Goal: Transaction & Acquisition: Purchase product/service

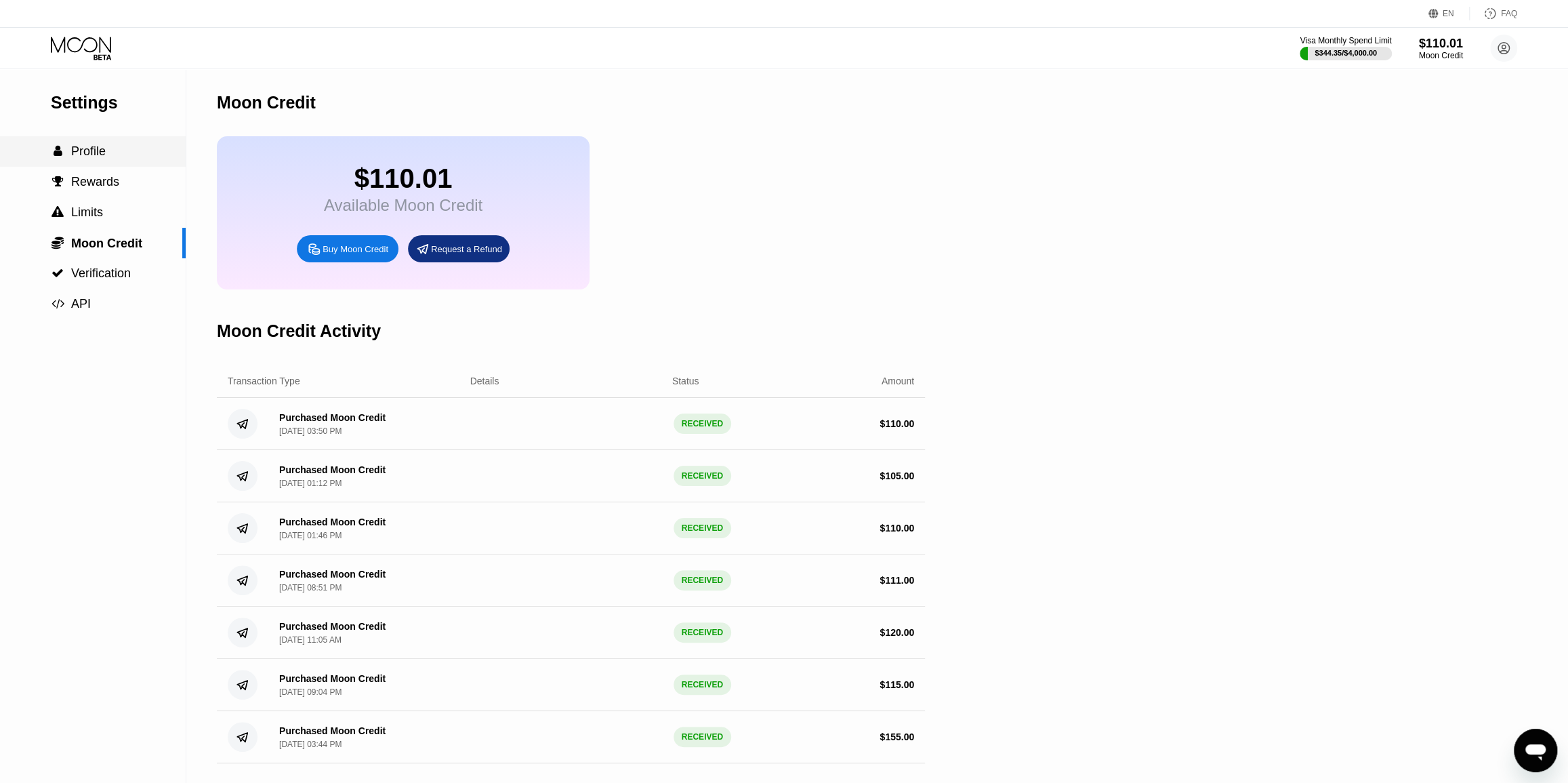
click at [116, 158] on div " Profile" at bounding box center [92, 151] width 186 height 14
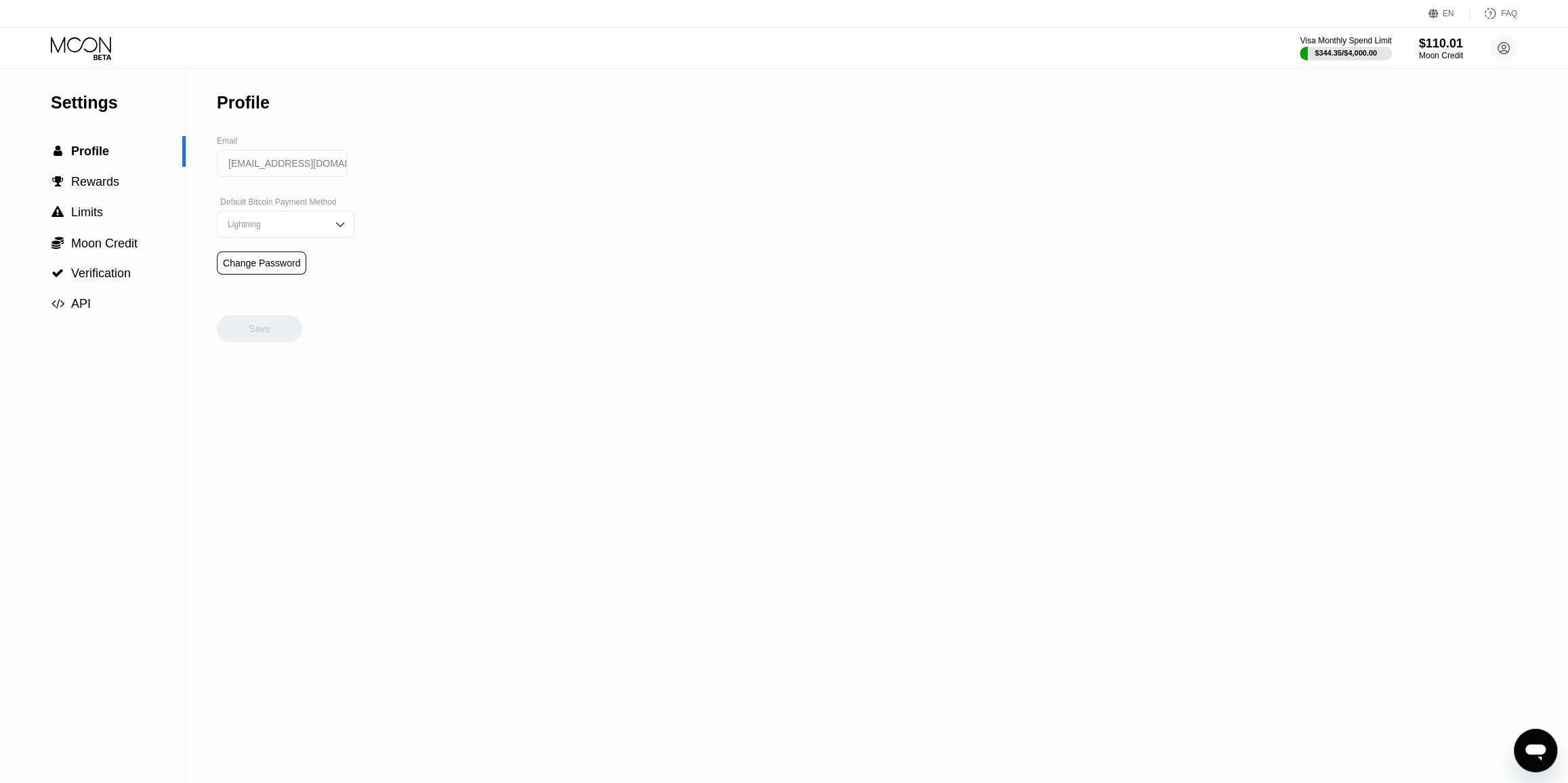
click at [83, 56] on icon at bounding box center [82, 48] width 63 height 24
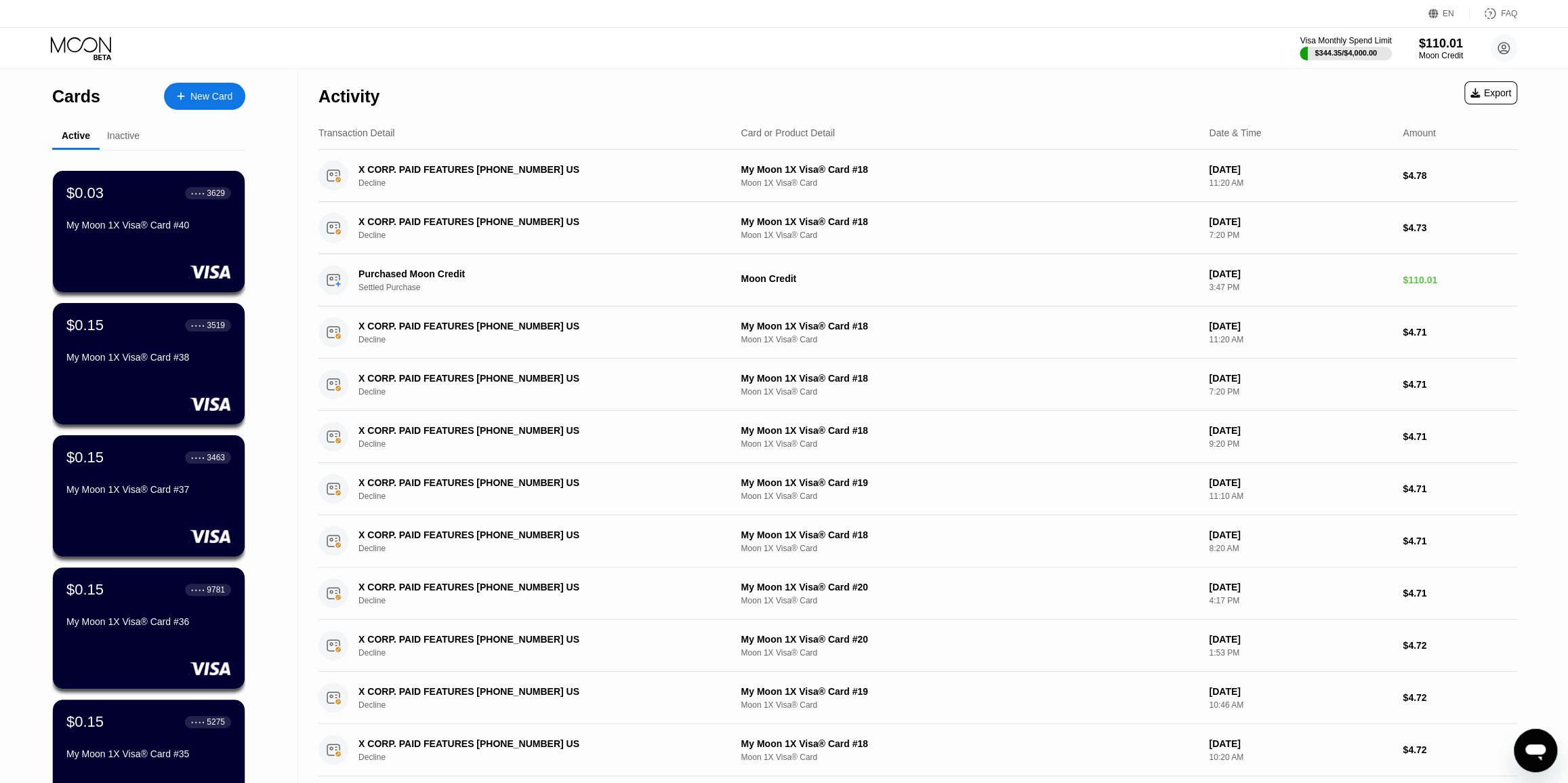
click at [185, 105] on div "New Card" at bounding box center [205, 96] width 82 height 27
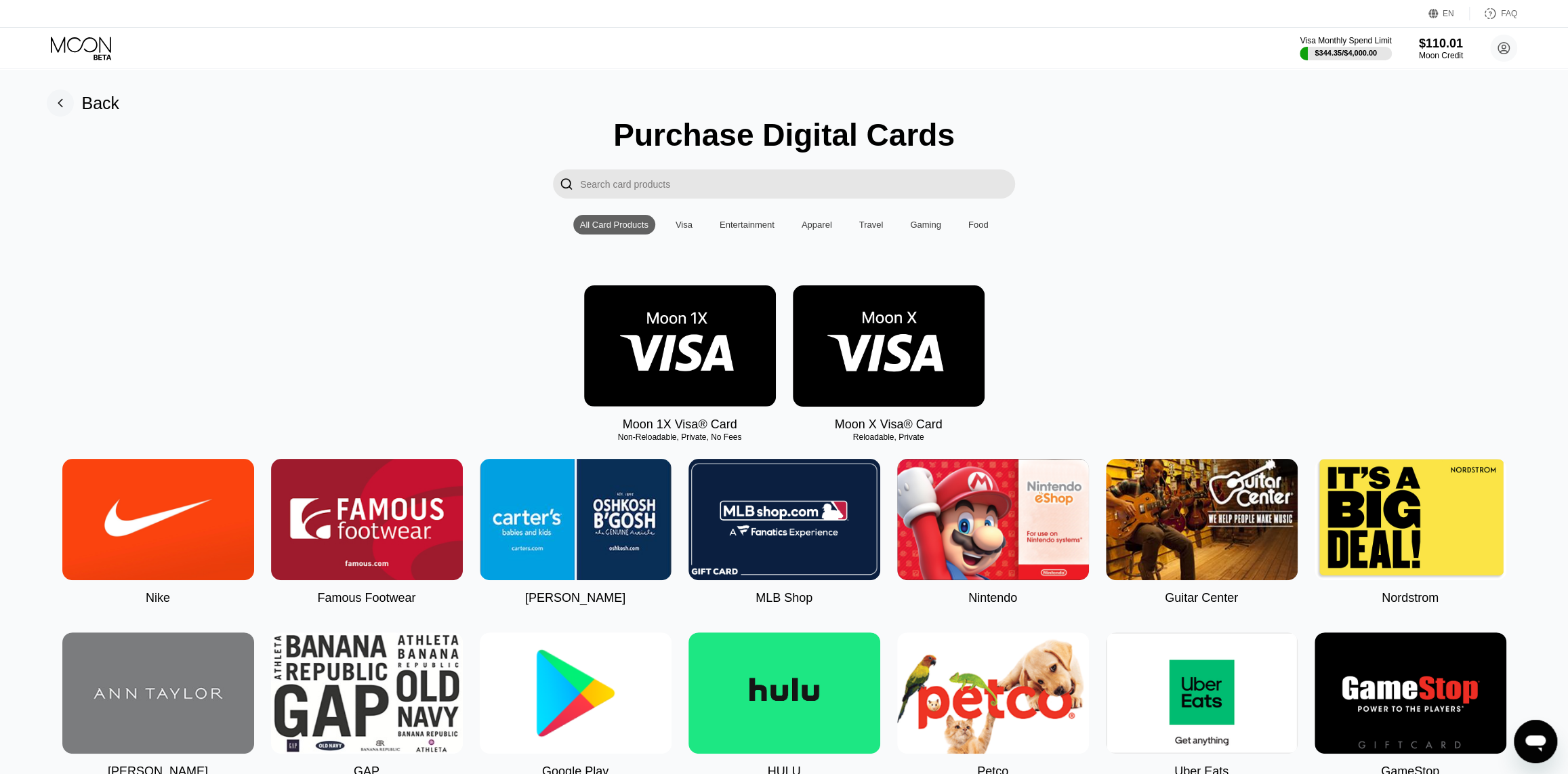
click at [685, 351] on img at bounding box center [680, 346] width 192 height 121
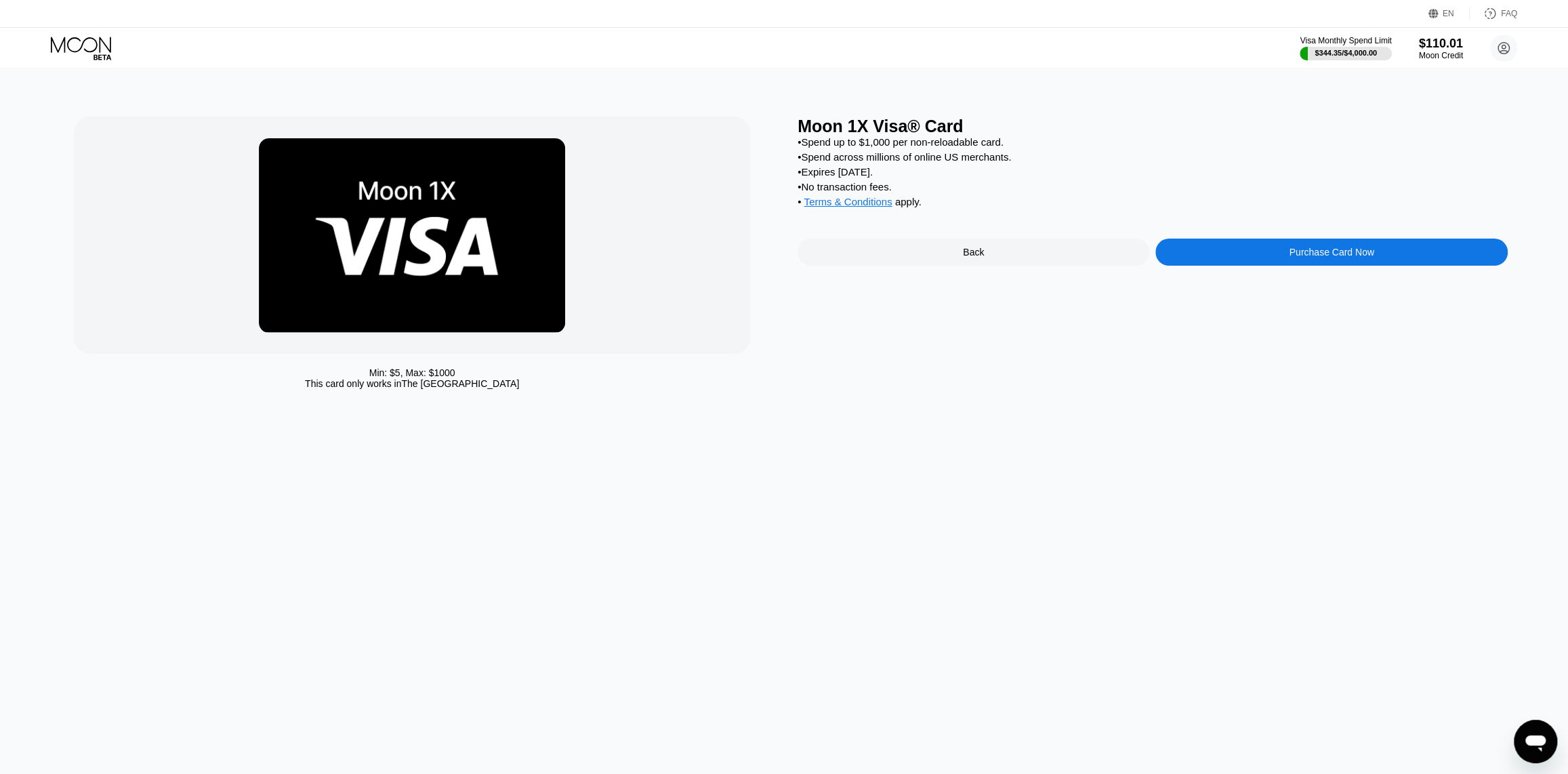
click at [1223, 266] on div "Purchase Card Now" at bounding box center [1331, 252] width 351 height 27
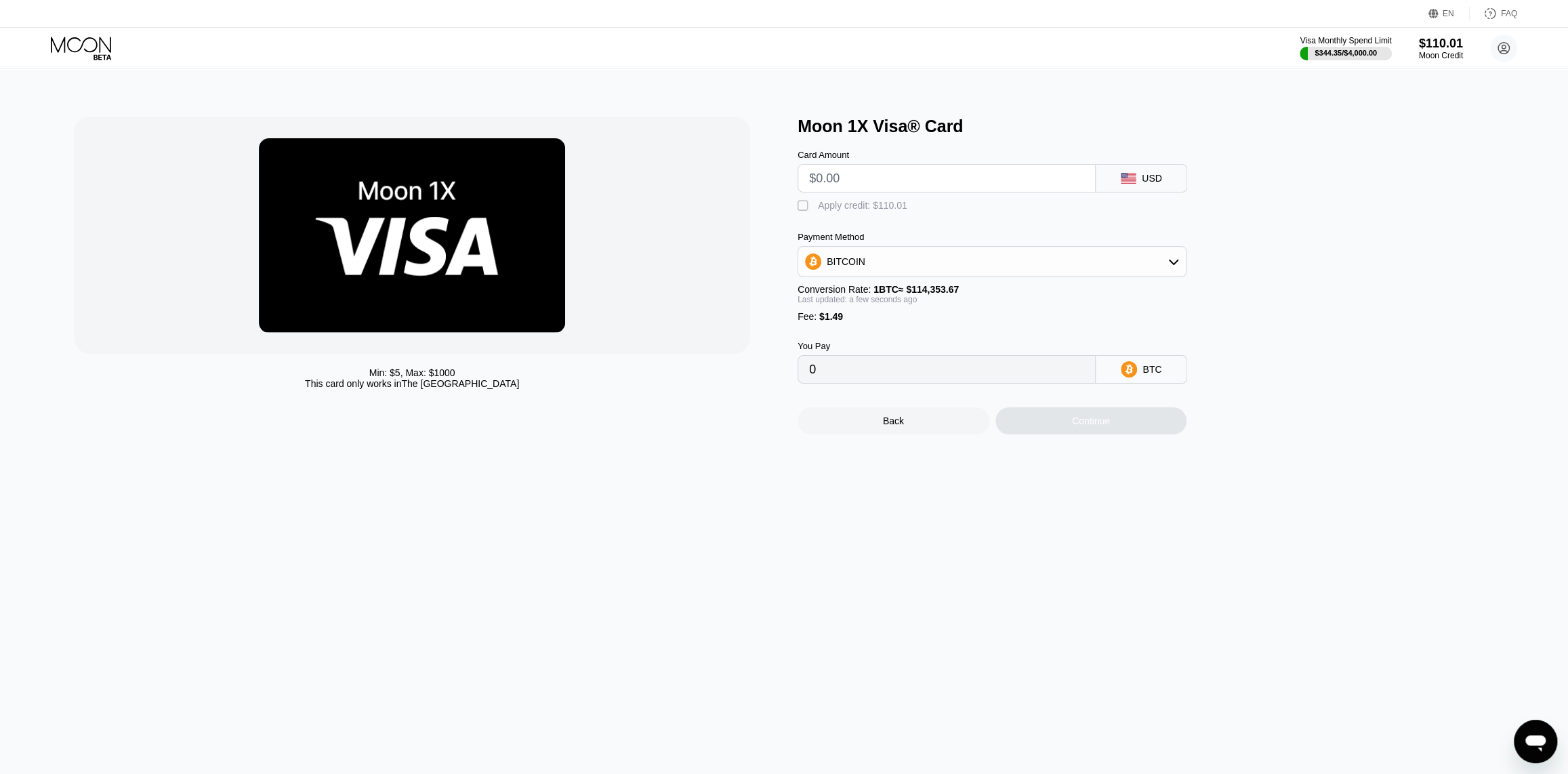
click at [883, 191] on input "text" at bounding box center [947, 178] width 275 height 27
type input "$10"
type input "0.00010048"
type input "$108"
type input "0.00095747"
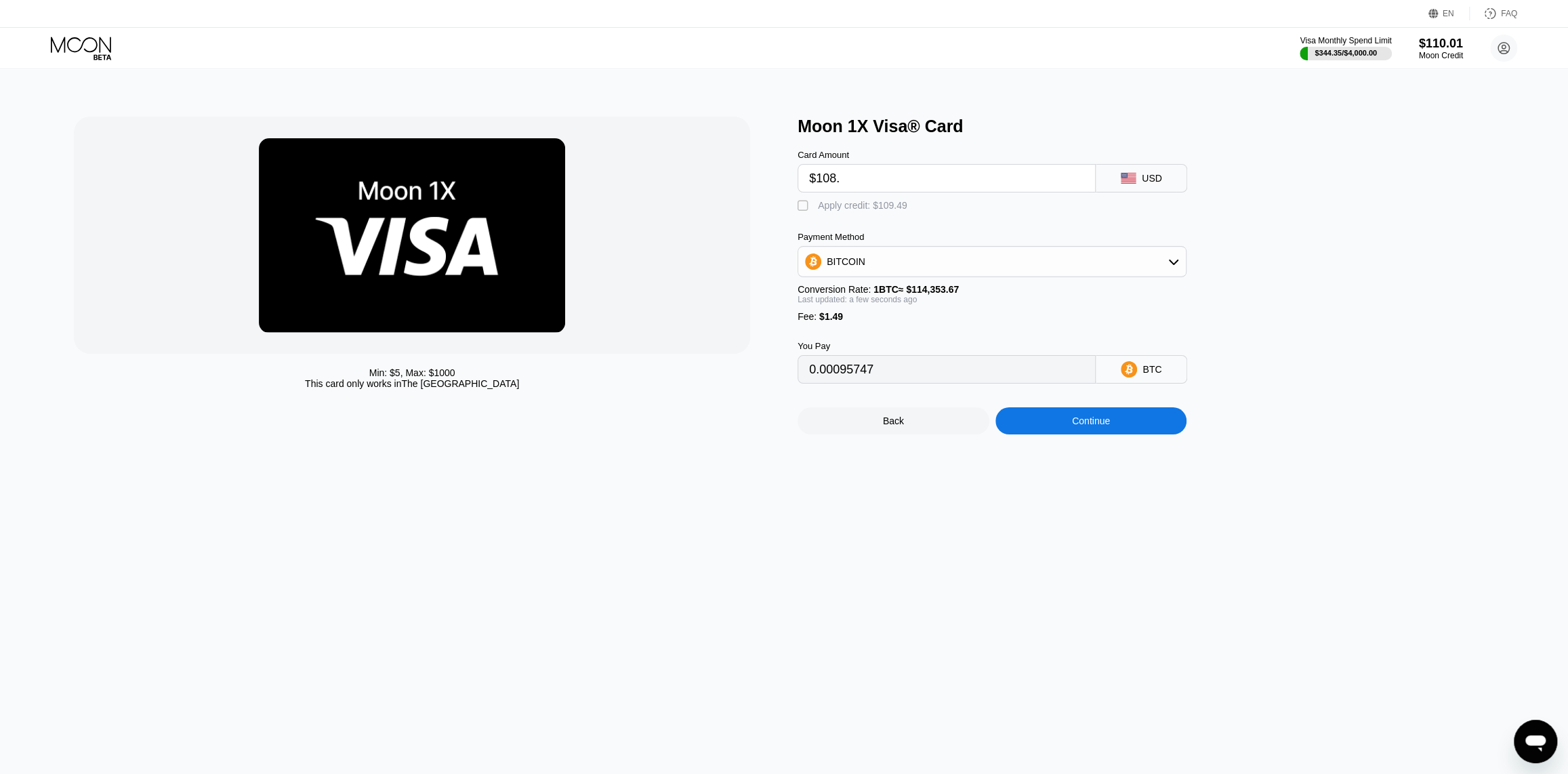
type input "$108.5"
type input "0.00096185"
type input "$108.52"
type input "0.00096202"
type input "$108.52"
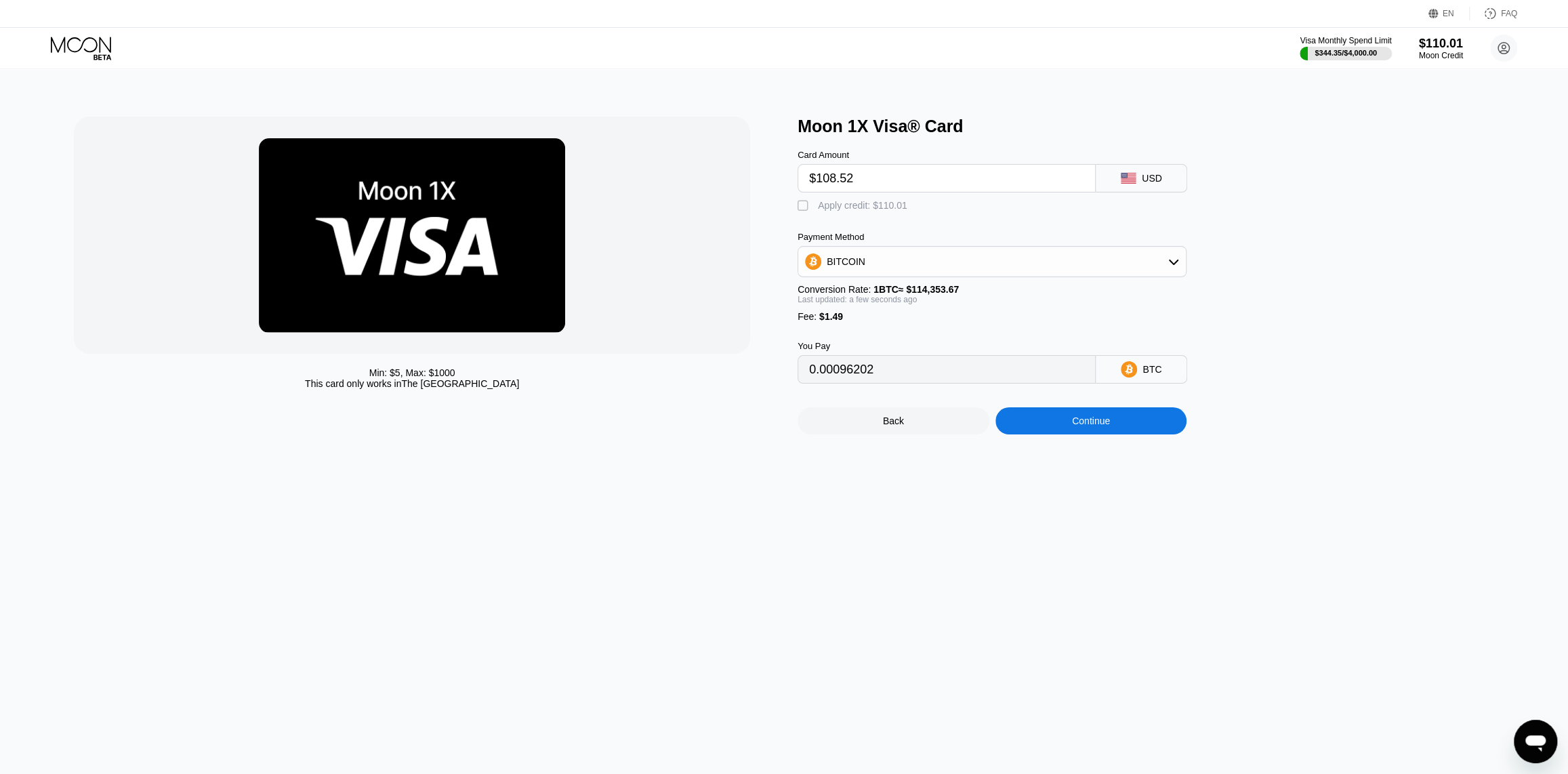
click at [886, 210] on div "Apply credit: $110.01" at bounding box center [863, 205] width 89 height 11
type input "0"
click at [1073, 427] on div "Continue" at bounding box center [1091, 421] width 38 height 11
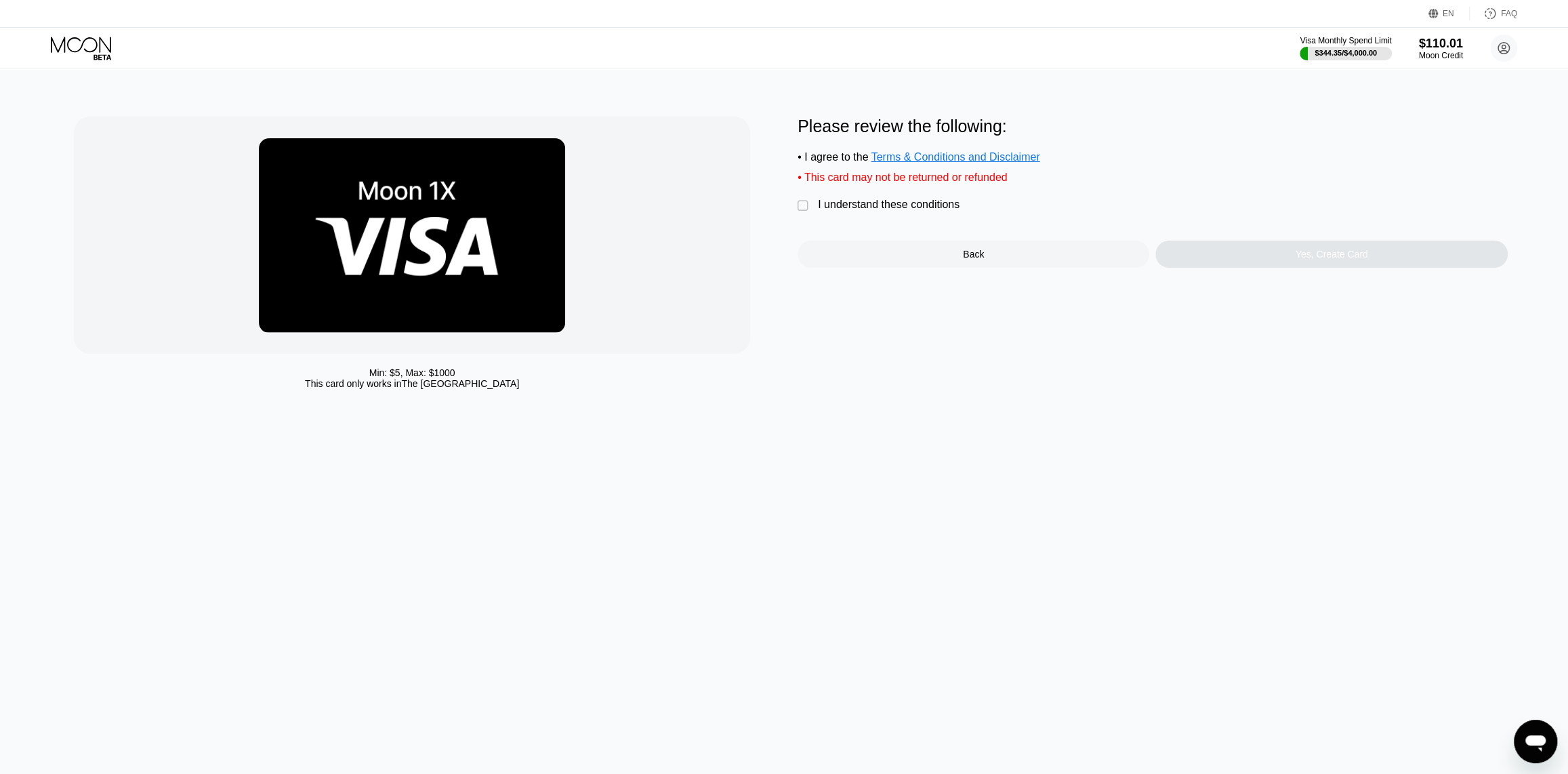
click at [919, 211] on div "I understand these conditions" at bounding box center [889, 205] width 142 height 12
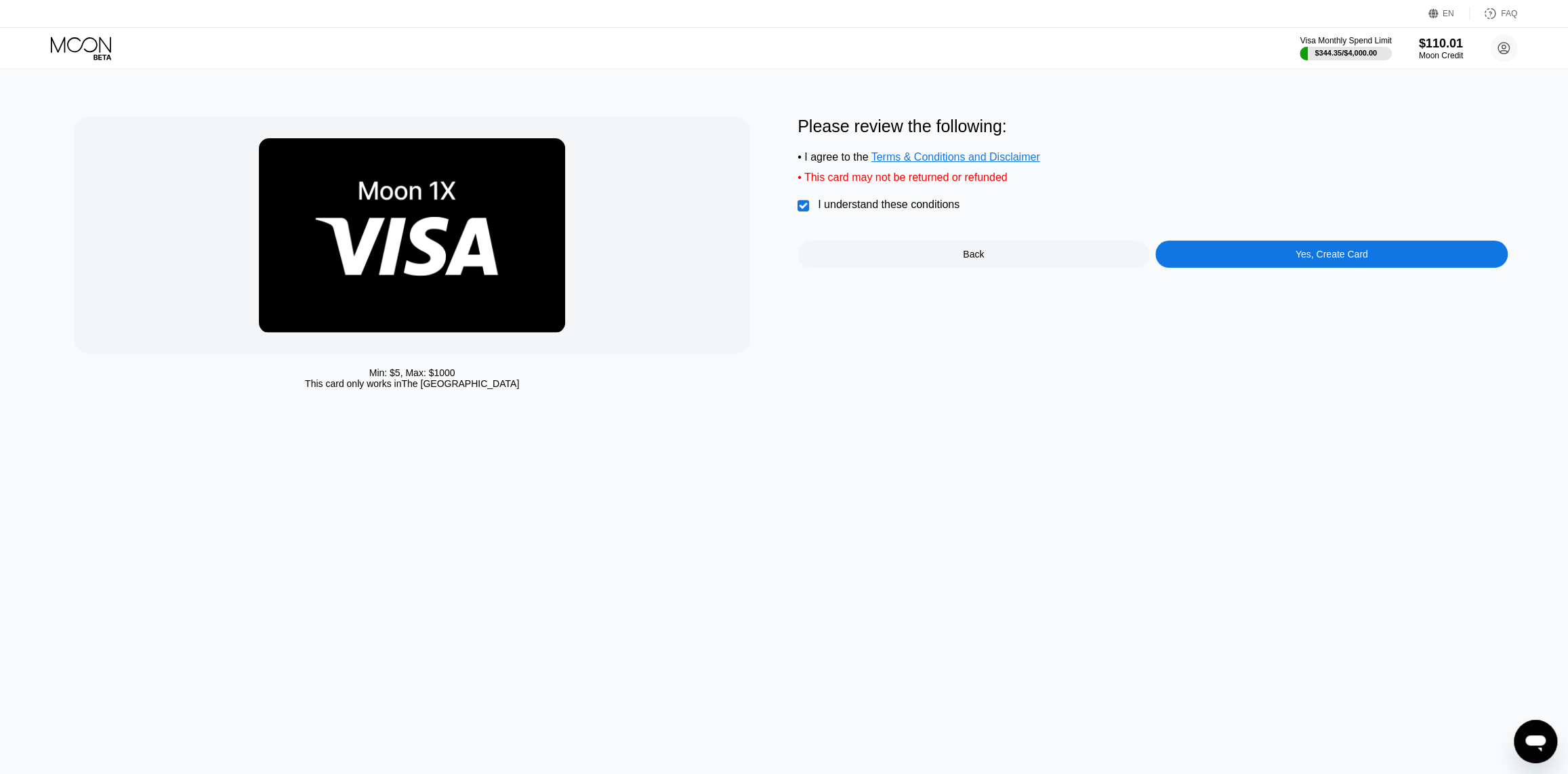
click at [1206, 257] on div "Yes, Create Card" at bounding box center [1331, 254] width 351 height 27
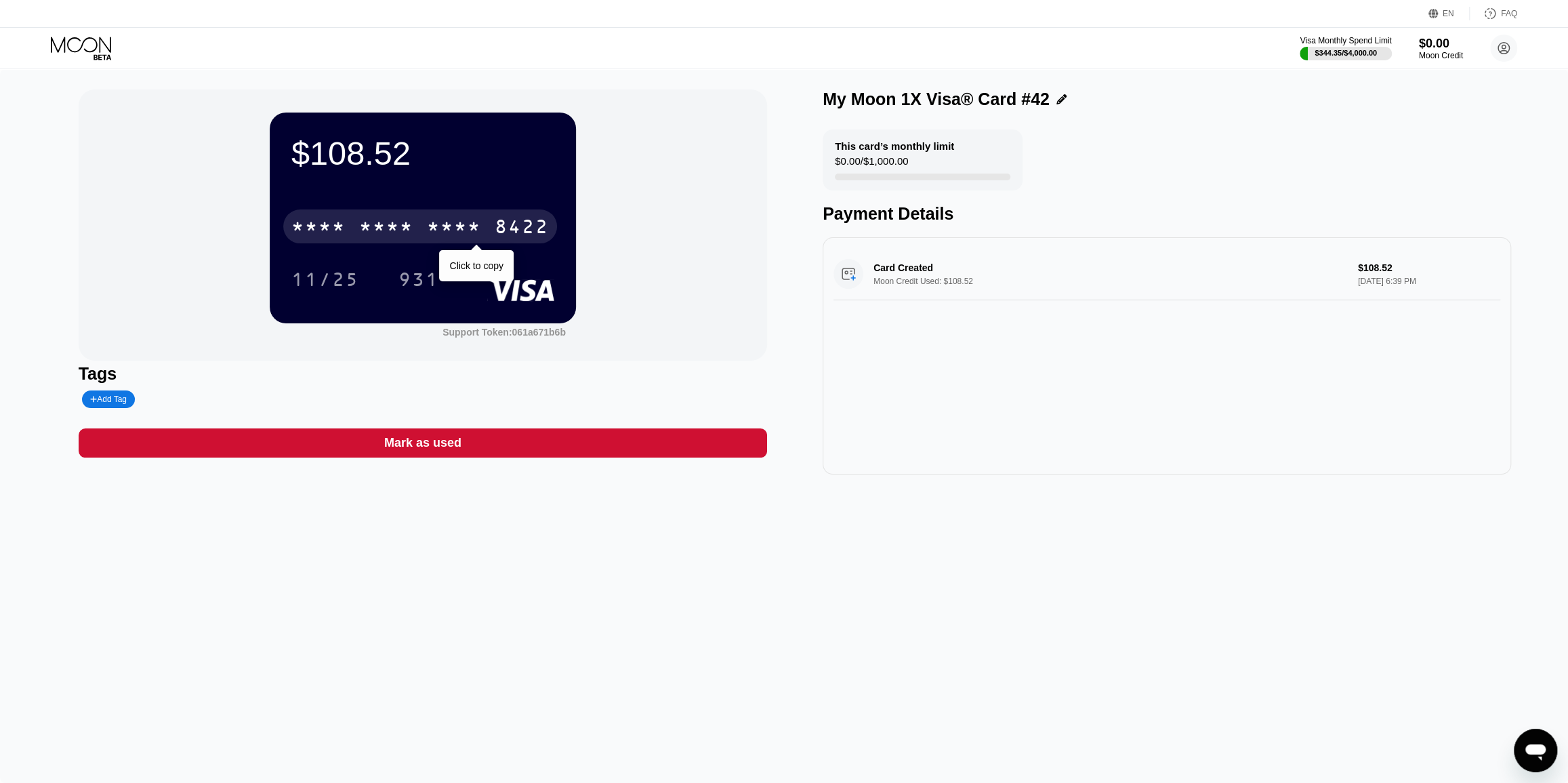
click at [435, 233] on div "* * * *" at bounding box center [454, 229] width 54 height 21
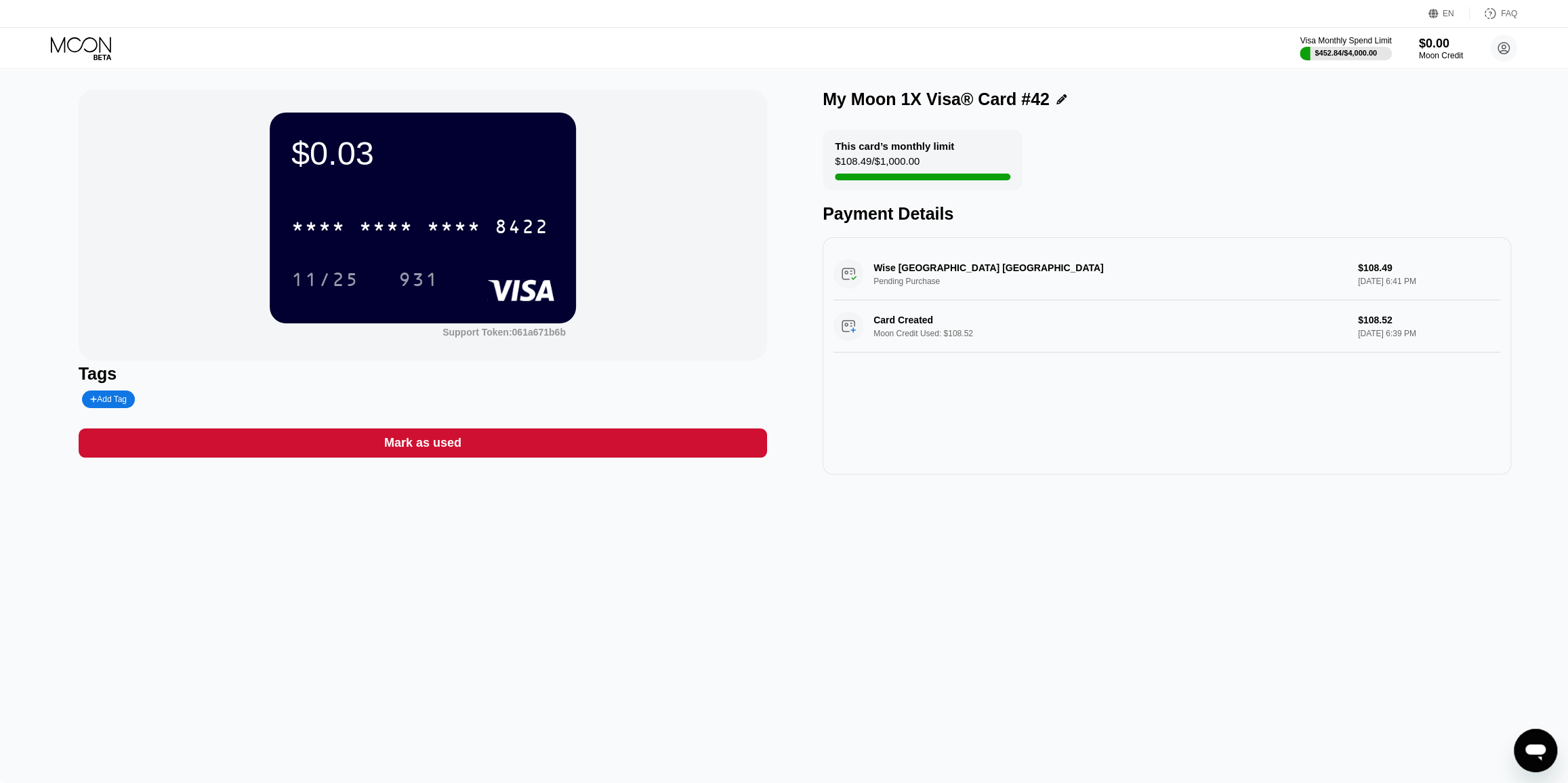
drag, startPoint x: 427, startPoint y: 420, endPoint x: 427, endPoint y: 427, distance: 7.0
click at [427, 427] on div "$0.03 * * * * * * * * * * * * 8422 11/25 931 Support Token: 061a671b6b Tags Add…" at bounding box center [422, 281] width 689 height 385
click at [426, 441] on div "Mark as used" at bounding box center [423, 442] width 78 height 16
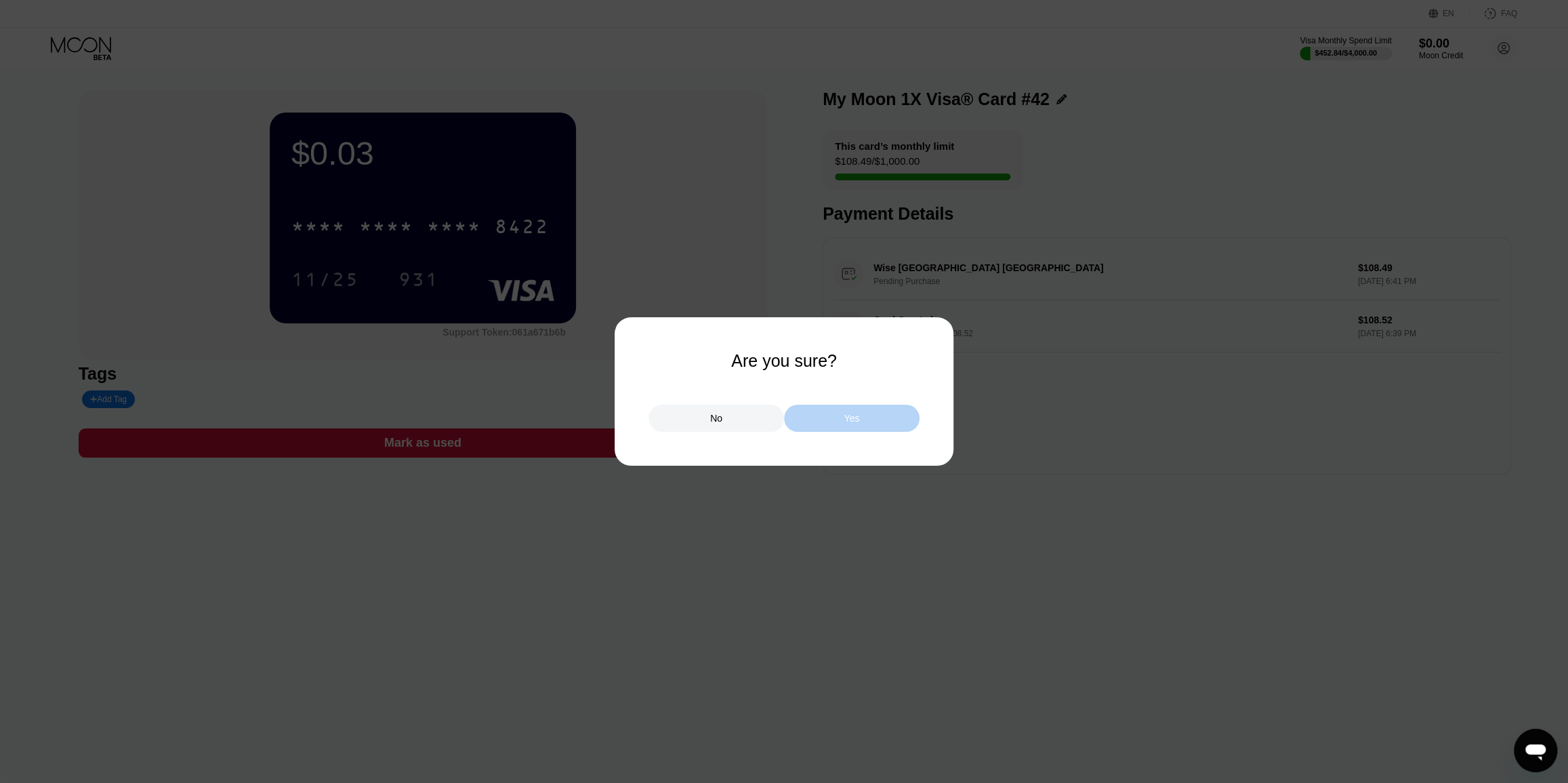
click at [856, 424] on div "Yes" at bounding box center [852, 418] width 16 height 12
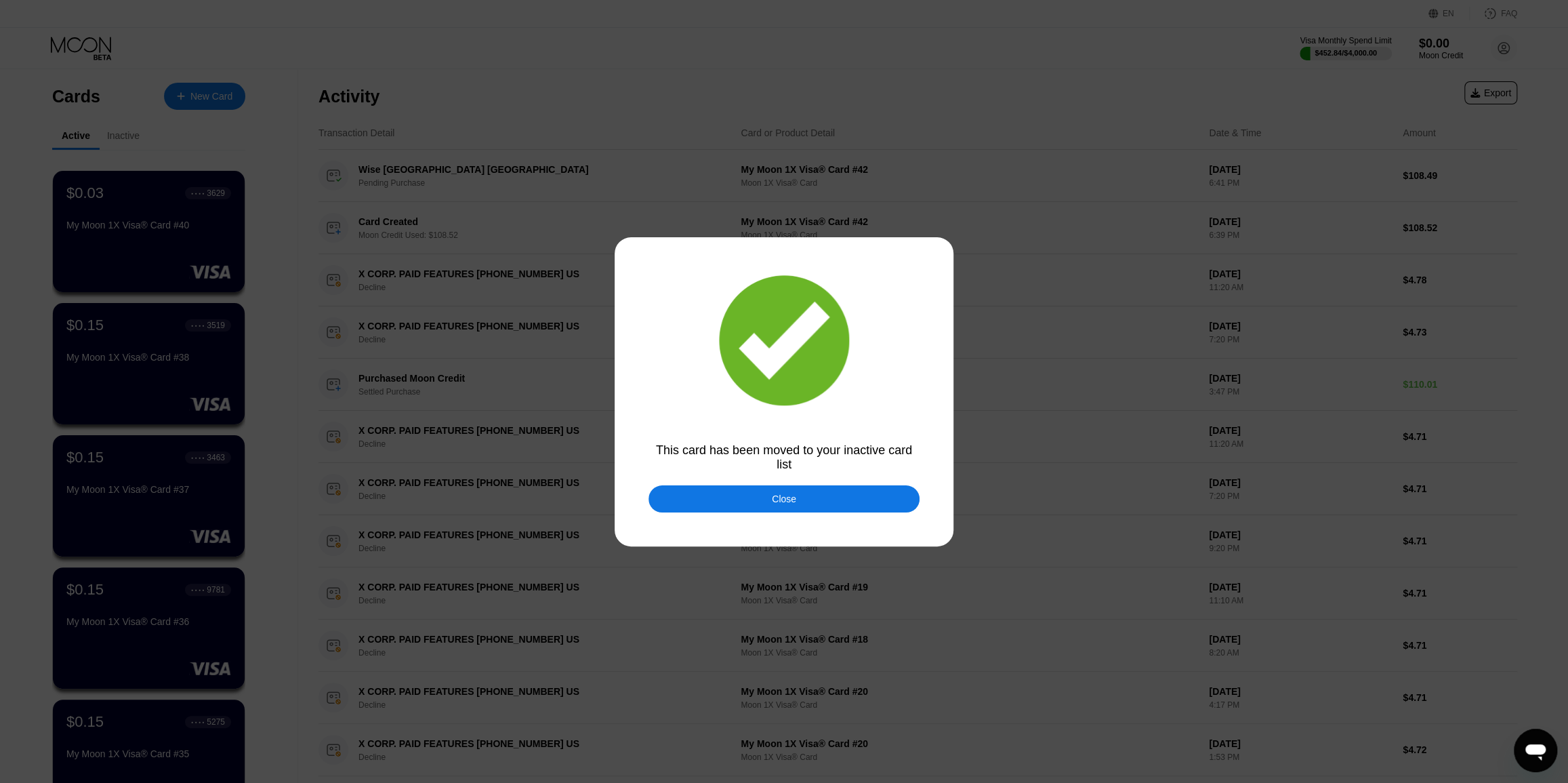
click at [801, 507] on div "Close" at bounding box center [784, 498] width 271 height 27
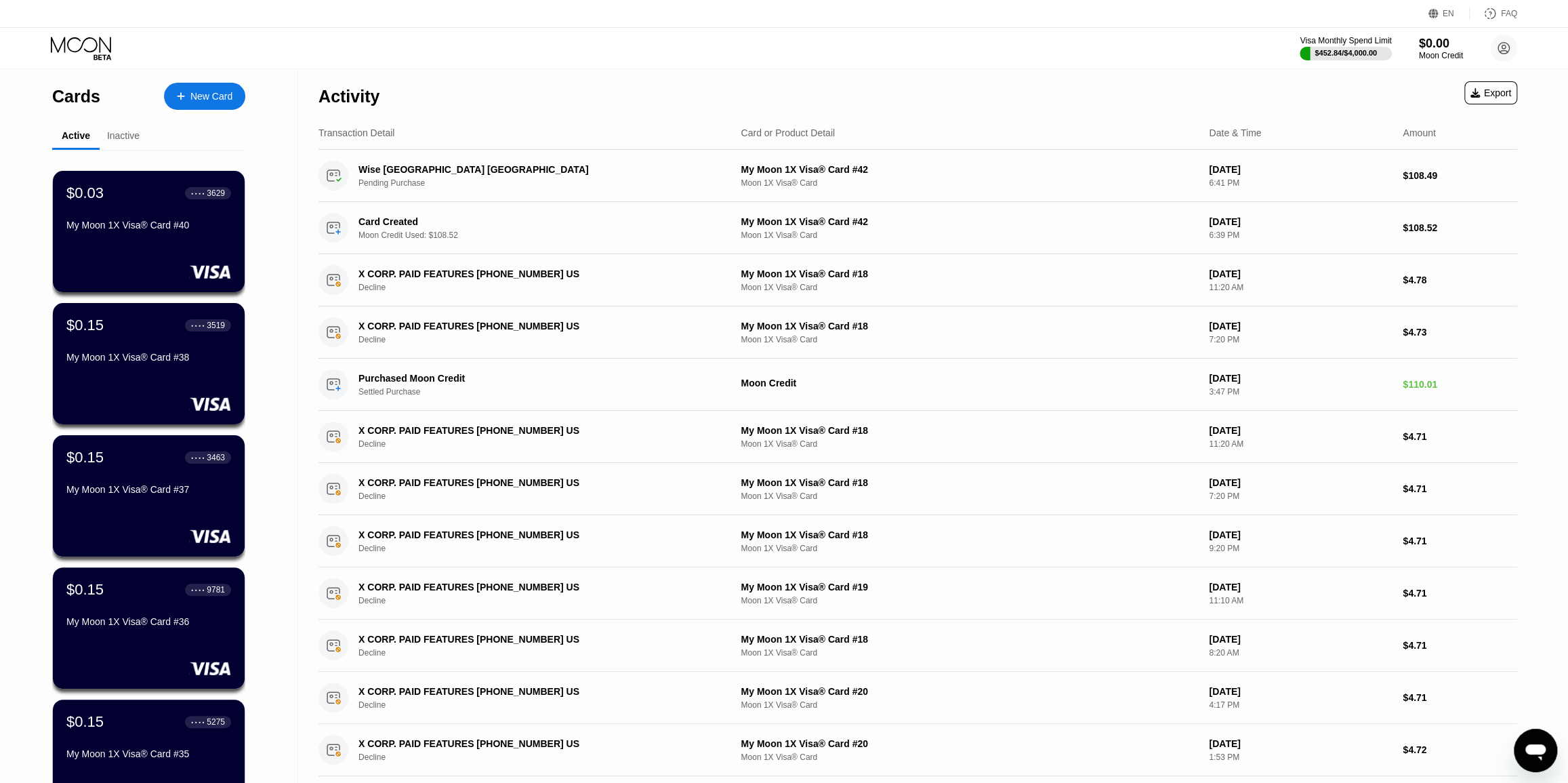
click at [87, 43] on icon at bounding box center [82, 48] width 63 height 24
click at [73, 48] on icon at bounding box center [82, 48] width 63 height 24
drag, startPoint x: 304, startPoint y: 200, endPoint x: 304, endPoint y: 150, distance: 50.0
click at [1496, 54] on circle at bounding box center [1504, 48] width 27 height 27
click at [1423, 302] on div "Log out" at bounding box center [1417, 303] width 32 height 11
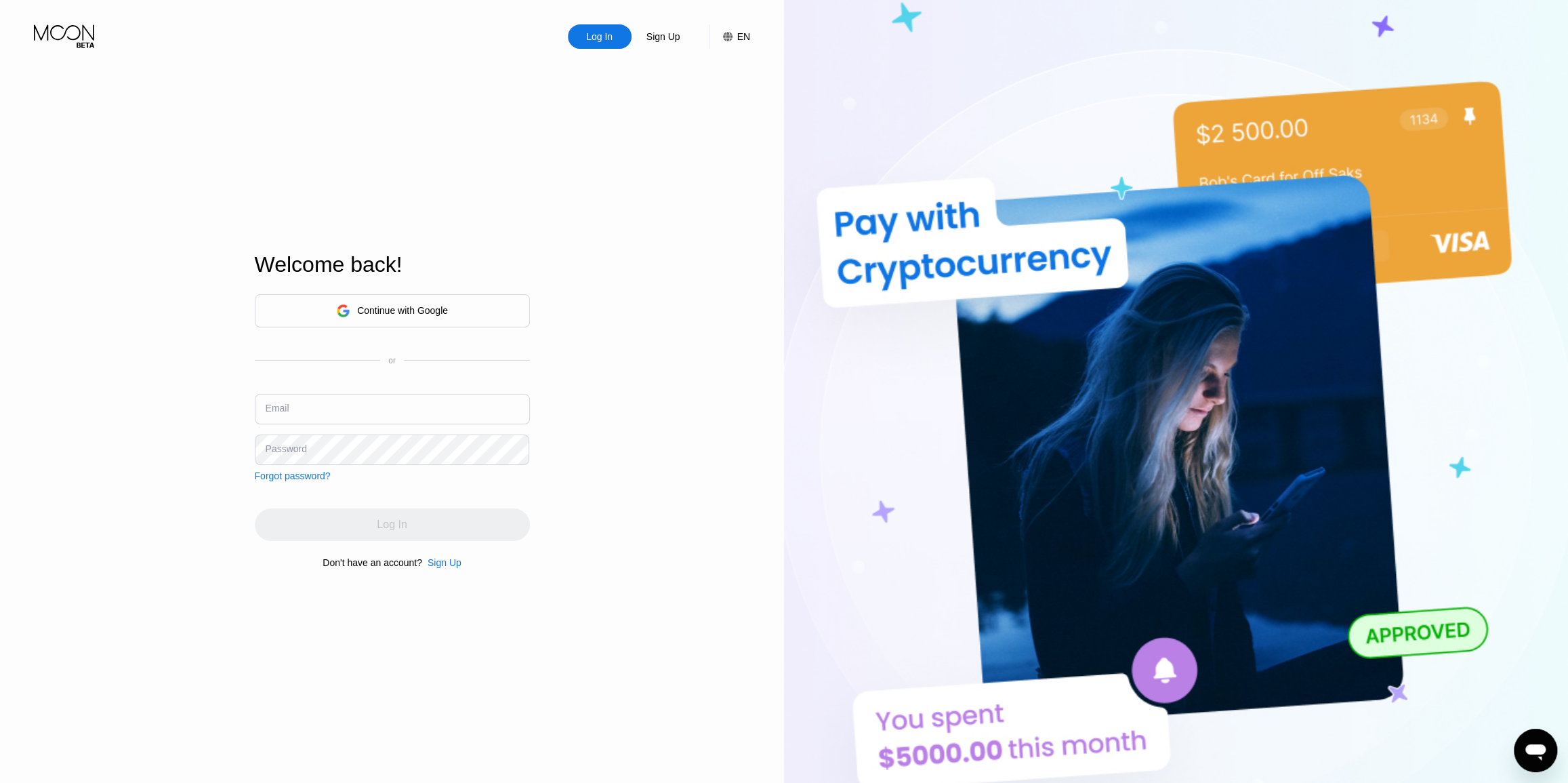
drag, startPoint x: 369, startPoint y: 413, endPoint x: 327, endPoint y: 398, distance: 44.6
click at [369, 413] on input "text" at bounding box center [393, 408] width 275 height 31
paste input "[EMAIL_ADDRESS][DOMAIN_NAME]"
type input "[EMAIL_ADDRESS][DOMAIN_NAME]"
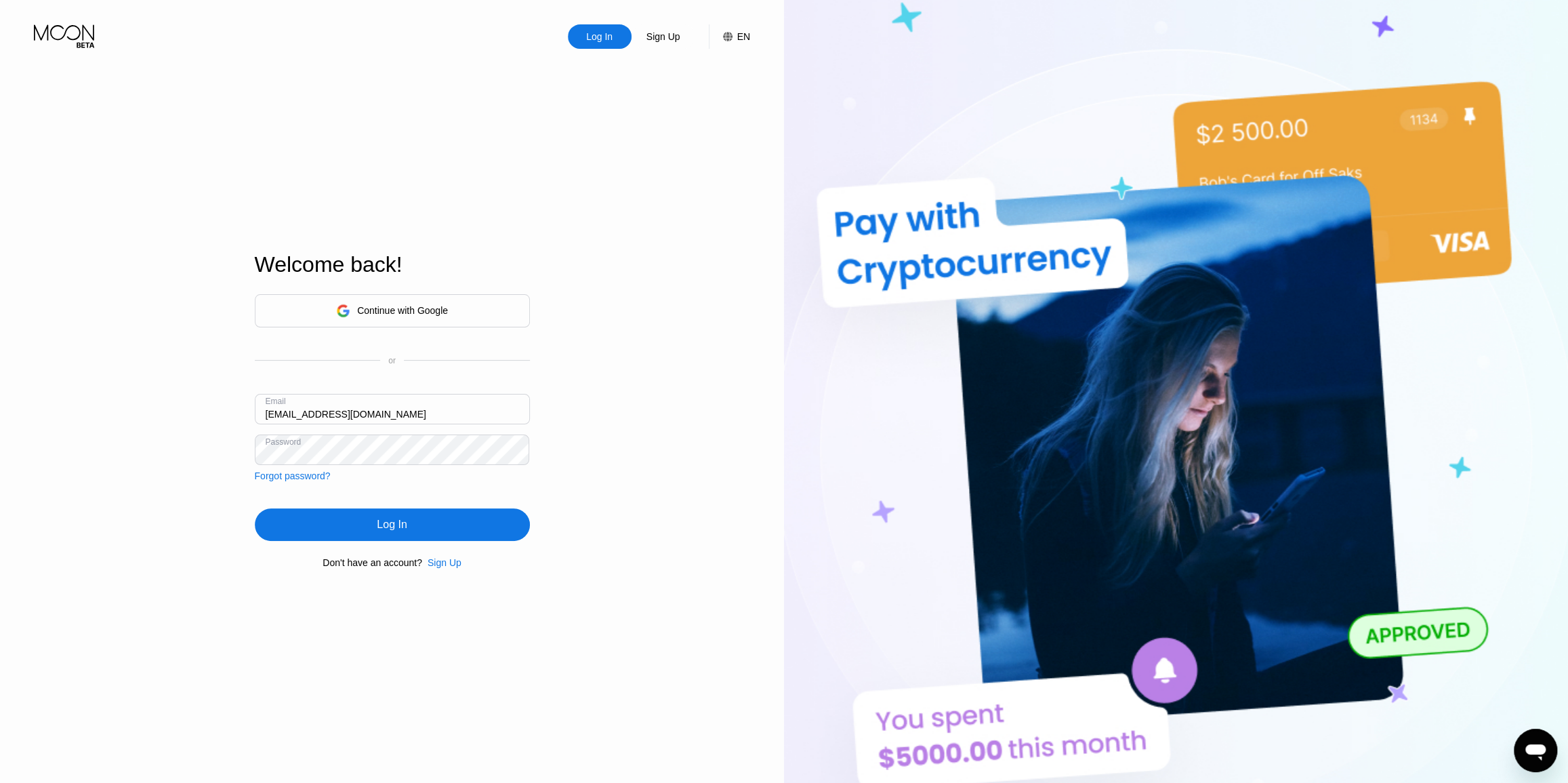
click at [446, 533] on div "Log In" at bounding box center [393, 524] width 275 height 32
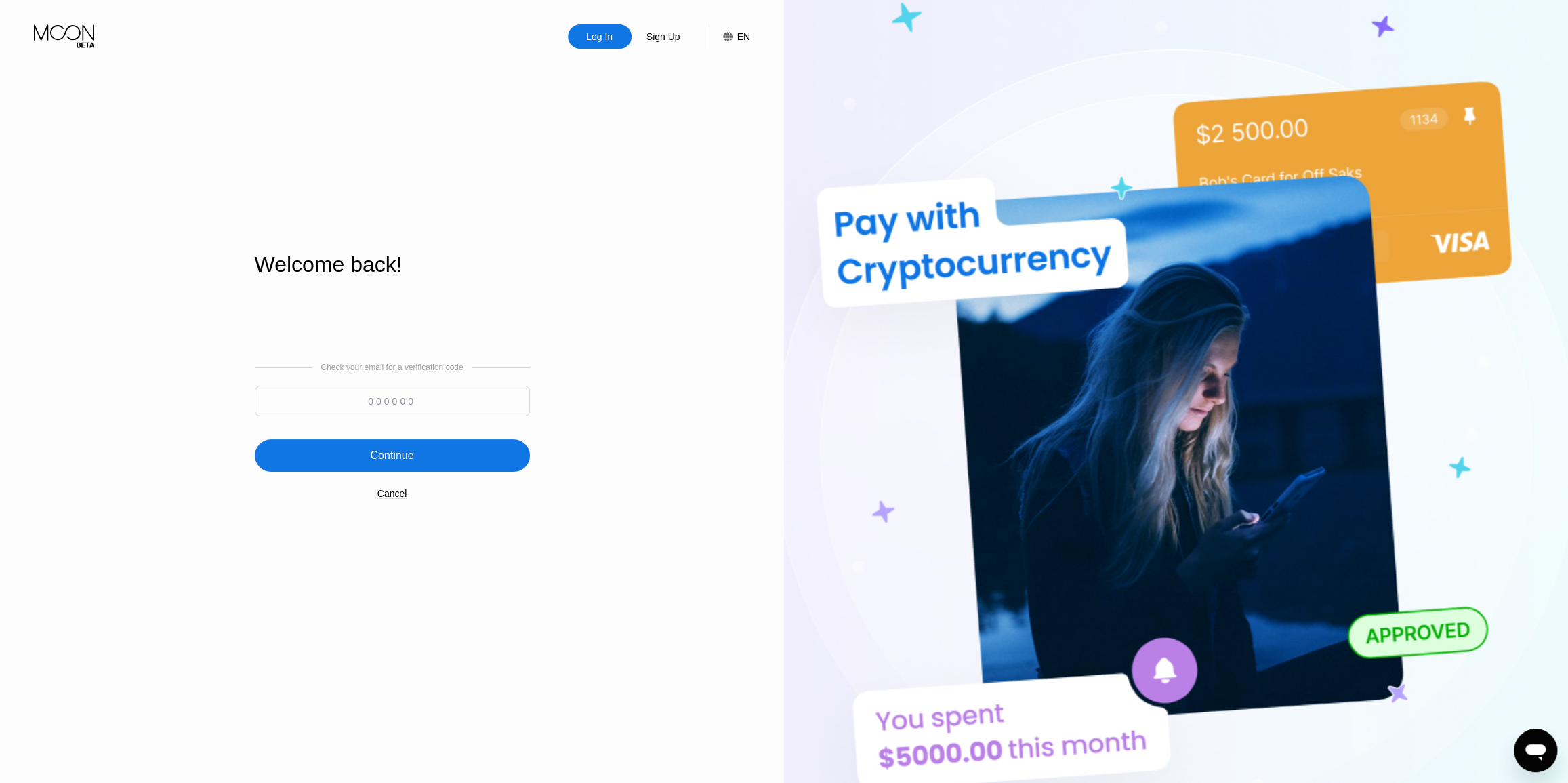
paste input "215407"
click at [414, 396] on input "215407" at bounding box center [393, 400] width 275 height 31
type input "215407"
click at [410, 456] on div "Continue" at bounding box center [392, 455] width 44 height 13
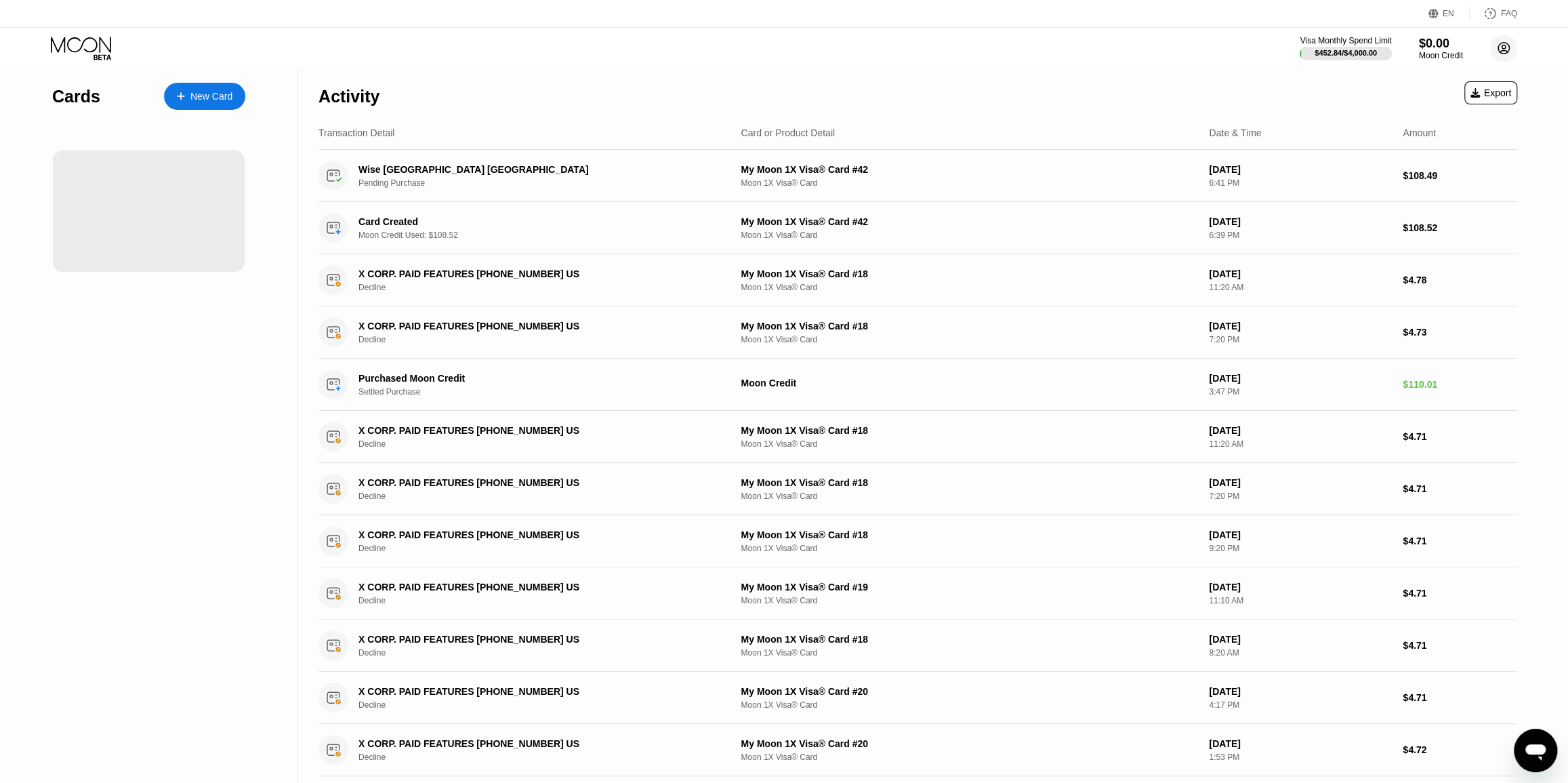
click at [1502, 54] on circle at bounding box center [1504, 48] width 27 height 27
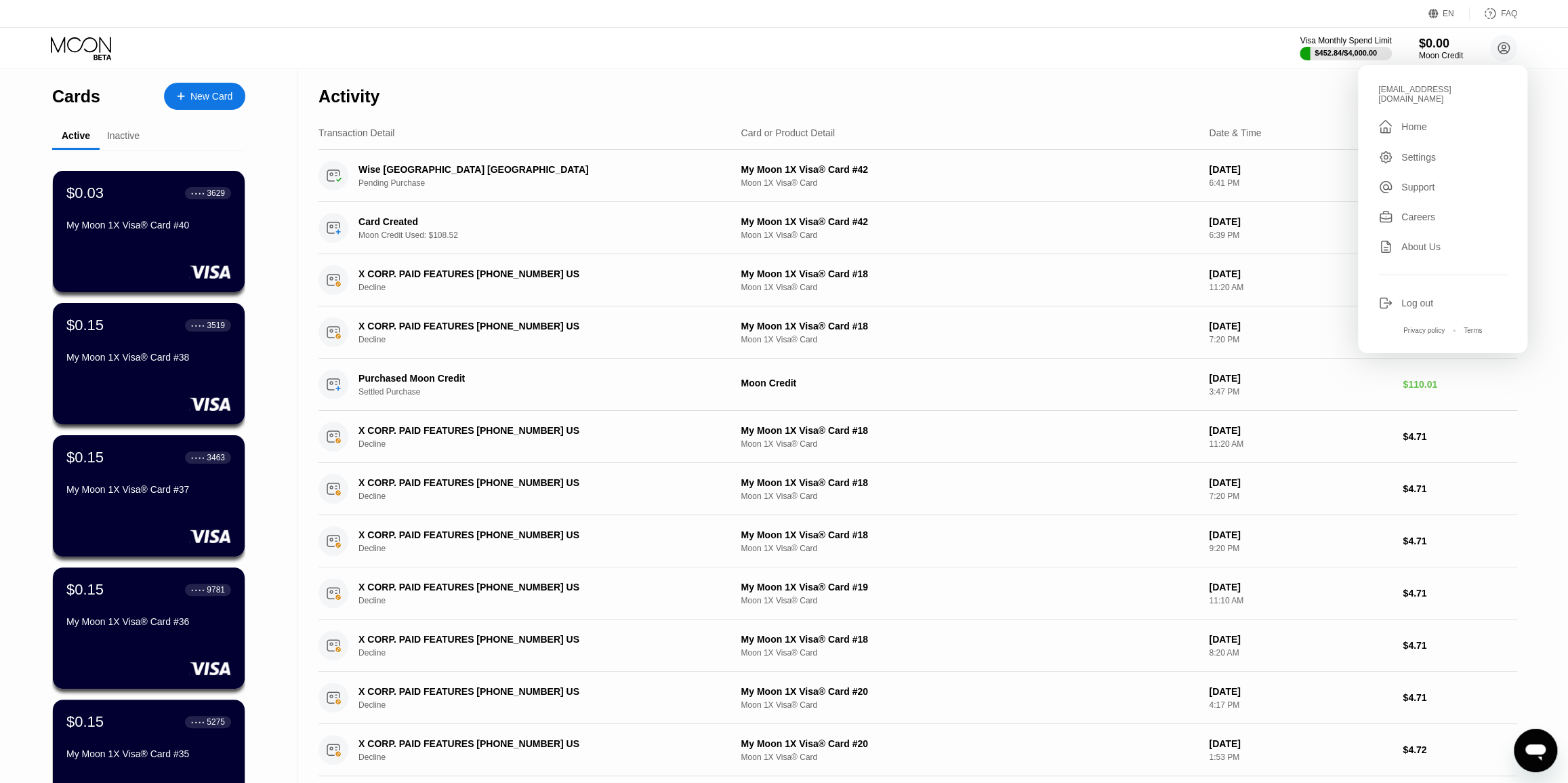
click at [1435, 155] on div "Settings" at bounding box center [1443, 158] width 129 height 15
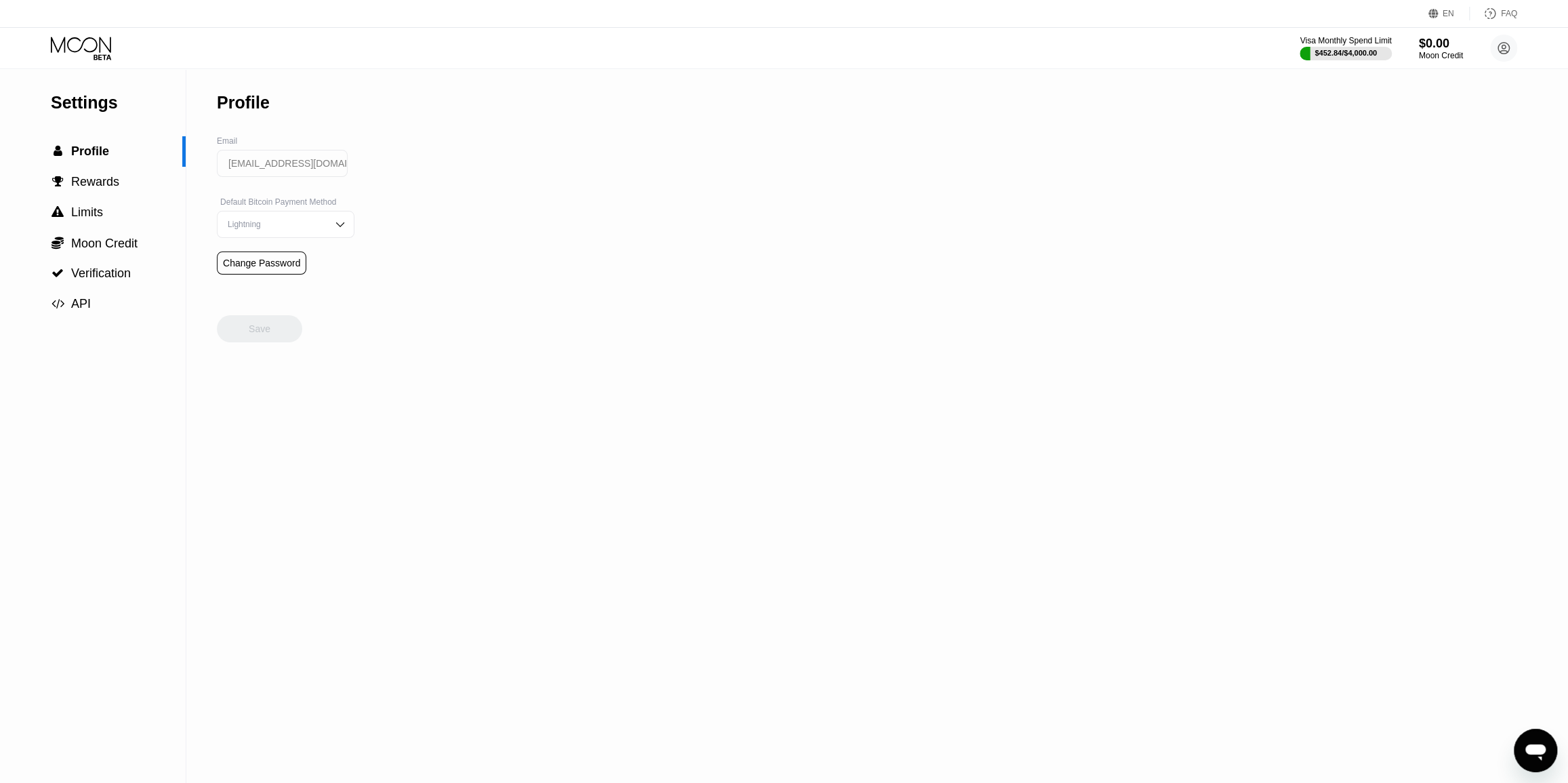
click at [249, 268] on div "Change Password" at bounding box center [261, 262] width 78 height 11
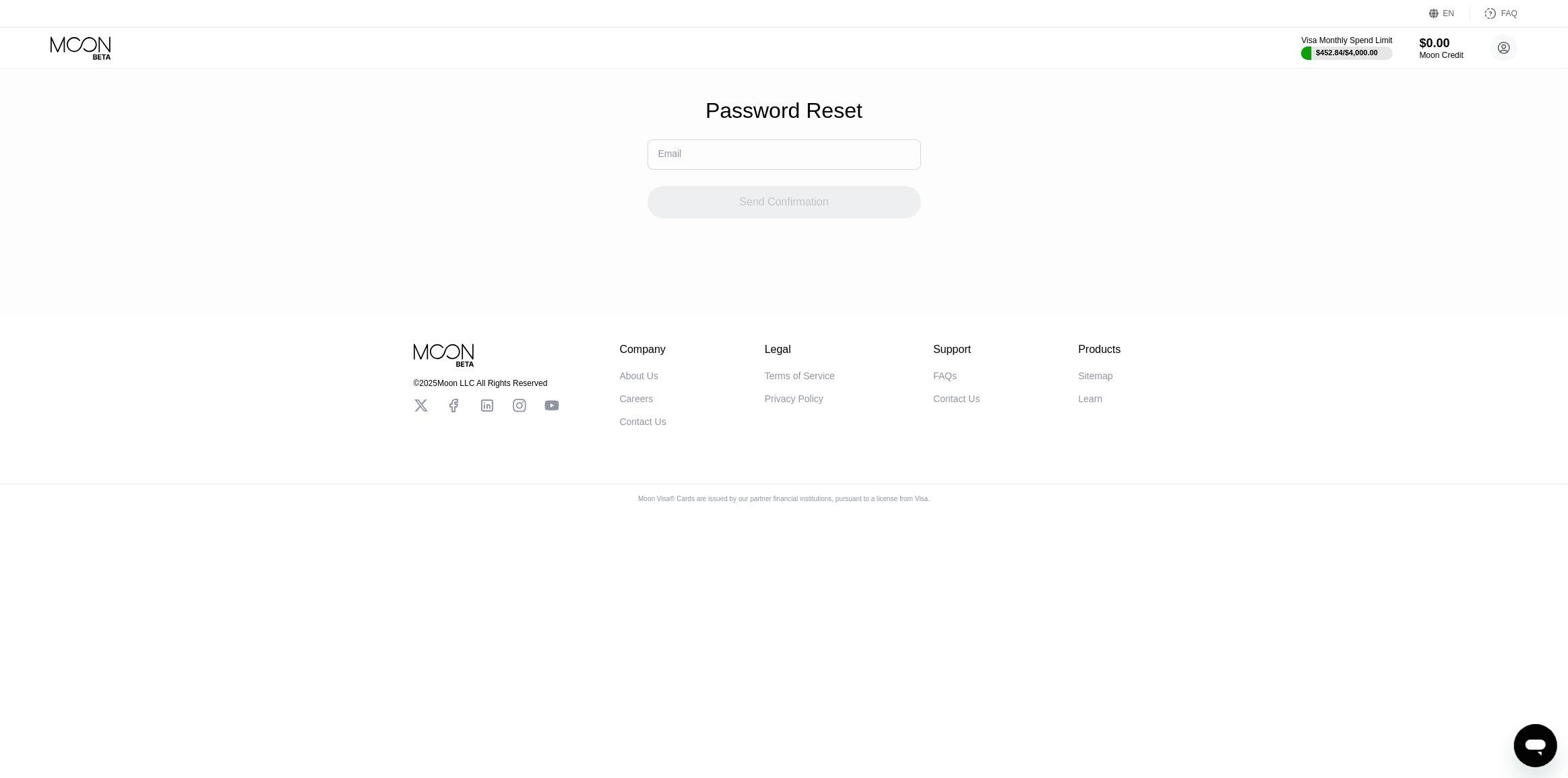
click at [735, 161] on input "text" at bounding box center [785, 154] width 274 height 30
paste input "sandraboland1974@pasigrapymail.com"
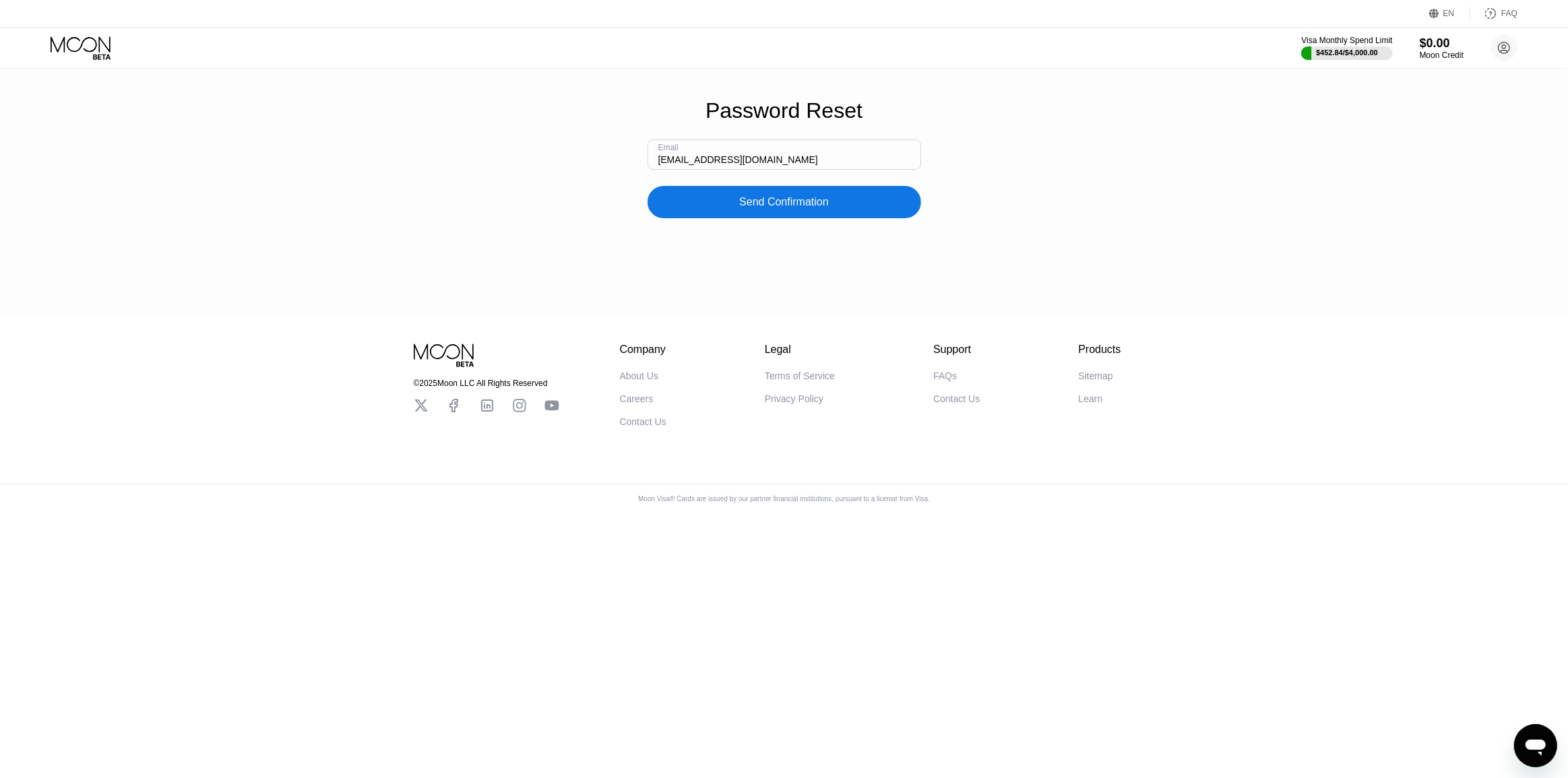
type input "sandraboland1974@pasigrapymail.com"
click at [782, 209] on div "Send Confirmation" at bounding box center [783, 202] width 89 height 13
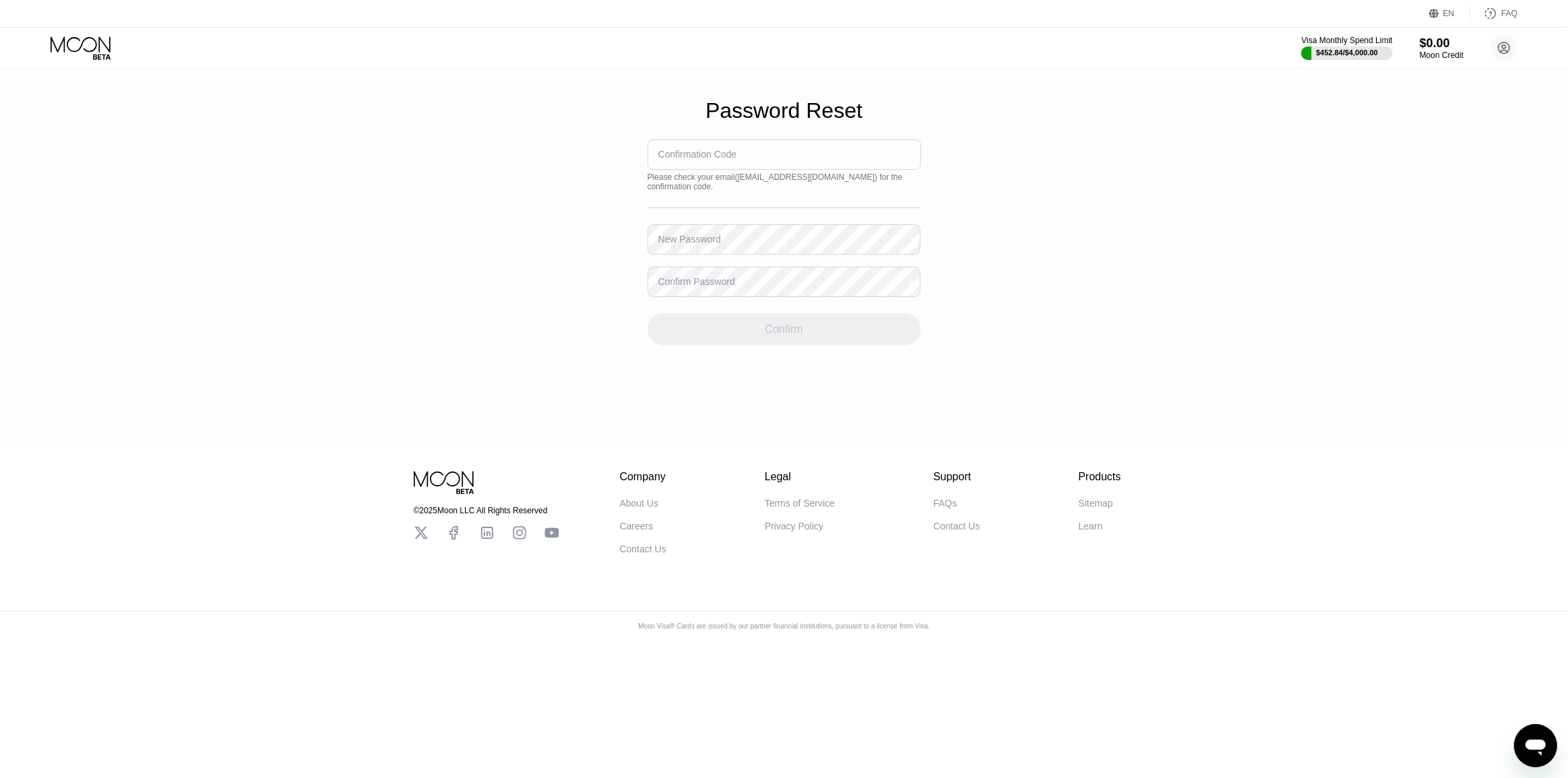
click at [741, 166] on input at bounding box center [785, 154] width 274 height 30
paste input "368493"
type input "368493"
click at [716, 244] on div "New Password" at bounding box center [690, 239] width 62 height 11
click at [714, 244] on div "New Password" at bounding box center [690, 239] width 62 height 11
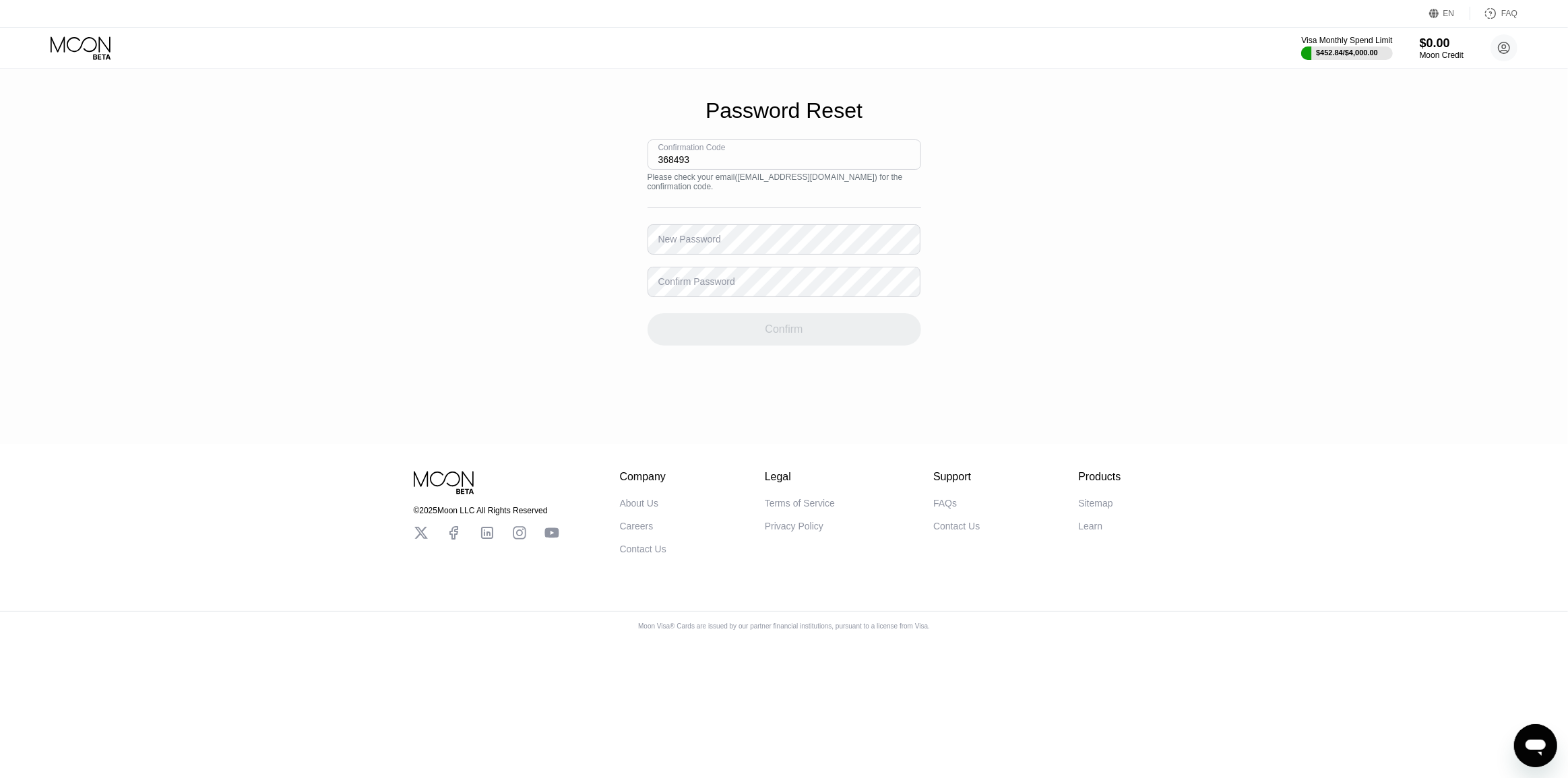
click at [700, 244] on div "New Password" at bounding box center [690, 239] width 62 height 11
click at [674, 244] on div "New Password" at bounding box center [690, 239] width 62 height 11
click at [691, 244] on div "New Password" at bounding box center [690, 239] width 62 height 11
click at [717, 287] on div "Confirm Password" at bounding box center [697, 281] width 77 height 11
click at [785, 336] on div "Confirm" at bounding box center [783, 330] width 38 height 13
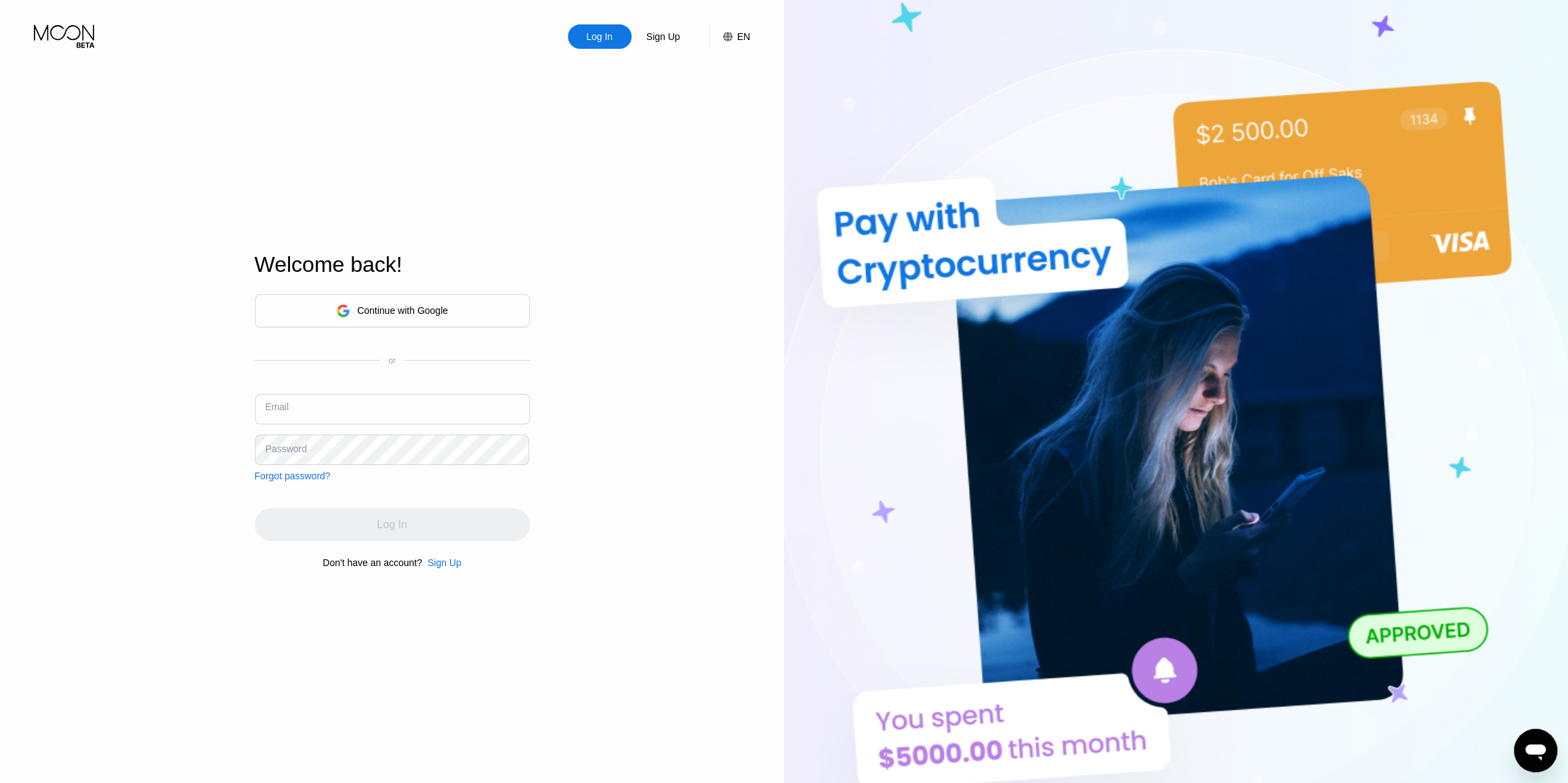
click at [385, 404] on input "text" at bounding box center [393, 408] width 275 height 31
paste input "[EMAIL_ADDRESS][DOMAIN_NAME]"
type input "[EMAIL_ADDRESS][DOMAIN_NAME]"
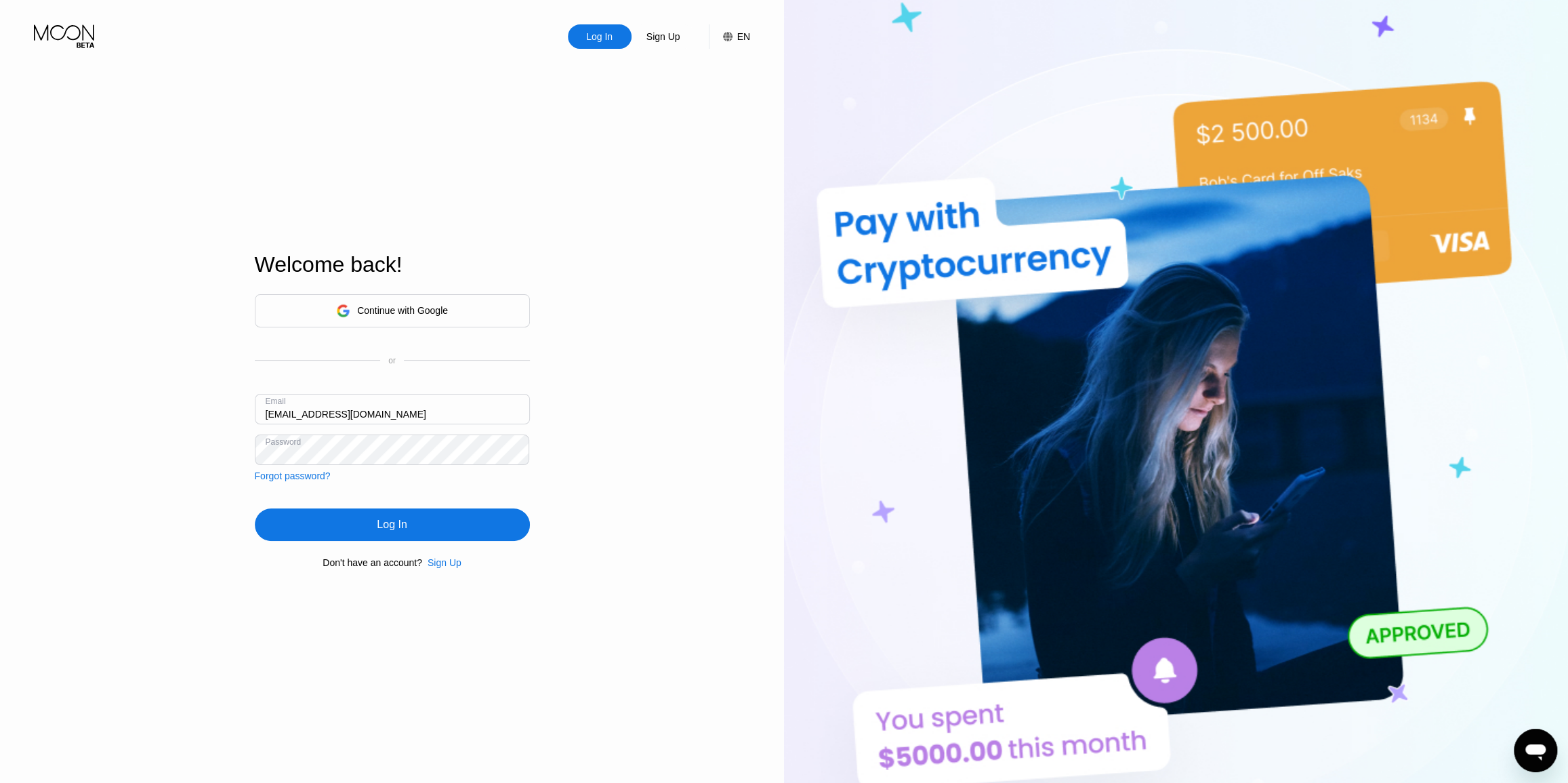
click at [395, 536] on div "Log In" at bounding box center [393, 524] width 275 height 32
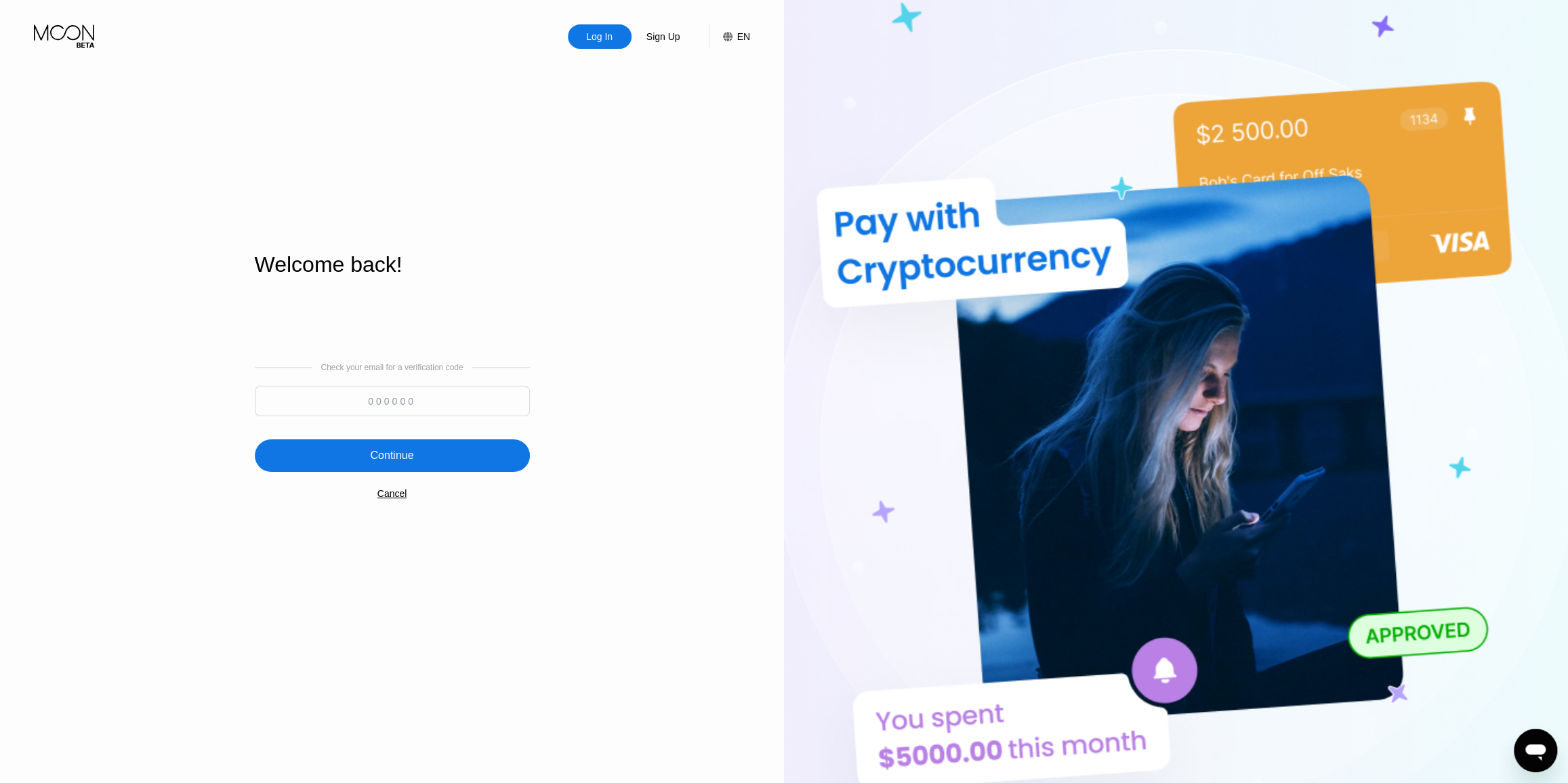
click at [450, 415] on input at bounding box center [393, 400] width 275 height 31
paste input "868489"
type input "868489"
click at [451, 455] on div "Continue" at bounding box center [393, 455] width 275 height 32
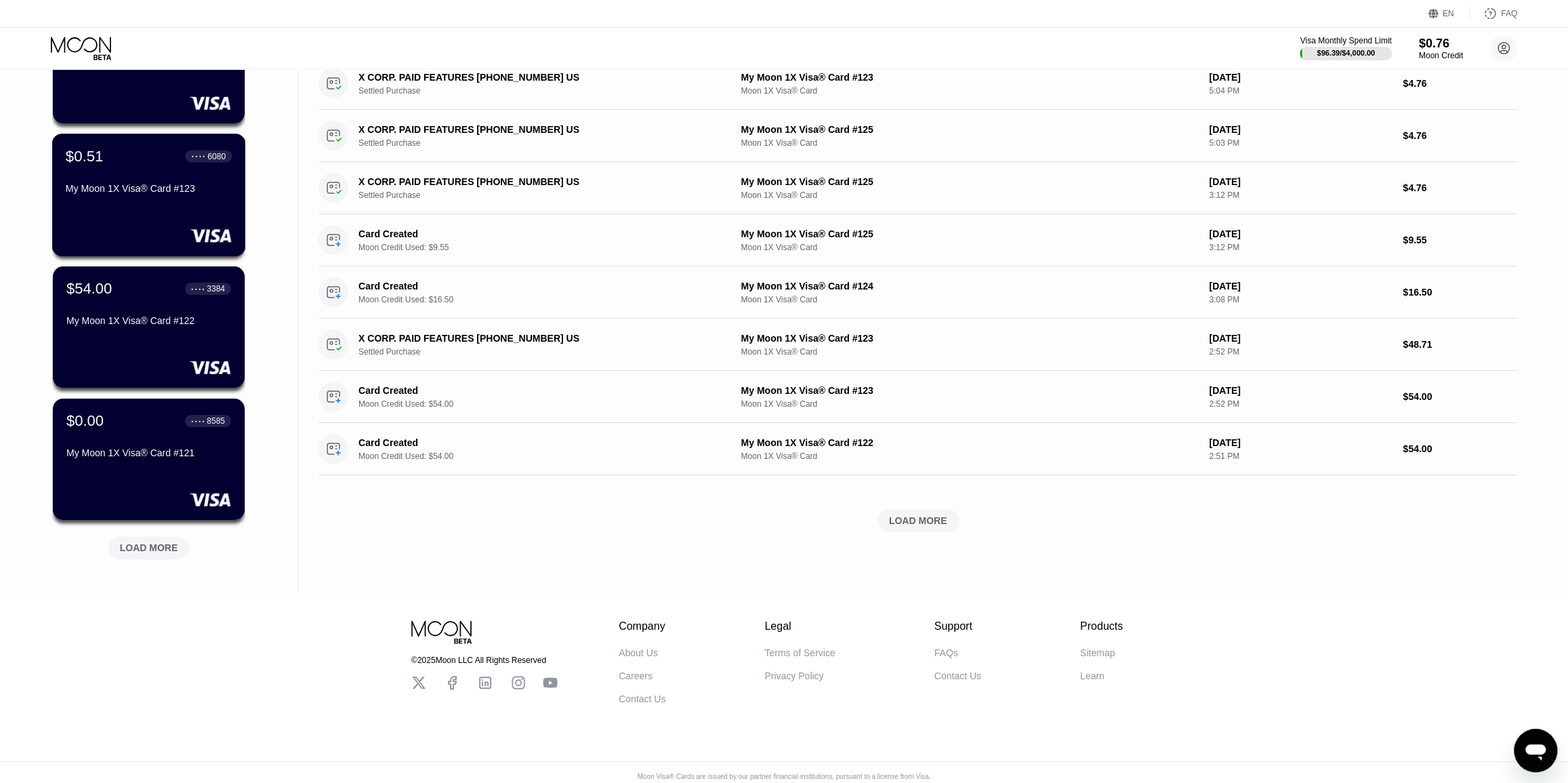
scroll to position [308, 0]
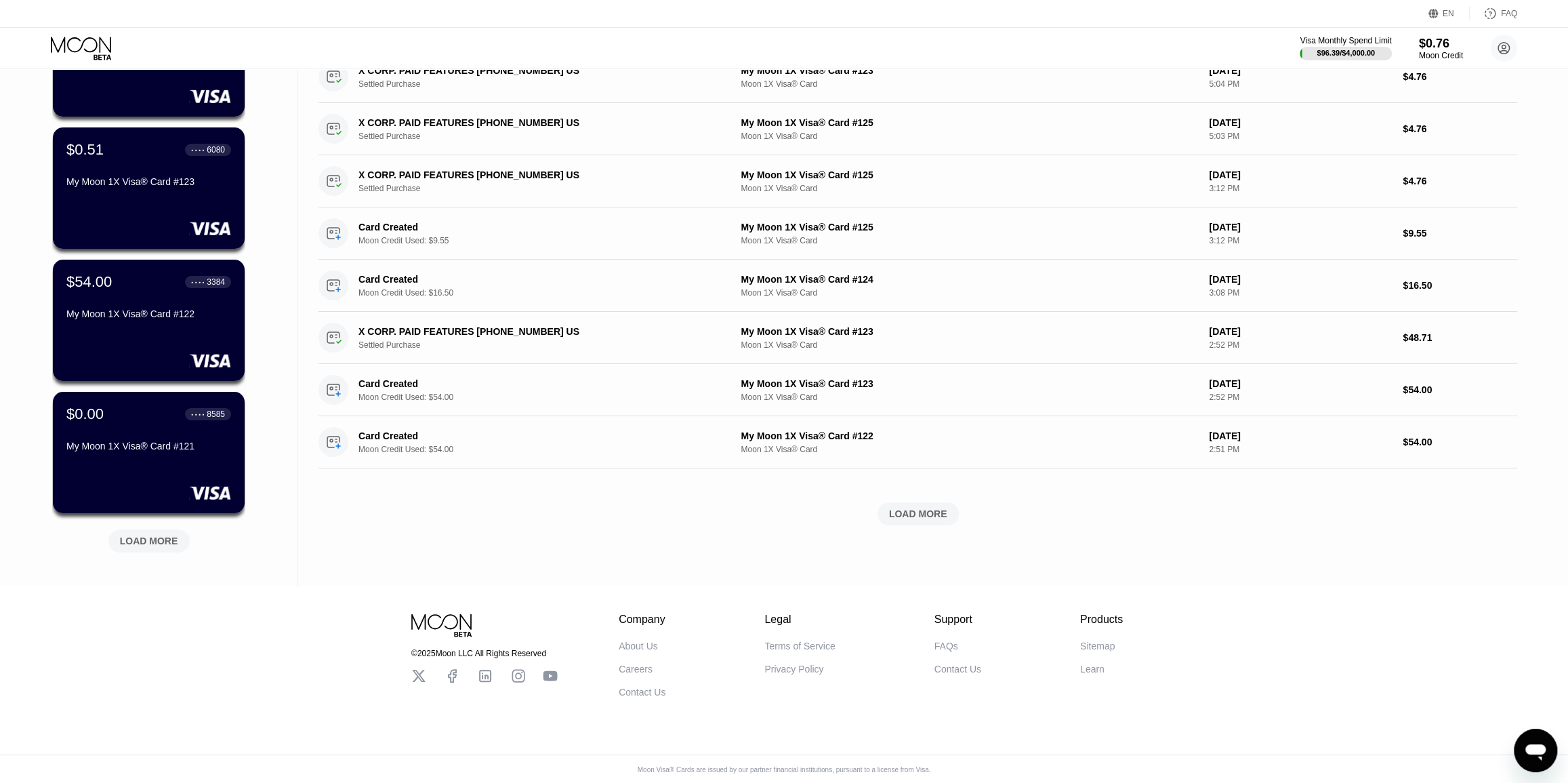
click at [142, 551] on div "LOAD MORE" at bounding box center [148, 541] width 82 height 23
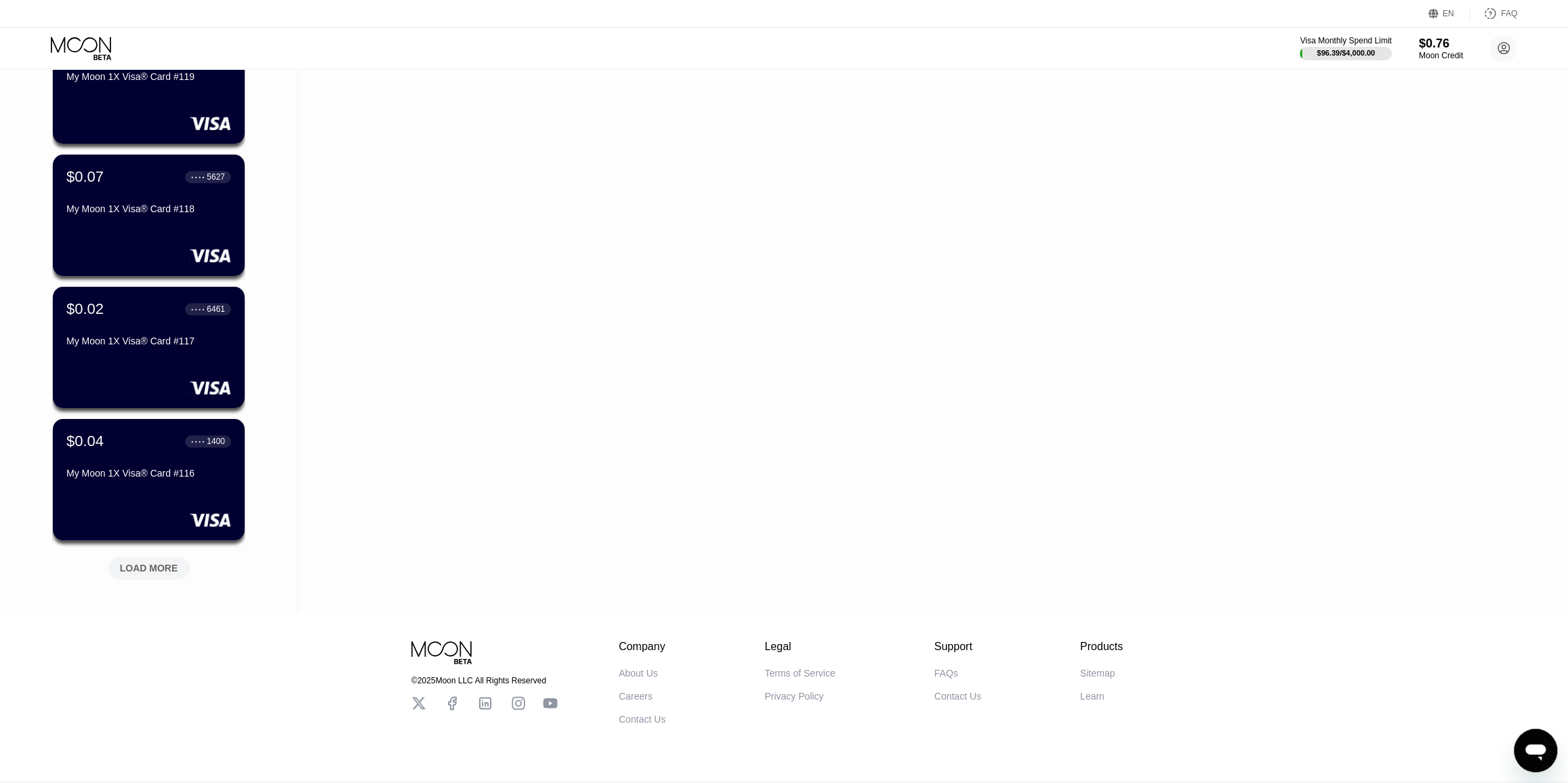
drag, startPoint x: 271, startPoint y: 440, endPoint x: 272, endPoint y: 497, distance: 57.0
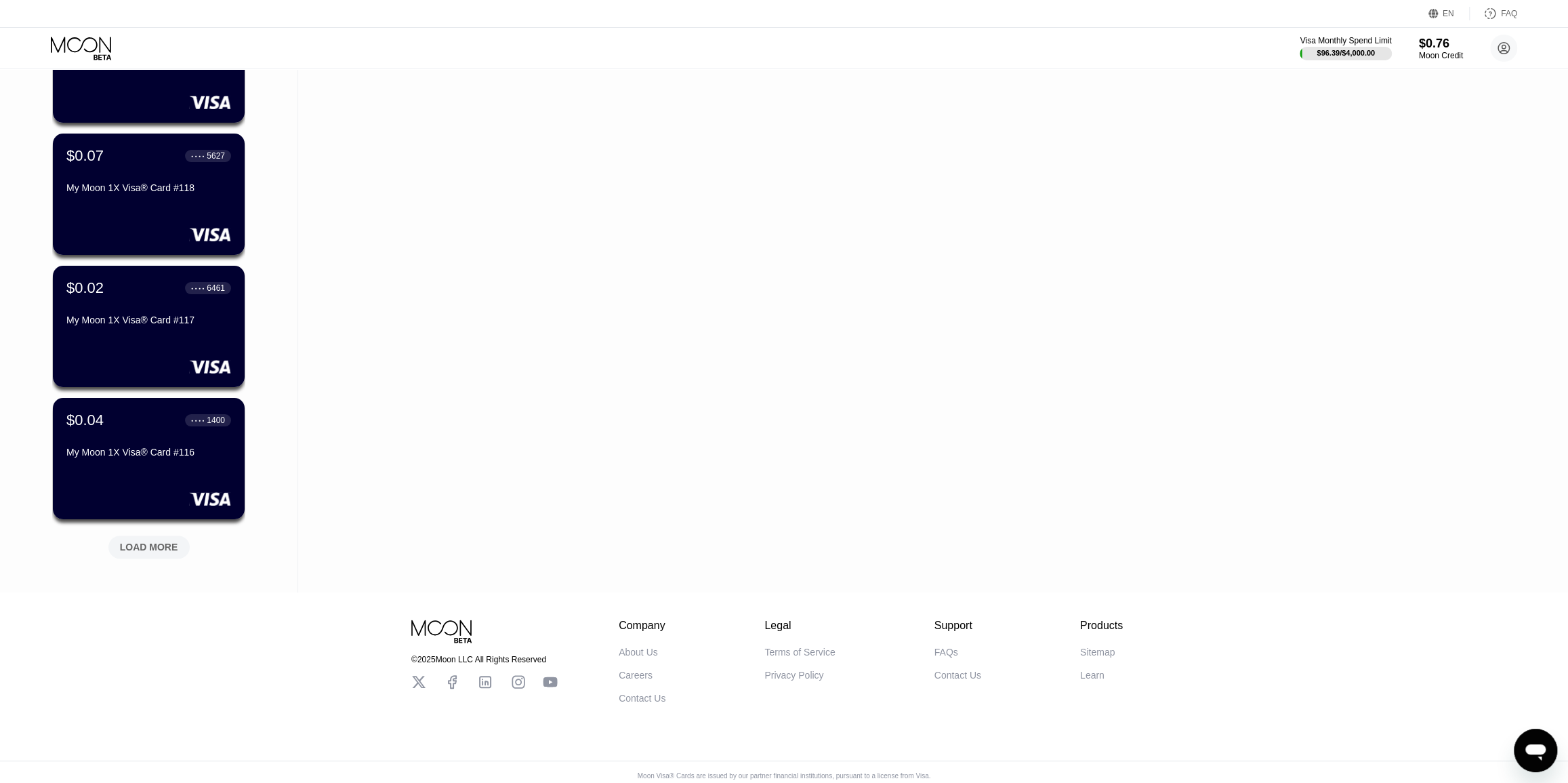
click at [169, 556] on div "LOAD MORE" at bounding box center [148, 547] width 82 height 23
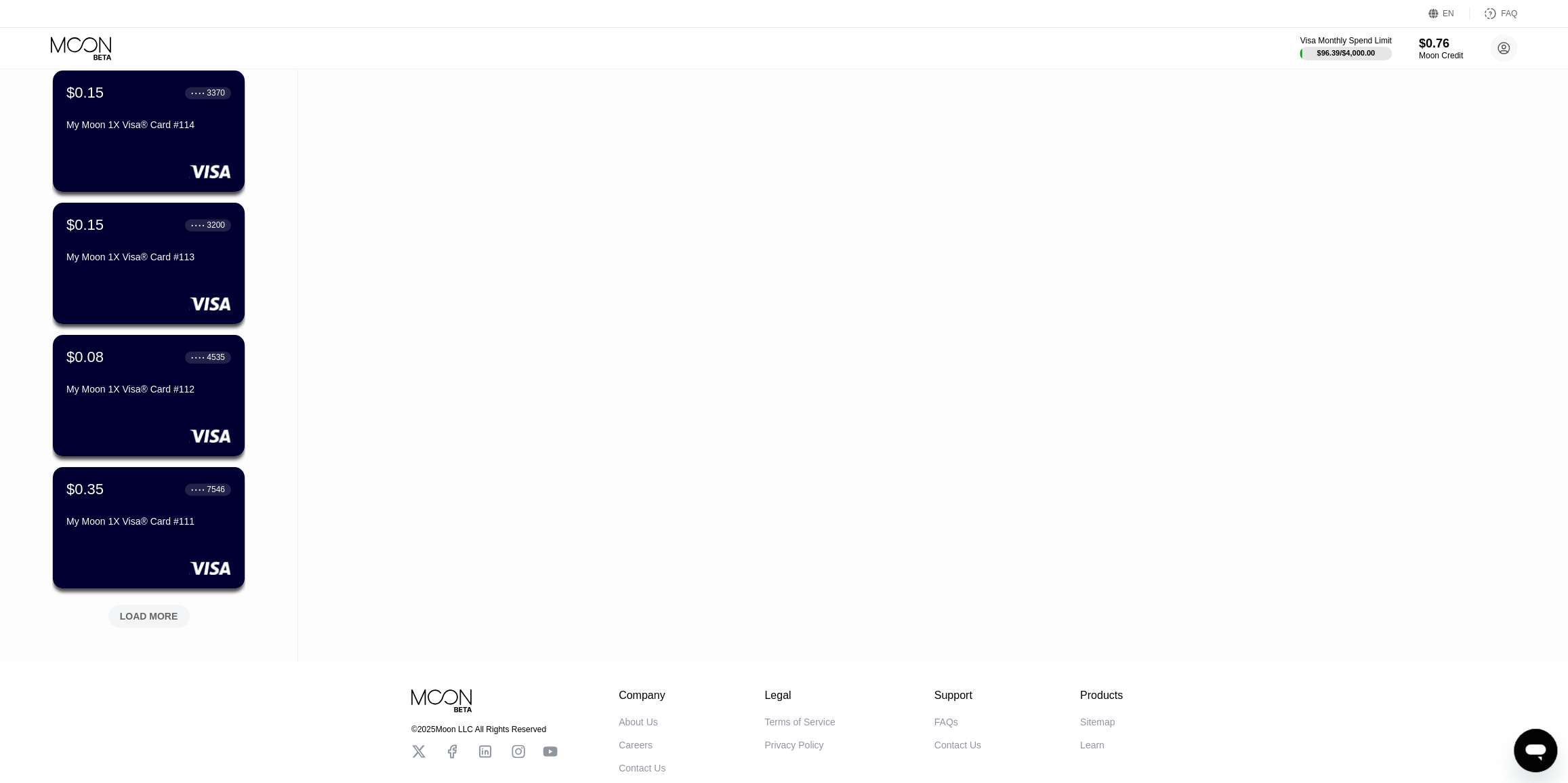
scroll to position [1593, 0]
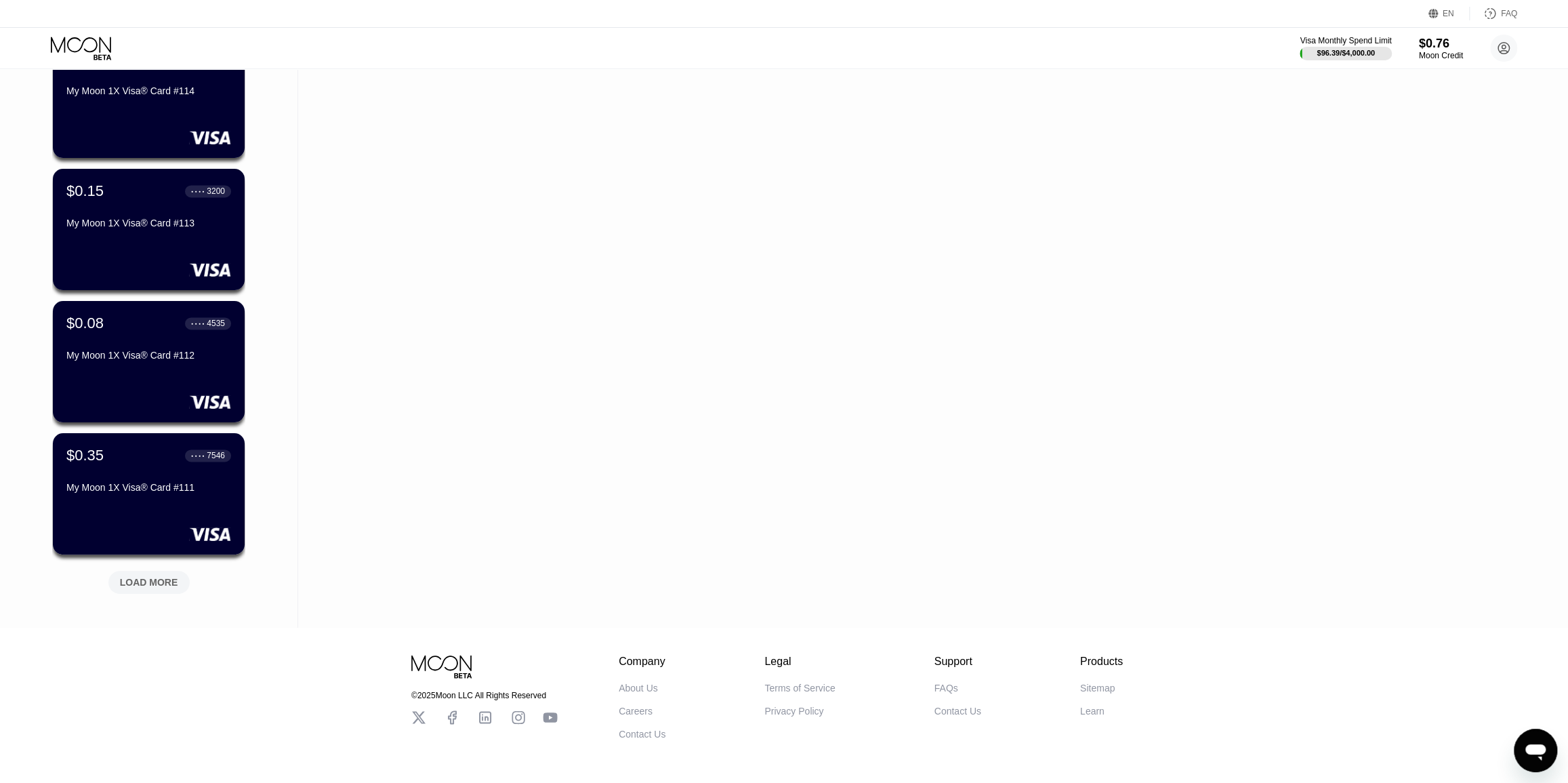
drag, startPoint x: 290, startPoint y: 356, endPoint x: 290, endPoint y: 380, distance: 24.0
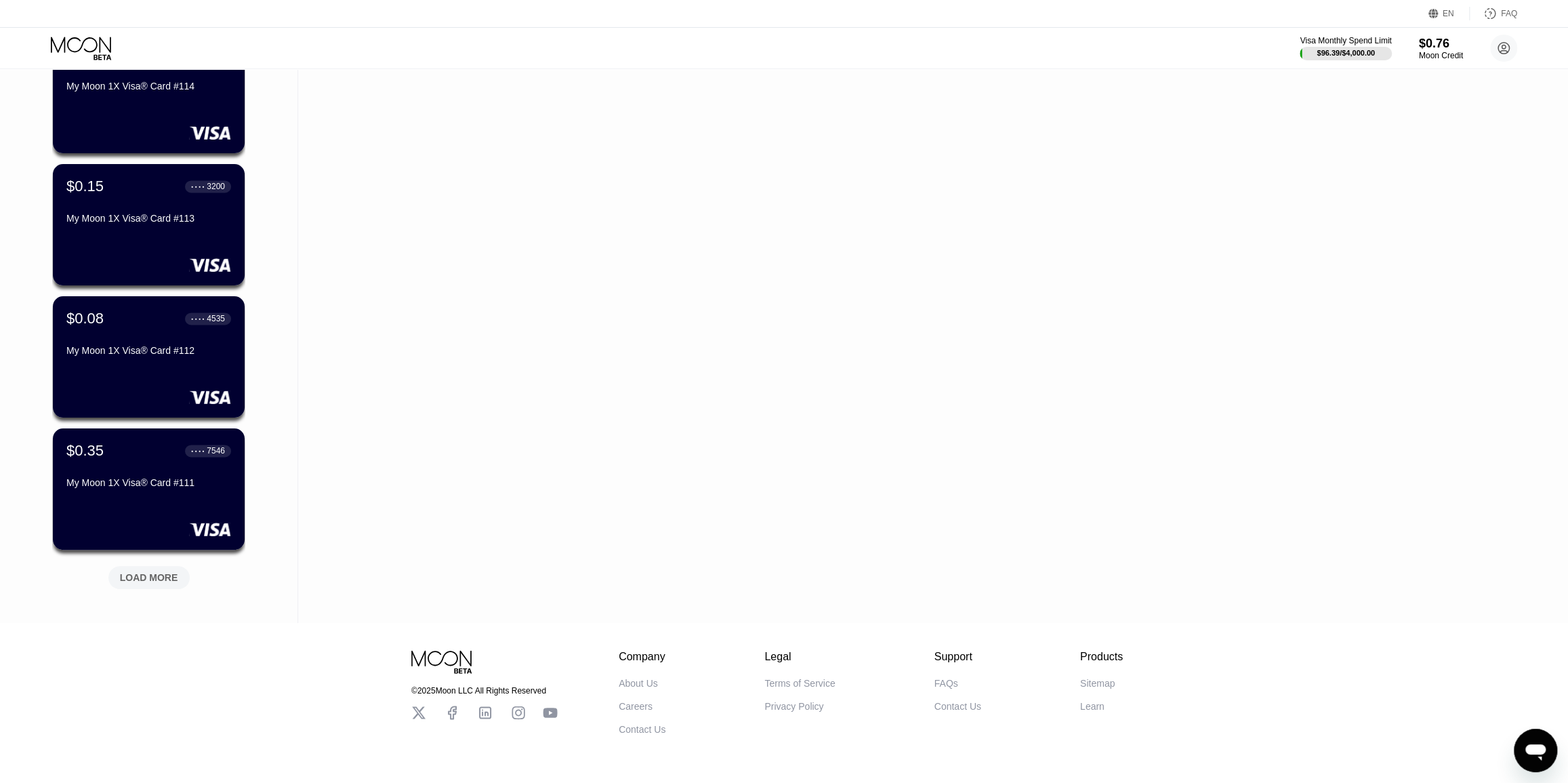
click at [188, 582] on div "LOAD MORE" at bounding box center [148, 578] width 82 height 23
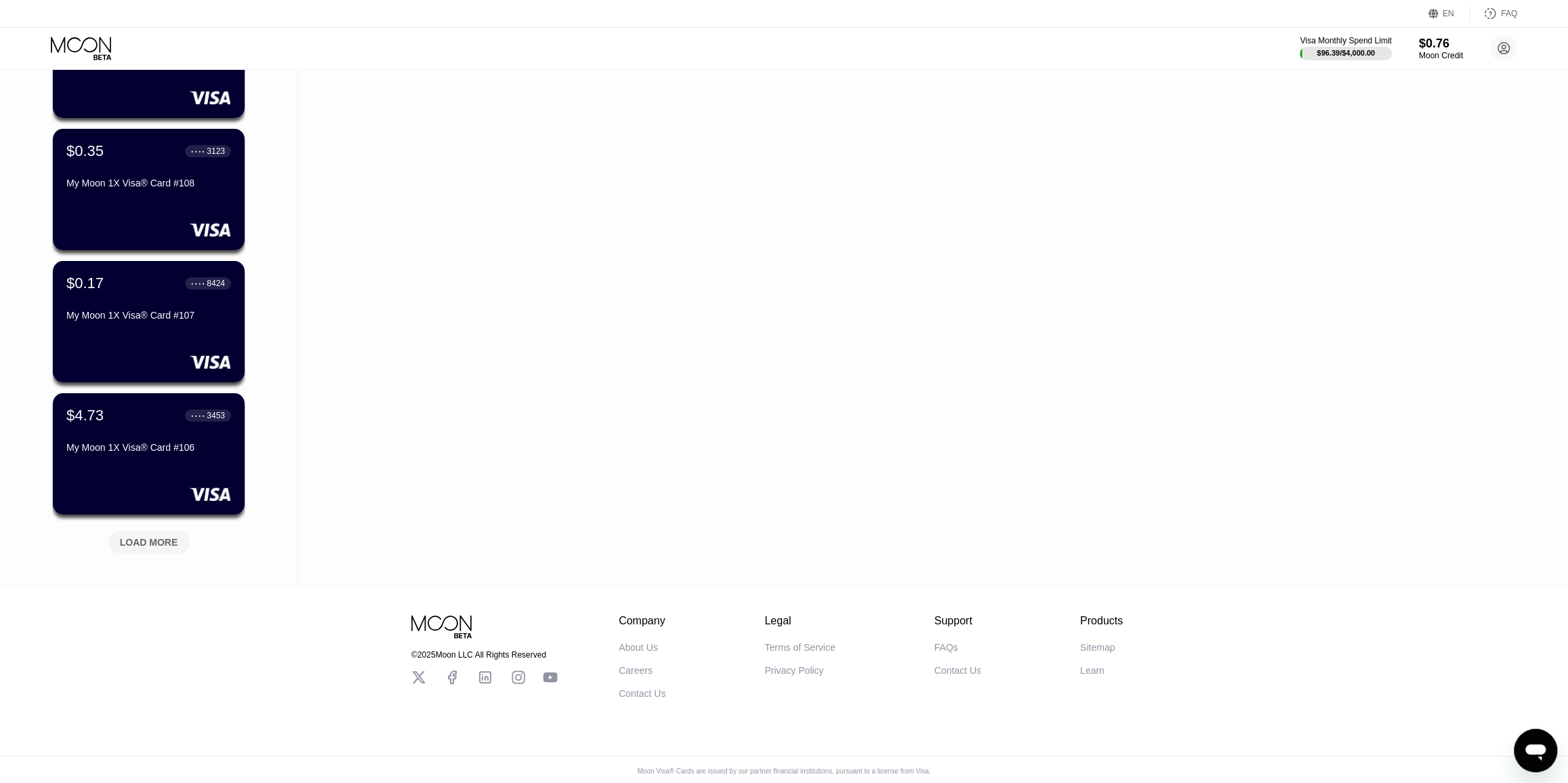
drag, startPoint x: 298, startPoint y: 360, endPoint x: 283, endPoint y: 402, distance: 44.6
click at [177, 534] on div "LOAD MORE" at bounding box center [148, 540] width 59 height 12
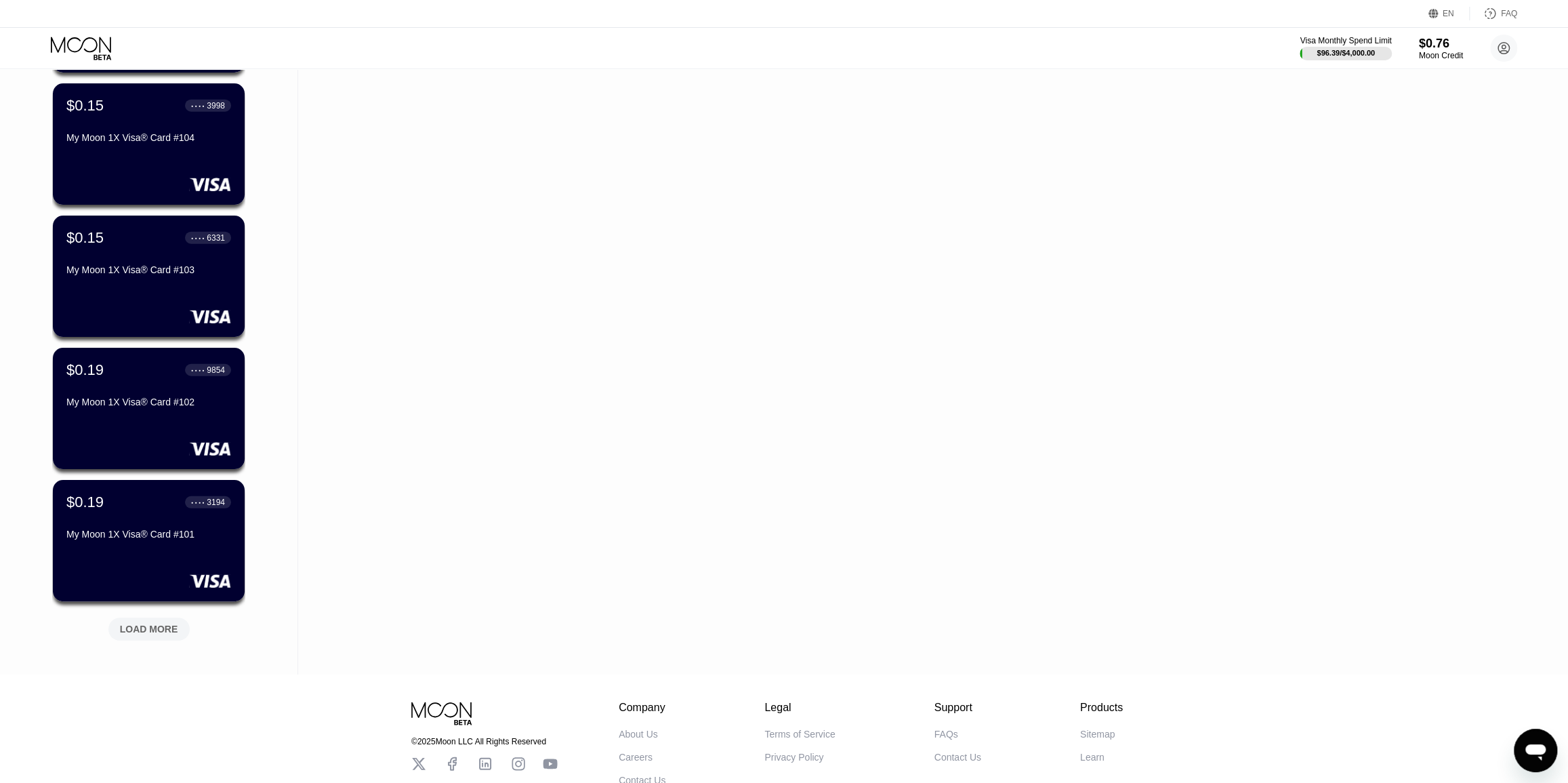
scroll to position [2964, 0]
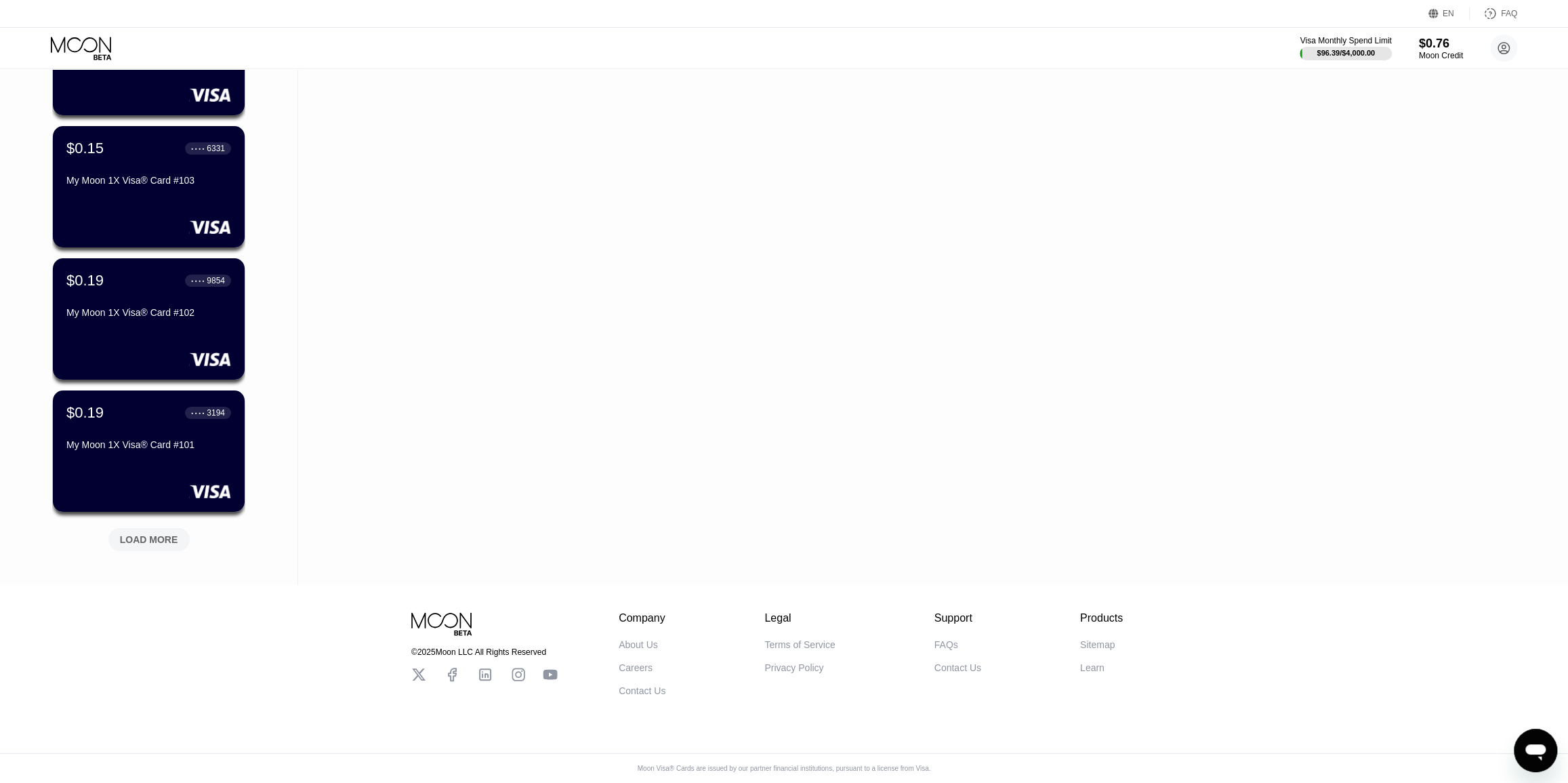
drag, startPoint x: 286, startPoint y: 351, endPoint x: 290, endPoint y: 423, distance: 72.1
click at [172, 534] on div "LOAD MORE" at bounding box center [148, 540] width 59 height 12
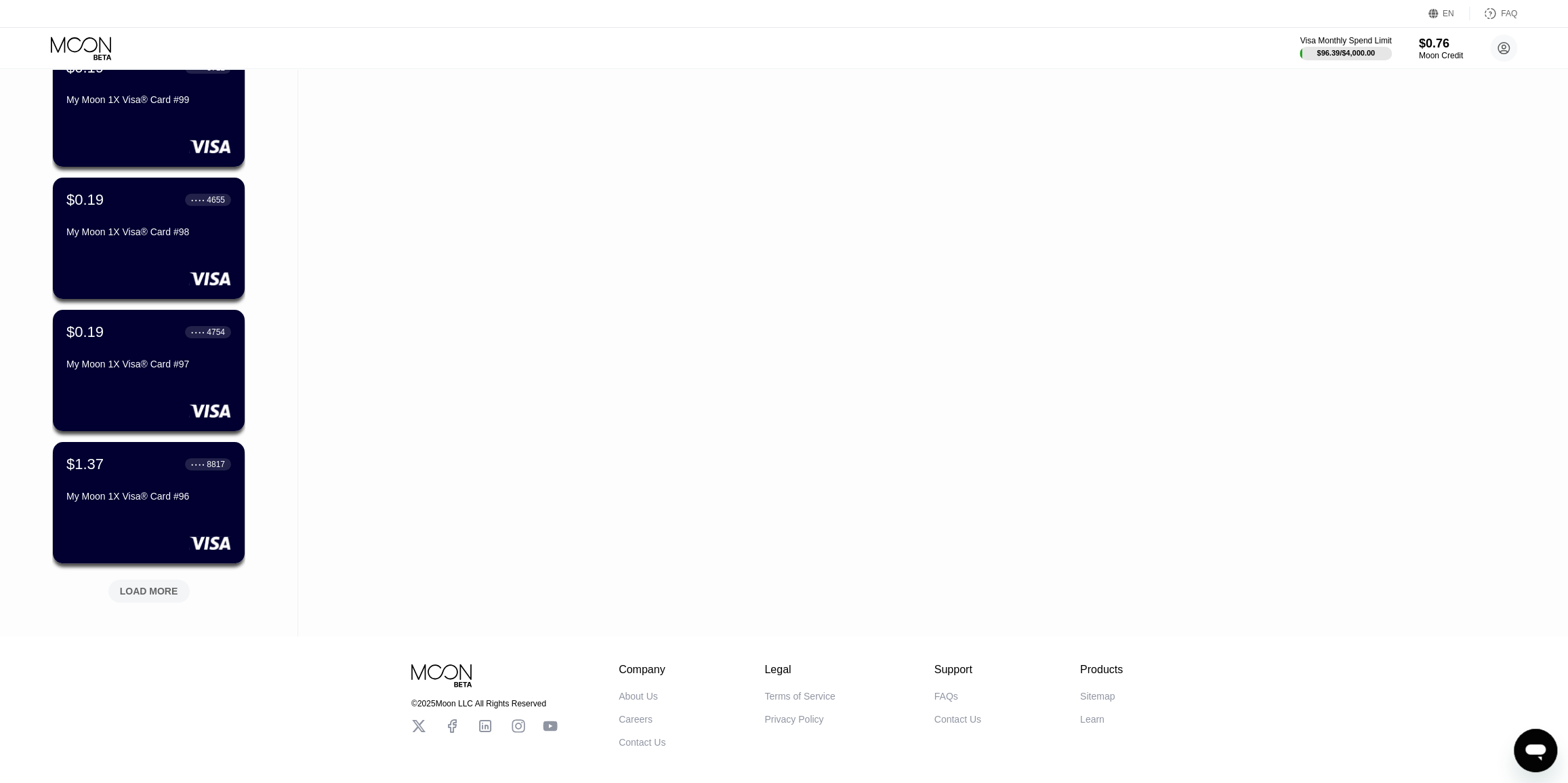
scroll to position [3625, 0]
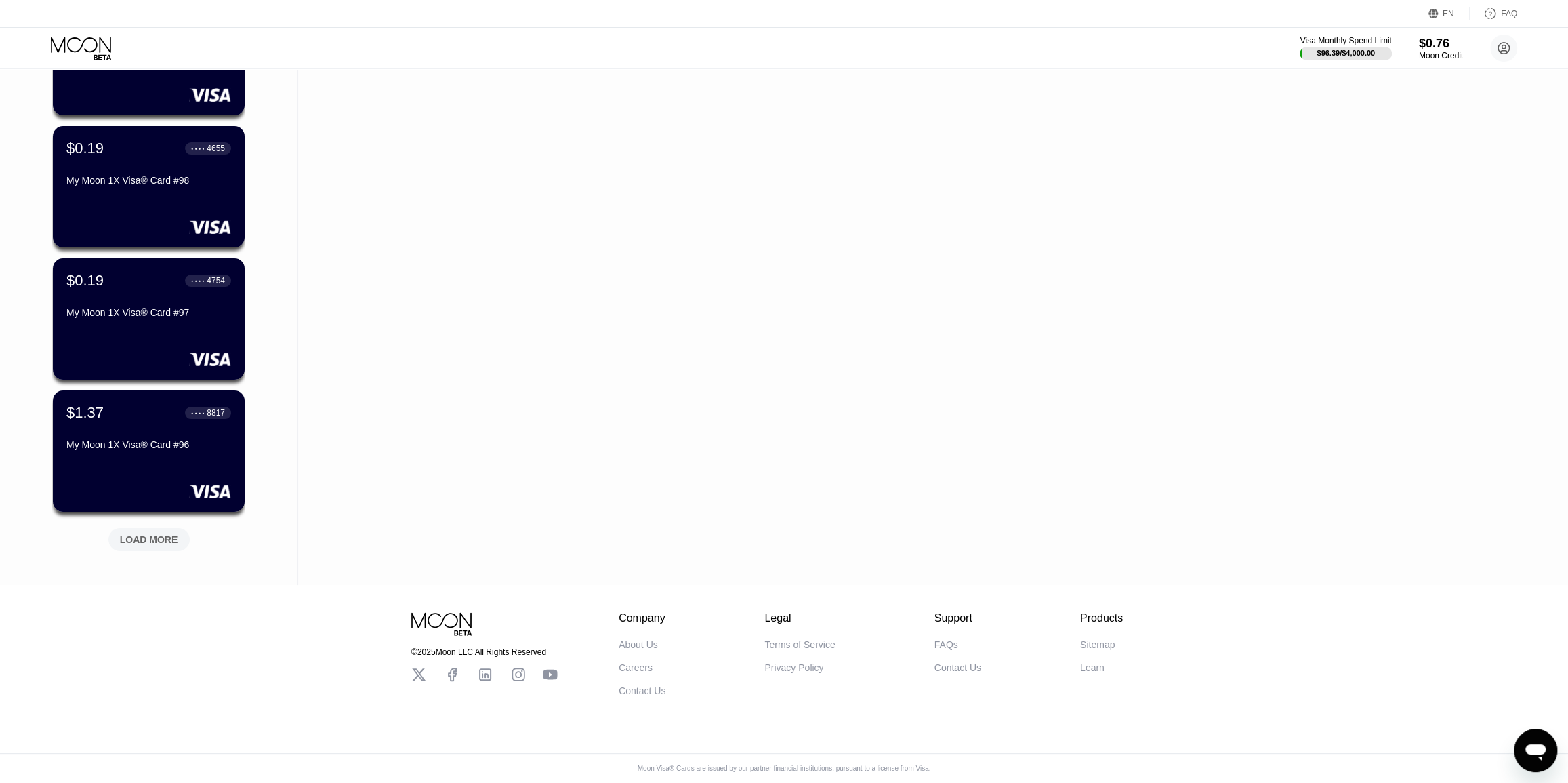
drag, startPoint x: 298, startPoint y: 366, endPoint x: 293, endPoint y: 451, distance: 85.1
click at [158, 534] on div "LOAD MORE" at bounding box center [148, 540] width 59 height 12
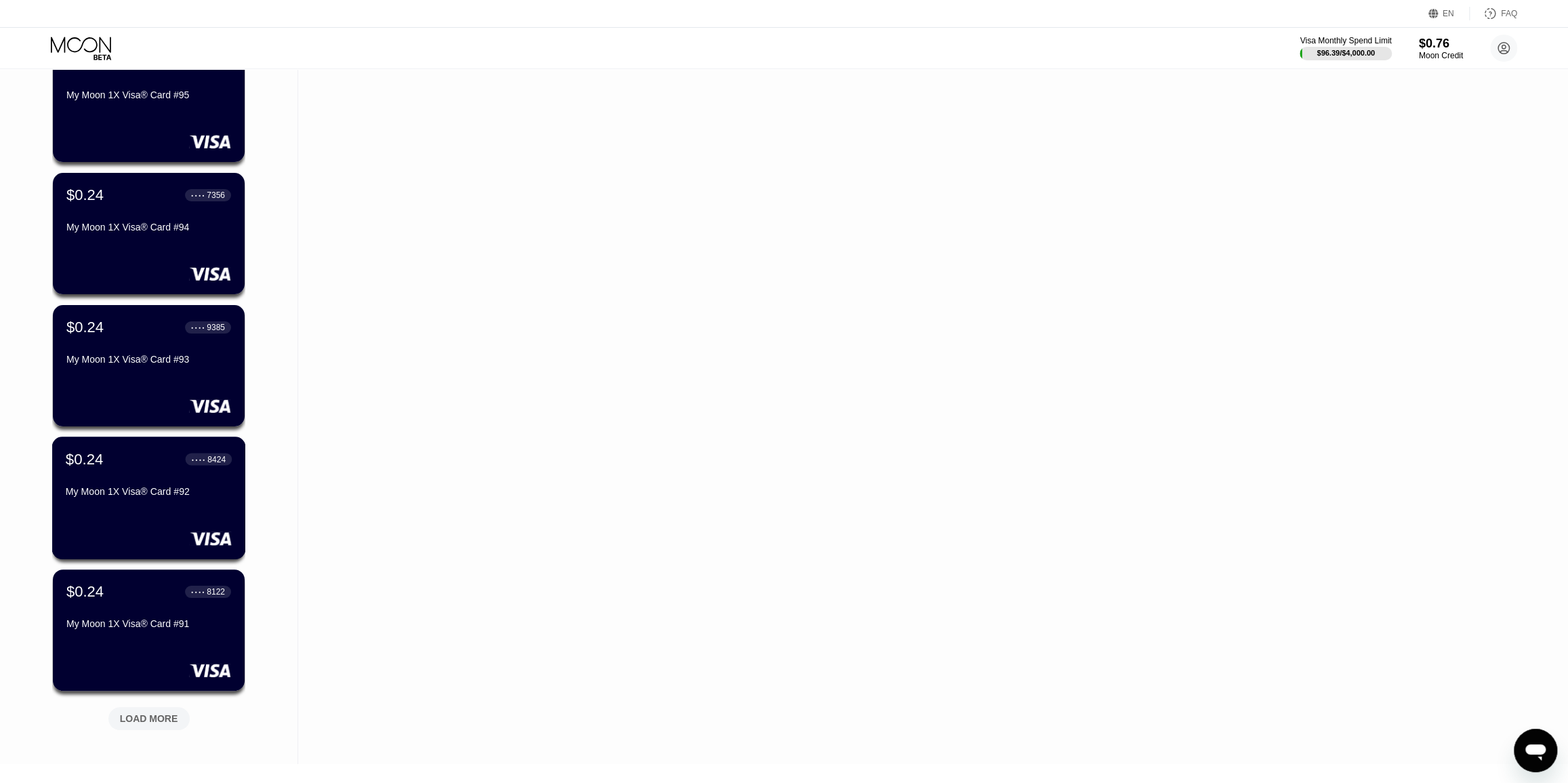
scroll to position [4285, 0]
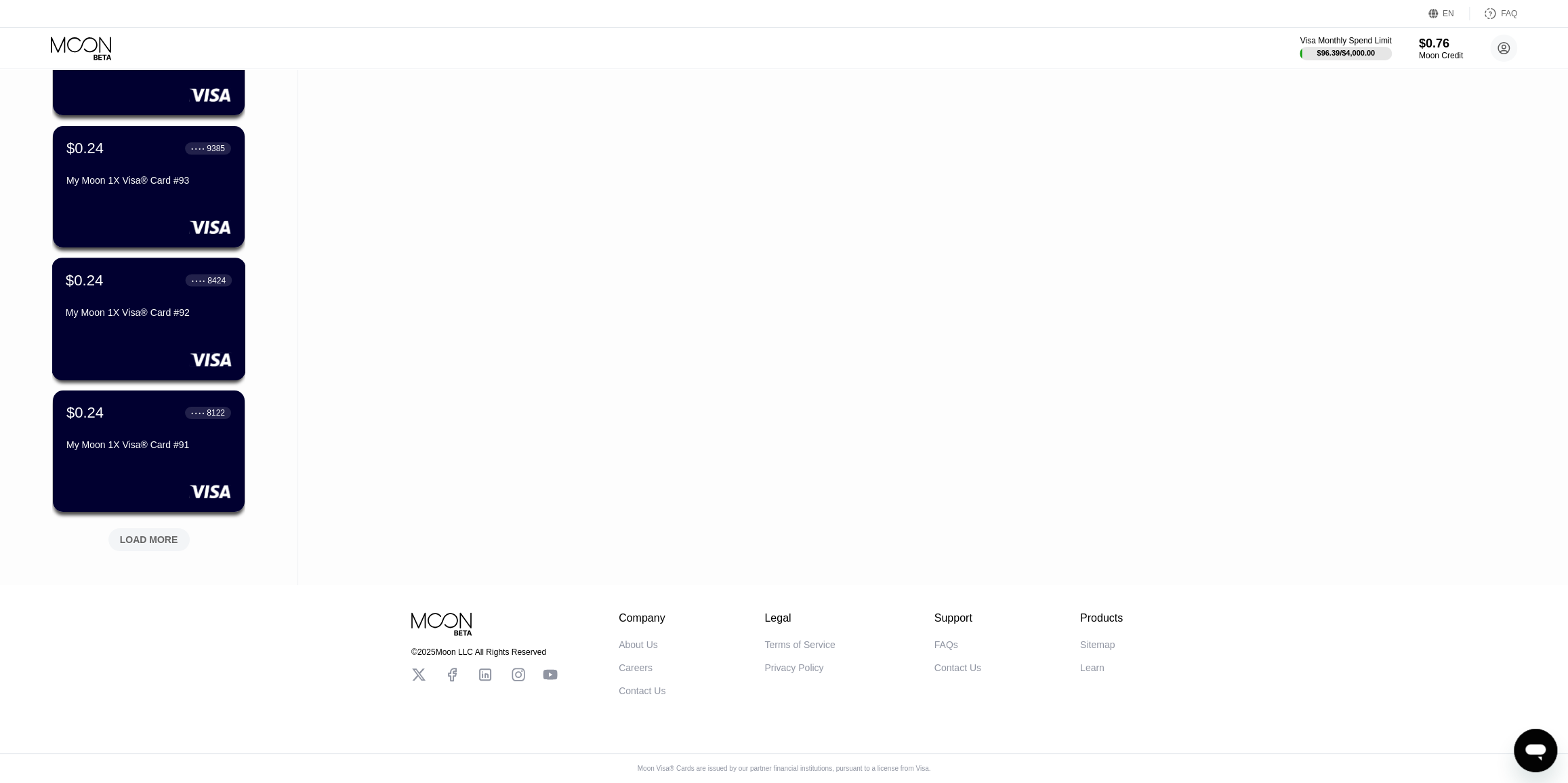
drag, startPoint x: 158, startPoint y: 526, endPoint x: 148, endPoint y: 636, distance: 110.5
click at [162, 534] on div "LOAD MORE" at bounding box center [148, 540] width 59 height 12
drag, startPoint x: 157, startPoint y: 517, endPoint x: 146, endPoint y: 636, distance: 119.5
click at [163, 534] on div "LOAD MORE" at bounding box center [148, 540] width 59 height 12
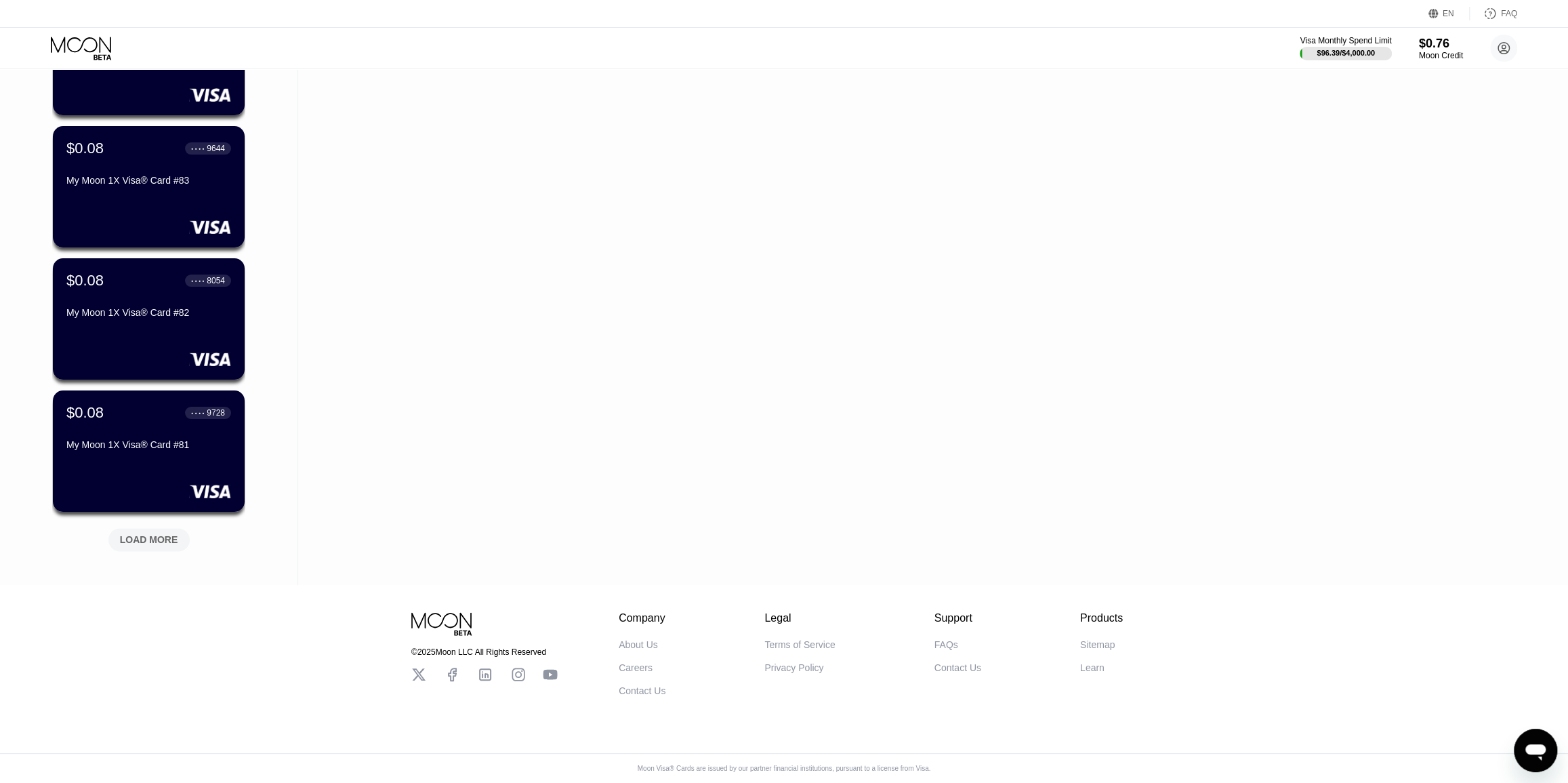
scroll to position [5606, 0]
drag, startPoint x: 162, startPoint y: 526, endPoint x: 164, endPoint y: 652, distance: 126.0
click at [158, 522] on div "LOAD MORE" at bounding box center [148, 536] width 101 height 29
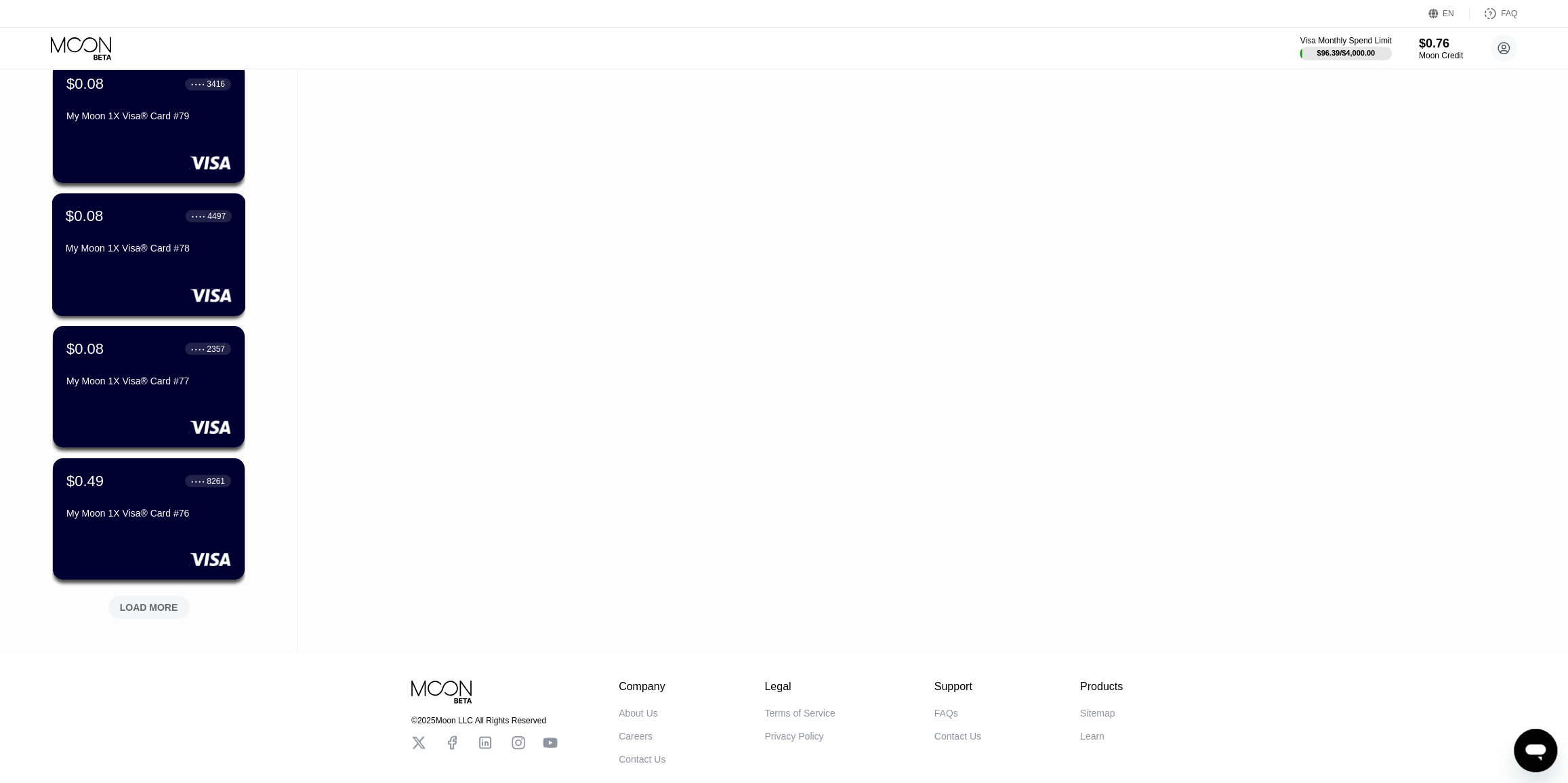
scroll to position [6267, 0]
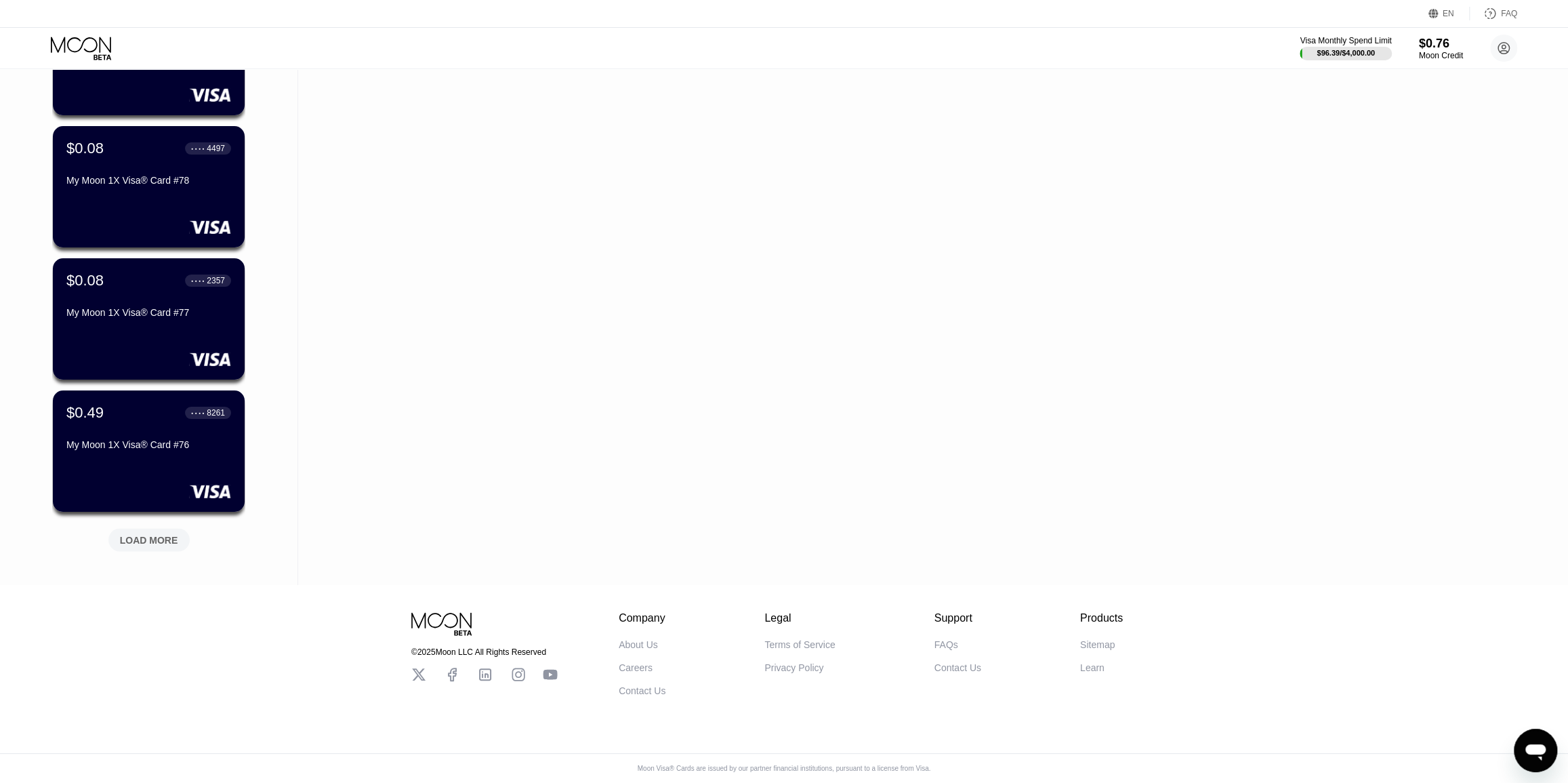
drag, startPoint x: 158, startPoint y: 516, endPoint x: 160, endPoint y: 636, distance: 120.0
click at [166, 534] on div "LOAD MORE" at bounding box center [148, 540] width 59 height 12
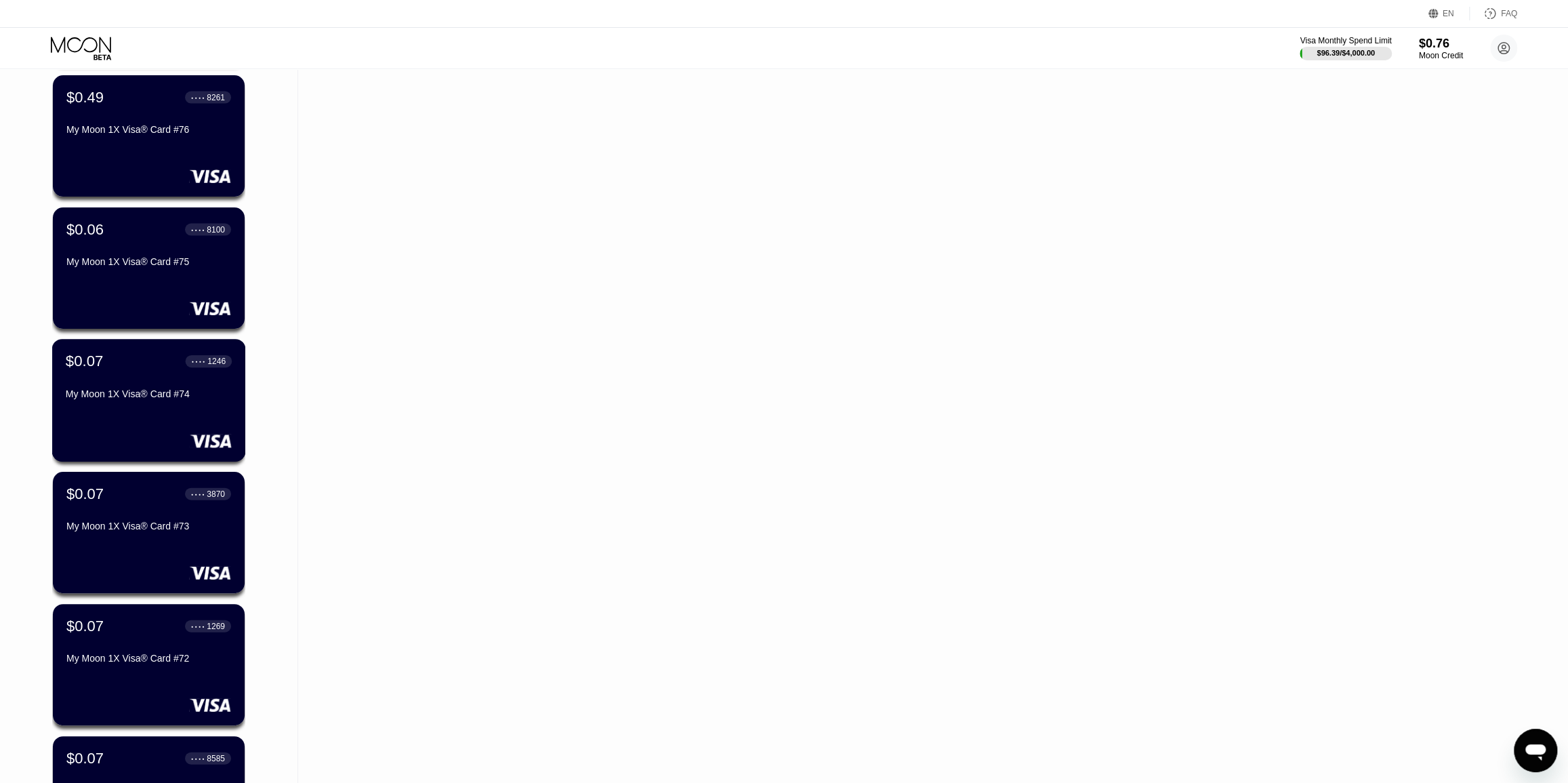
scroll to position [6928, 0]
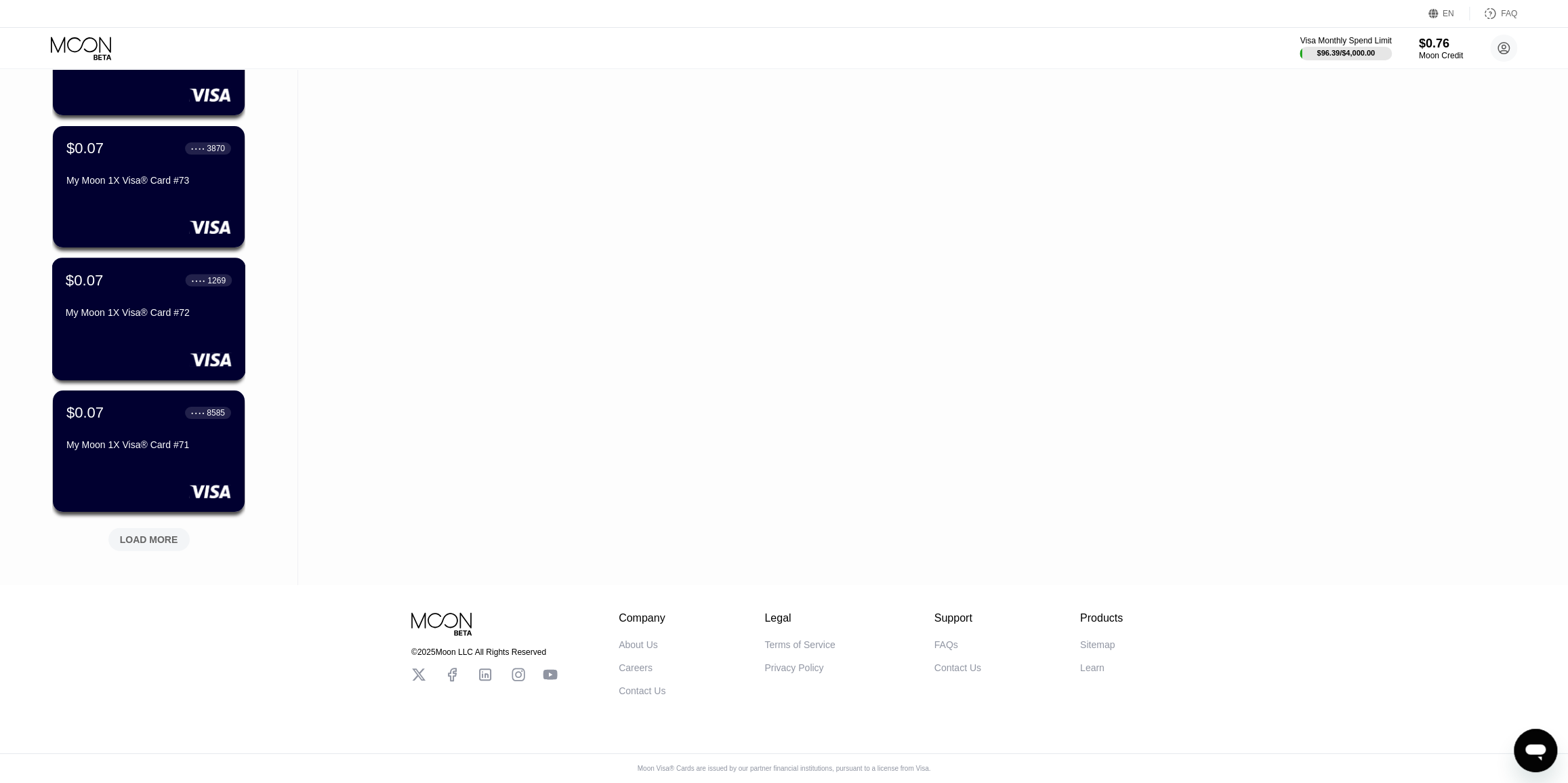
drag, startPoint x: 166, startPoint y: 534, endPoint x: 162, endPoint y: 665, distance: 131.1
drag, startPoint x: 154, startPoint y: 515, endPoint x: 156, endPoint y: 540, distance: 25.1
click at [155, 531] on div "LOAD MORE" at bounding box center [148, 536] width 101 height 29
click at [156, 534] on div "LOAD MORE" at bounding box center [148, 540] width 59 height 12
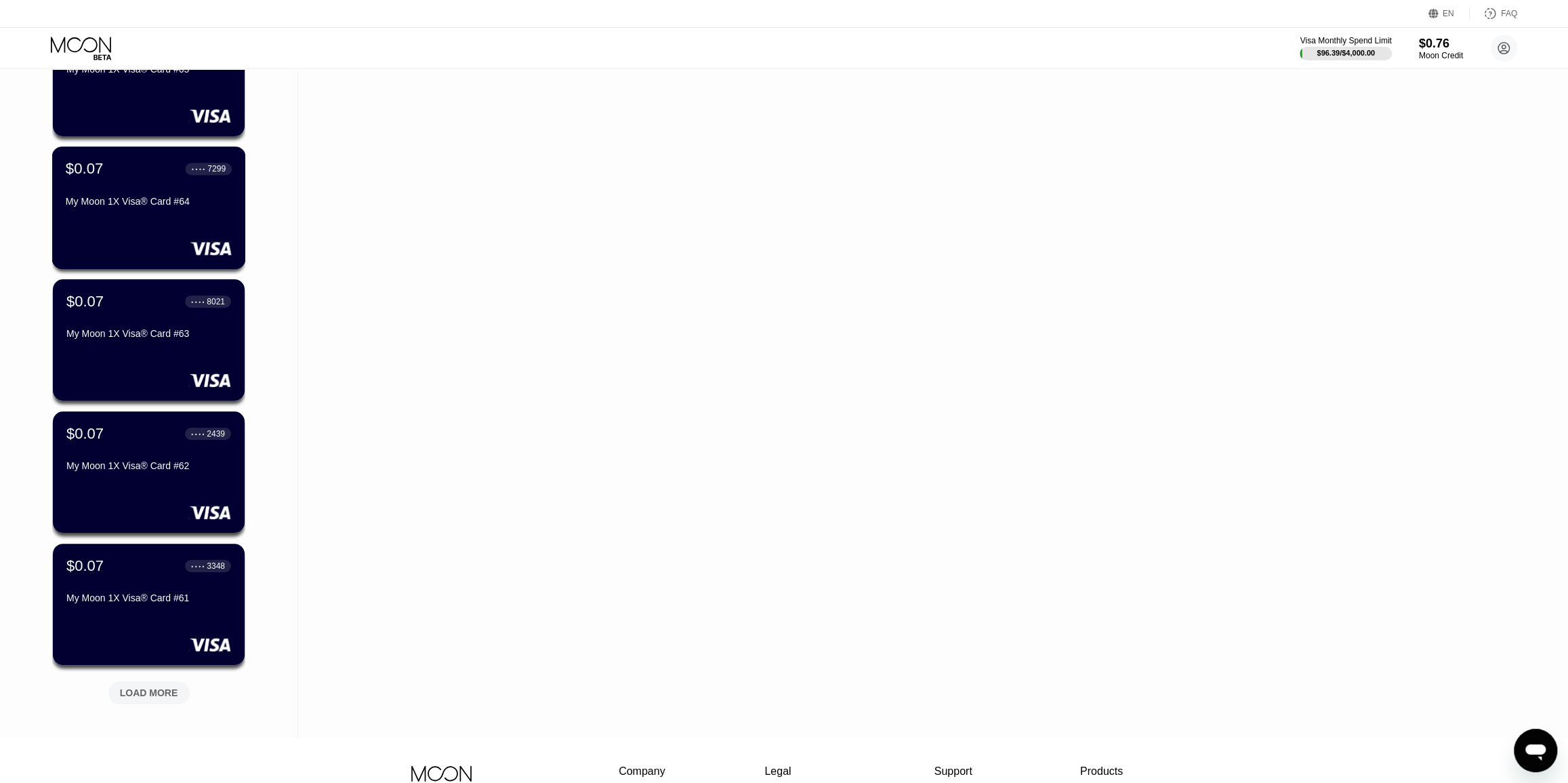
scroll to position [8249, 0]
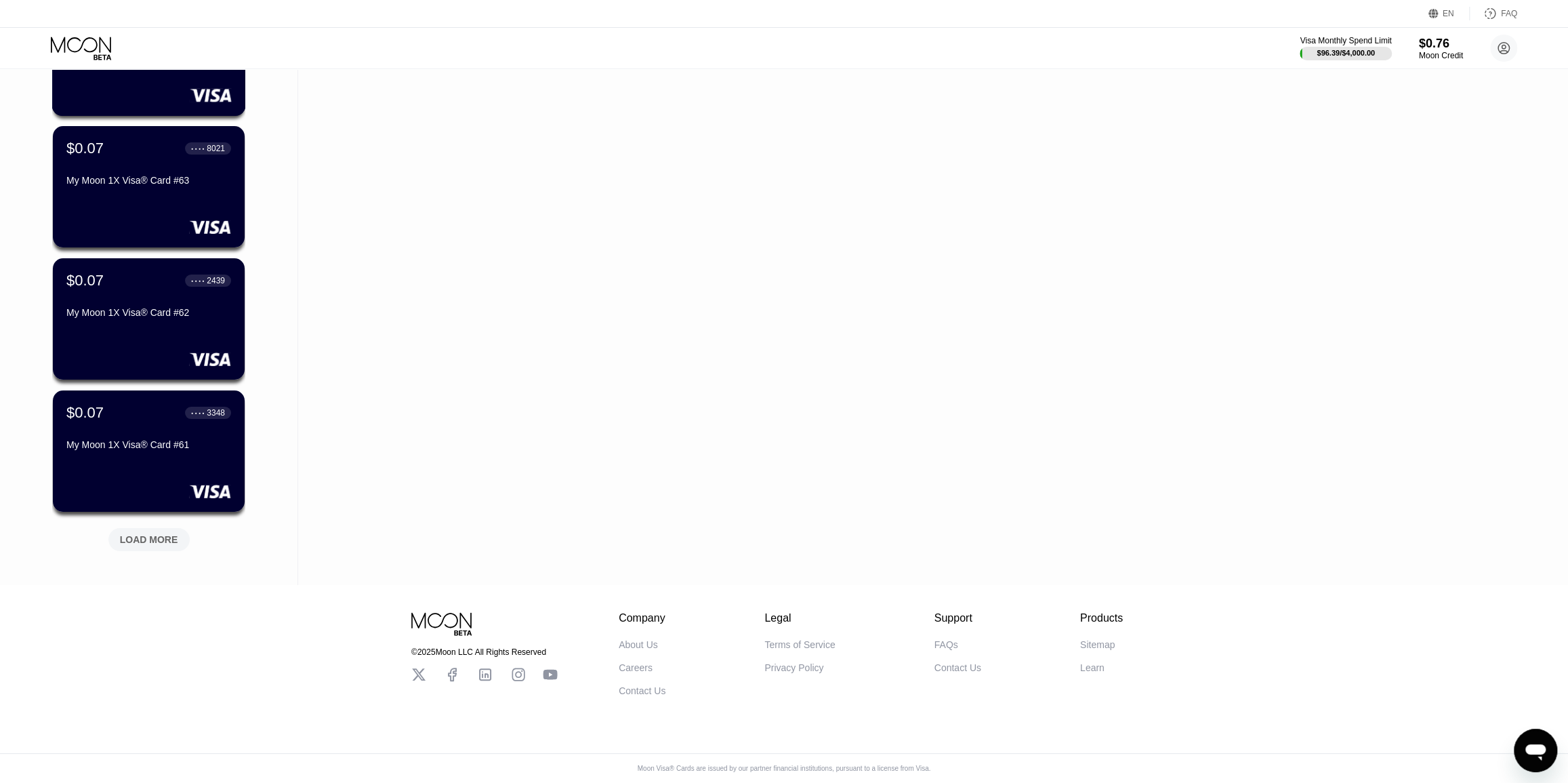
drag, startPoint x: 158, startPoint y: 550, endPoint x: 155, endPoint y: 625, distance: 75.1
click at [156, 534] on div "LOAD MORE" at bounding box center [148, 540] width 59 height 12
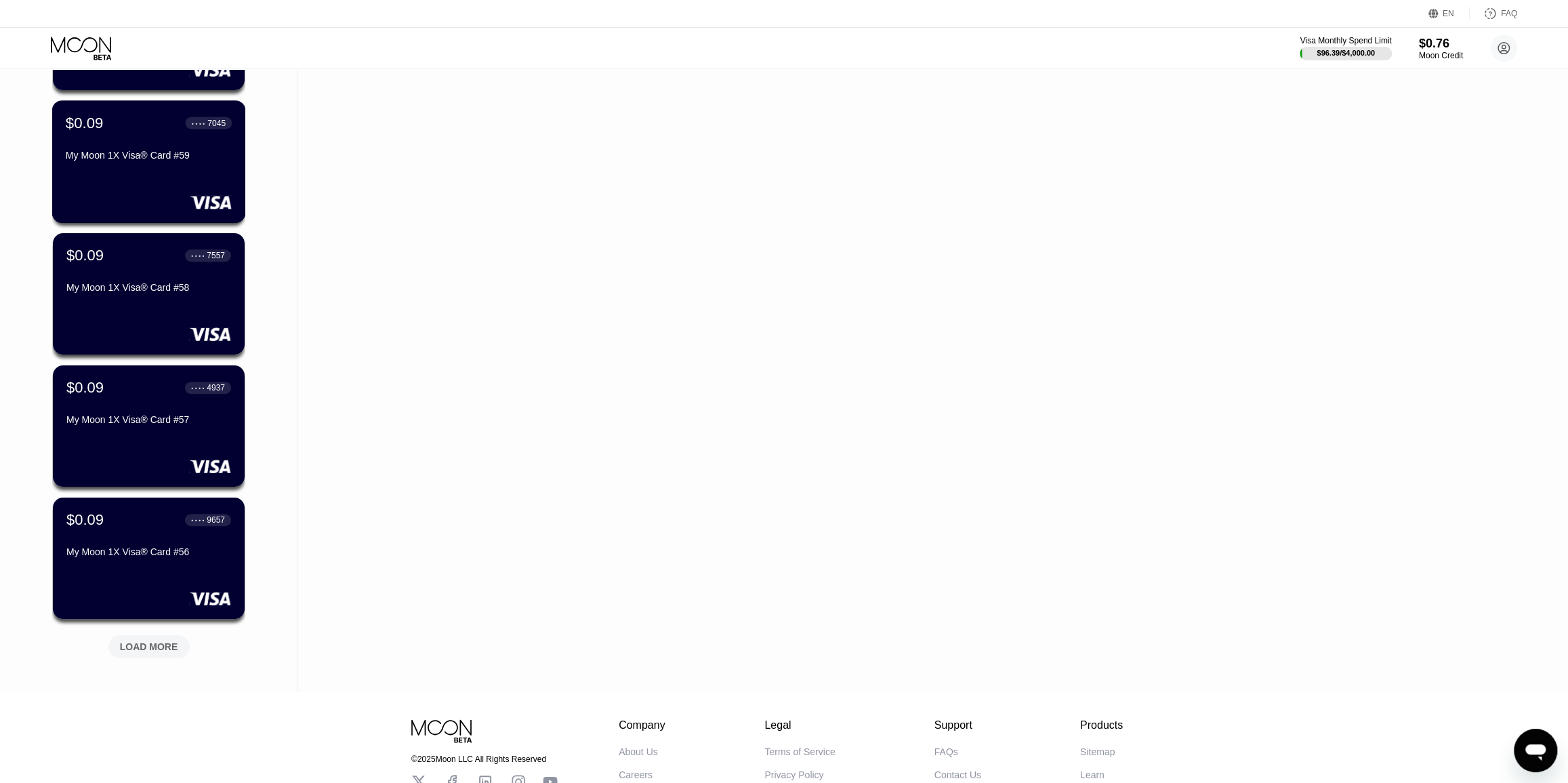
scroll to position [8911, 0]
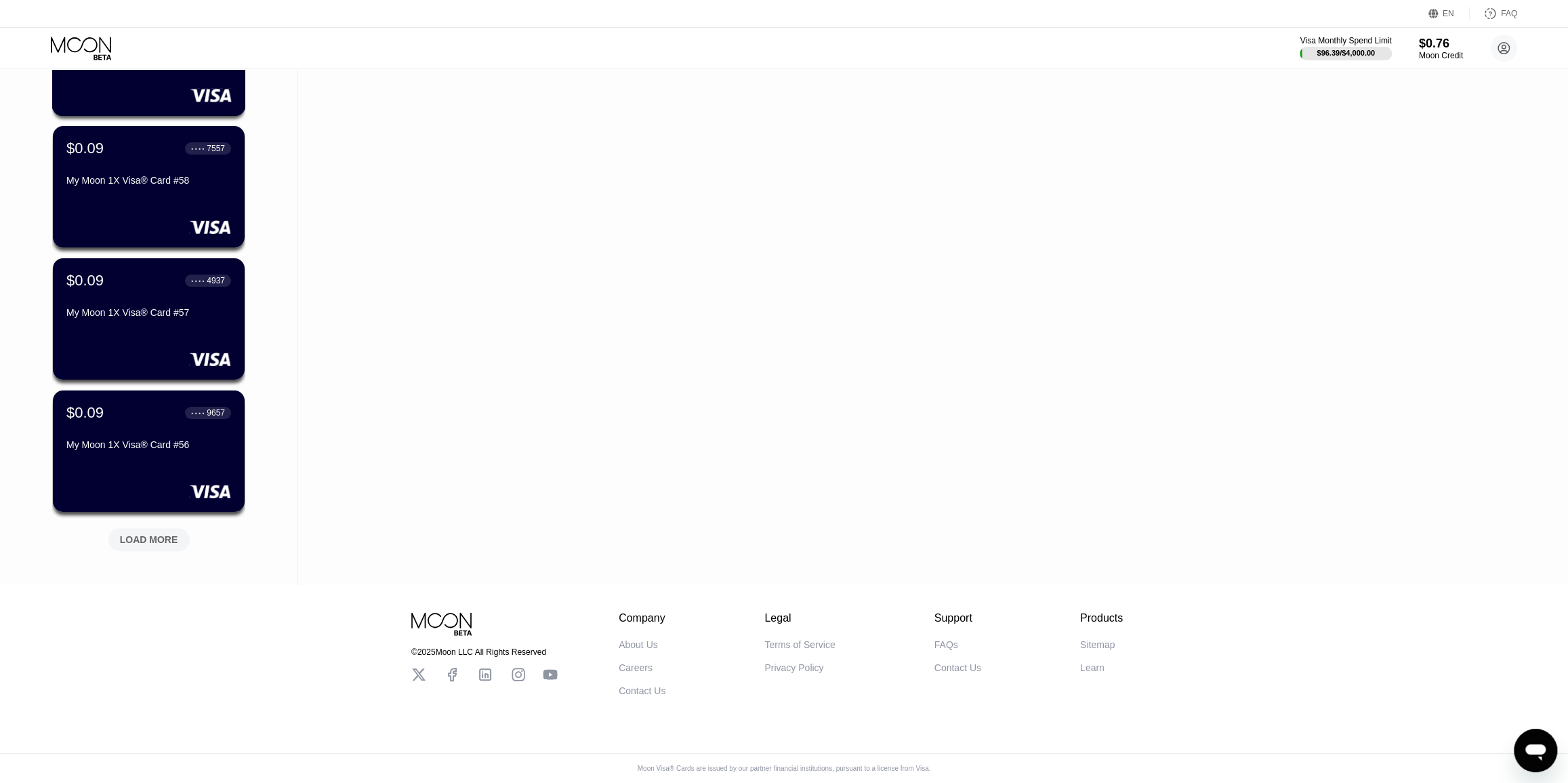
drag, startPoint x: 158, startPoint y: 522, endPoint x: 162, endPoint y: 617, distance: 95.1
click at [158, 534] on div "LOAD MORE" at bounding box center [148, 540] width 59 height 12
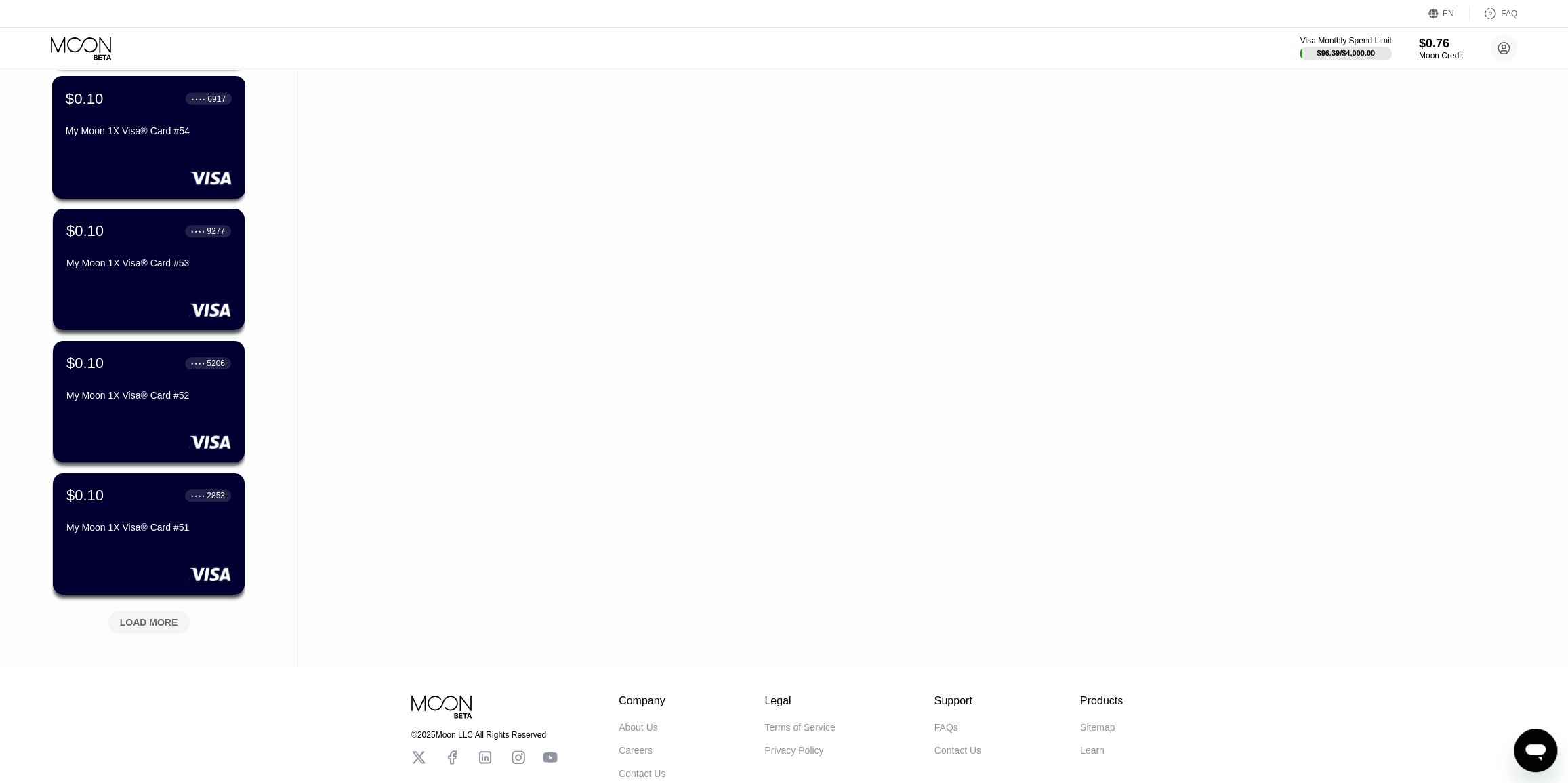
scroll to position [9572, 0]
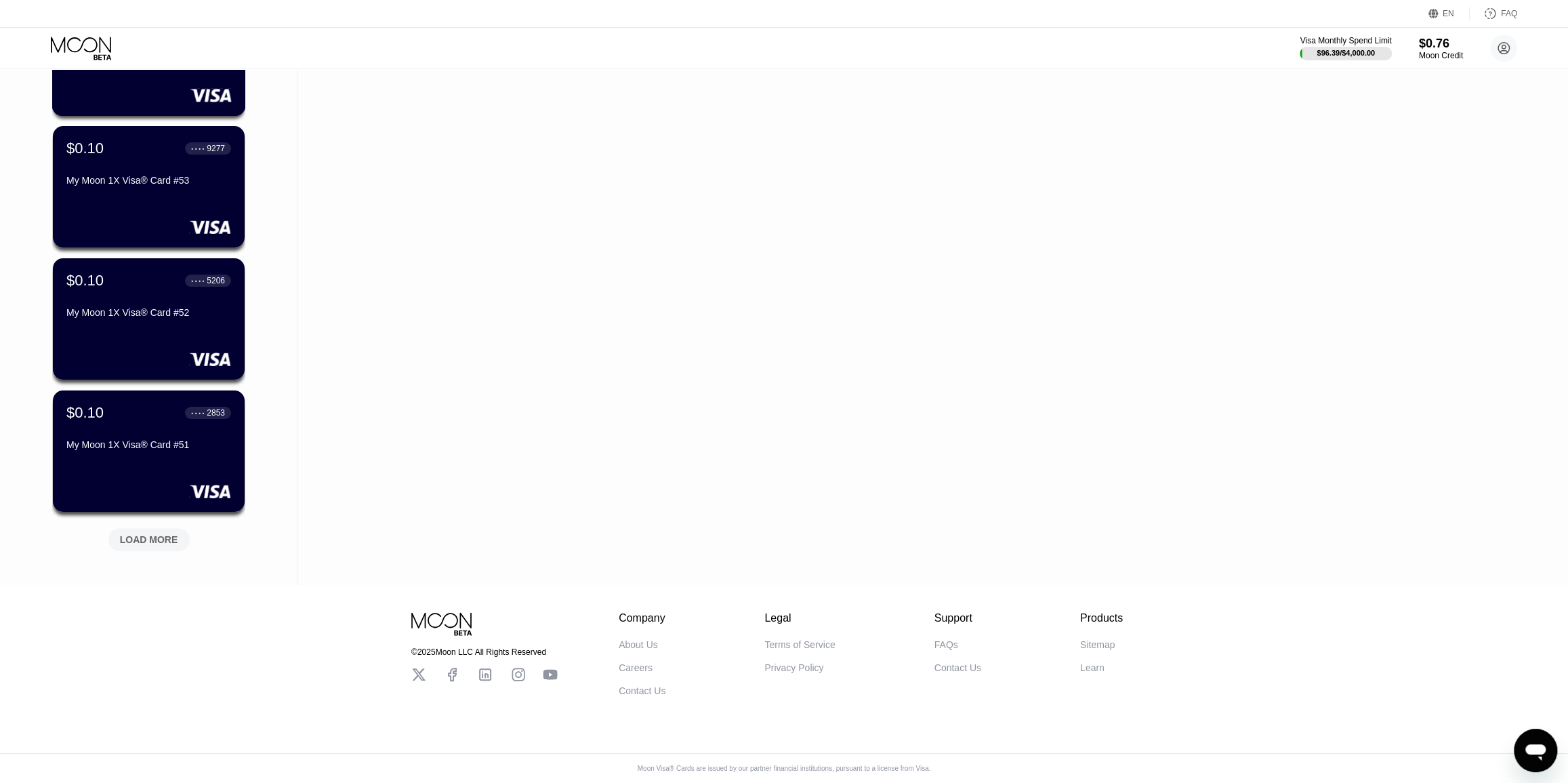
drag, startPoint x: 158, startPoint y: 528, endPoint x: 164, endPoint y: 632, distance: 104.2
click at [159, 541] on div "LOAD MORE" at bounding box center [148, 540] width 82 height 23
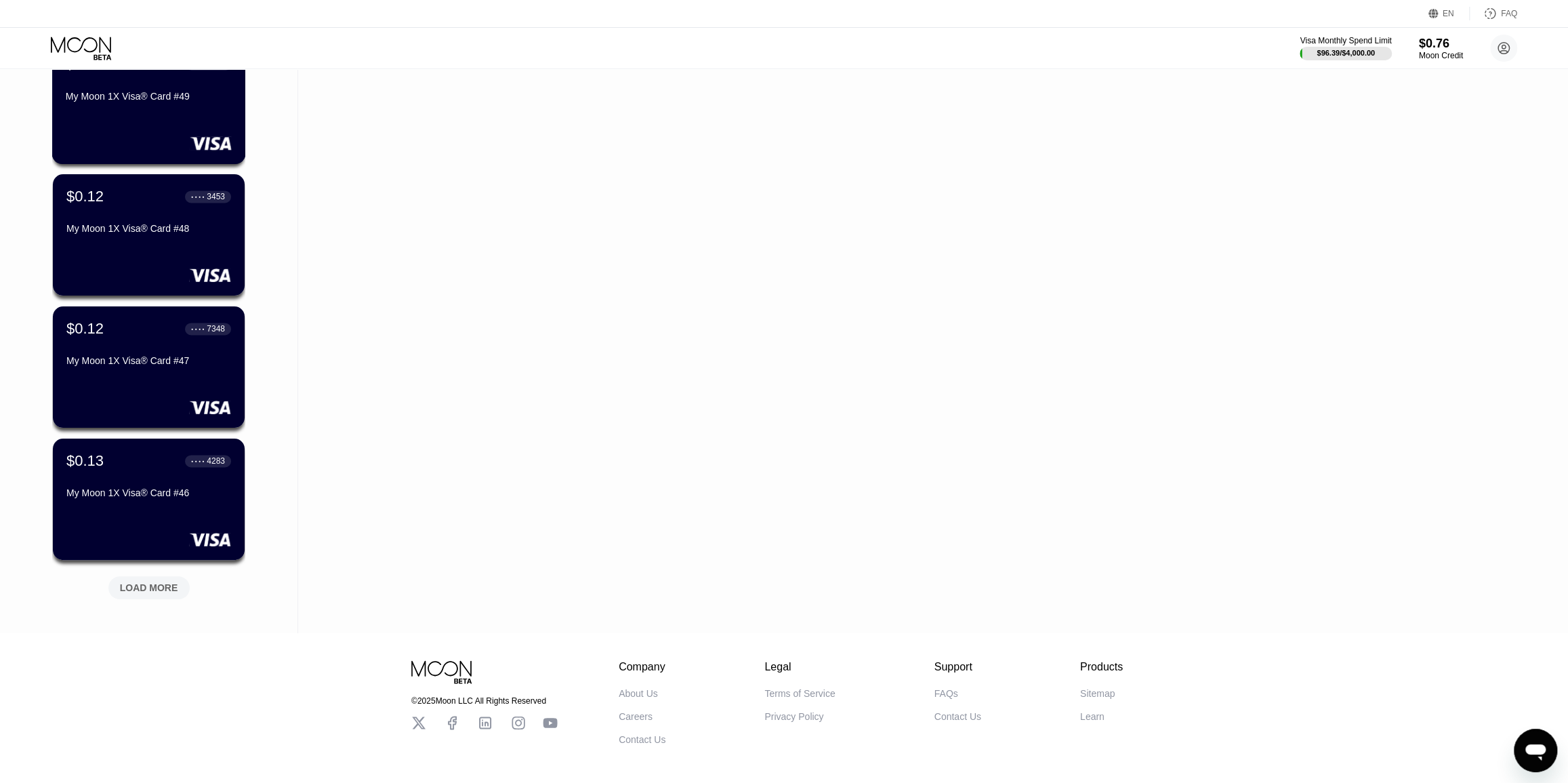
scroll to position [10233, 0]
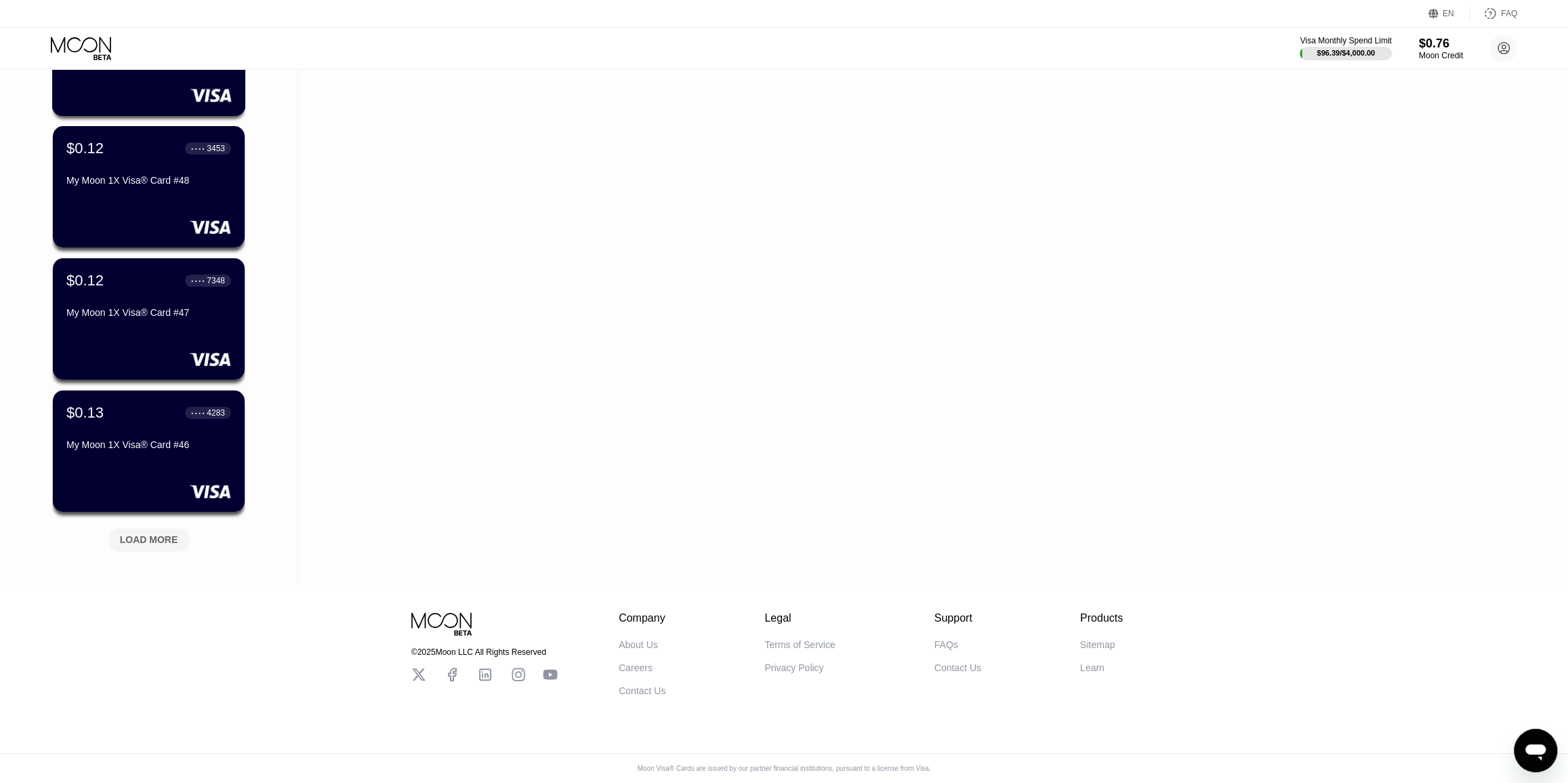
drag, startPoint x: 163, startPoint y: 518, endPoint x: 177, endPoint y: 639, distance: 121.8
click at [172, 534] on div "LOAD MORE" at bounding box center [148, 540] width 59 height 12
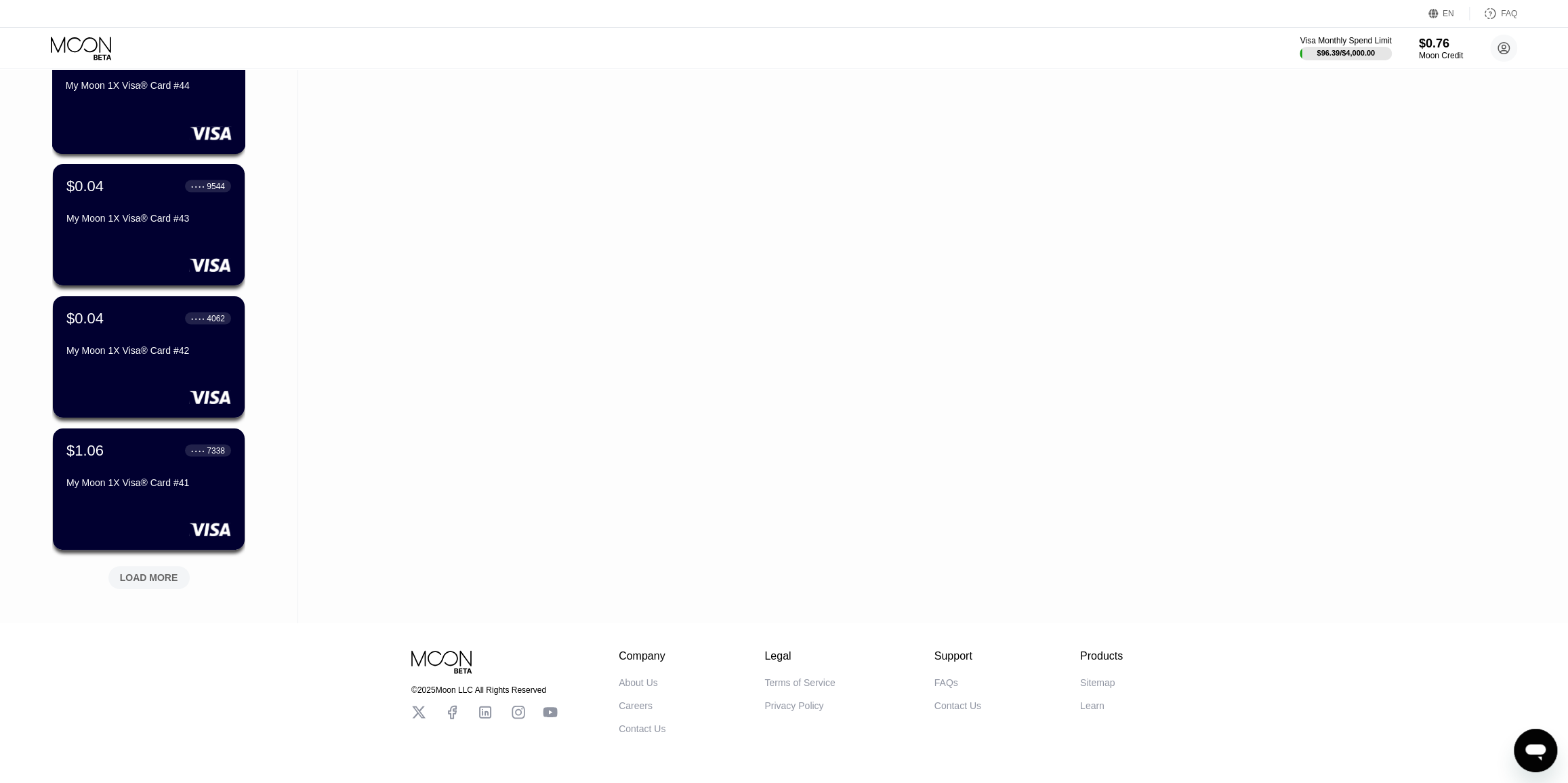
scroll to position [10894, 0]
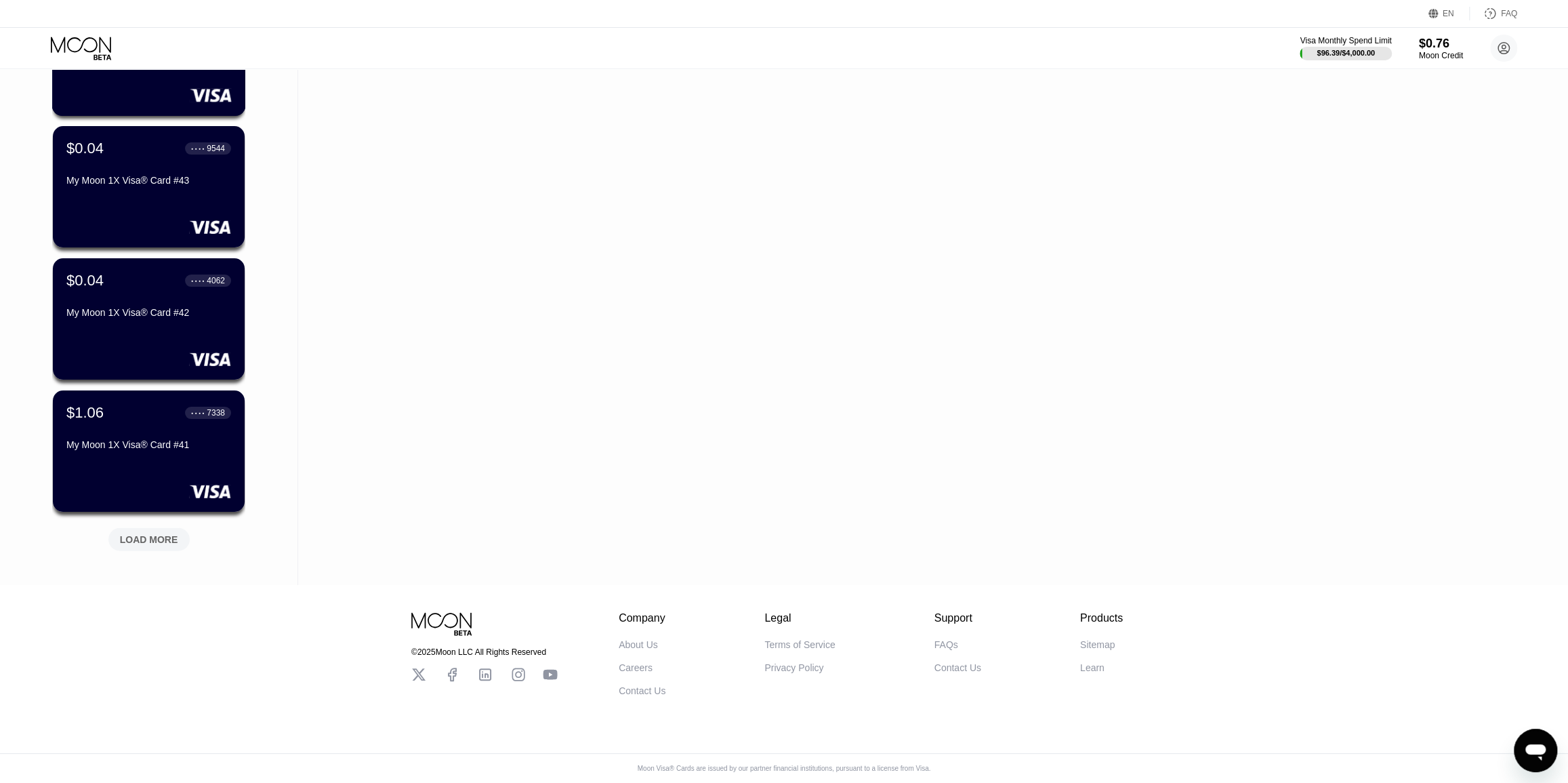
drag, startPoint x: 169, startPoint y: 545, endPoint x: 172, endPoint y: 606, distance: 61.1
click at [163, 536] on div "LOAD MORE" at bounding box center [148, 540] width 59 height 12
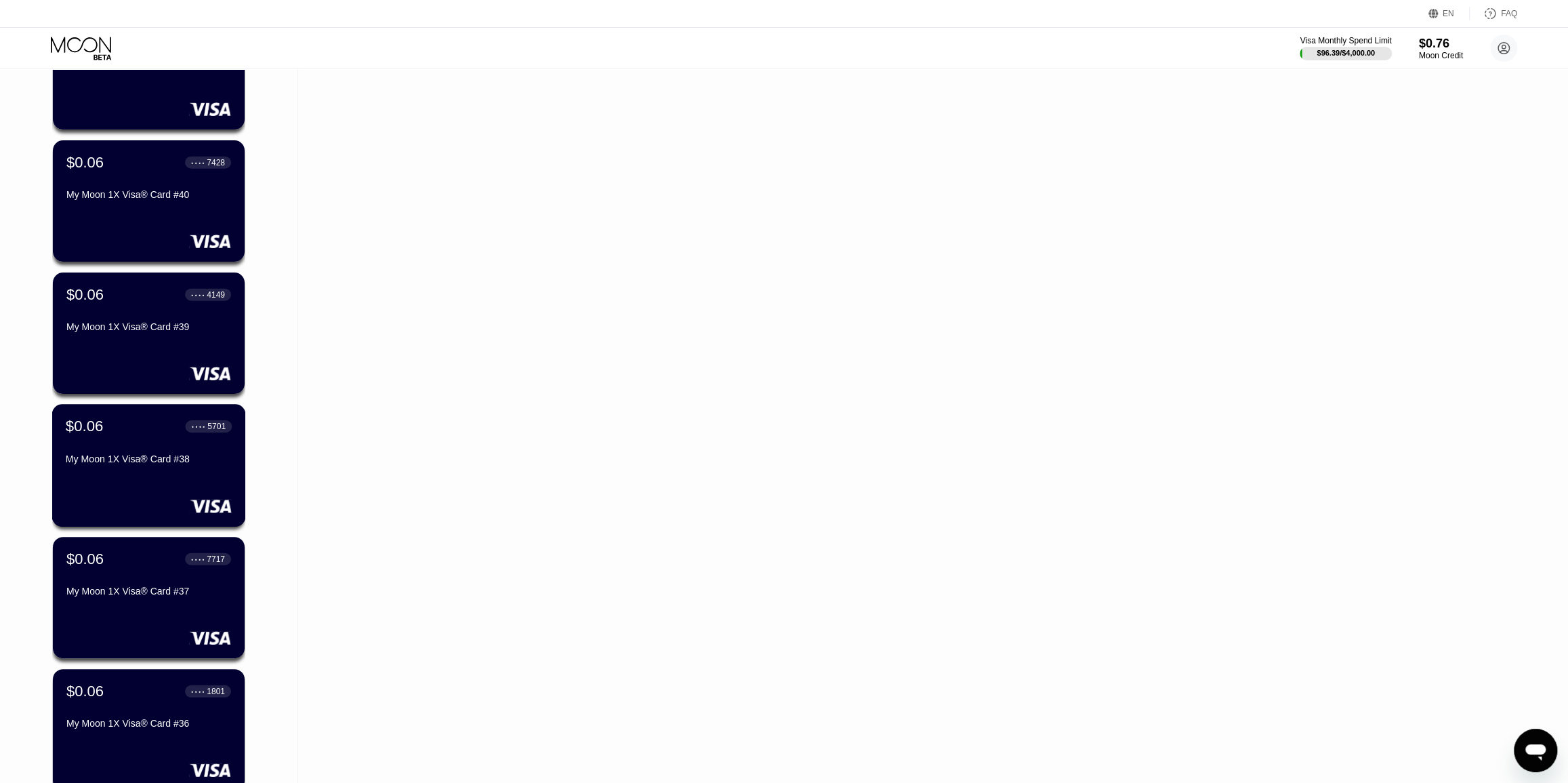
scroll to position [11554, 0]
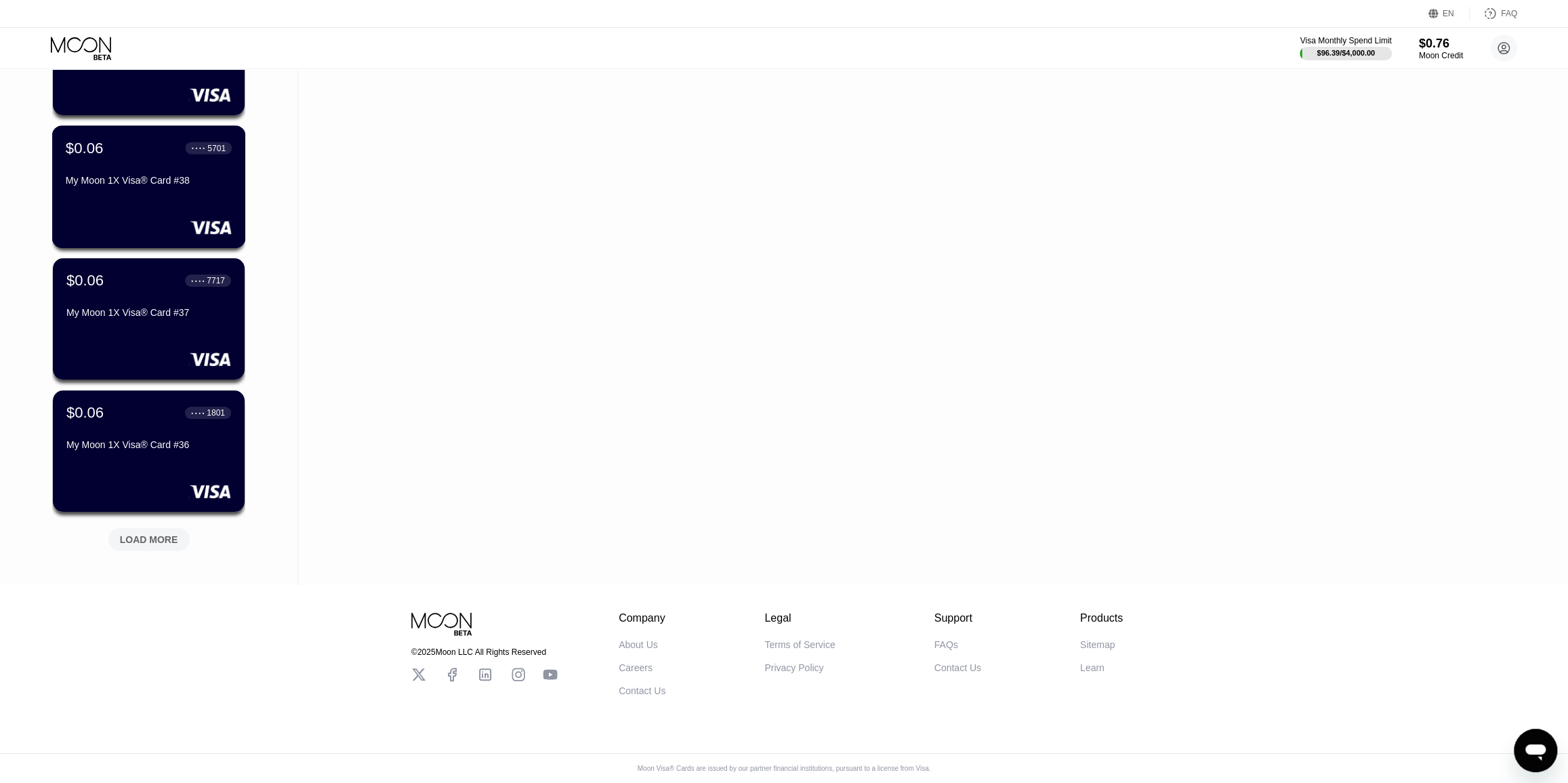
drag, startPoint x: 169, startPoint y: 526, endPoint x: 177, endPoint y: 652, distance: 126.3
click at [172, 537] on div "LOAD MORE" at bounding box center [148, 540] width 82 height 23
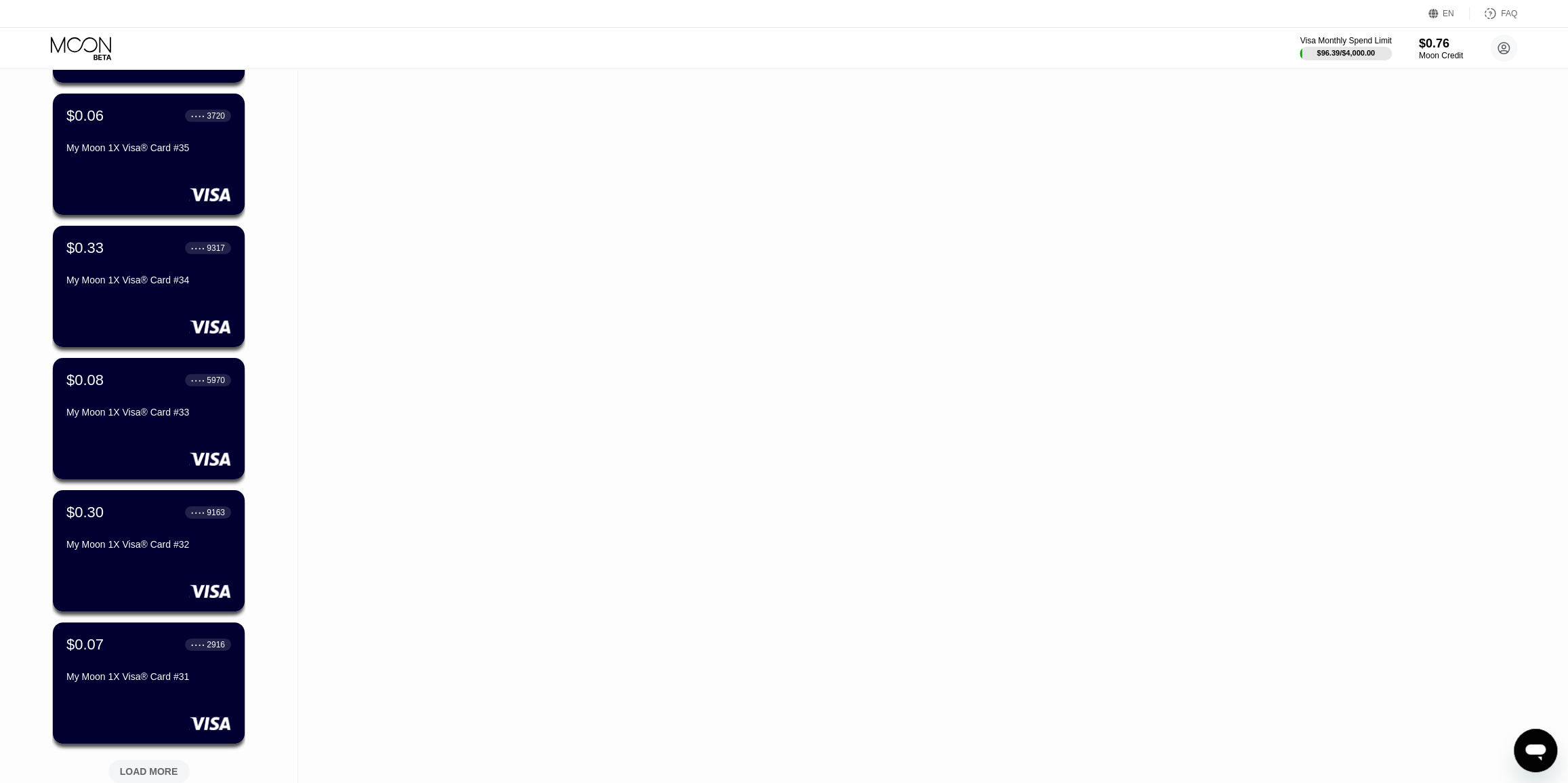
scroll to position [12215, 0]
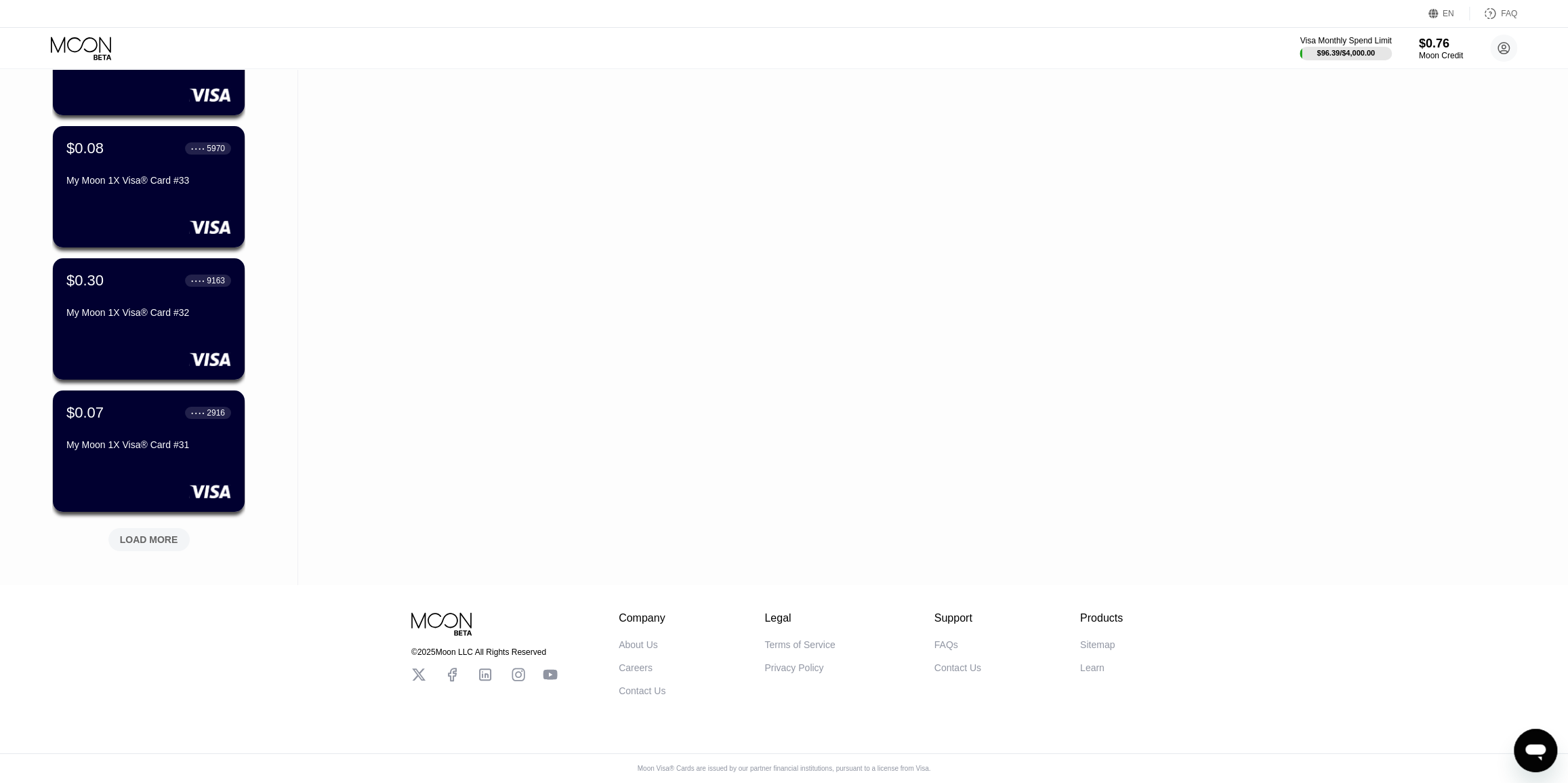
drag, startPoint x: 313, startPoint y: 369, endPoint x: 298, endPoint y: 496, distance: 127.9
click at [156, 534] on div "LOAD MORE" at bounding box center [148, 540] width 59 height 12
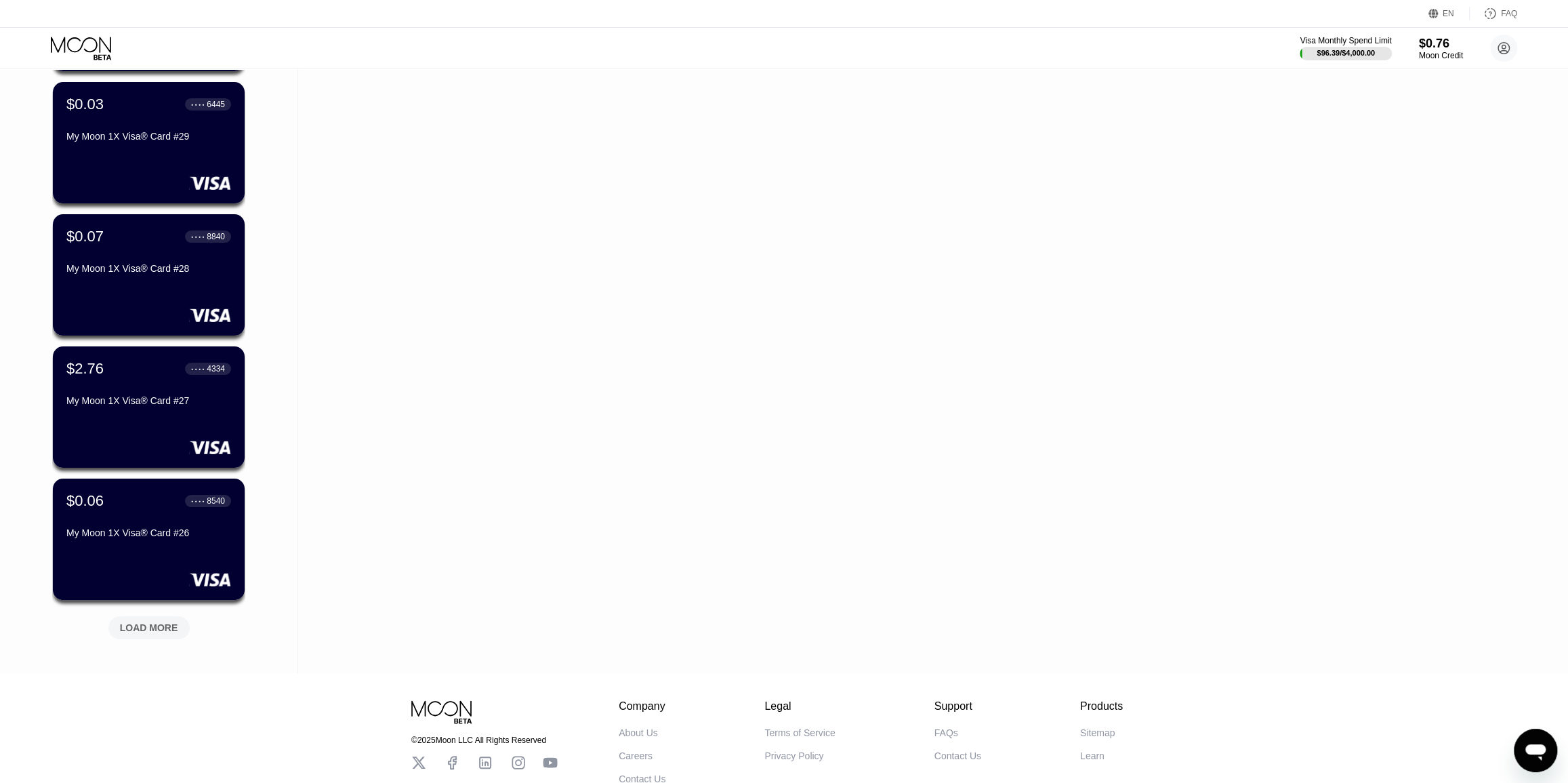
scroll to position [12876, 0]
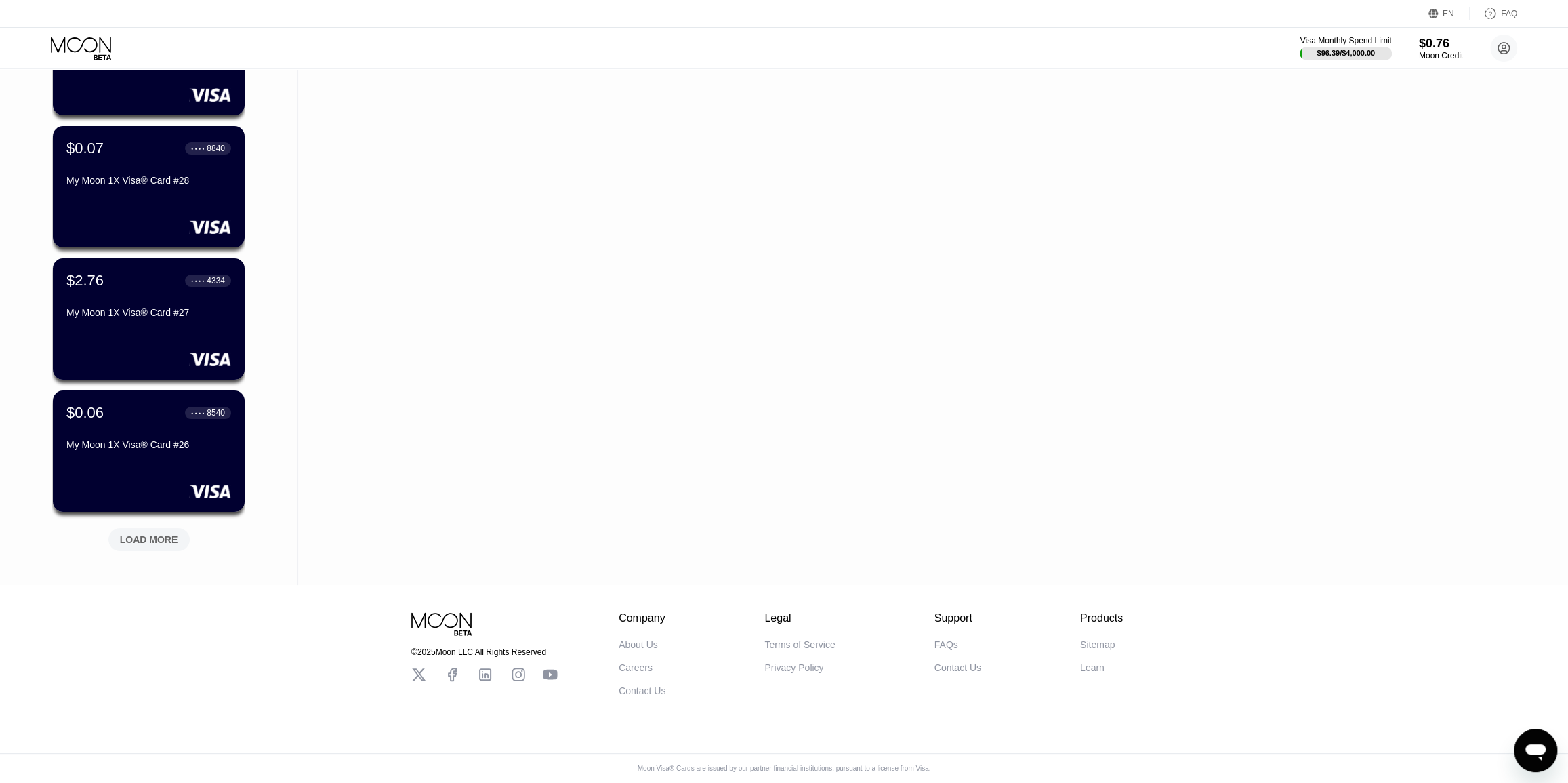
drag, startPoint x: 268, startPoint y: 512, endPoint x: 260, endPoint y: 611, distance: 99.3
click at [161, 288] on div "$2.76 ● ● ● ● 4334 My Moon 1X Visa® Card #27" at bounding box center [148, 297] width 166 height 52
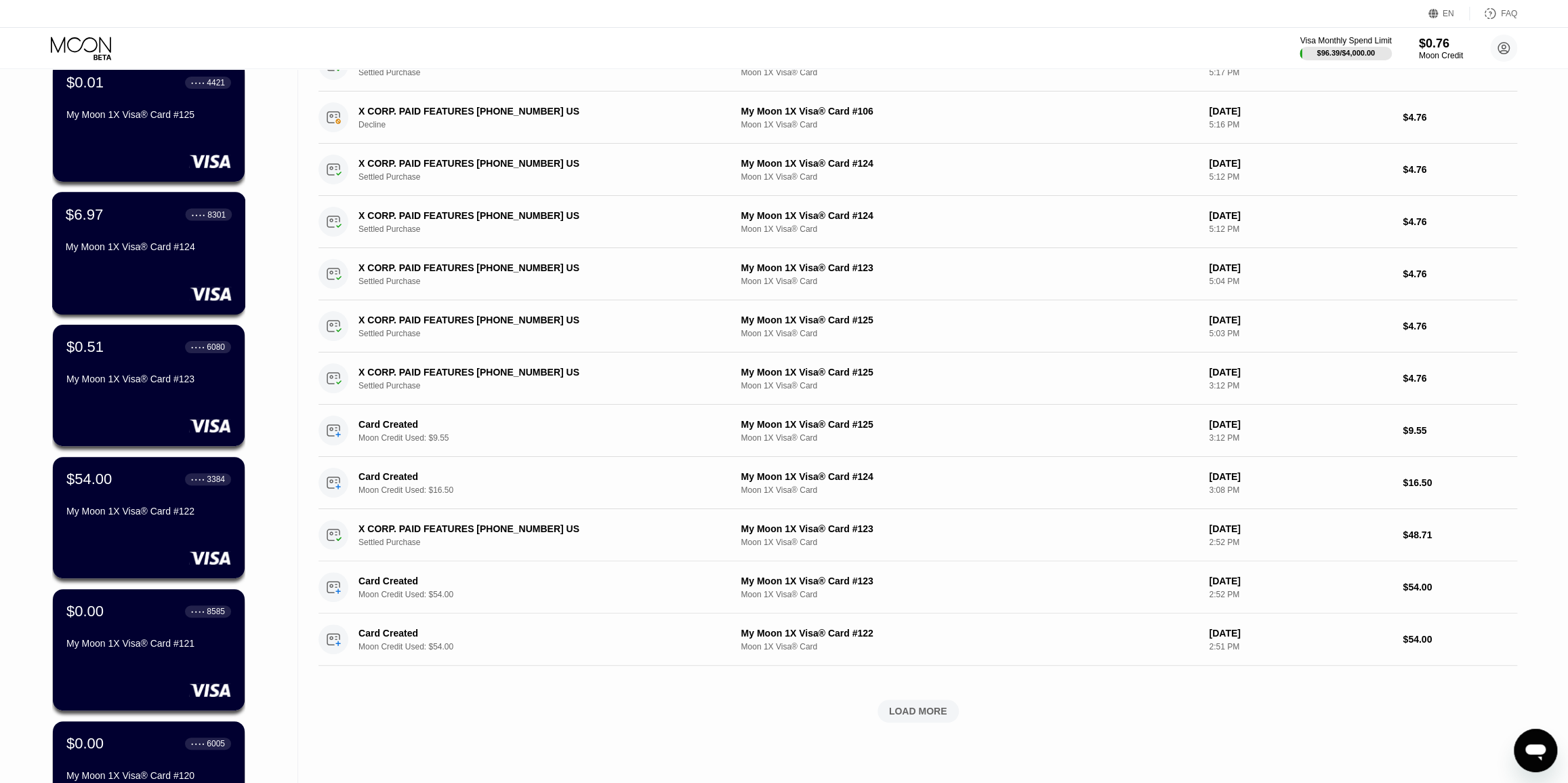
scroll to position [184, 0]
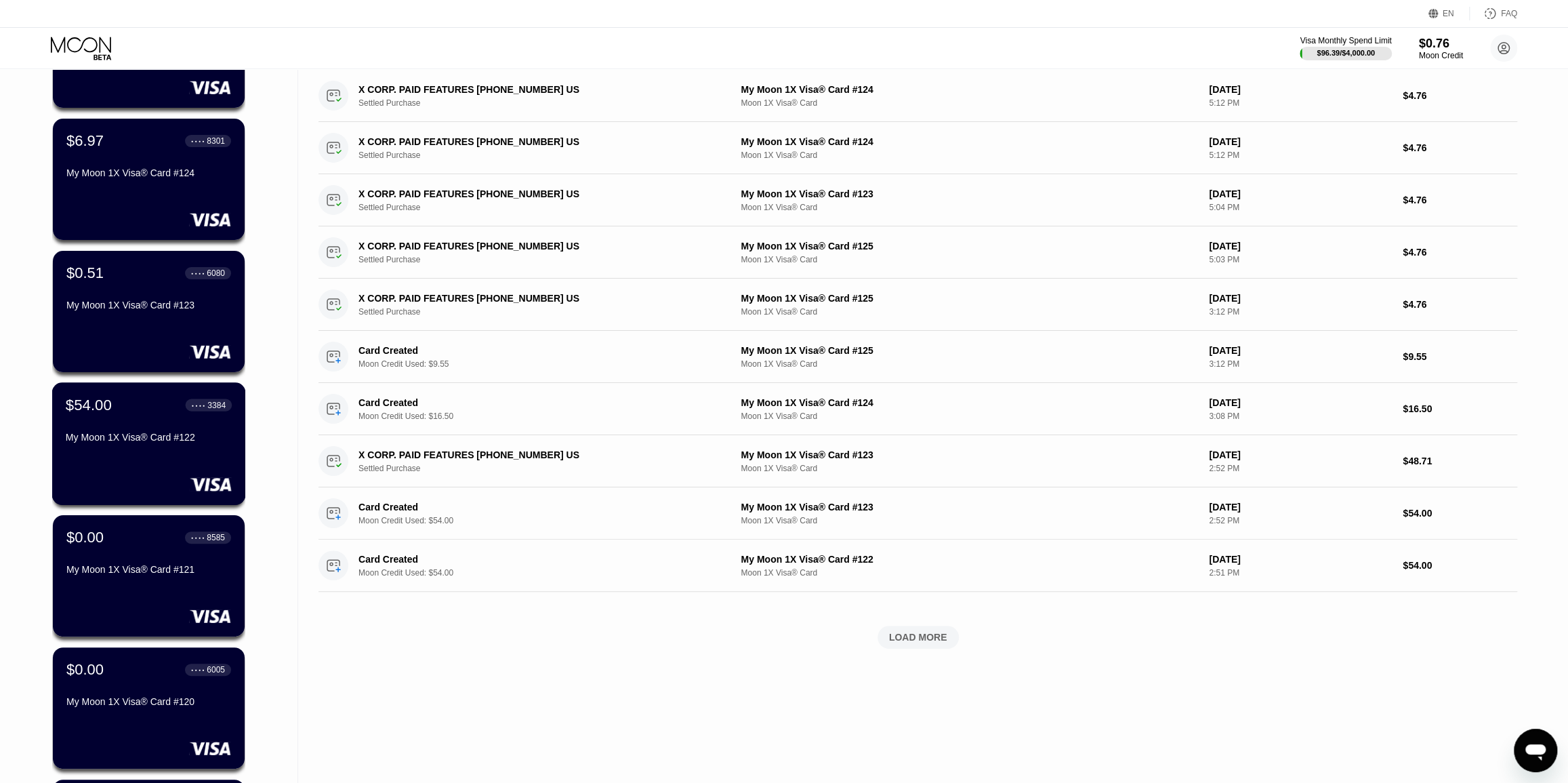
click at [131, 448] on div "My Moon 1X Visa® Card #122" at bounding box center [148, 440] width 166 height 17
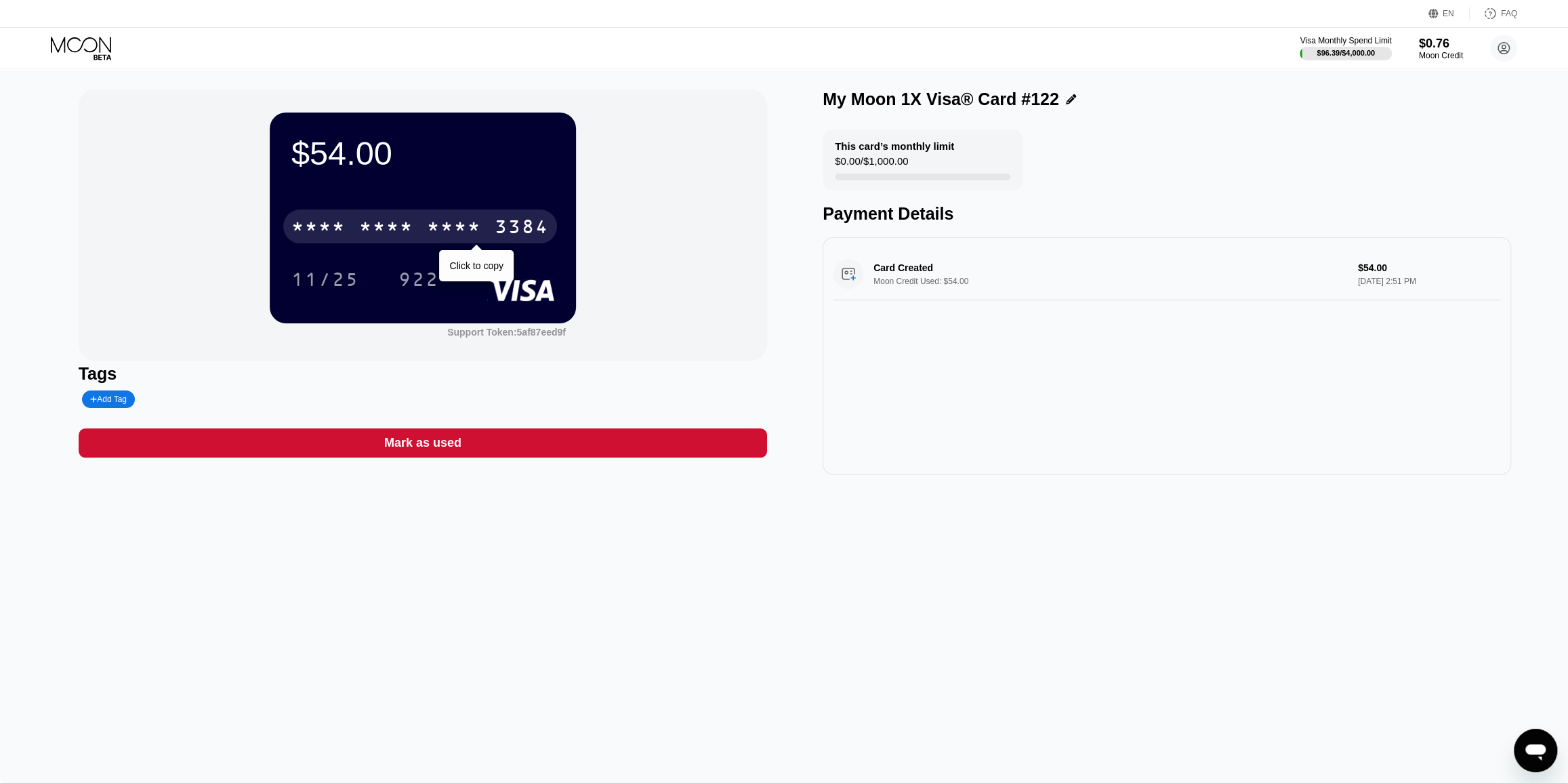
click at [511, 222] on div "3384" at bounding box center [522, 229] width 54 height 21
click at [656, 203] on div "$54.00 4513 6500 2224 3384 11/25 922 Support Token: 5af87eed9f" at bounding box center [422, 224] width 689 height 271
drag, startPoint x: 135, startPoint y: 48, endPoint x: 126, endPoint y: 55, distance: 11.4
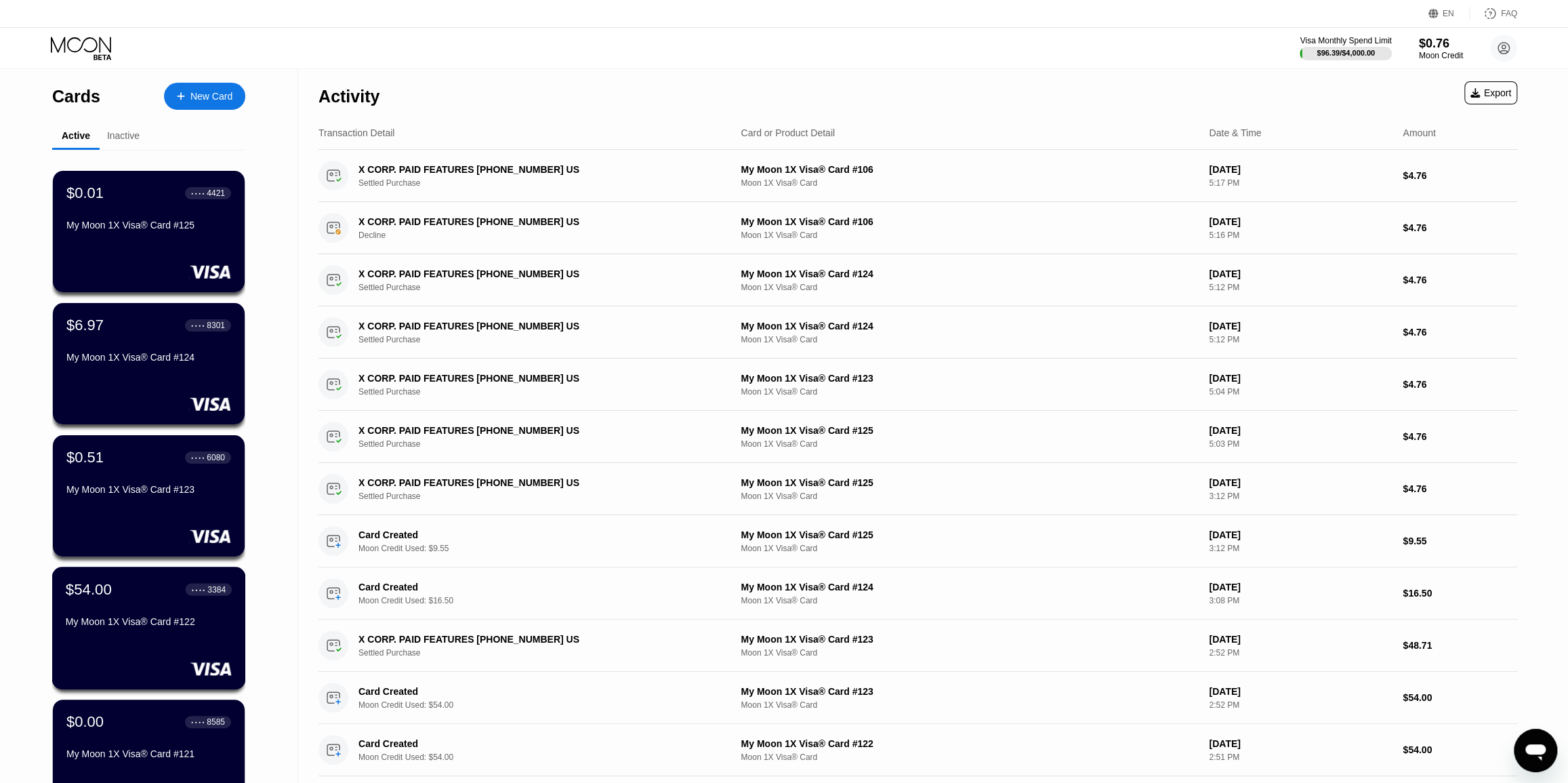
click at [117, 591] on div "$54.00 ● ● ● ● 3384" at bounding box center [148, 588] width 166 height 17
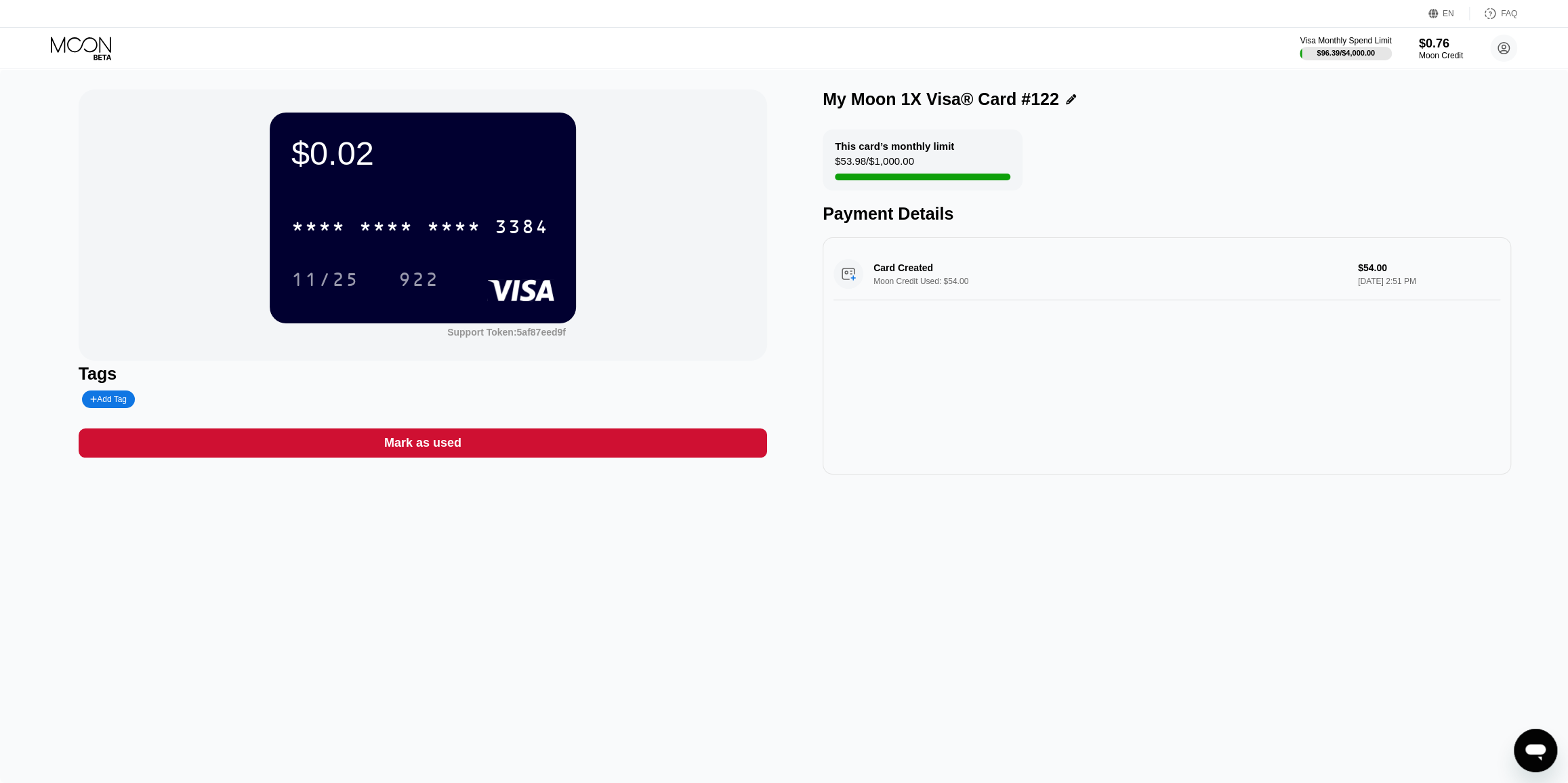
click at [406, 457] on div "Mark as used" at bounding box center [422, 442] width 689 height 29
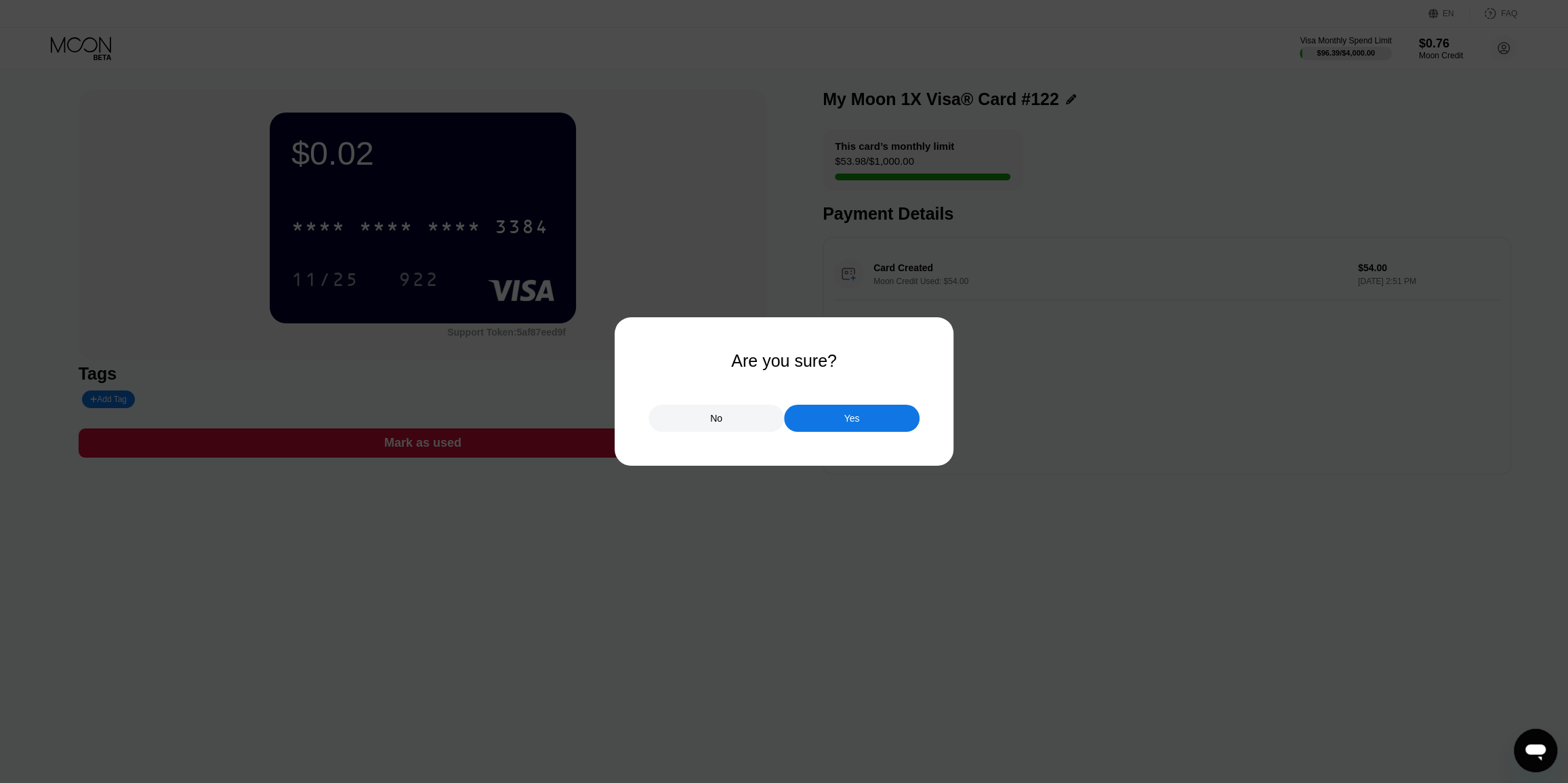
click at [883, 415] on div "Yes" at bounding box center [852, 417] width 135 height 27
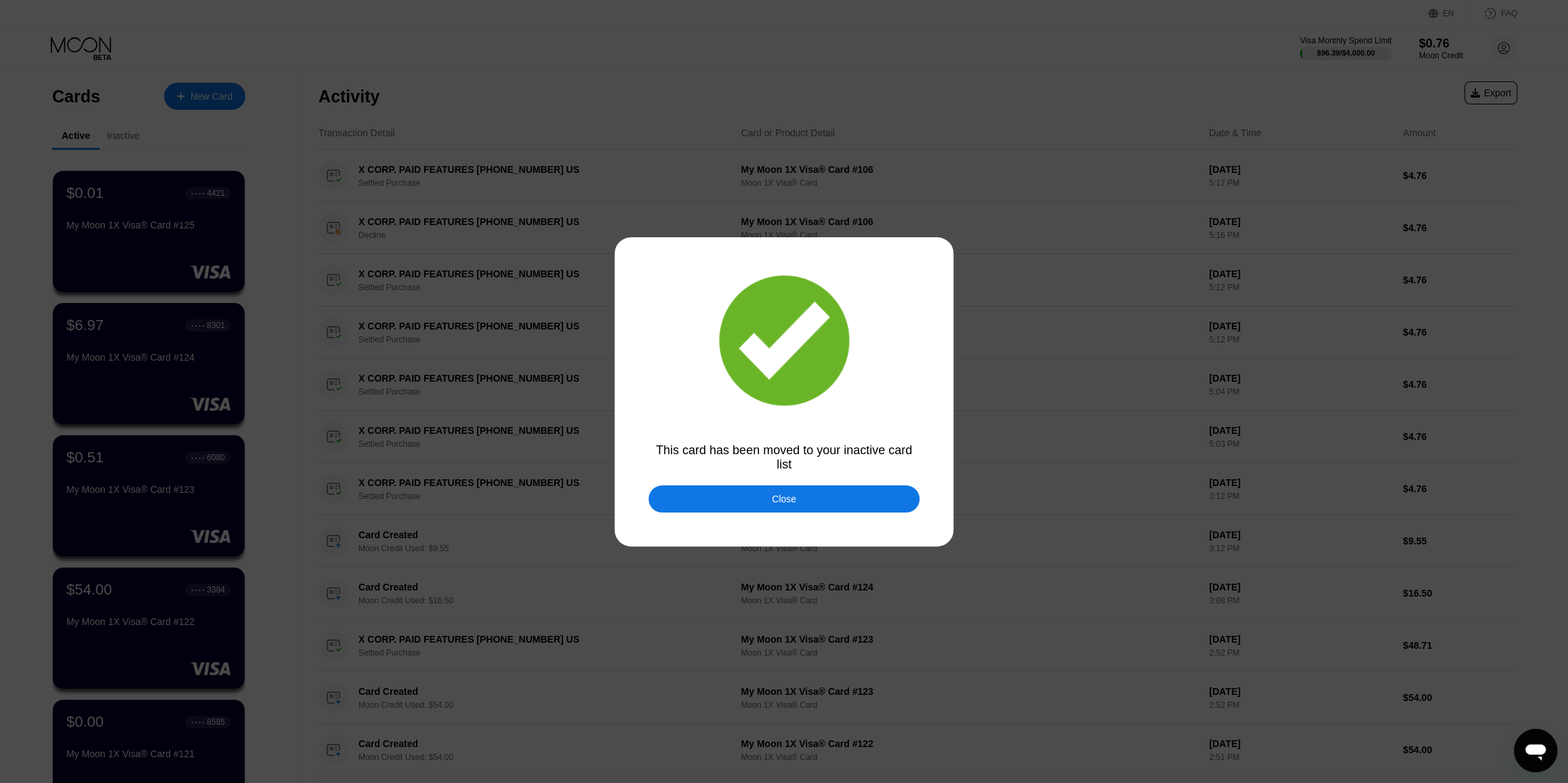
click at [803, 492] on div "Close" at bounding box center [784, 498] width 271 height 27
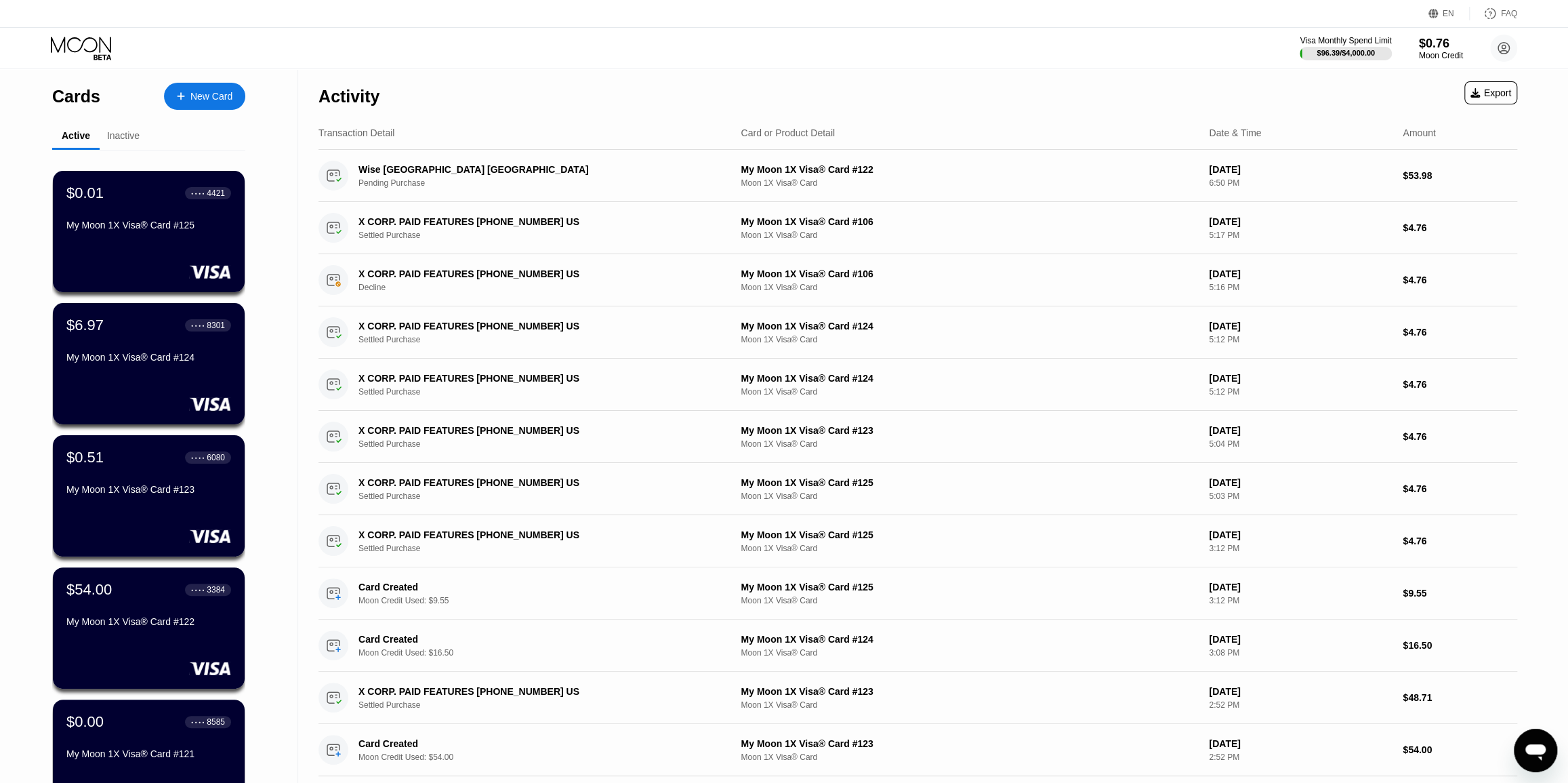
scroll to position [246, 0]
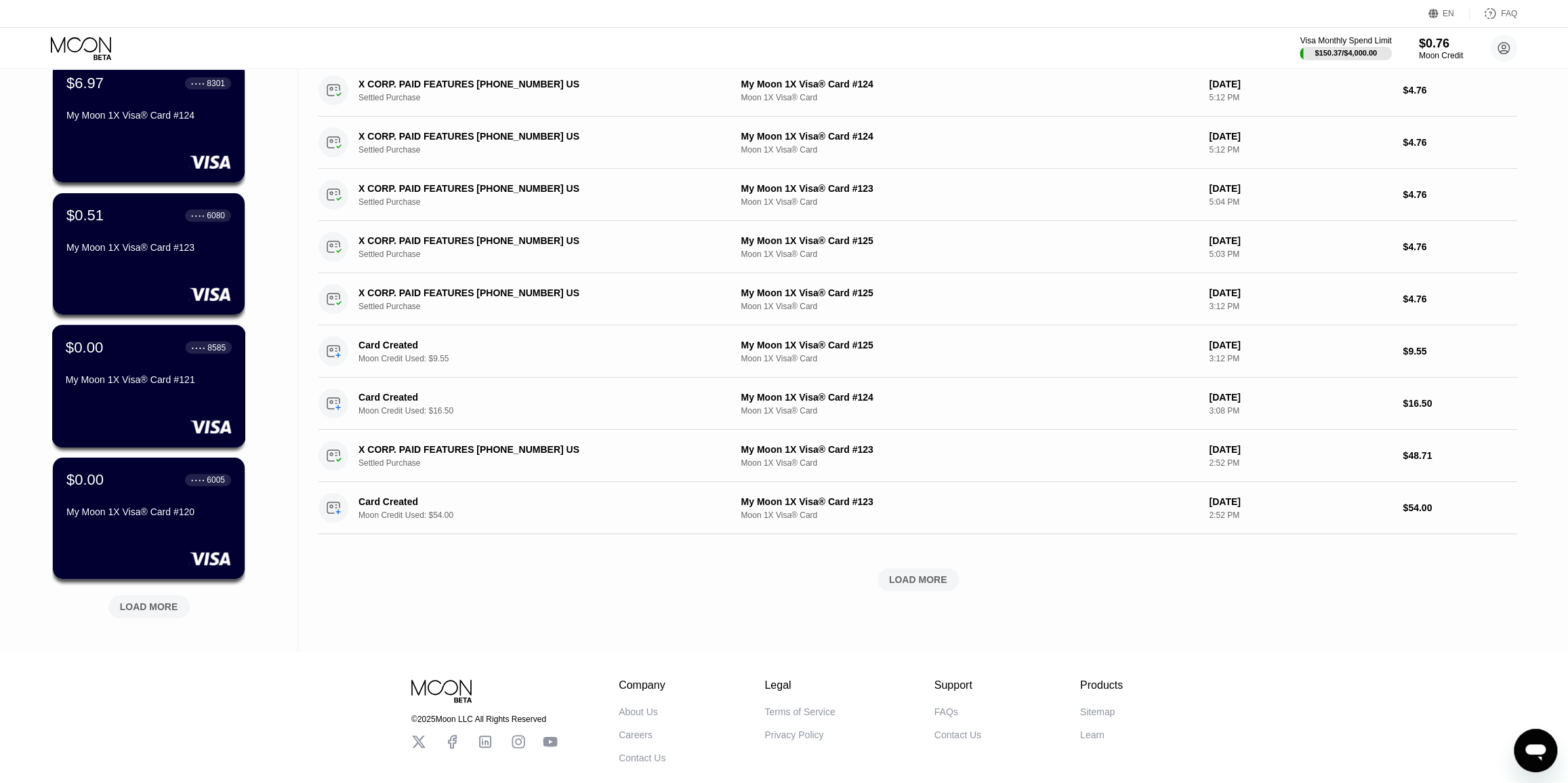
scroll to position [246, 0]
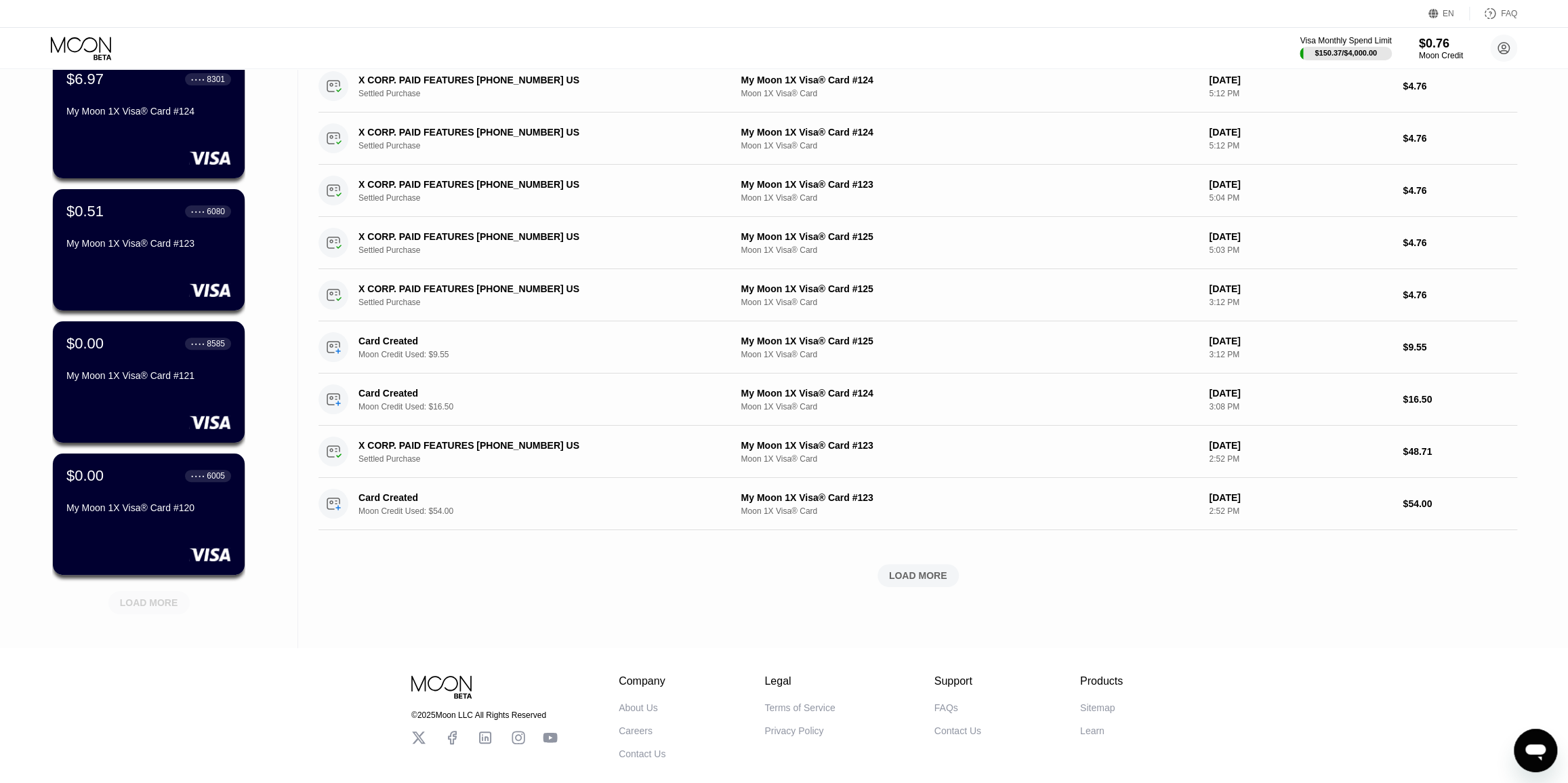
click at [152, 603] on div "LOAD MORE" at bounding box center [148, 602] width 59 height 12
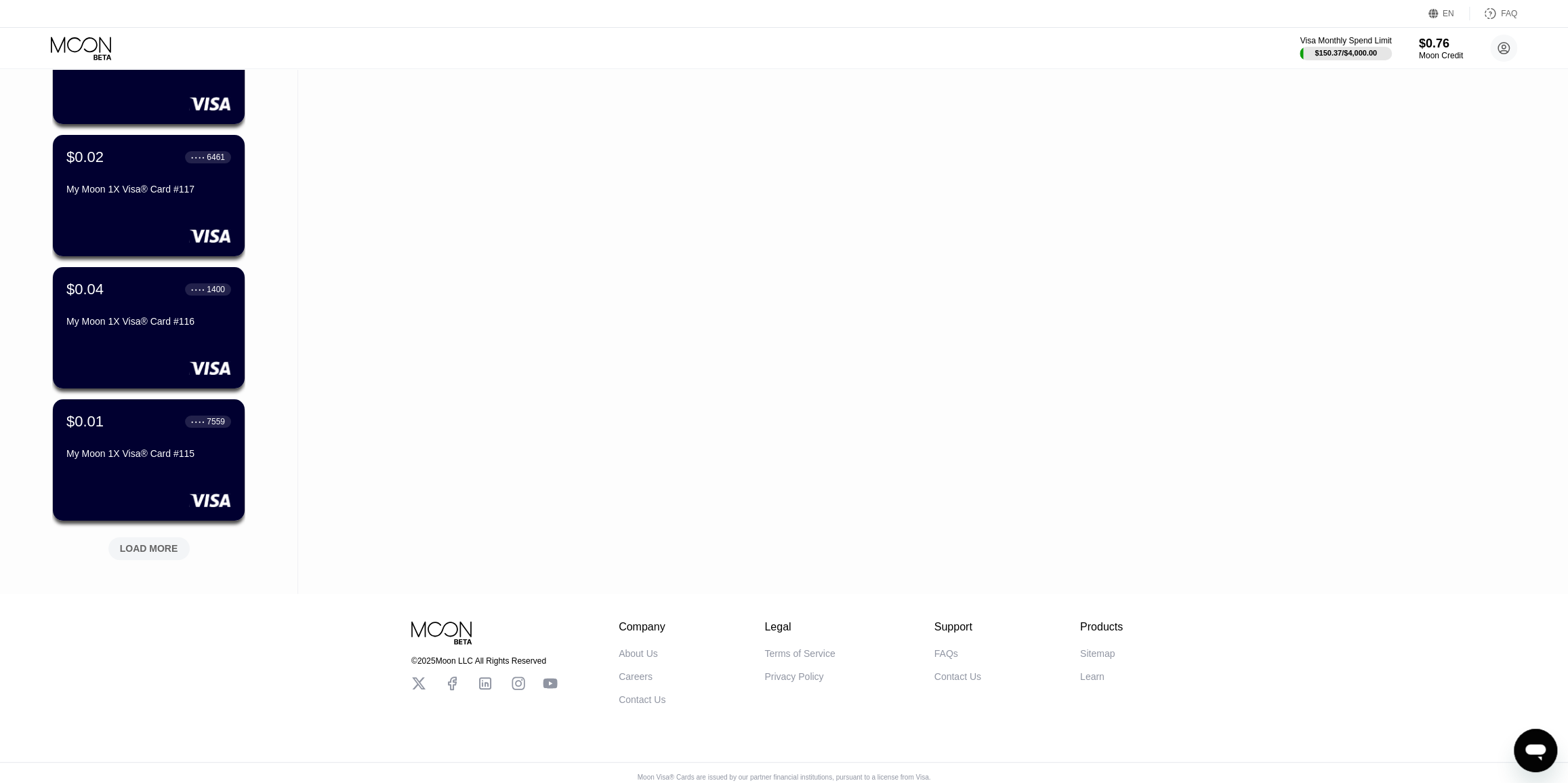
scroll to position [963, 0]
click at [152, 551] on div "LOAD MORE" at bounding box center [148, 547] width 59 height 12
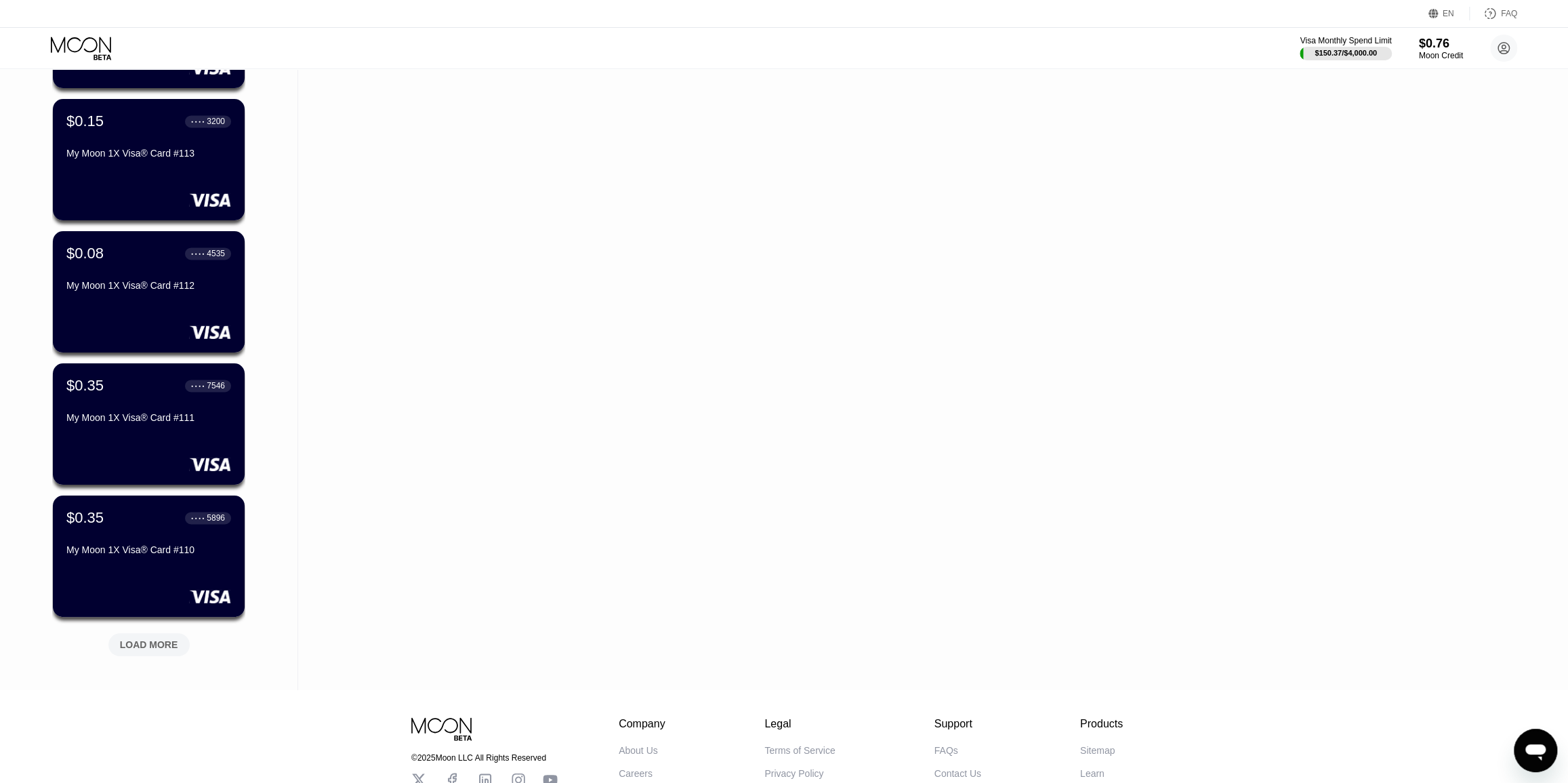
scroll to position [1642, 0]
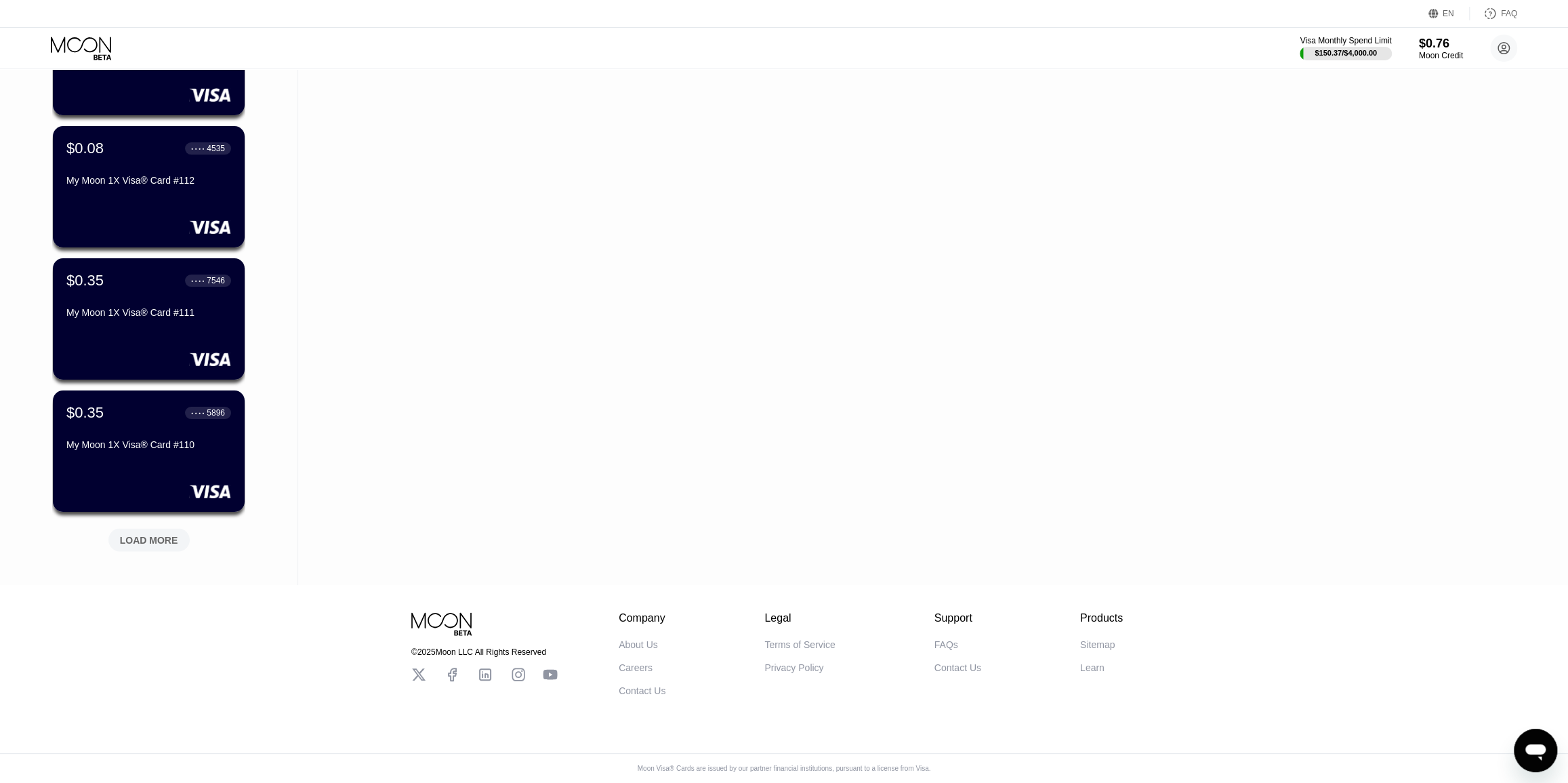
drag, startPoint x: 266, startPoint y: 379, endPoint x: 264, endPoint y: 518, distance: 139.0
click at [155, 535] on div "LOAD MORE" at bounding box center [148, 540] width 59 height 12
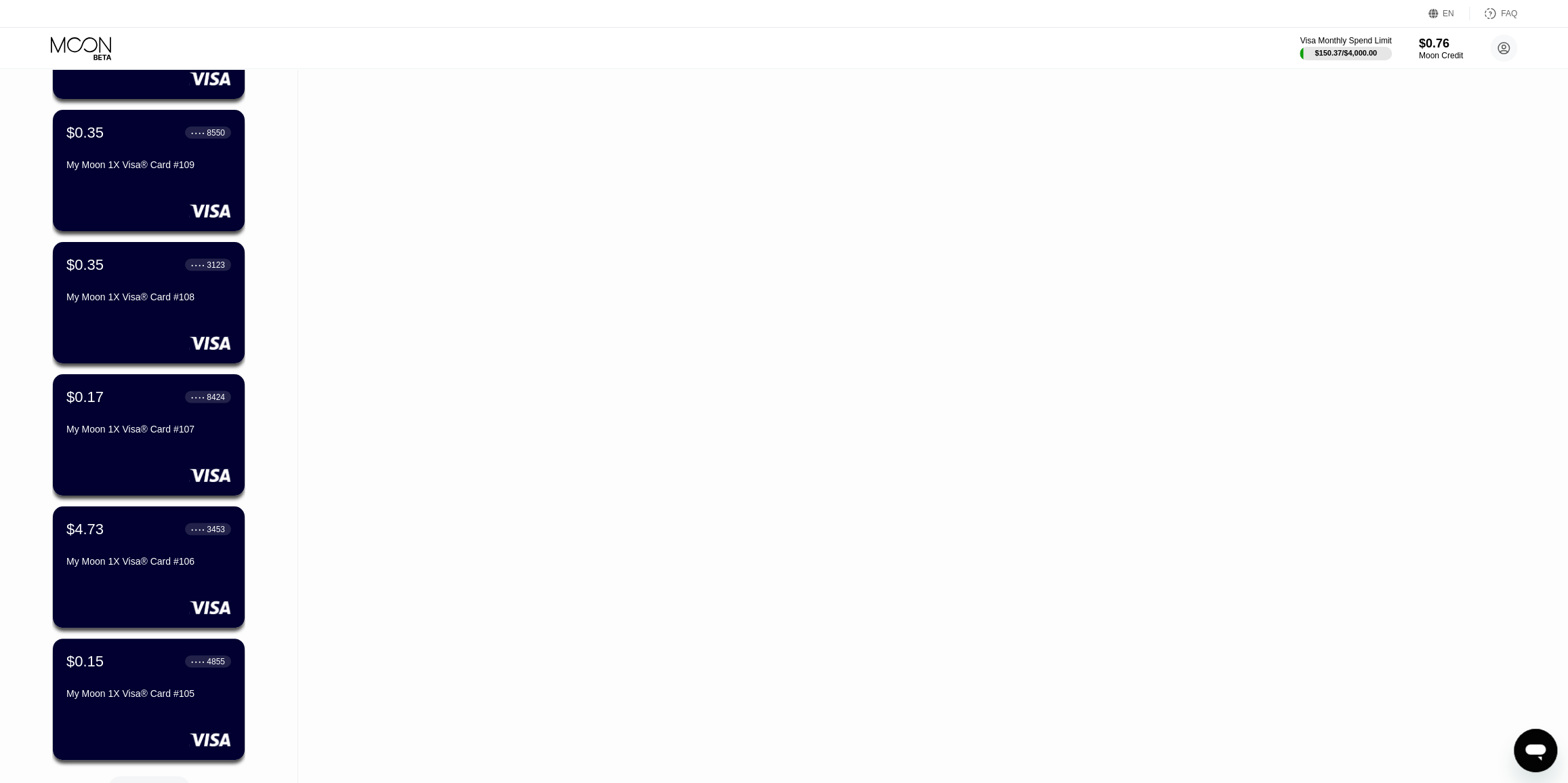
scroll to position [2303, 0]
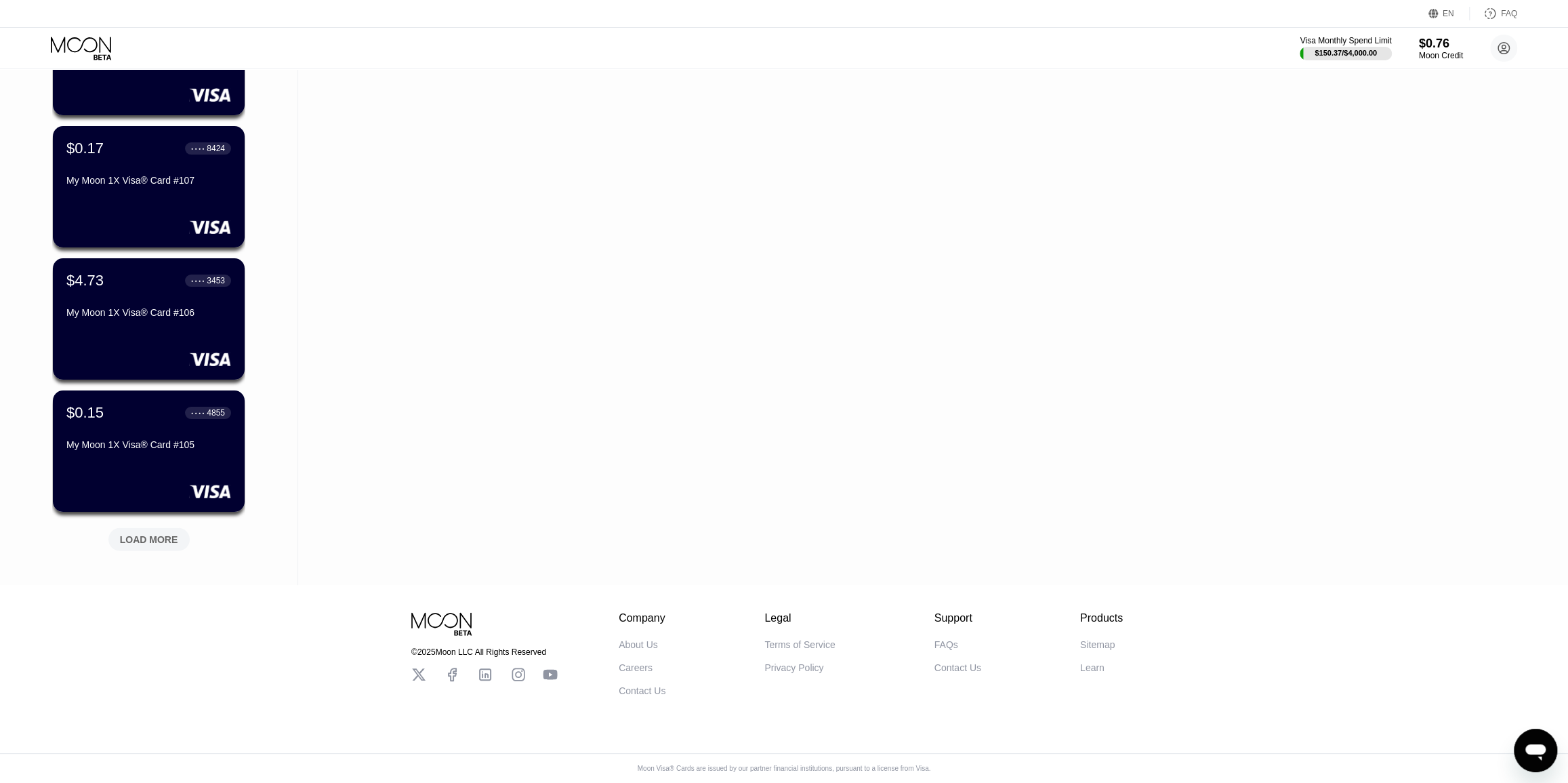
drag, startPoint x: 290, startPoint y: 285, endPoint x: 294, endPoint y: 462, distance: 177.0
click at [160, 309] on div "My Moon 1X Visa® Card #106" at bounding box center [148, 312] width 166 height 11
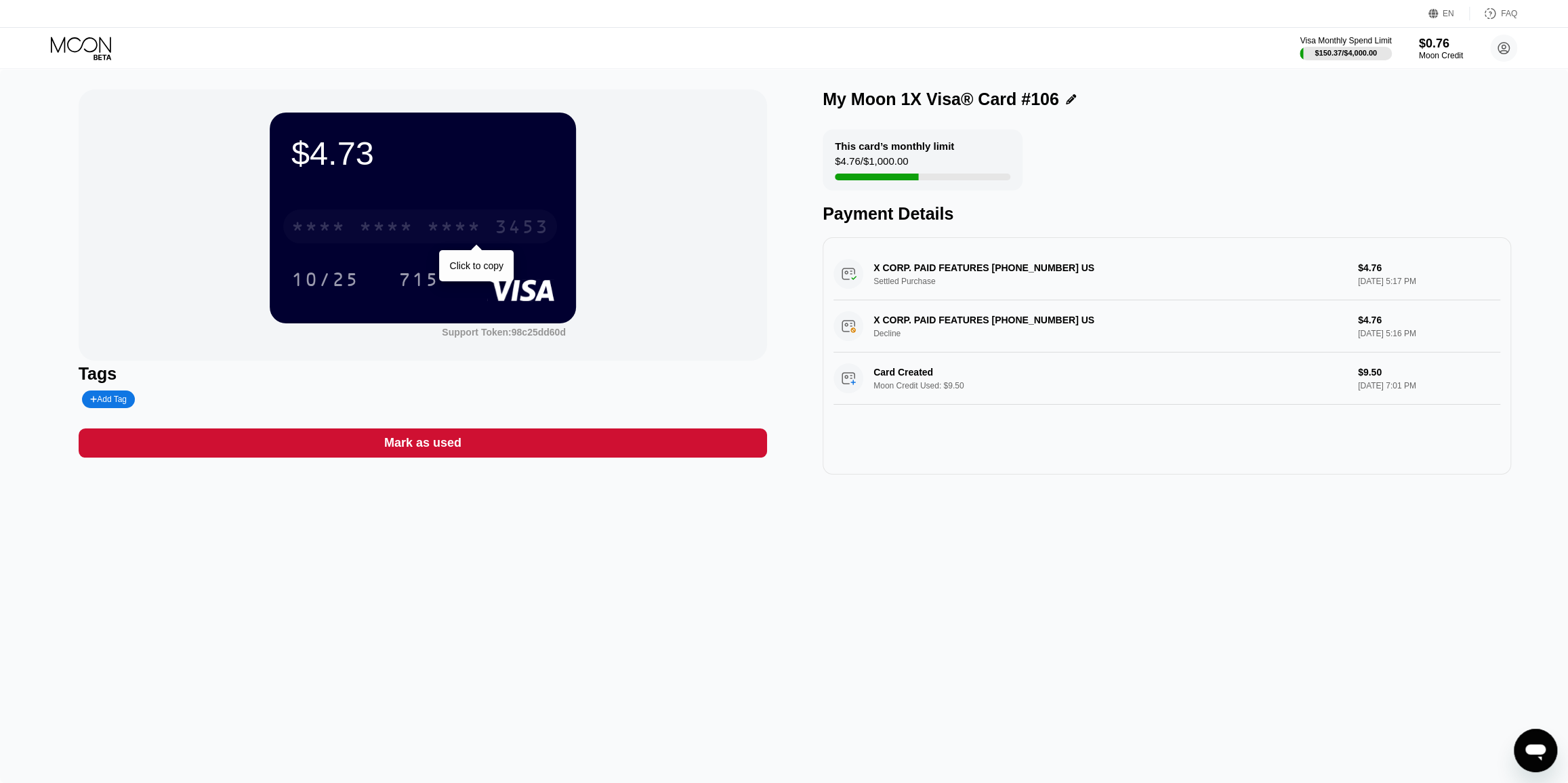
click at [401, 230] on div "* * * *" at bounding box center [386, 229] width 54 height 21
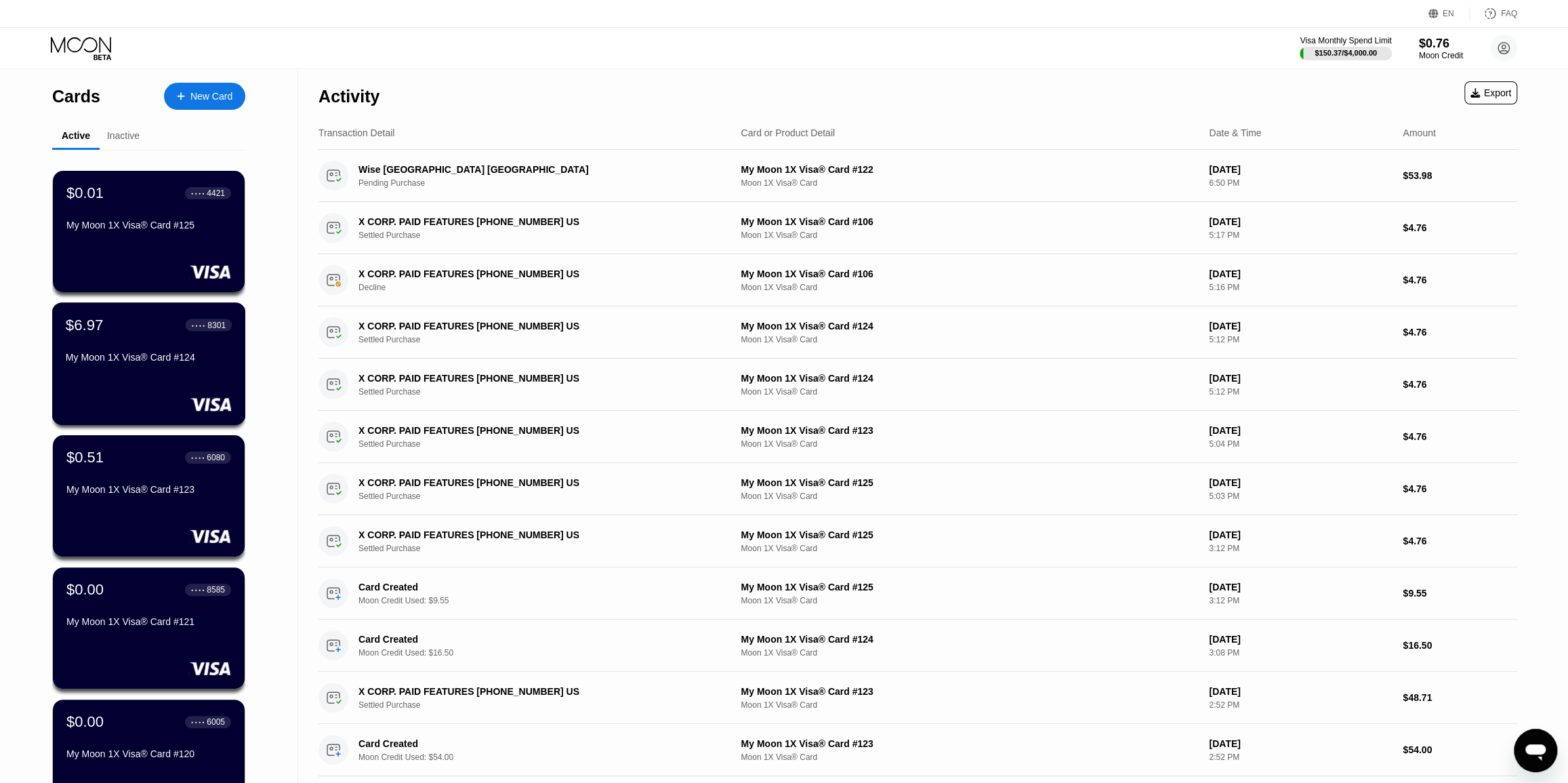
click at [167, 380] on div "$6.97 ● ● ● ● 8301 My Moon 1X Visa® Card #124" at bounding box center [148, 363] width 194 height 123
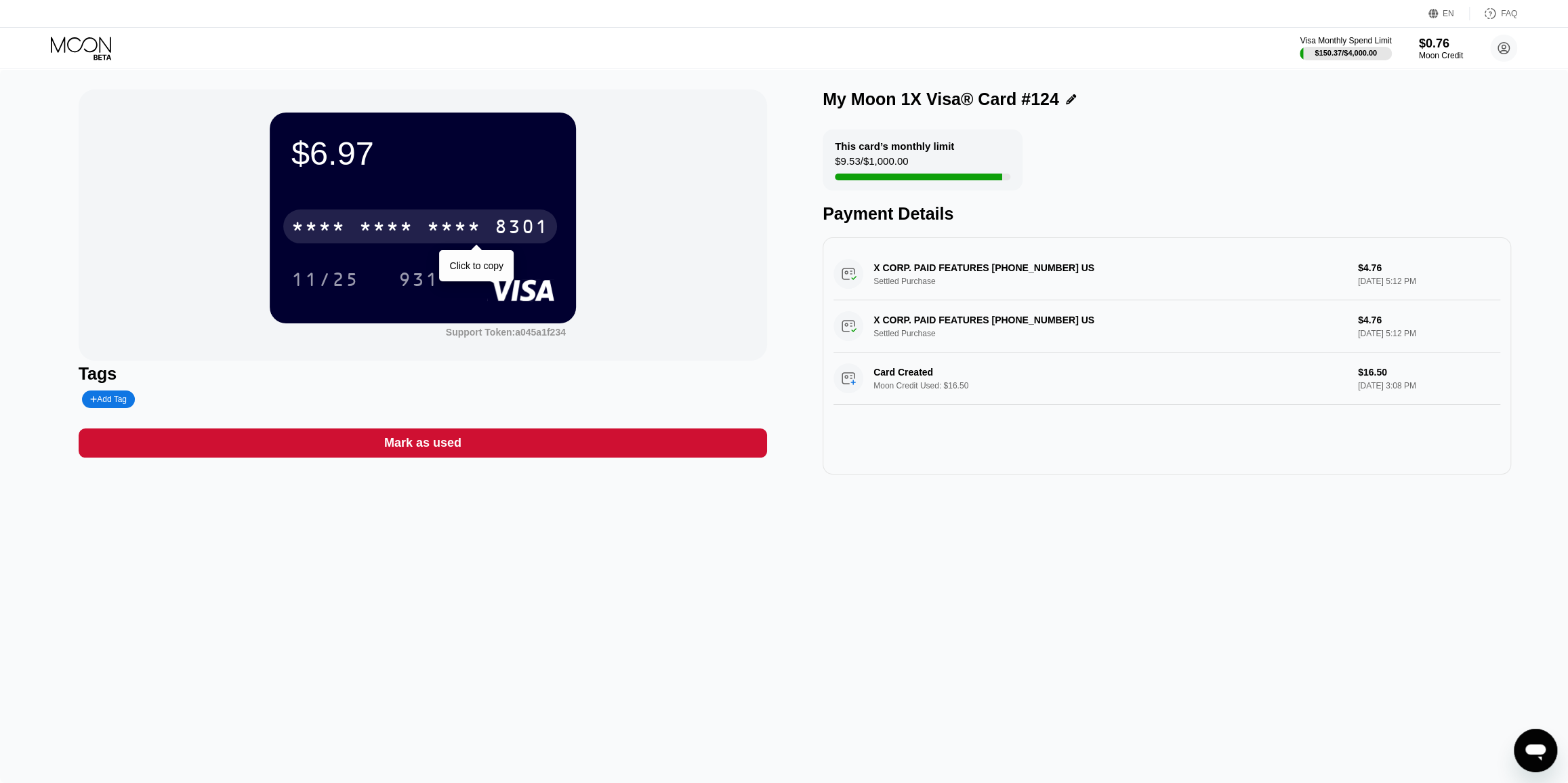
click at [379, 231] on div "* * * *" at bounding box center [386, 229] width 54 height 21
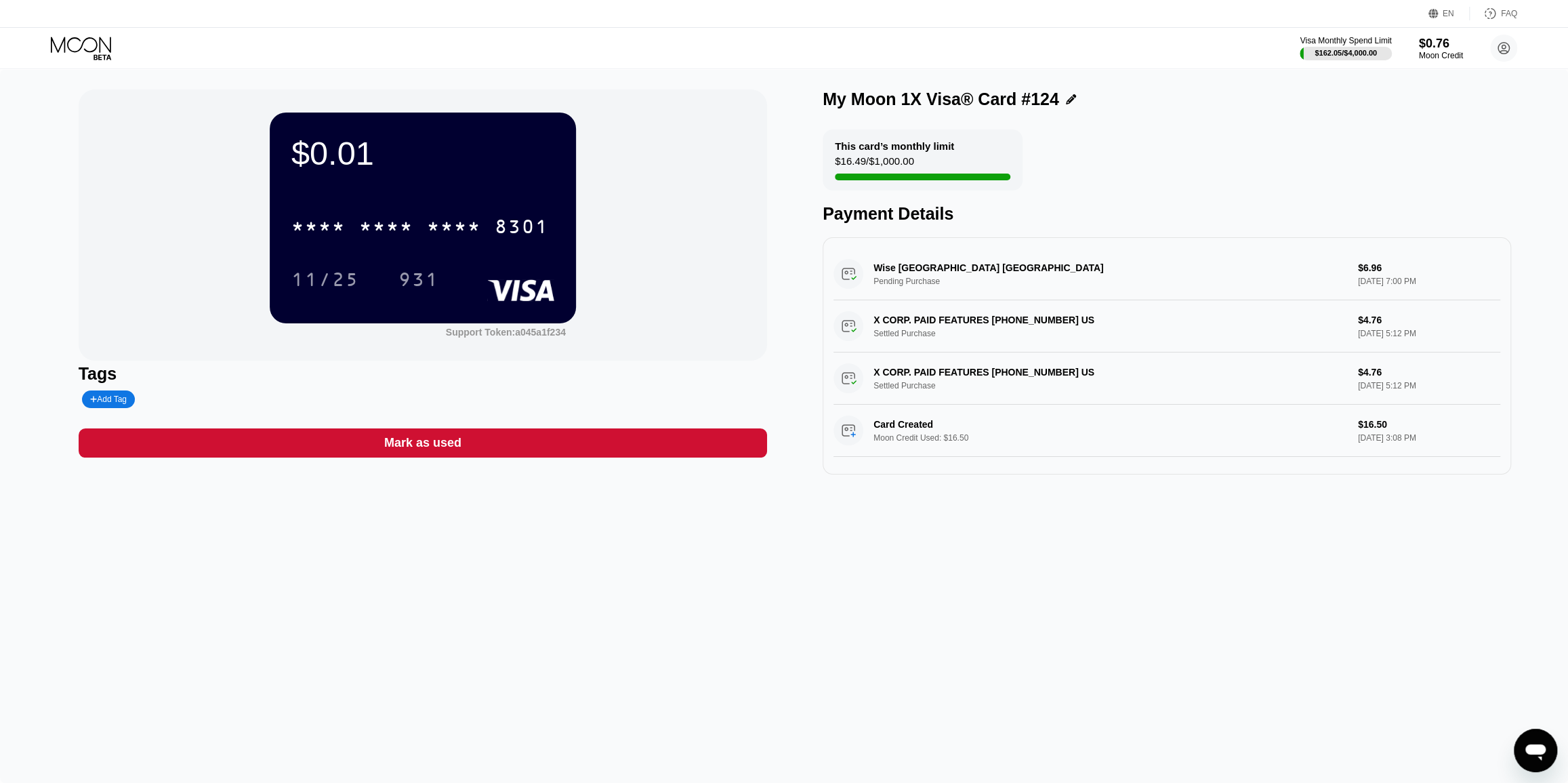
click at [1496, 44] on circle at bounding box center [1504, 48] width 27 height 27
click at [1420, 89] on div "[EMAIL_ADDRESS][DOMAIN_NAME]" at bounding box center [1443, 94] width 129 height 19
copy div "bettyfurbush1942"
click at [91, 50] on icon at bounding box center [82, 48] width 63 height 24
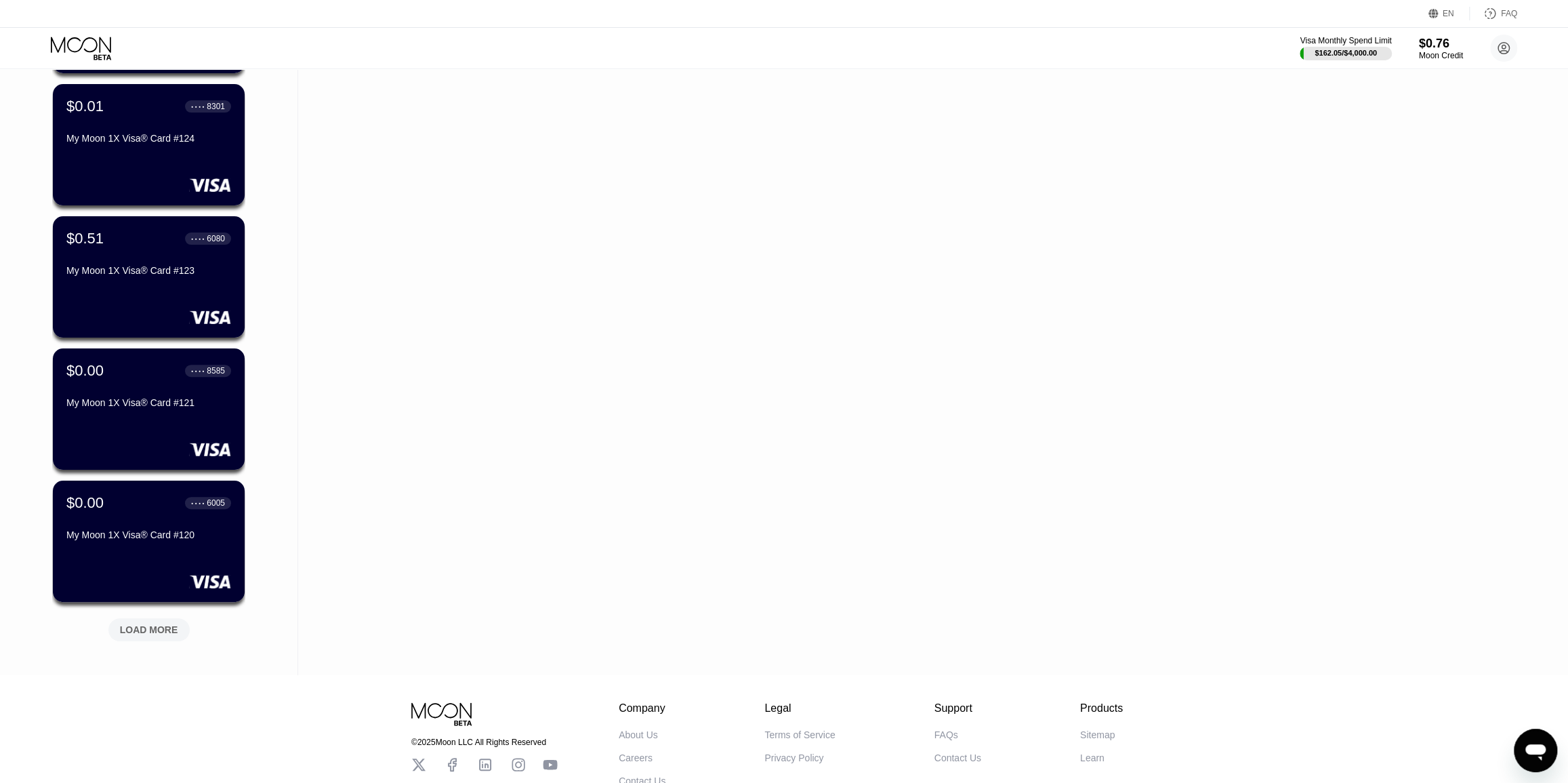
scroll to position [320, 0]
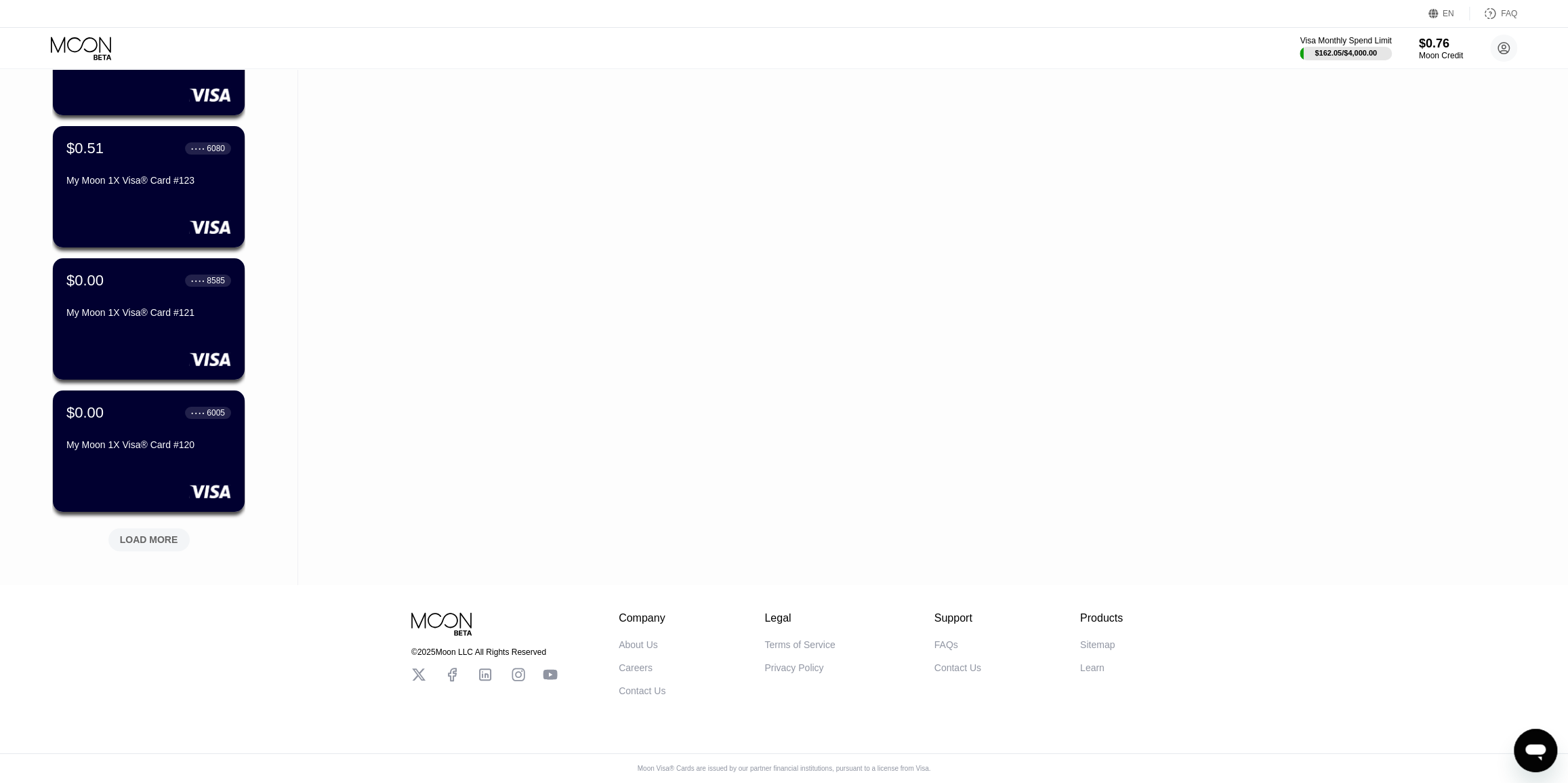
drag, startPoint x: 283, startPoint y: 150, endPoint x: 283, endPoint y: 236, distance: 86.0
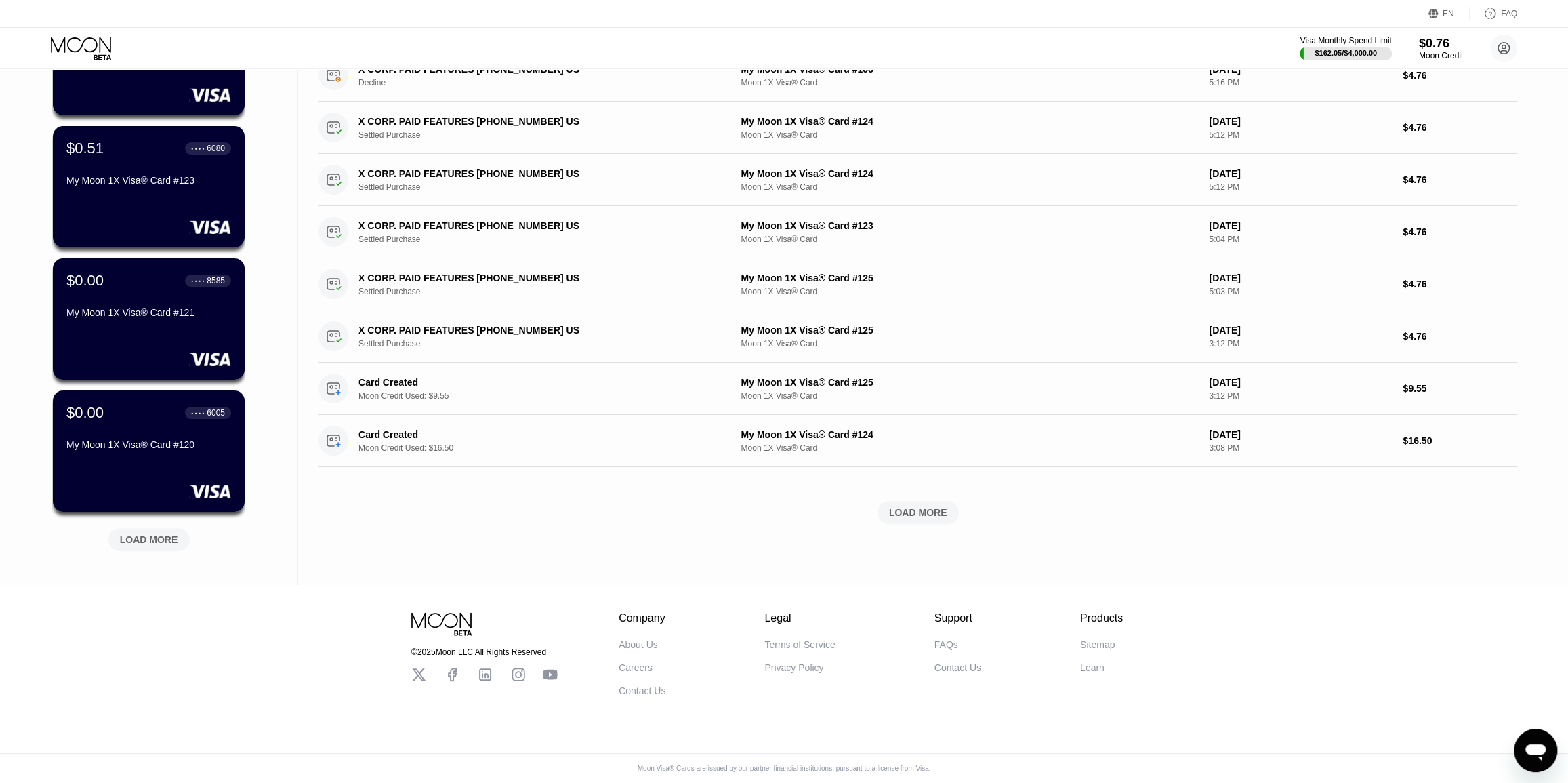
click at [172, 534] on div "LOAD MORE" at bounding box center [148, 540] width 59 height 12
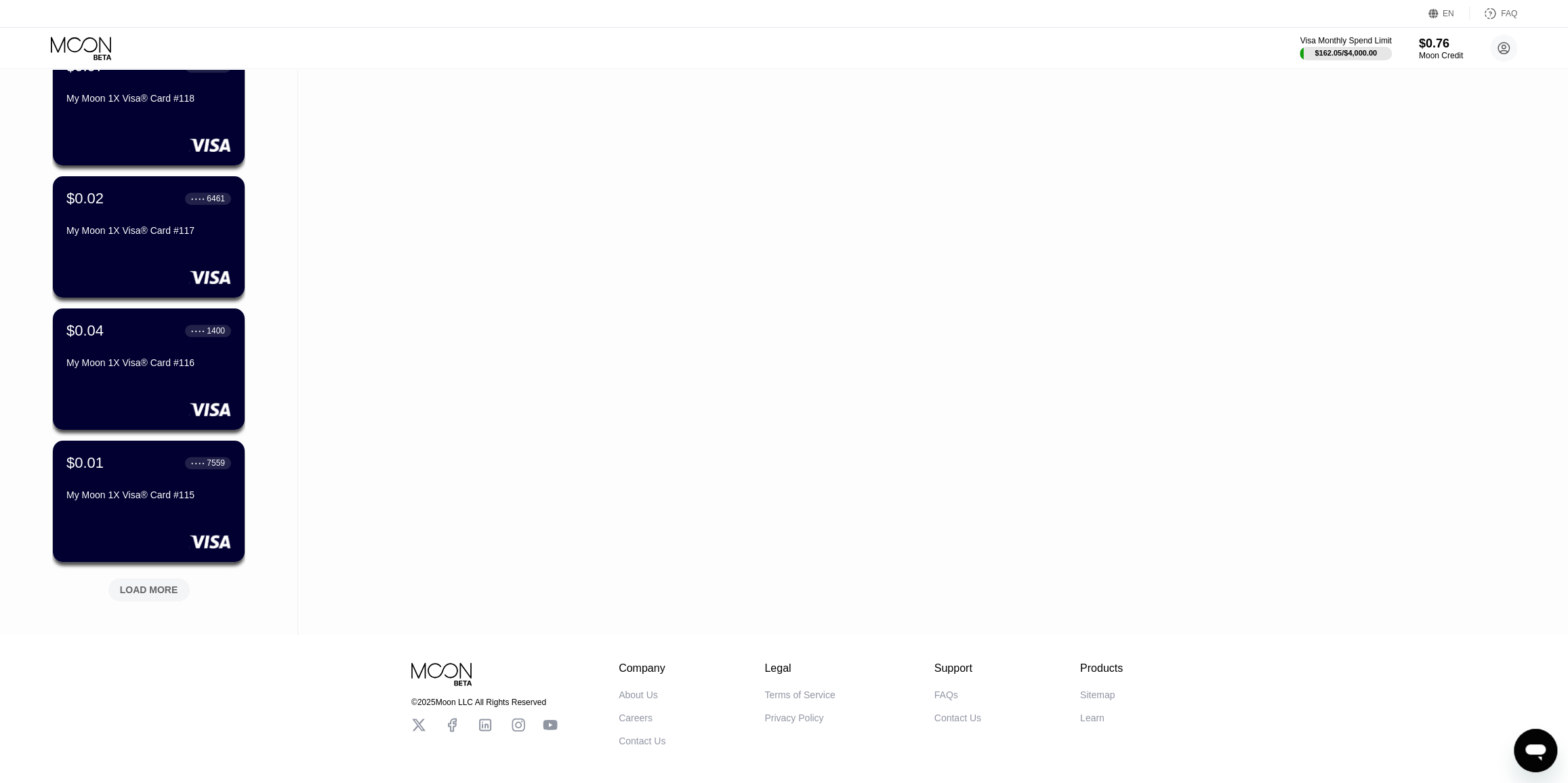
scroll to position [982, 0]
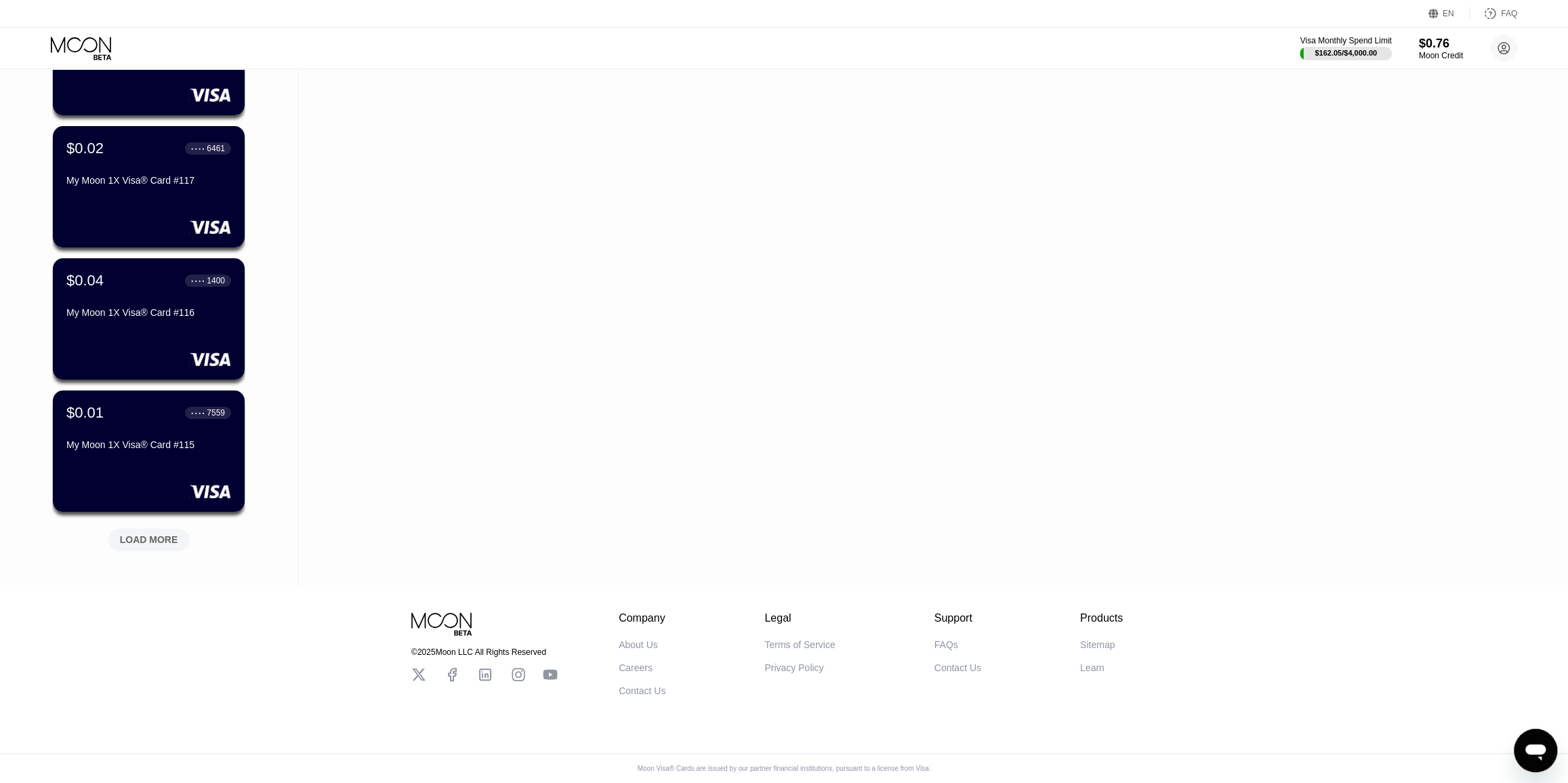
drag, startPoint x: 264, startPoint y: 440, endPoint x: 260, endPoint y: 522, distance: 82.1
click at [172, 534] on div "LOAD MORE" at bounding box center [148, 540] width 59 height 12
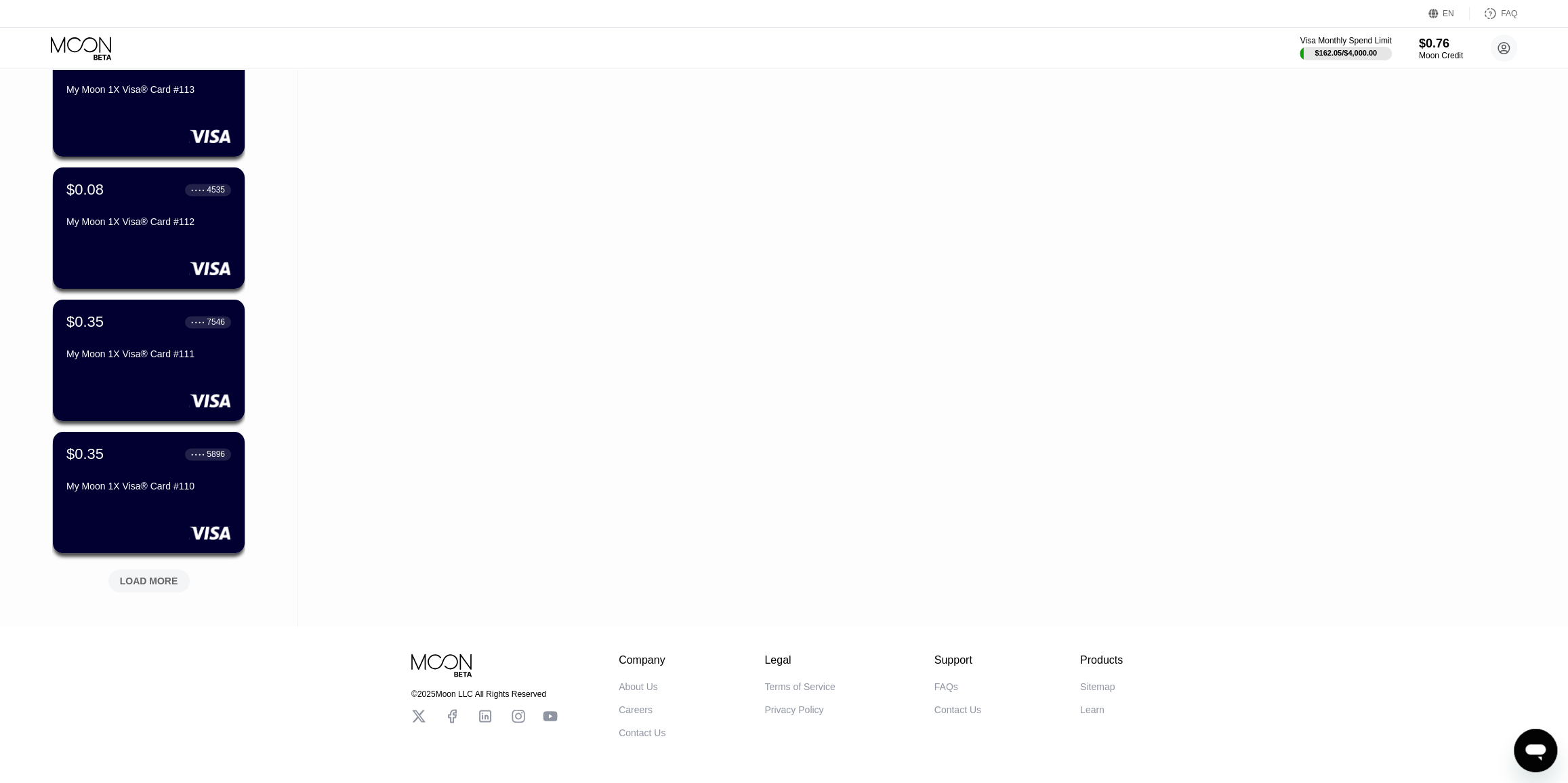
scroll to position [1642, 0]
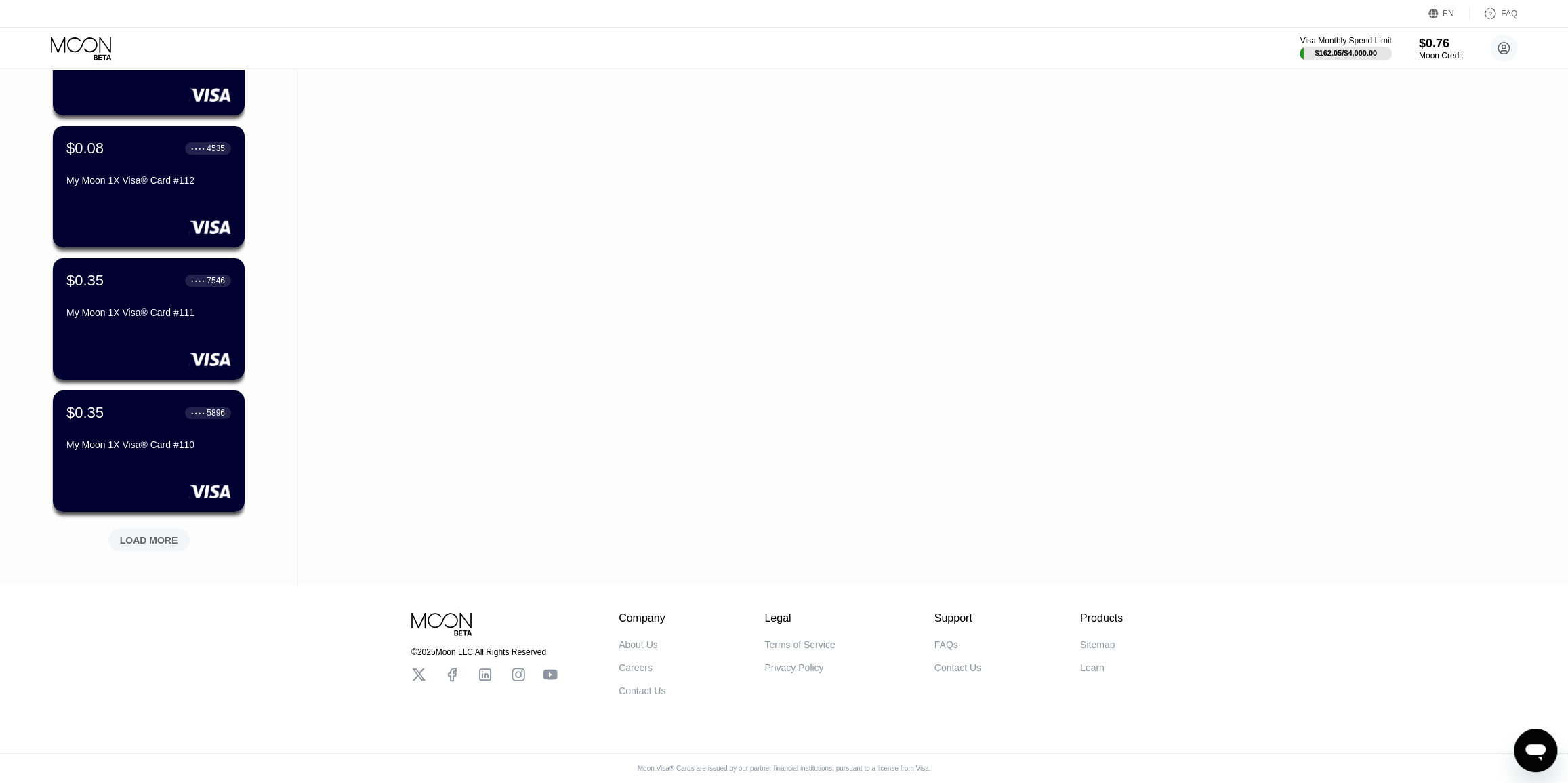
drag, startPoint x: 263, startPoint y: 425, endPoint x: 264, endPoint y: 498, distance: 73.0
click at [144, 534] on div "LOAD MORE" at bounding box center [148, 540] width 59 height 12
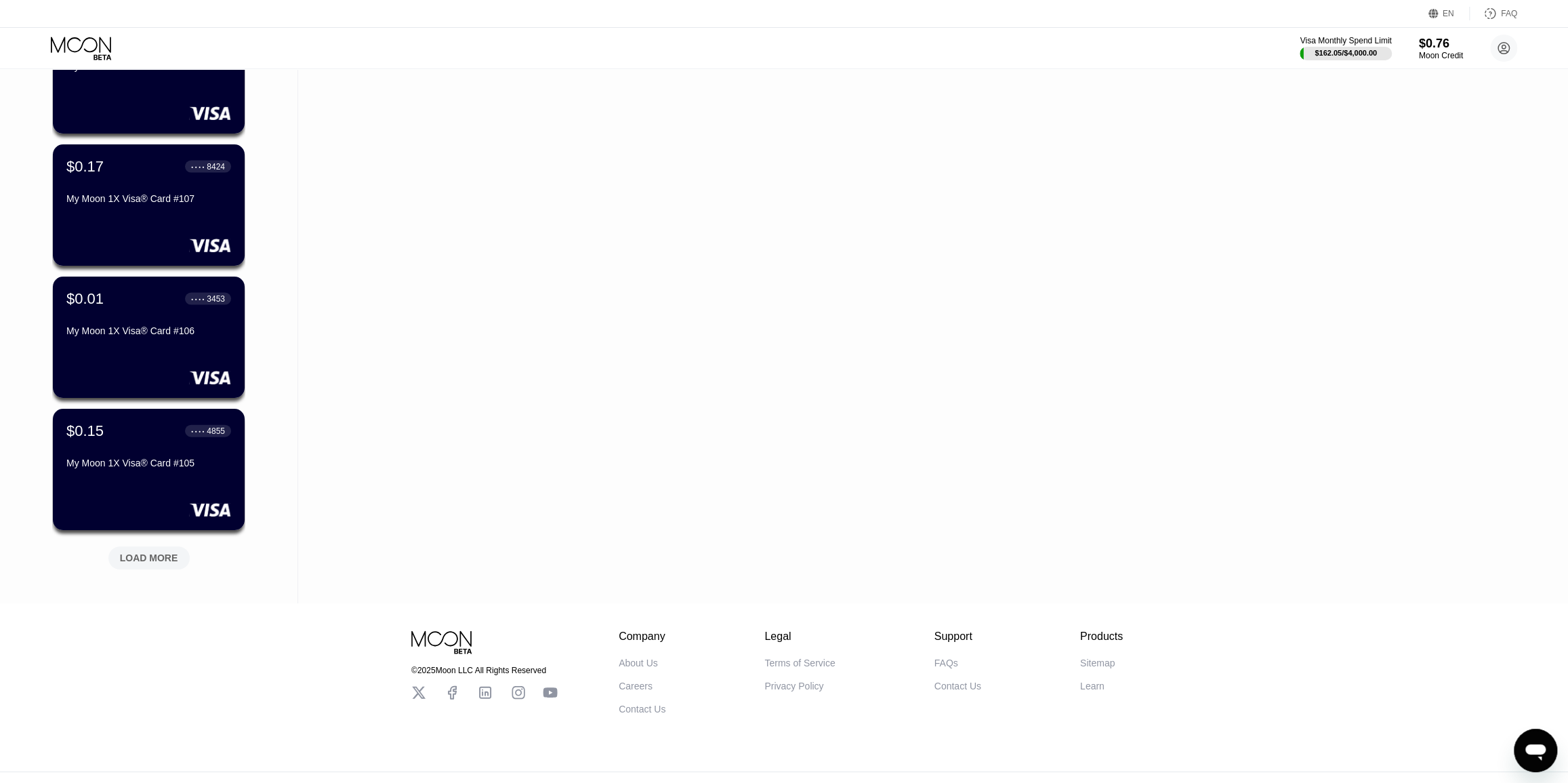
scroll to position [2303, 0]
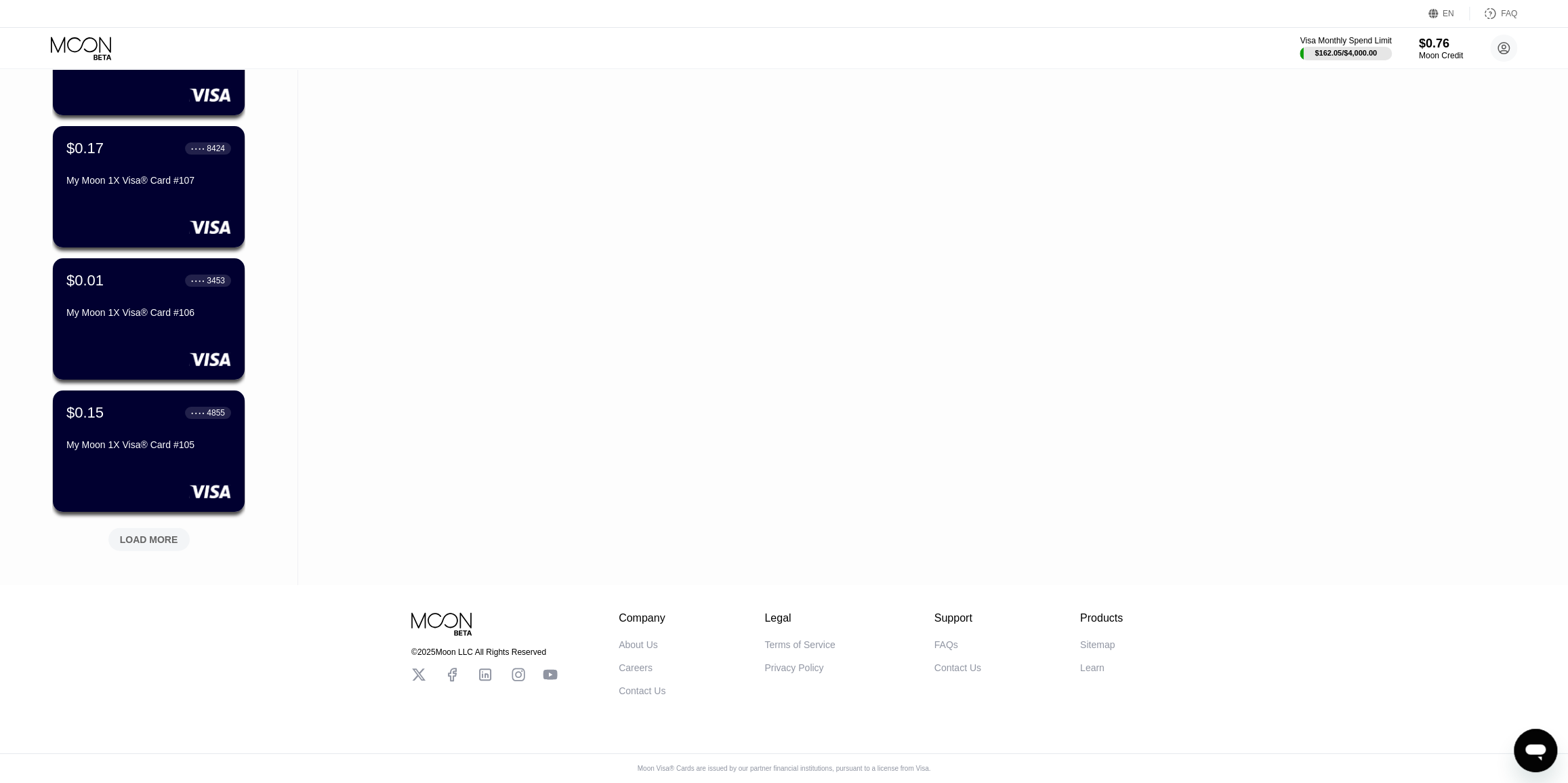
drag, startPoint x: 268, startPoint y: 441, endPoint x: 262, endPoint y: 526, distance: 85.2
click at [162, 534] on div "LOAD MORE" at bounding box center [148, 540] width 59 height 12
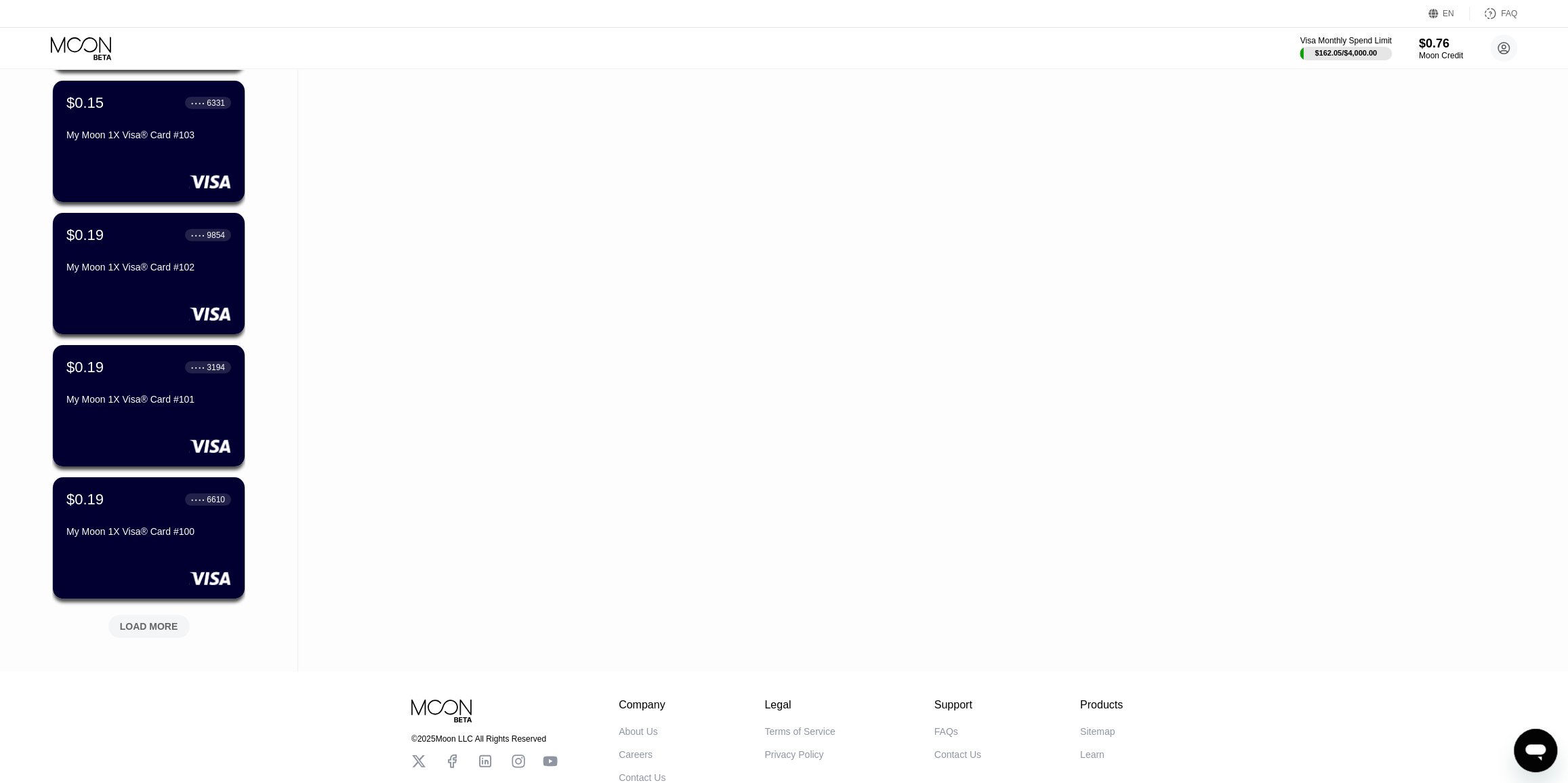
scroll to position [2964, 0]
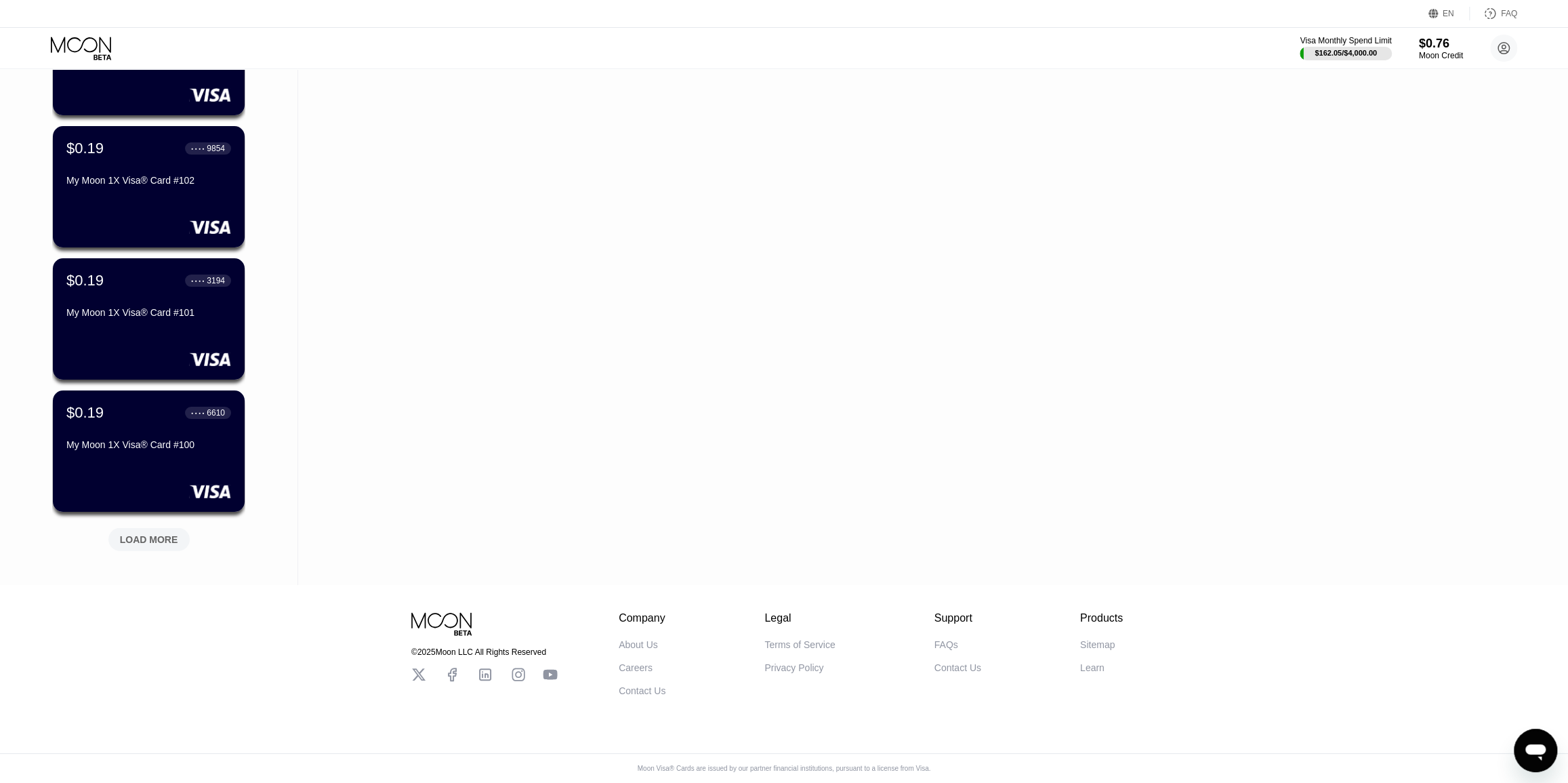
drag, startPoint x: 271, startPoint y: 406, endPoint x: 271, endPoint y: 488, distance: 82.0
click at [172, 534] on div "LOAD MORE" at bounding box center [148, 540] width 59 height 12
drag, startPoint x: 288, startPoint y: 377, endPoint x: 277, endPoint y: 468, distance: 91.7
click at [150, 534] on div "LOAD MORE" at bounding box center [148, 540] width 59 height 12
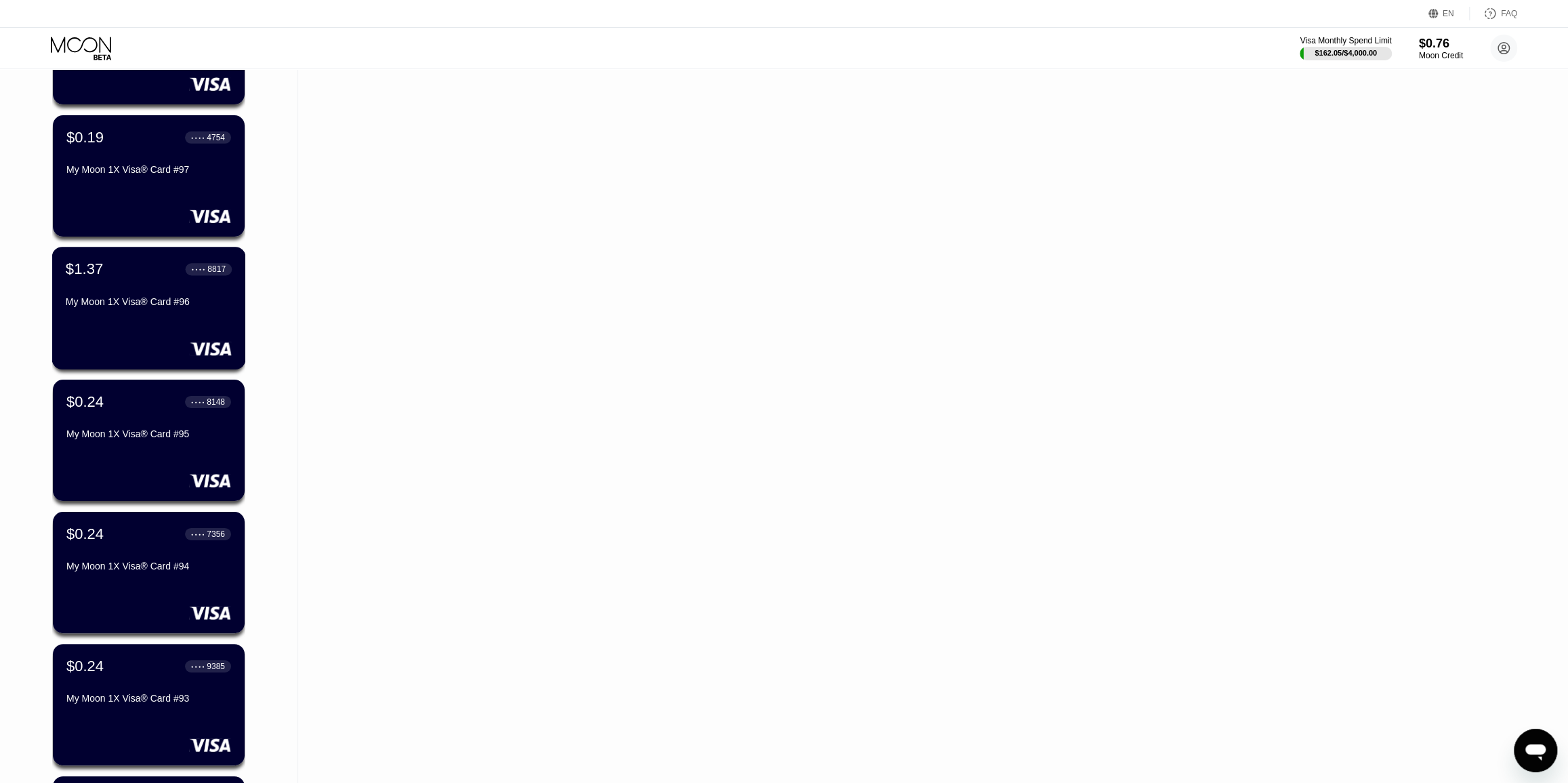
drag, startPoint x: 192, startPoint y: 316, endPoint x: 260, endPoint y: 264, distance: 85.6
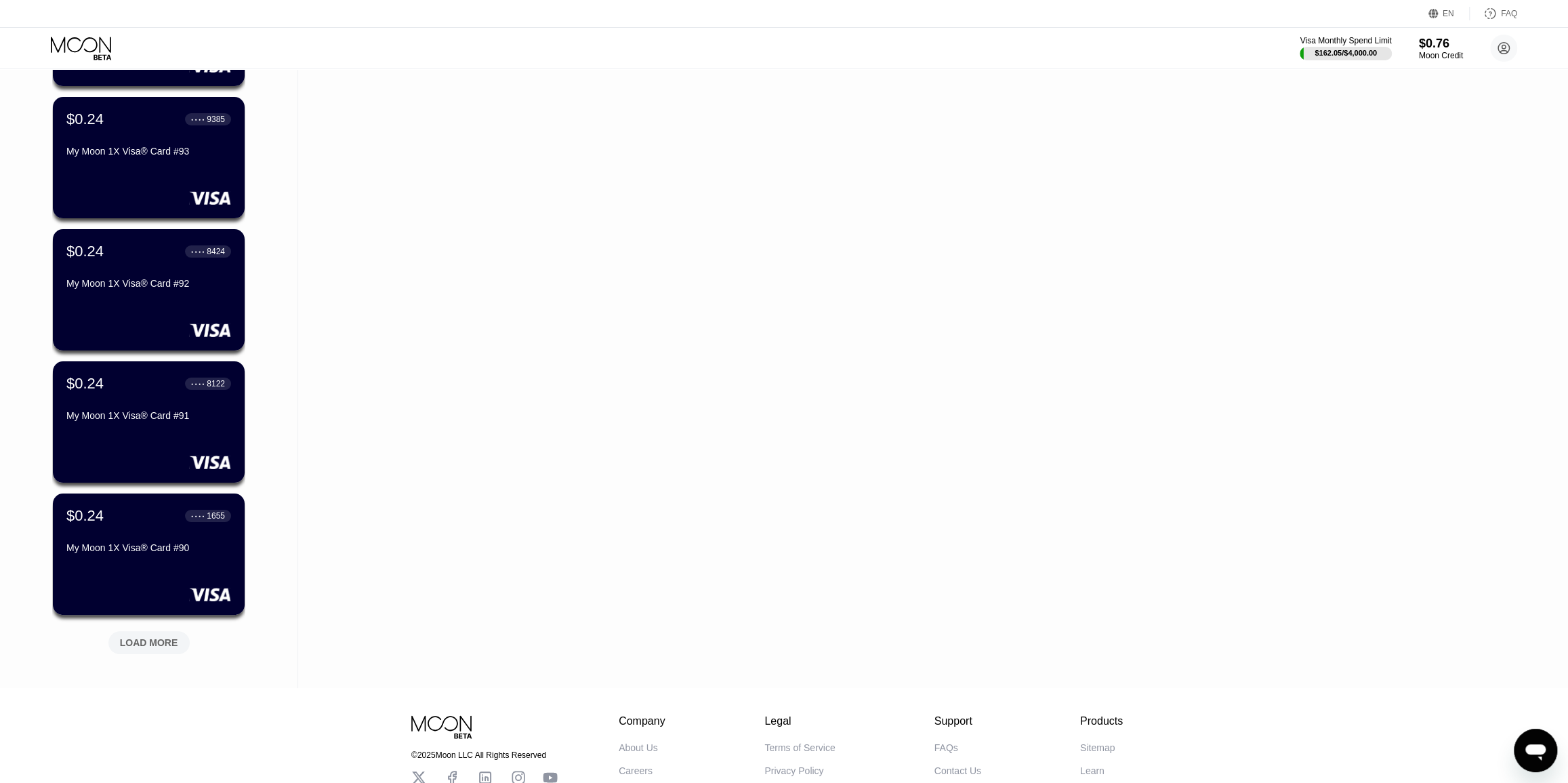
scroll to position [4278, 0]
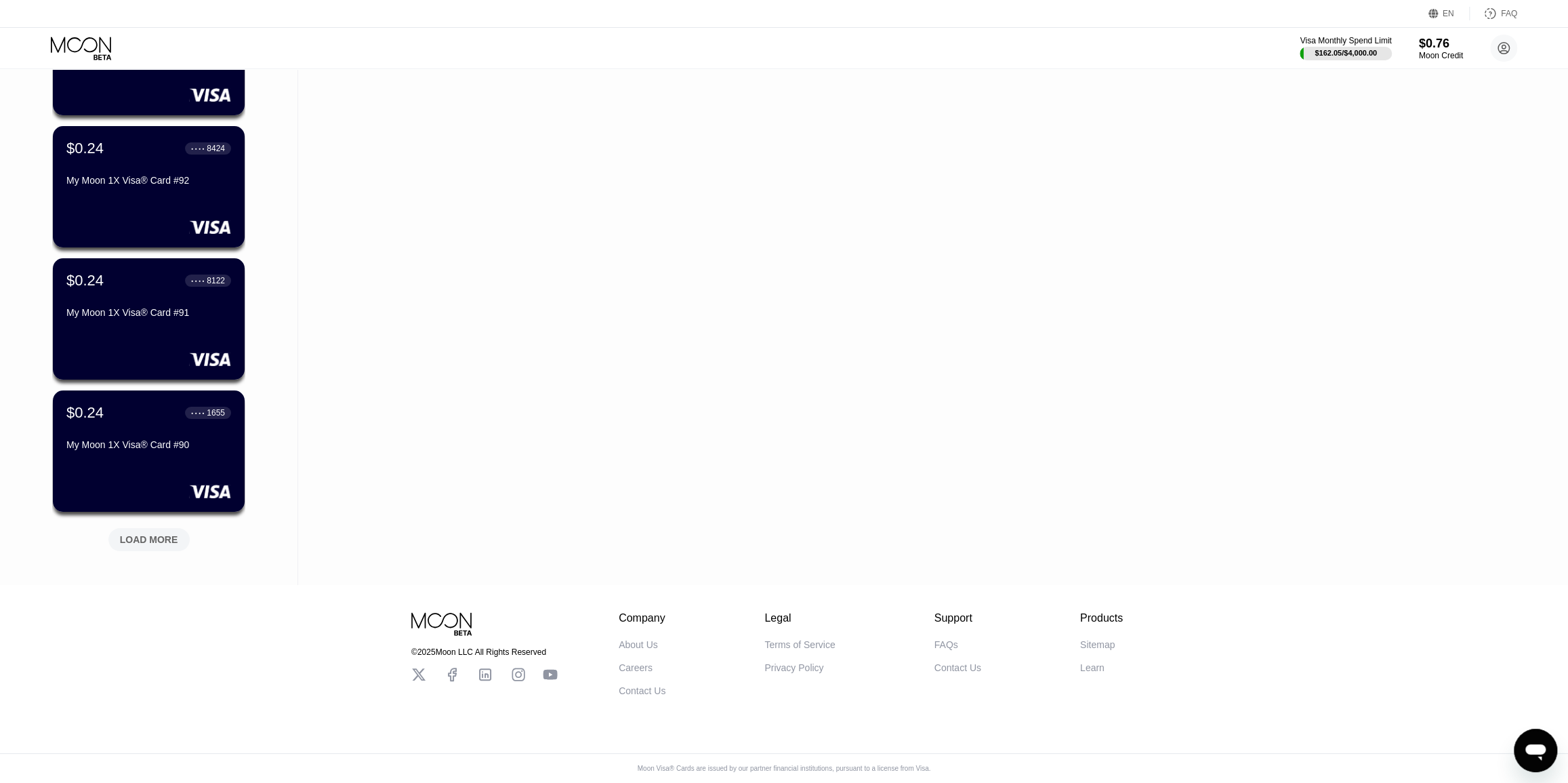
drag, startPoint x: 282, startPoint y: 279, endPoint x: 287, endPoint y: 354, distance: 75.2
click at [178, 535] on div "LOAD MORE" at bounding box center [148, 540] width 82 height 23
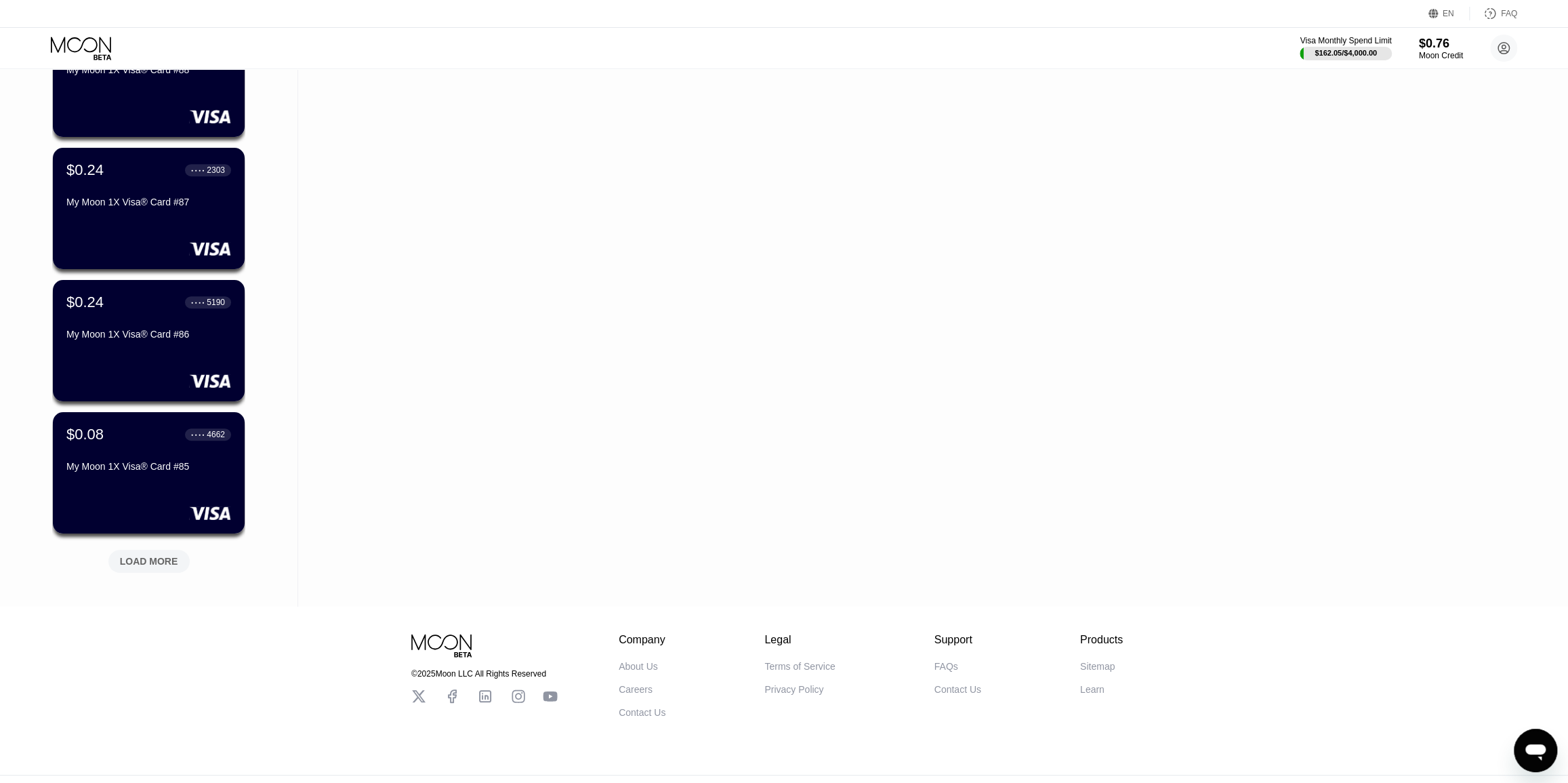
scroll to position [4946, 0]
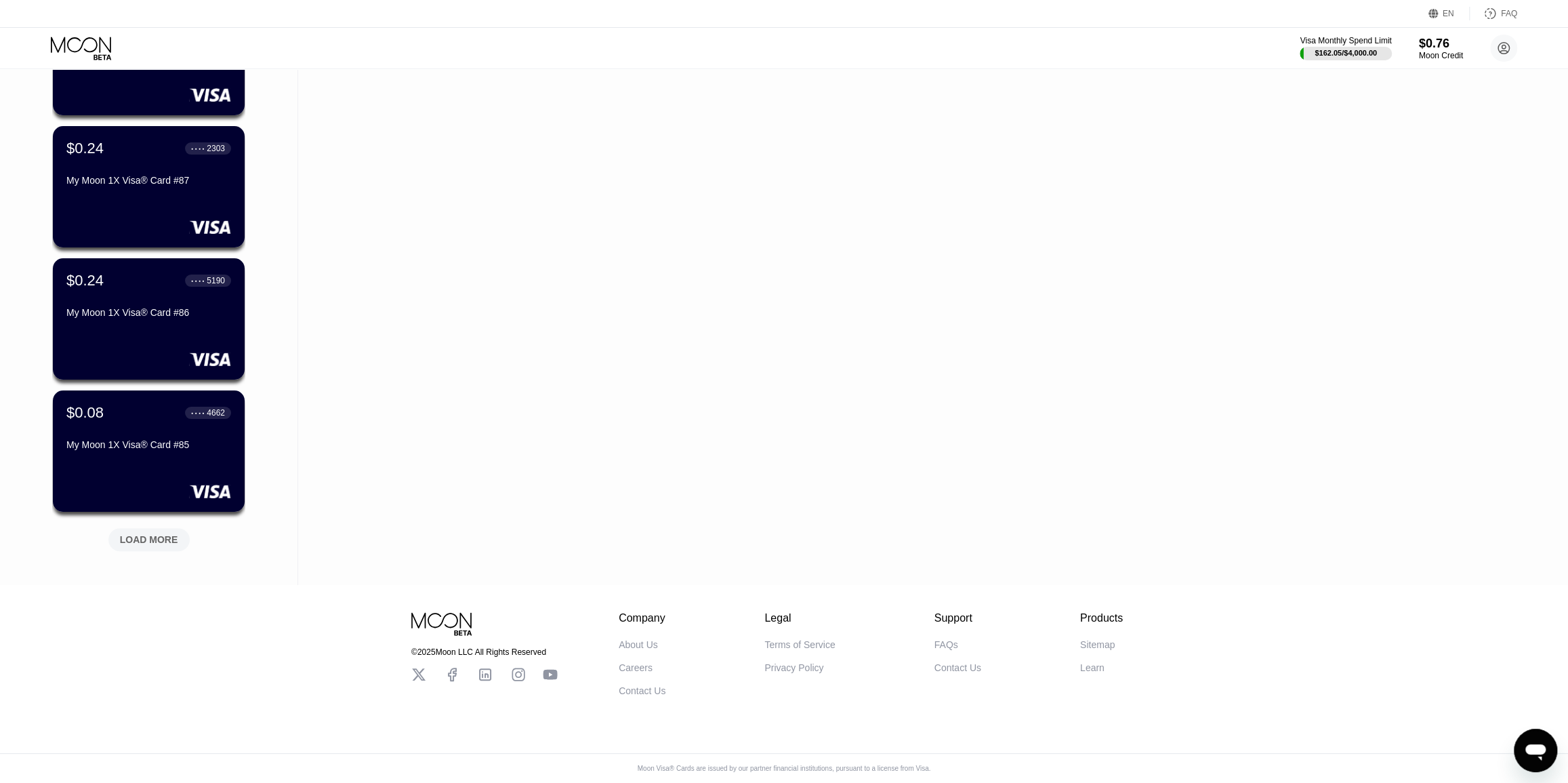
drag, startPoint x: 293, startPoint y: 342, endPoint x: 278, endPoint y: 436, distance: 95.2
click at [155, 534] on div "LOAD MORE" at bounding box center [148, 540] width 59 height 12
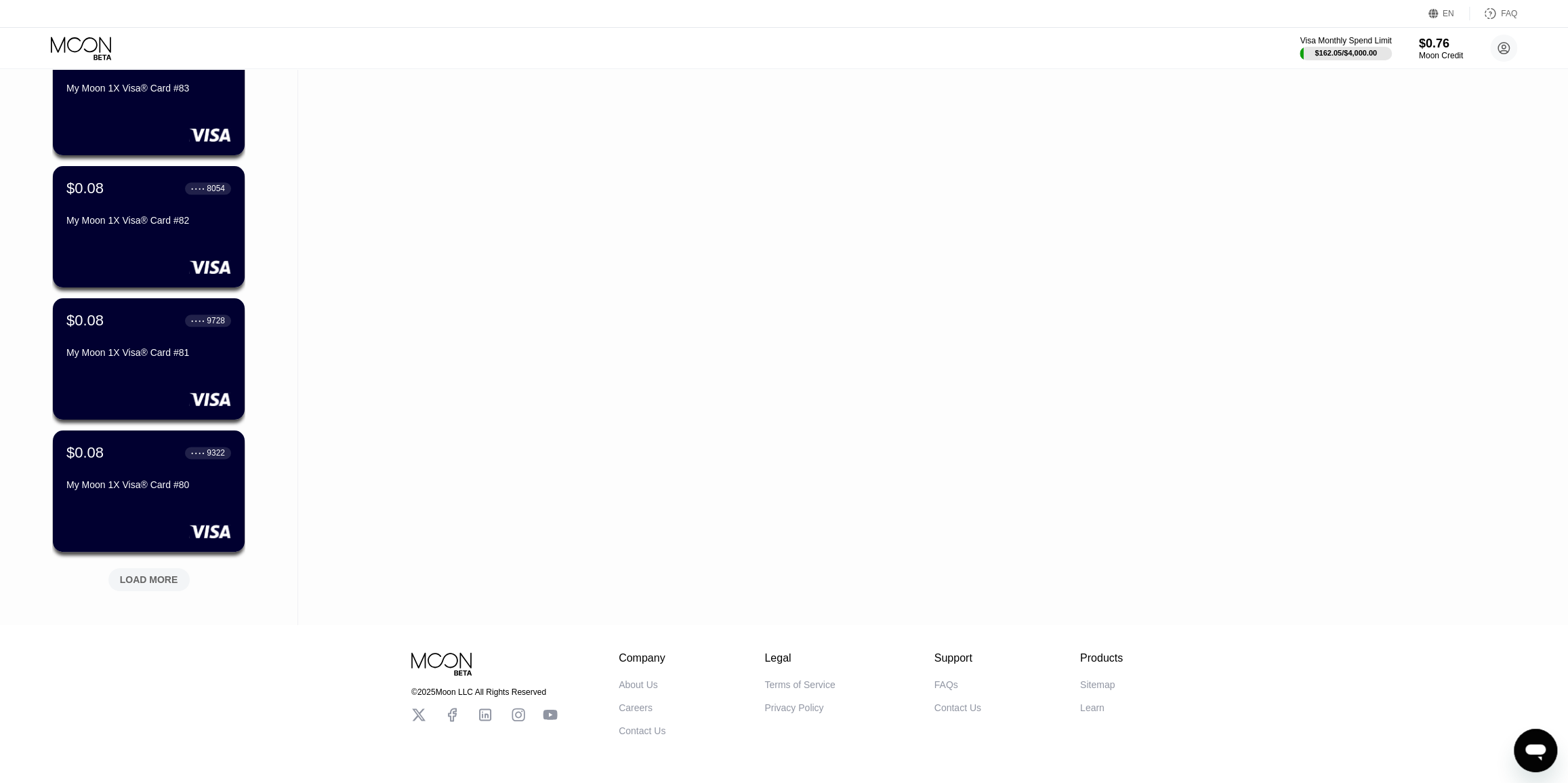
scroll to position [5606, 0]
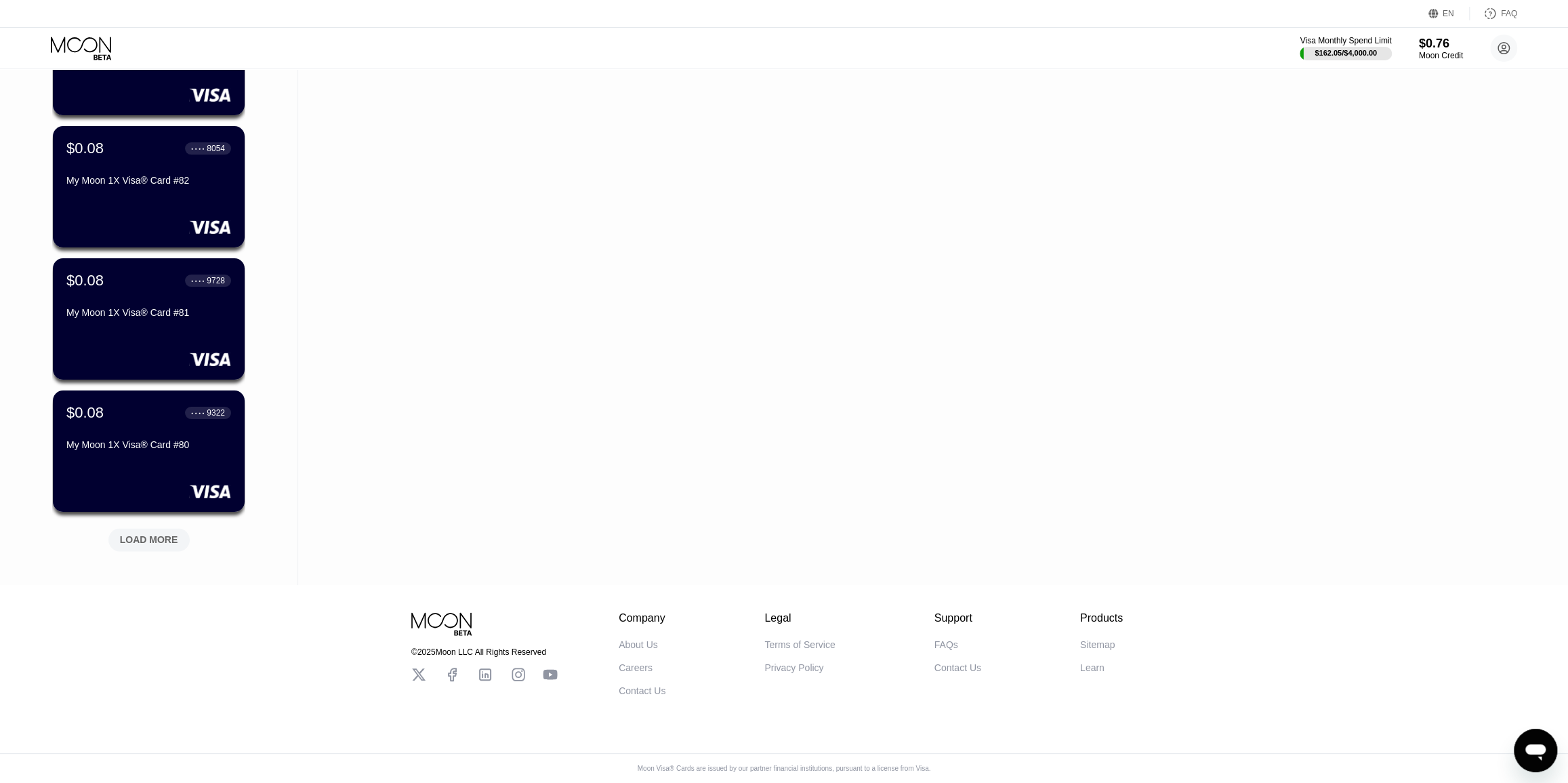
drag, startPoint x: 266, startPoint y: 434, endPoint x: 264, endPoint y: 503, distance: 69.0
click at [161, 534] on div "LOAD MORE" at bounding box center [148, 540] width 59 height 12
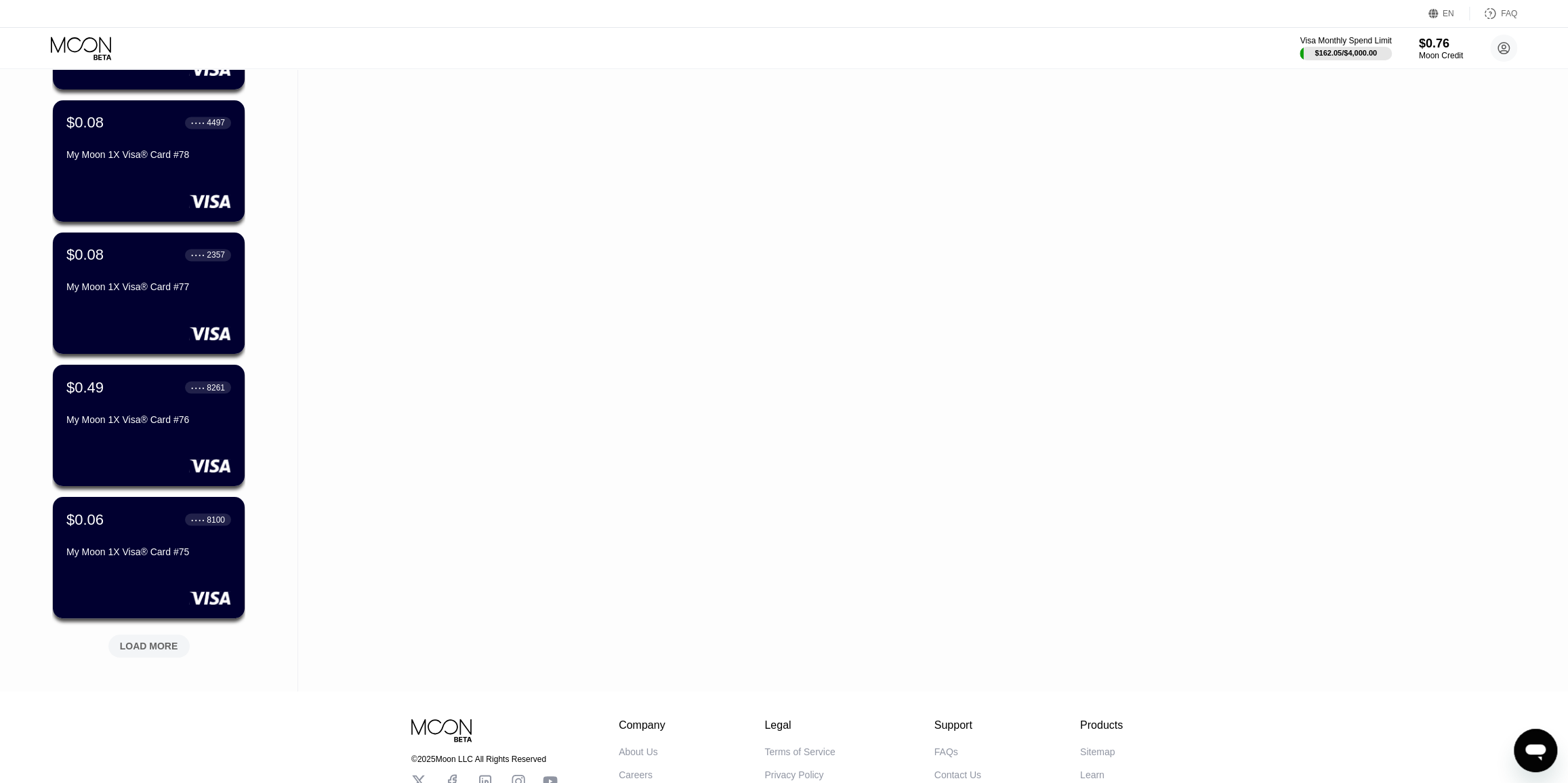
scroll to position [6267, 0]
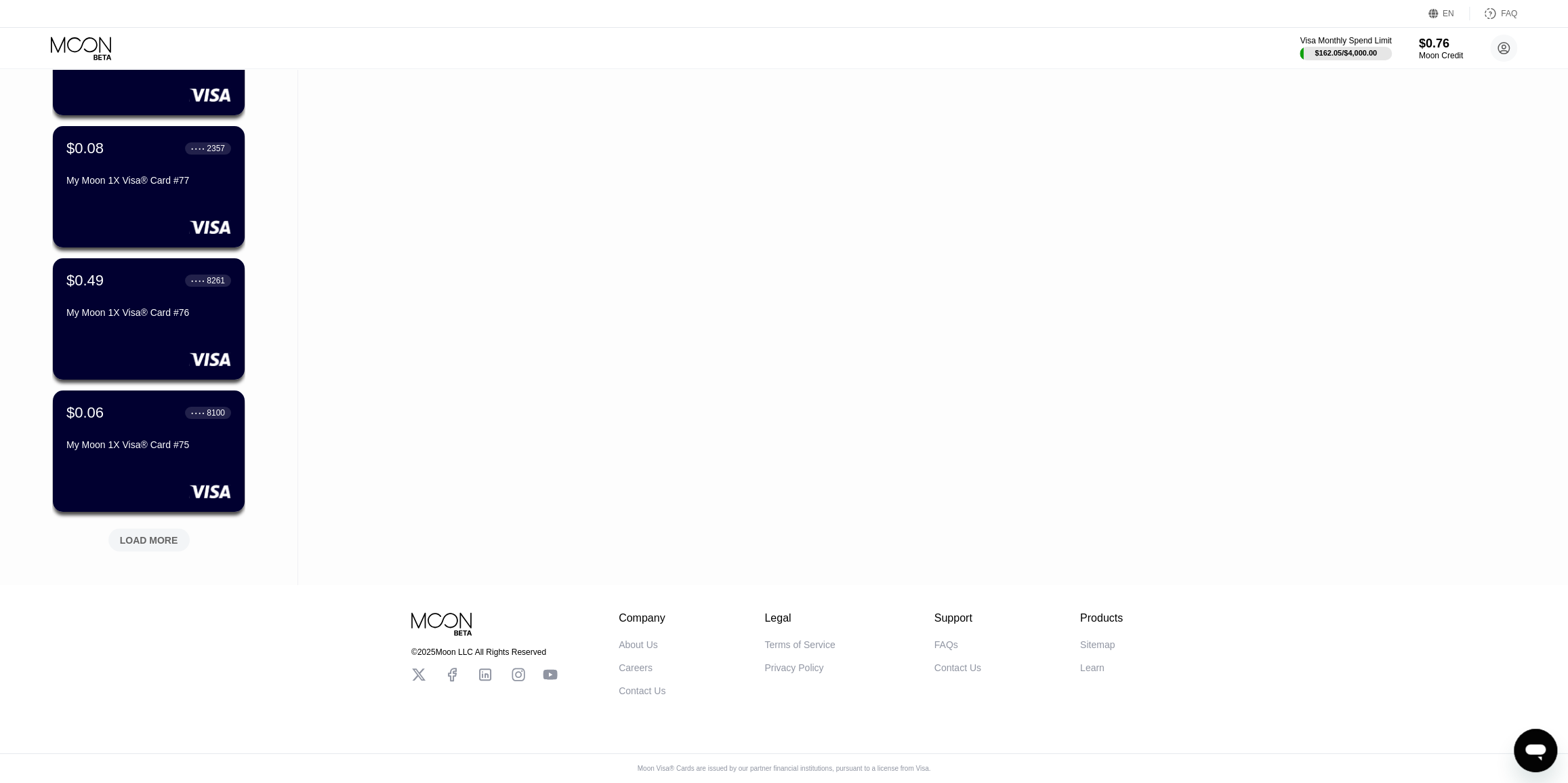
drag, startPoint x: 271, startPoint y: 345, endPoint x: 269, endPoint y: 436, distance: 91.0
click at [154, 534] on div "LOAD MORE" at bounding box center [148, 540] width 59 height 12
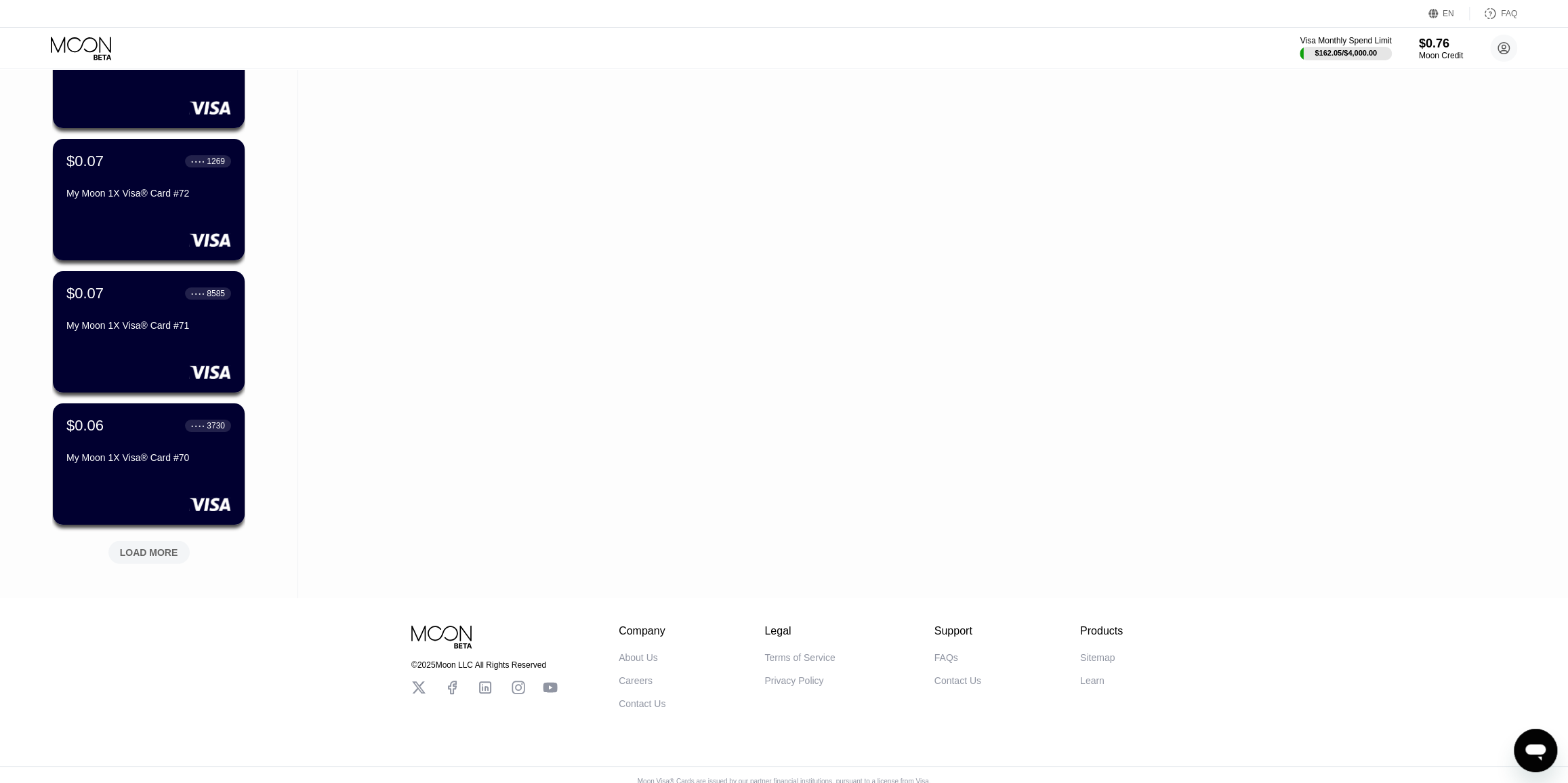
drag, startPoint x: 268, startPoint y: 347, endPoint x: 266, endPoint y: 442, distance: 95.0
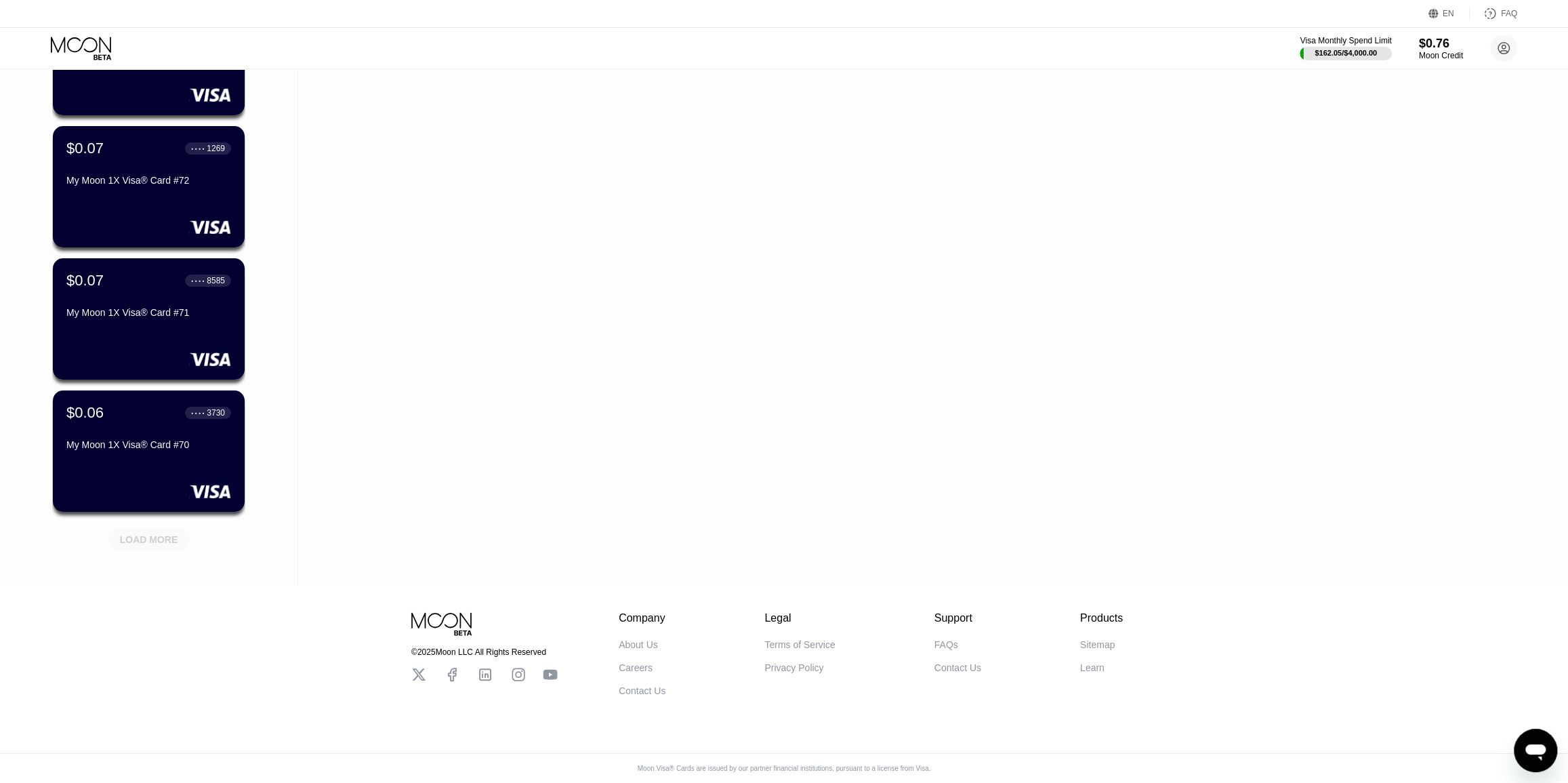
click at [148, 528] on div "LOAD MORE" at bounding box center [148, 540] width 82 height 23
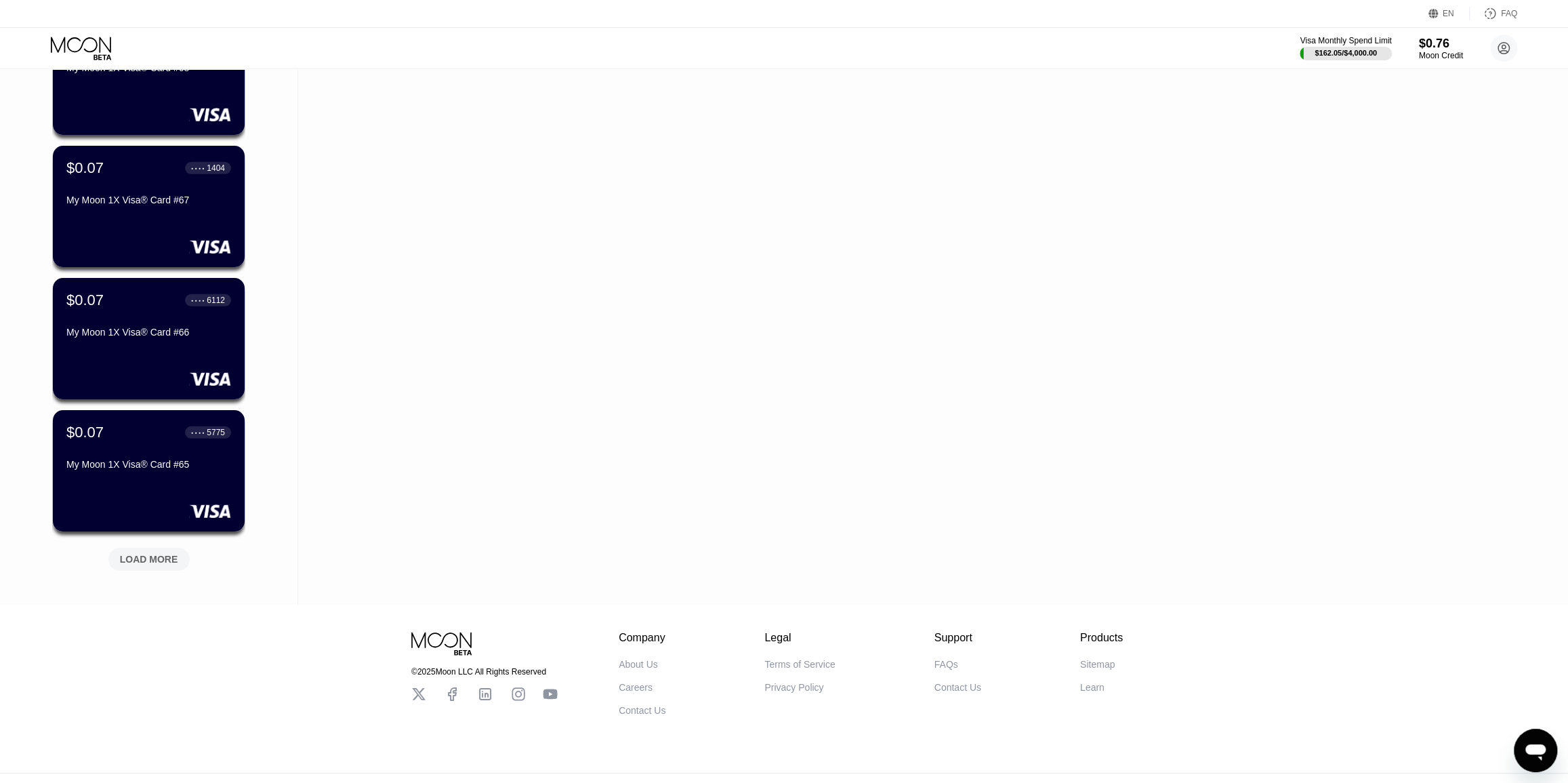
scroll to position [7589, 0]
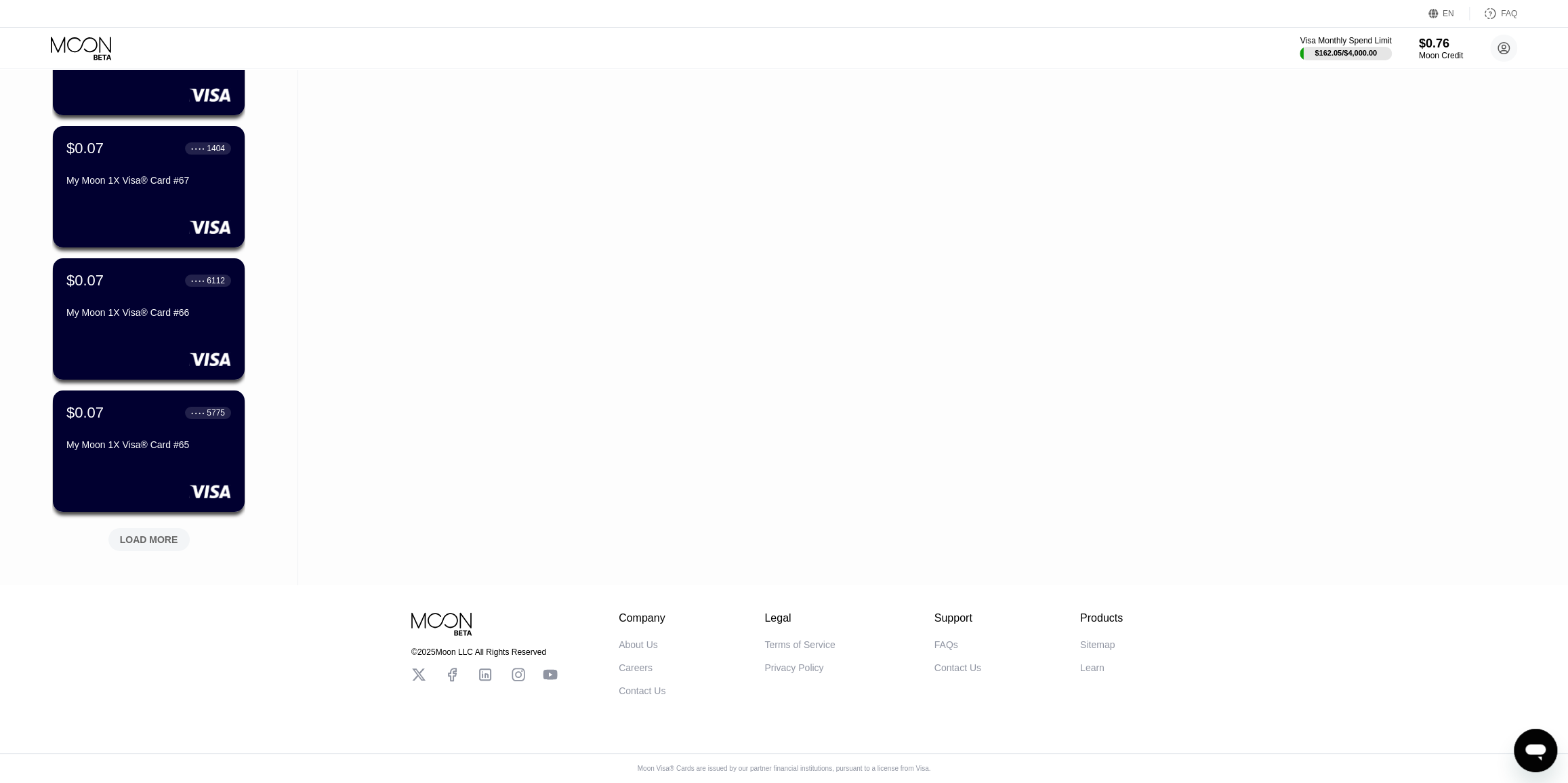
drag, startPoint x: 285, startPoint y: 337, endPoint x: 281, endPoint y: 441, distance: 104.1
click at [159, 534] on div "LOAD MORE" at bounding box center [148, 540] width 59 height 12
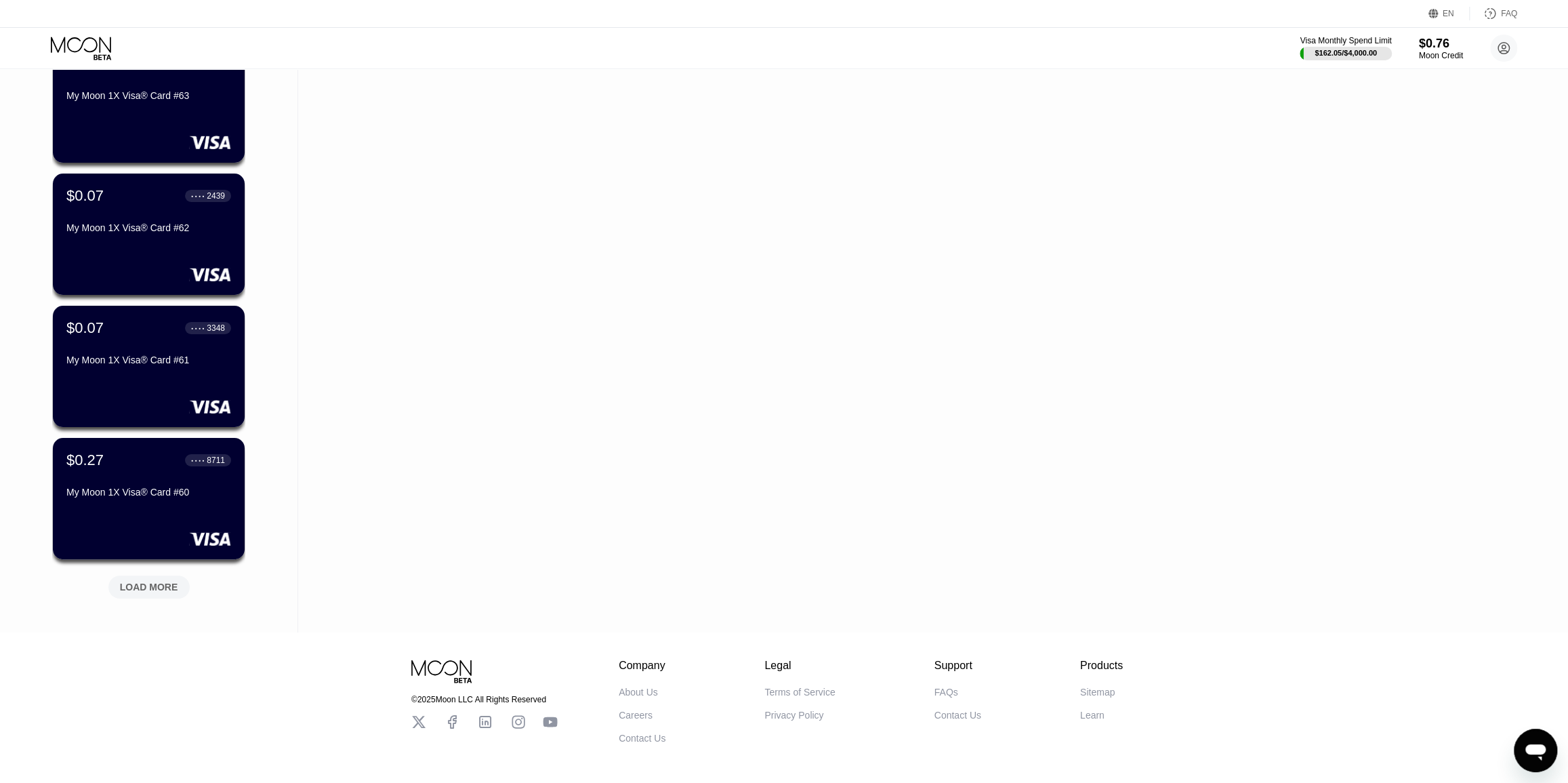
scroll to position [8249, 0]
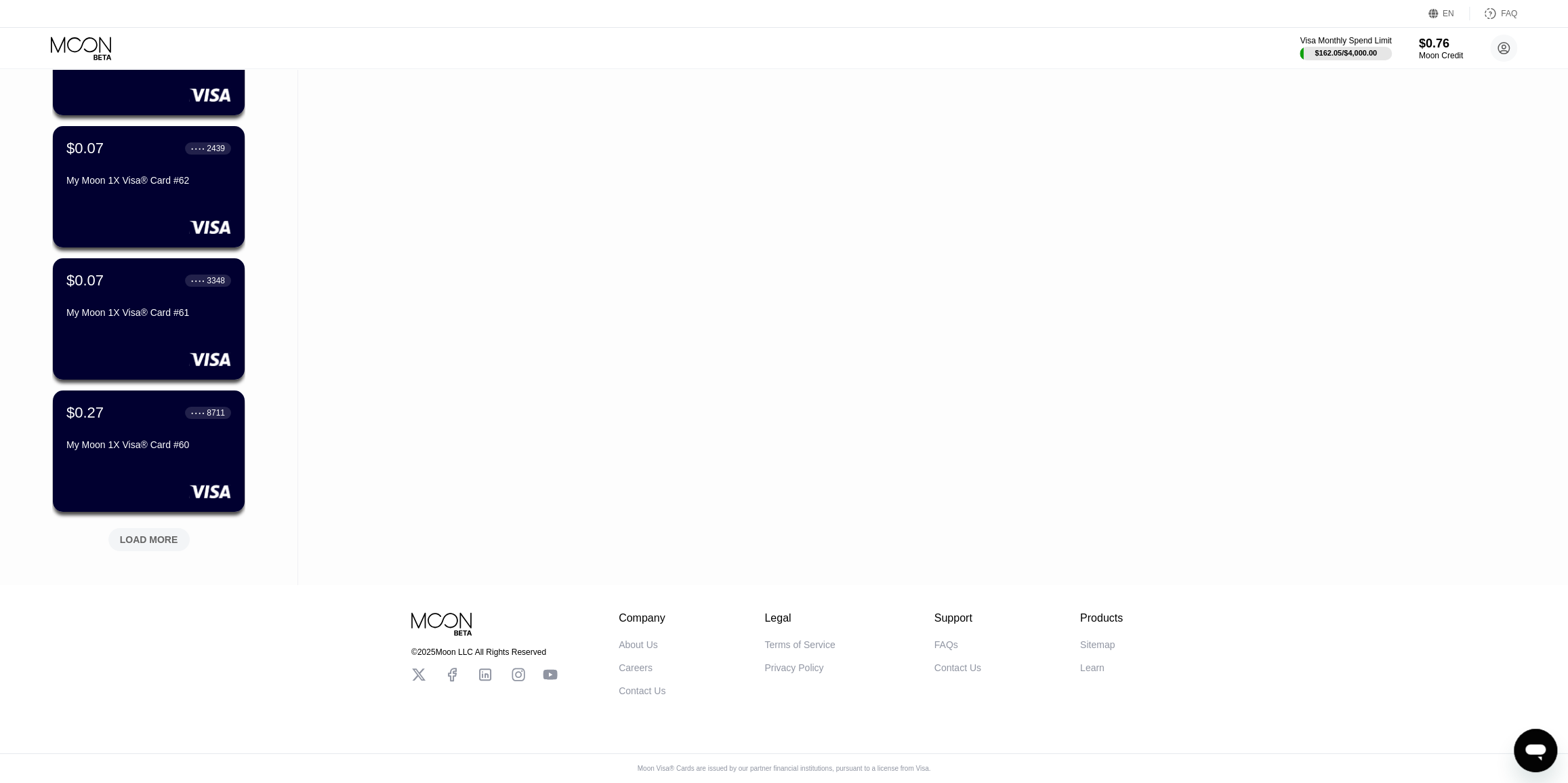
drag, startPoint x: 284, startPoint y: 356, endPoint x: 276, endPoint y: 460, distance: 104.3
click at [163, 534] on div "LOAD MORE" at bounding box center [148, 540] width 59 height 12
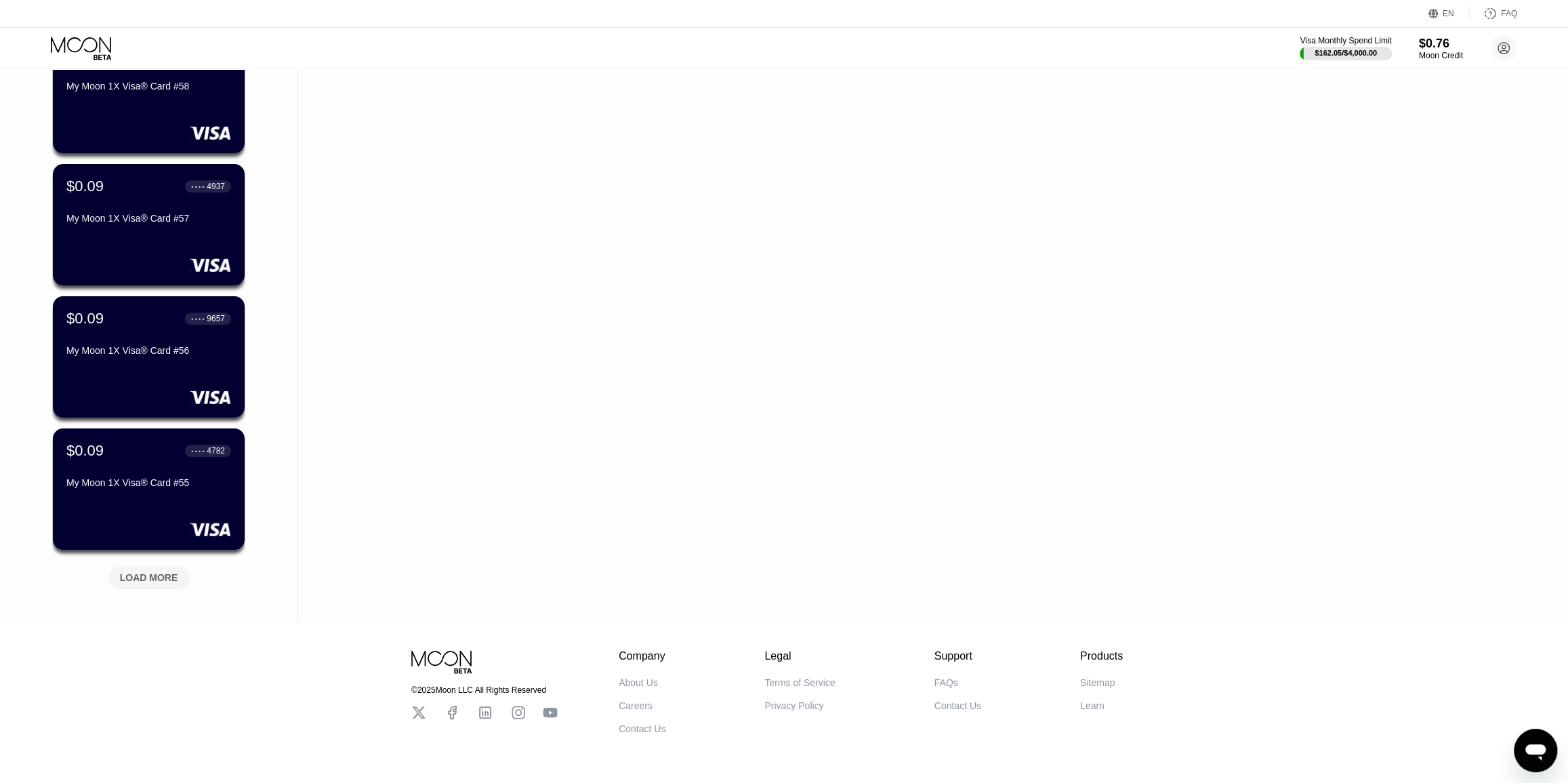
scroll to position [8911, 0]
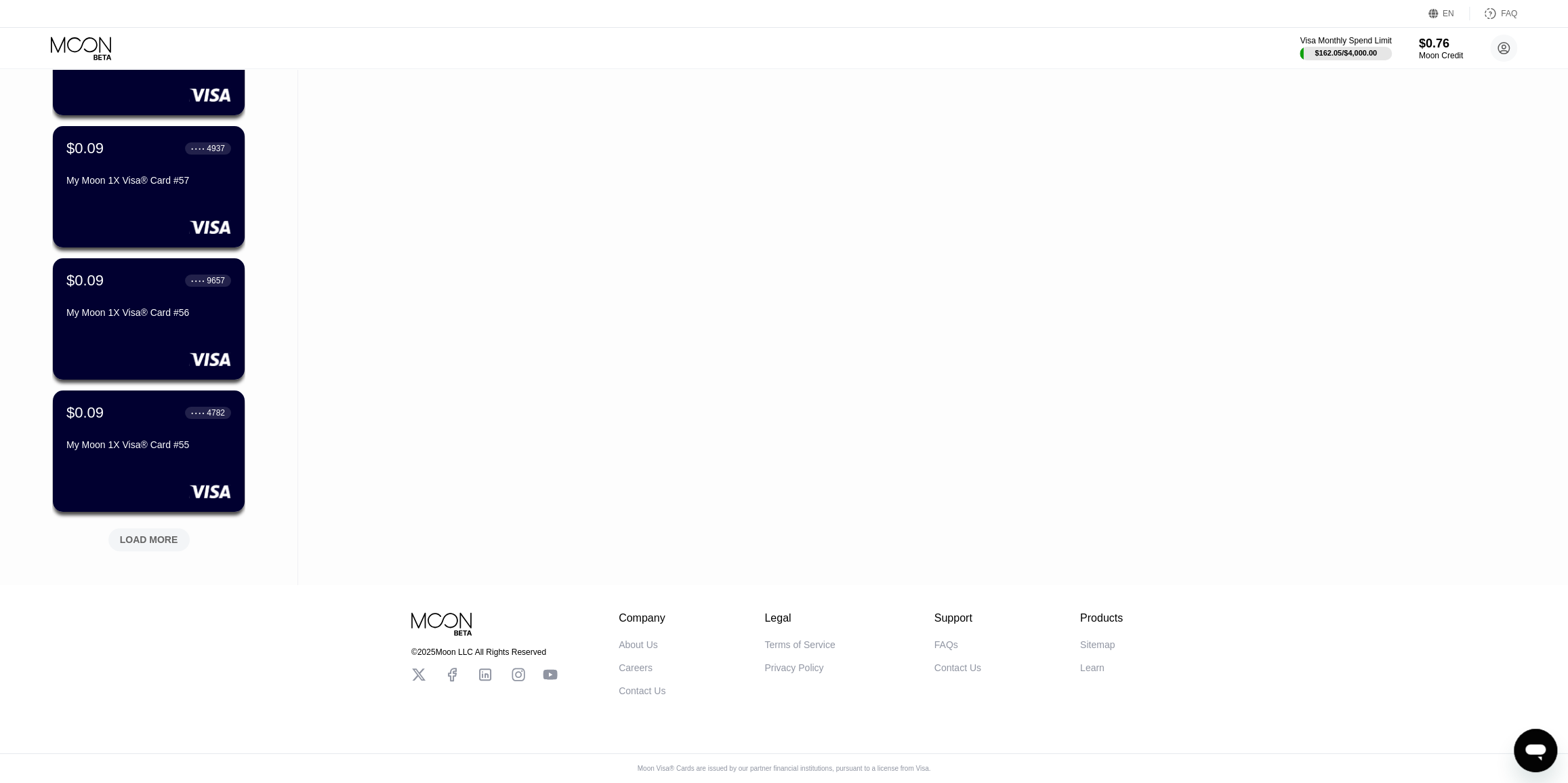
drag, startPoint x: 282, startPoint y: 326, endPoint x: 267, endPoint y: 427, distance: 102.1
click at [153, 534] on div "LOAD MORE" at bounding box center [148, 540] width 59 height 12
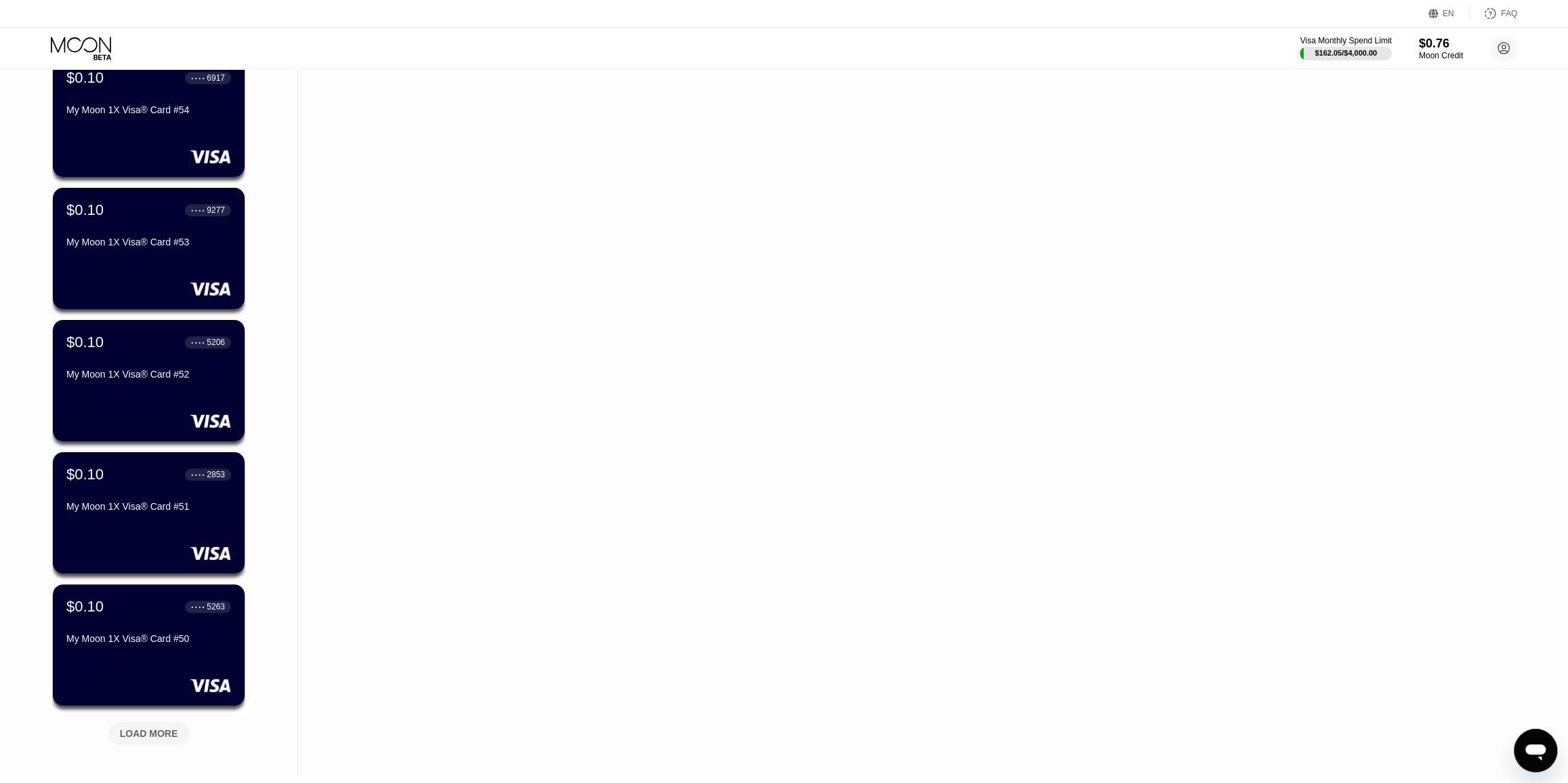
scroll to position [9572, 0]
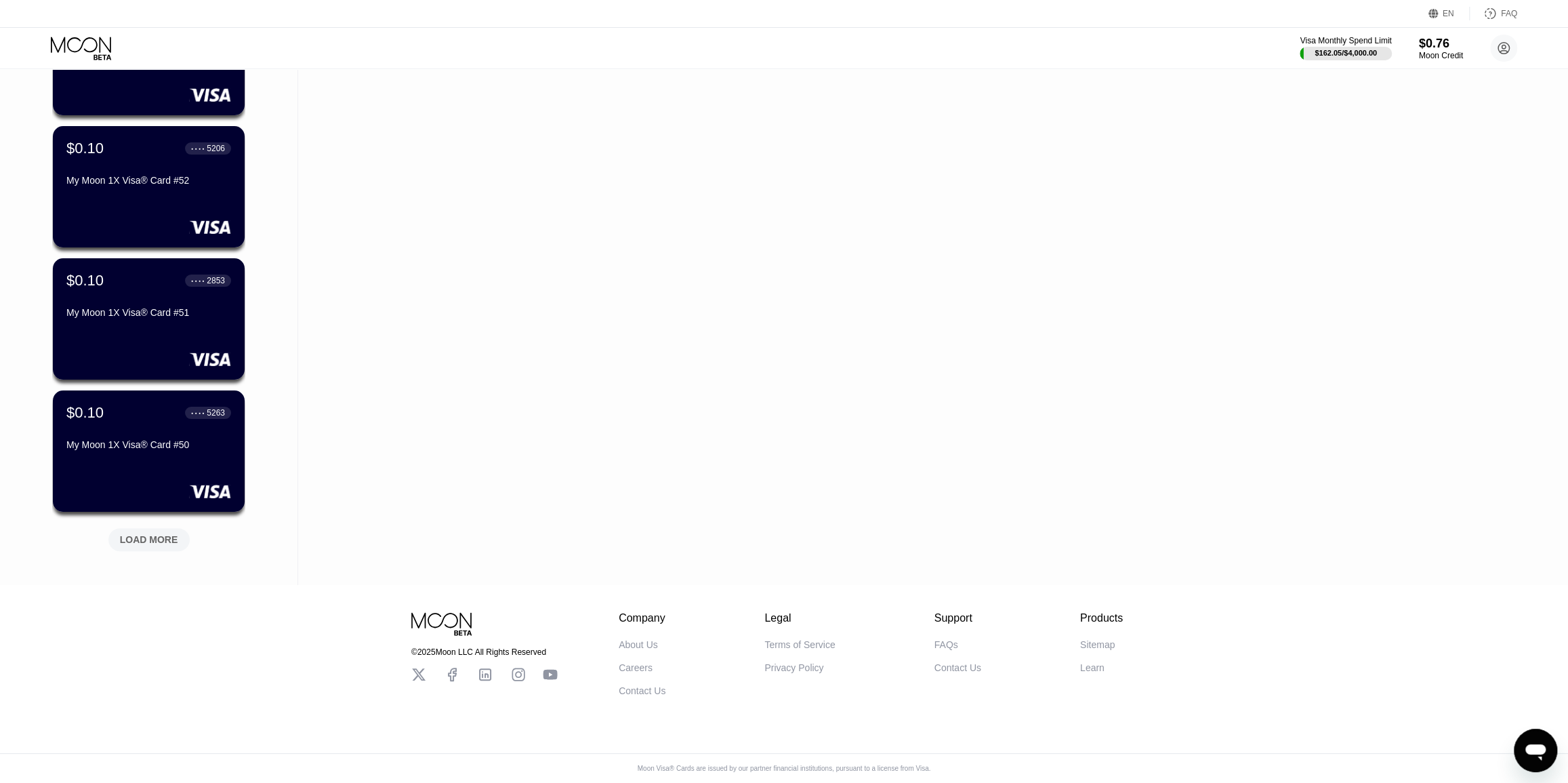
drag, startPoint x: 261, startPoint y: 326, endPoint x: 252, endPoint y: 447, distance: 121.3
click at [157, 534] on div "LOAD MORE" at bounding box center [148, 540] width 59 height 12
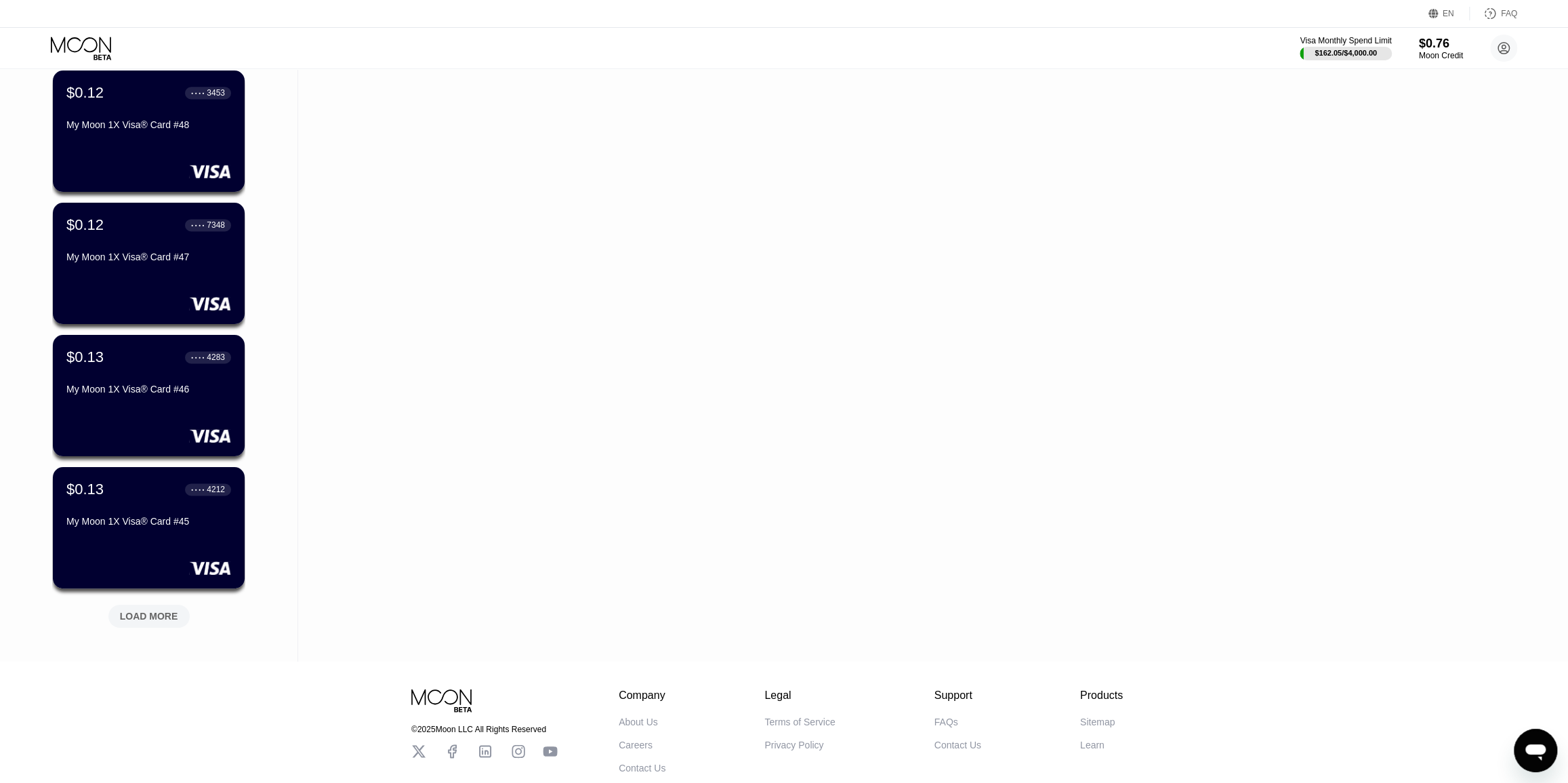
scroll to position [10233, 0]
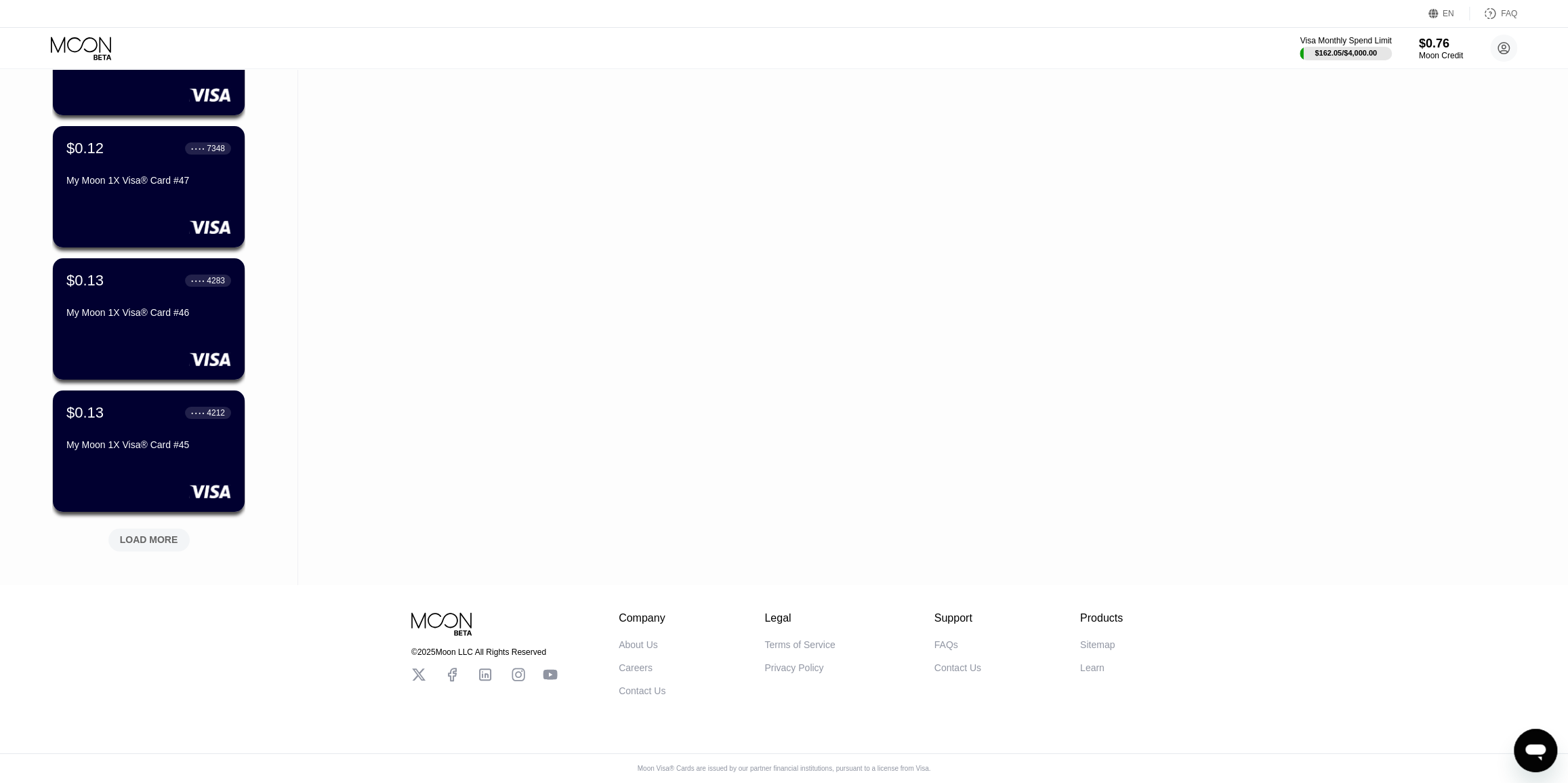
drag, startPoint x: 270, startPoint y: 332, endPoint x: 281, endPoint y: 425, distance: 93.6
click at [163, 534] on div "LOAD MORE" at bounding box center [148, 540] width 59 height 12
drag, startPoint x: 296, startPoint y: 420, endPoint x: 296, endPoint y: 507, distance: 87.0
click at [156, 534] on div "LOAD MORE" at bounding box center [148, 540] width 59 height 12
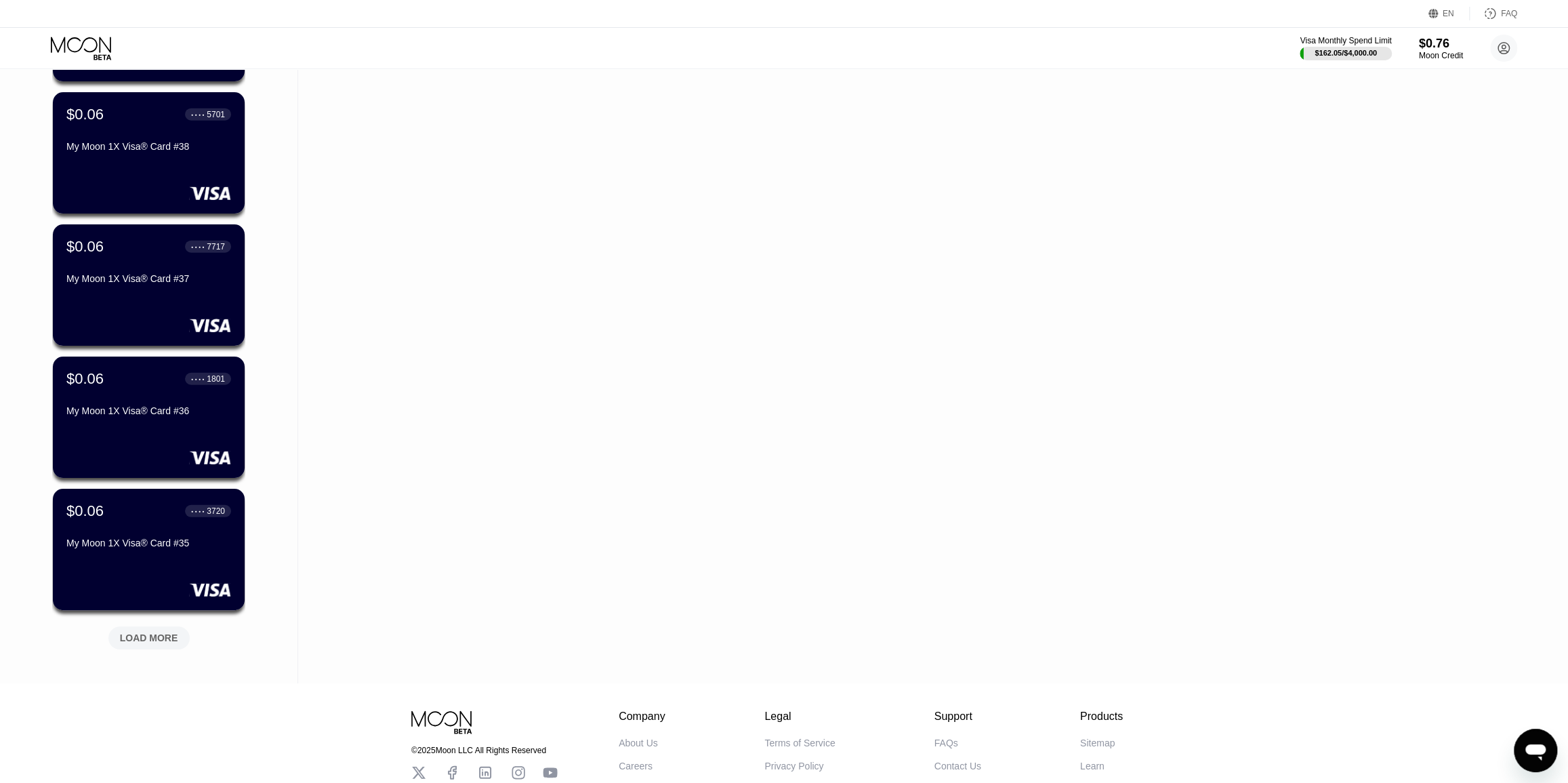
scroll to position [11554, 0]
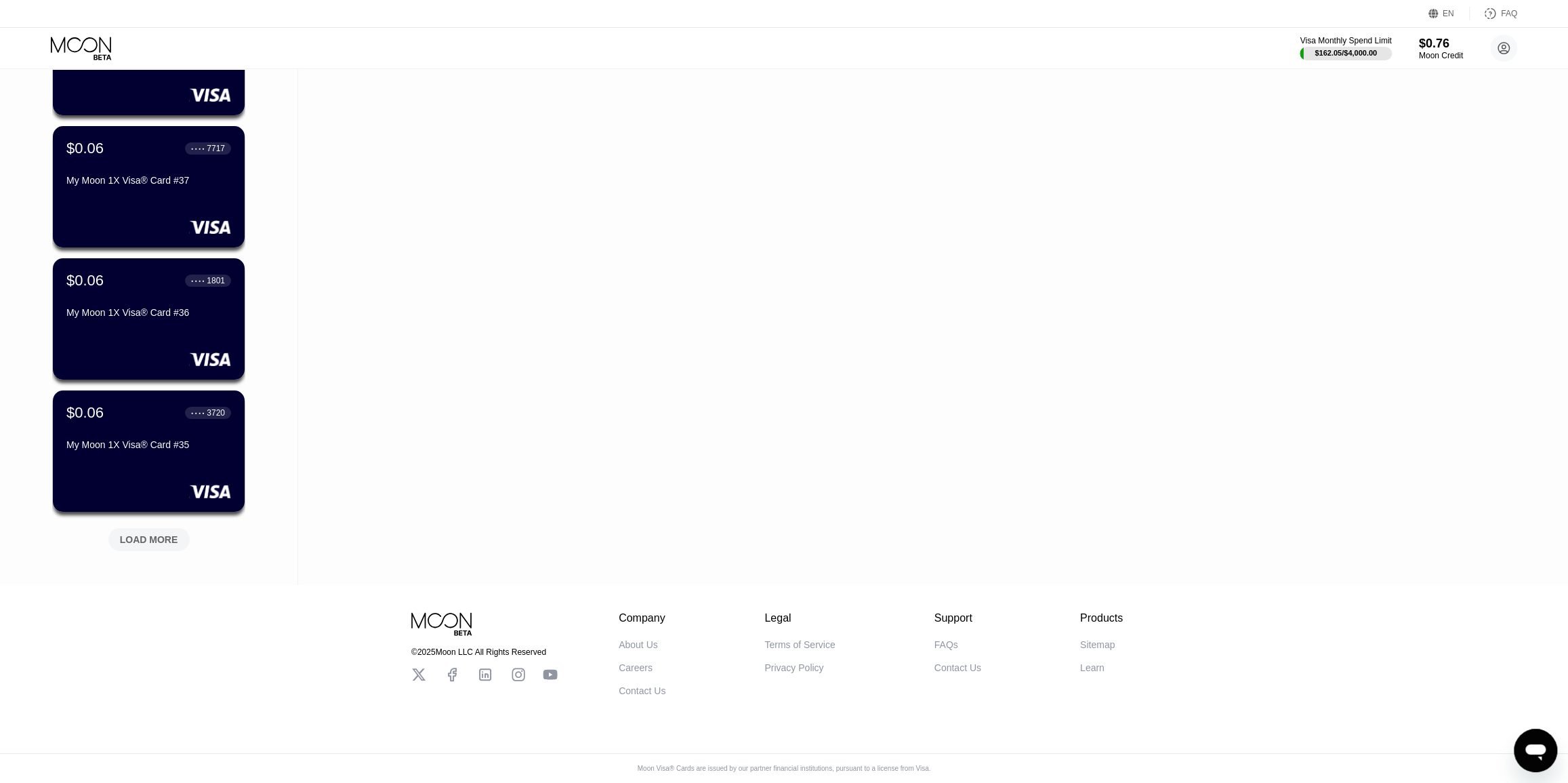
drag, startPoint x: 288, startPoint y: 400, endPoint x: 279, endPoint y: 476, distance: 76.5
click at [153, 534] on div "LOAD MORE" at bounding box center [148, 540] width 59 height 12
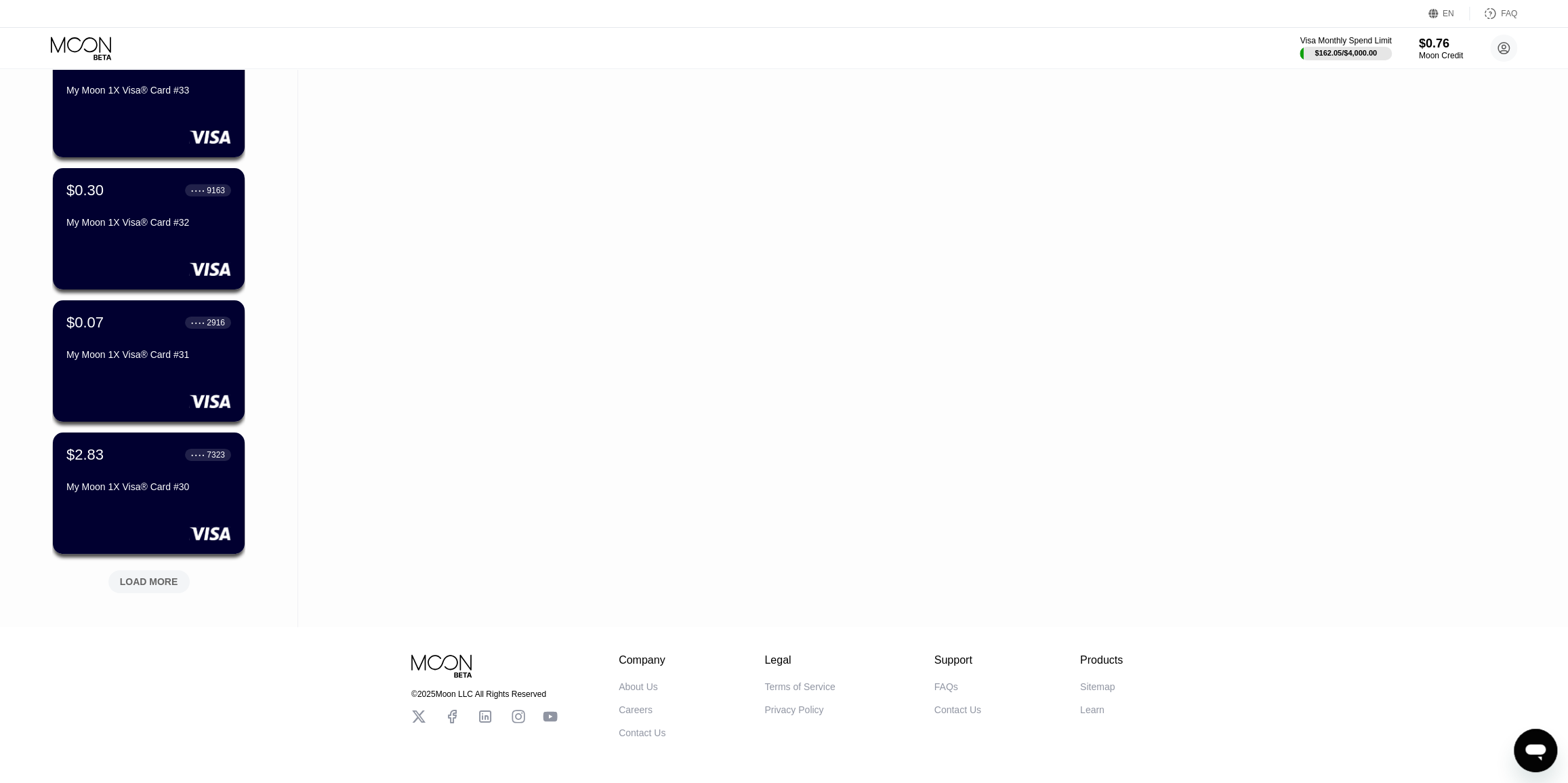
scroll to position [12215, 0]
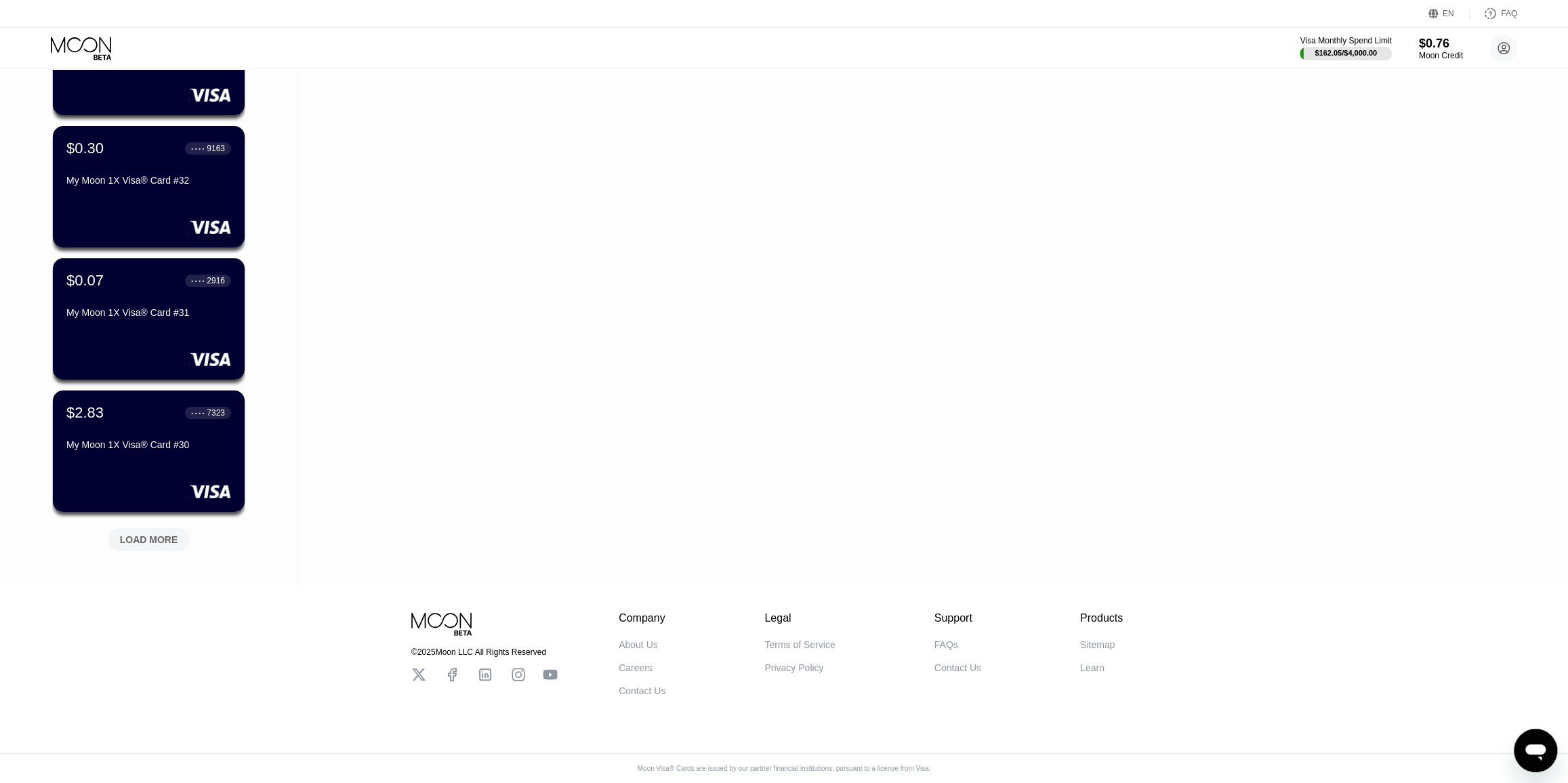
drag, startPoint x: 277, startPoint y: 459, endPoint x: 270, endPoint y: 507, distance: 48.5
click at [164, 534] on div "LOAD MORE" at bounding box center [148, 540] width 59 height 12
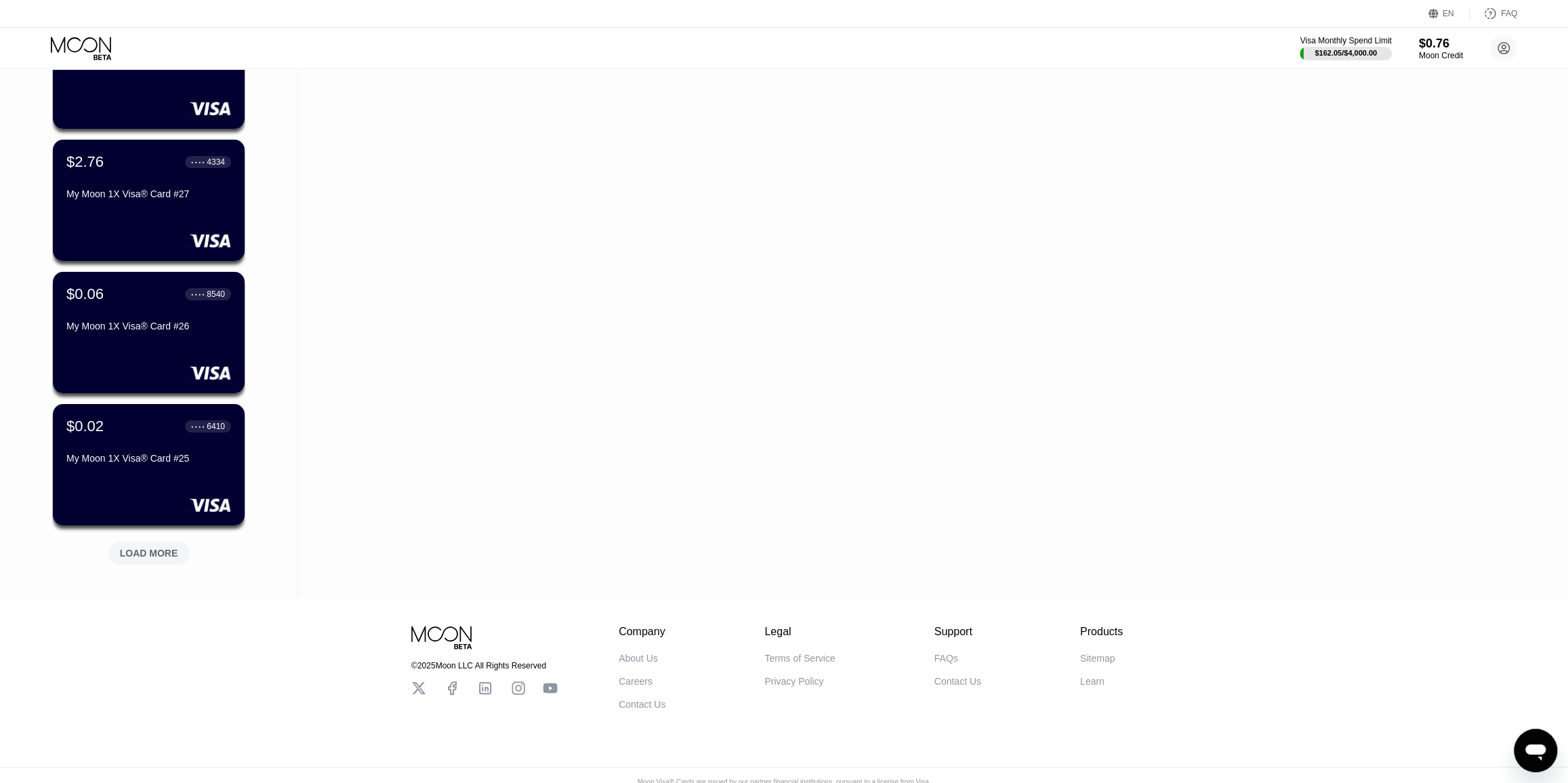
scroll to position [12876, 0]
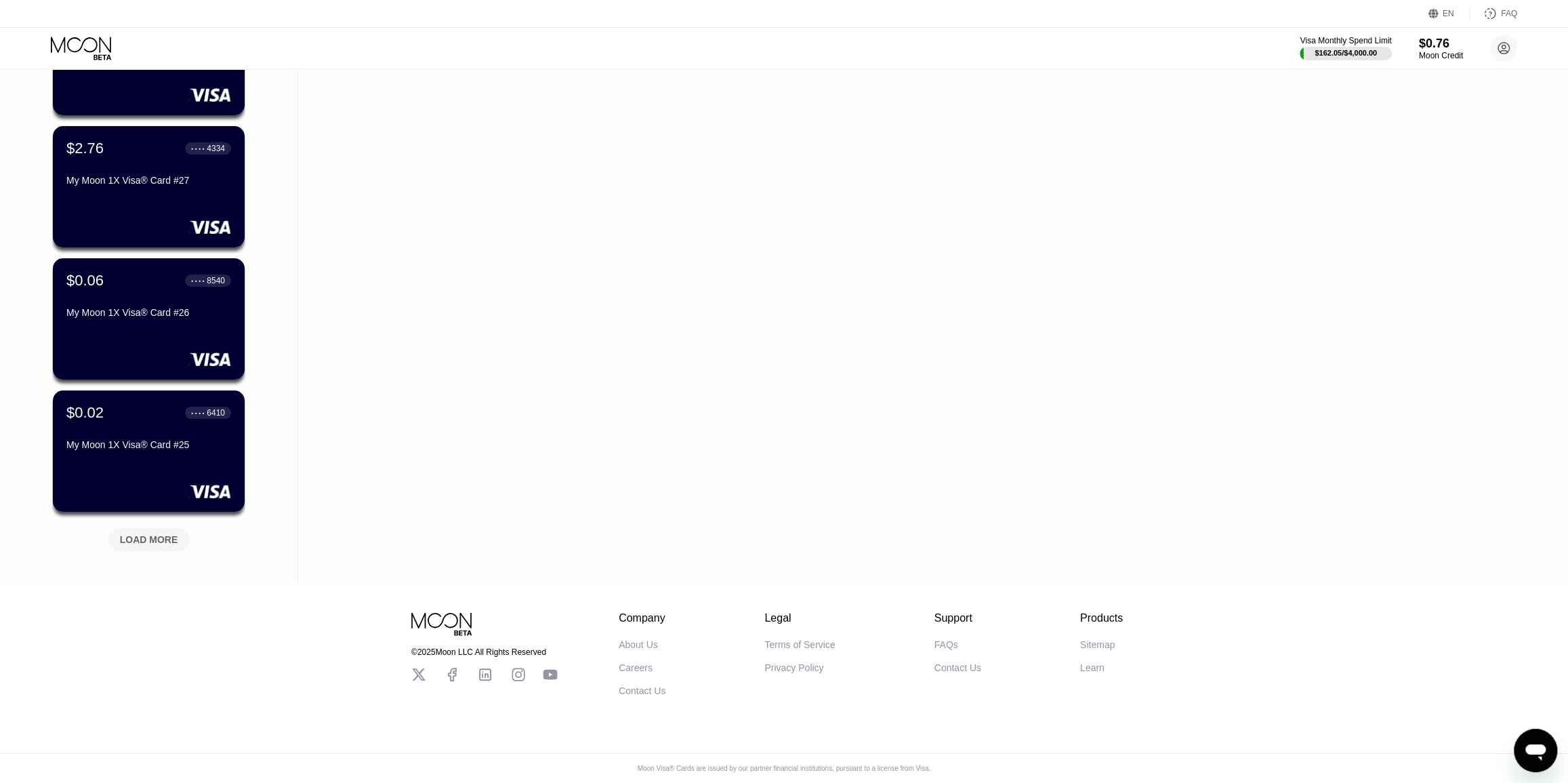
drag, startPoint x: 281, startPoint y: 414, endPoint x: 271, endPoint y: 517, distance: 103.5
click at [153, 534] on div "LOAD MORE" at bounding box center [148, 540] width 59 height 12
drag, startPoint x: 281, startPoint y: 394, endPoint x: 275, endPoint y: 494, distance: 100.2
click at [163, 528] on div "LOAD MORE" at bounding box center [148, 540] width 82 height 23
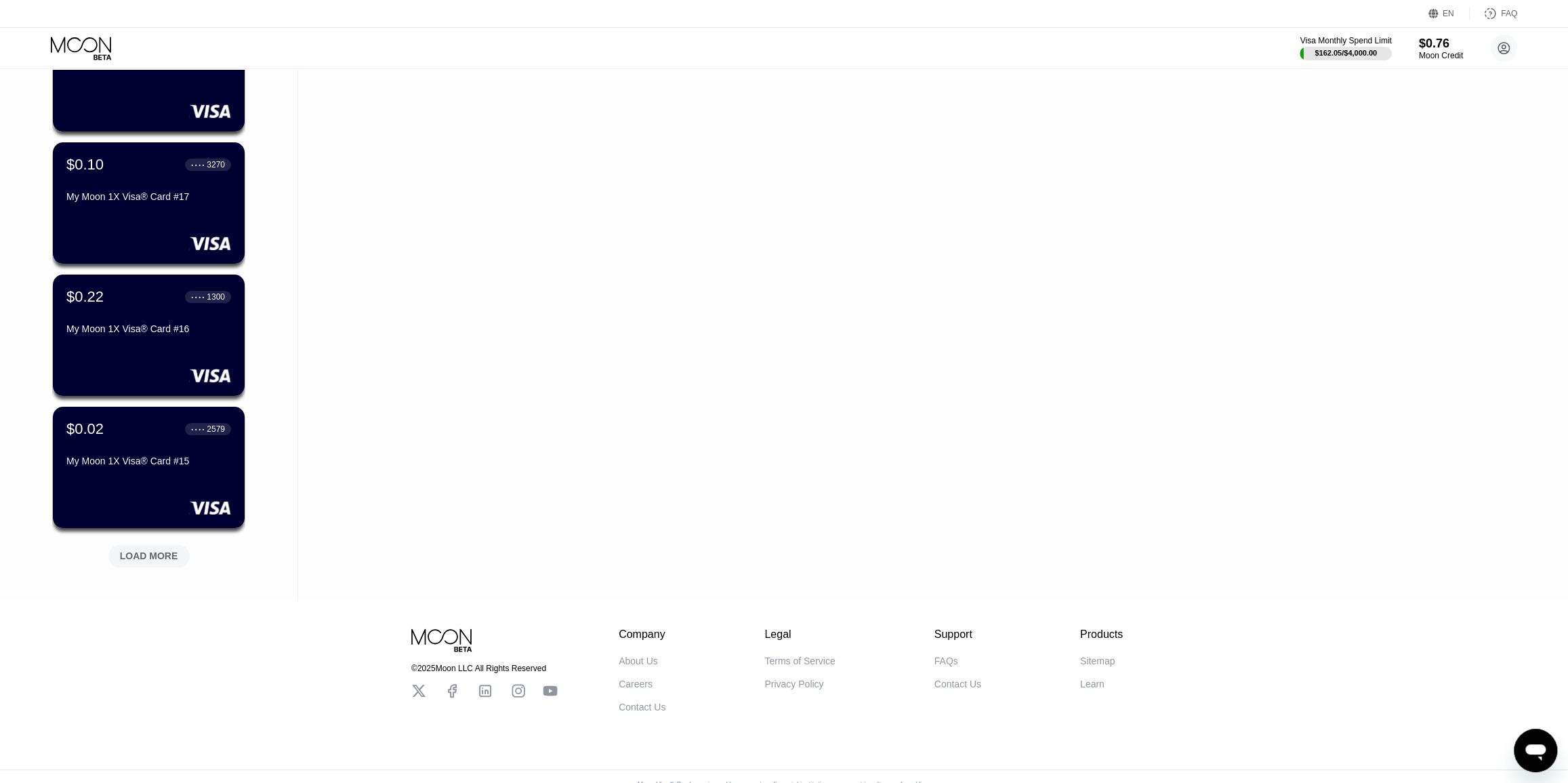
scroll to position [14197, 0]
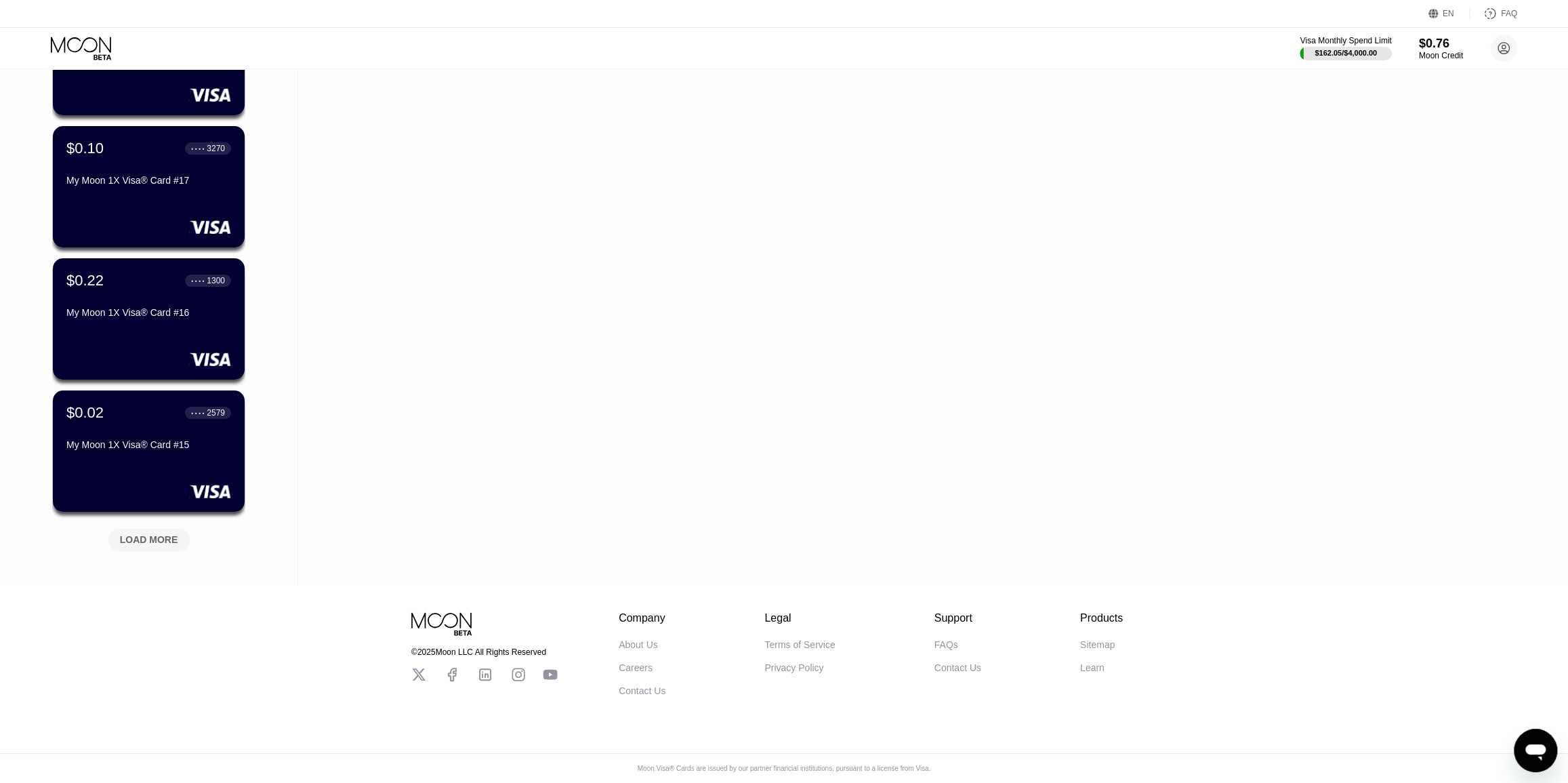
drag, startPoint x: 294, startPoint y: 371, endPoint x: 285, endPoint y: 473, distance: 102.4
click at [151, 534] on div "LOAD MORE" at bounding box center [148, 540] width 59 height 12
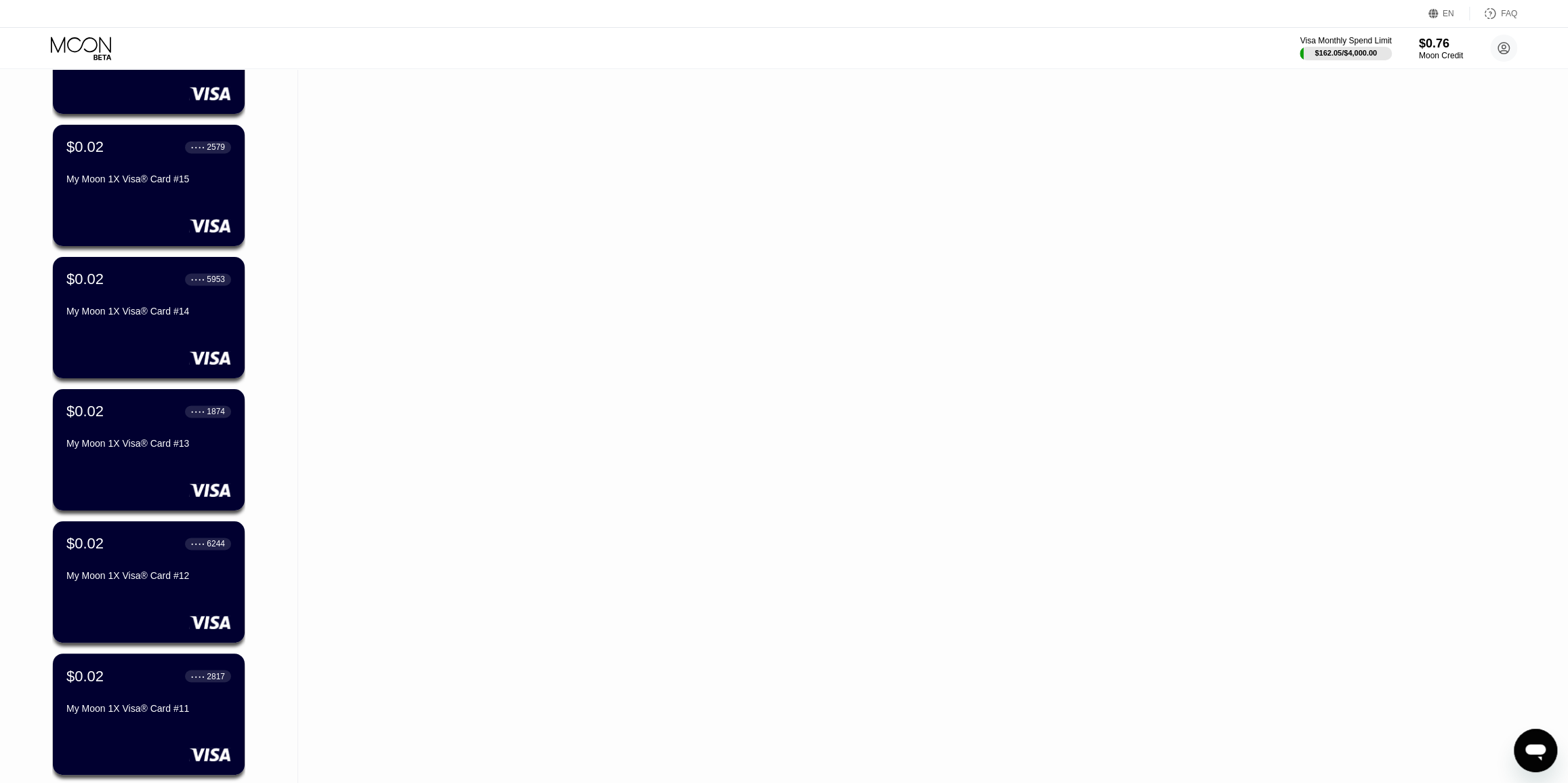
scroll to position [14695, 0]
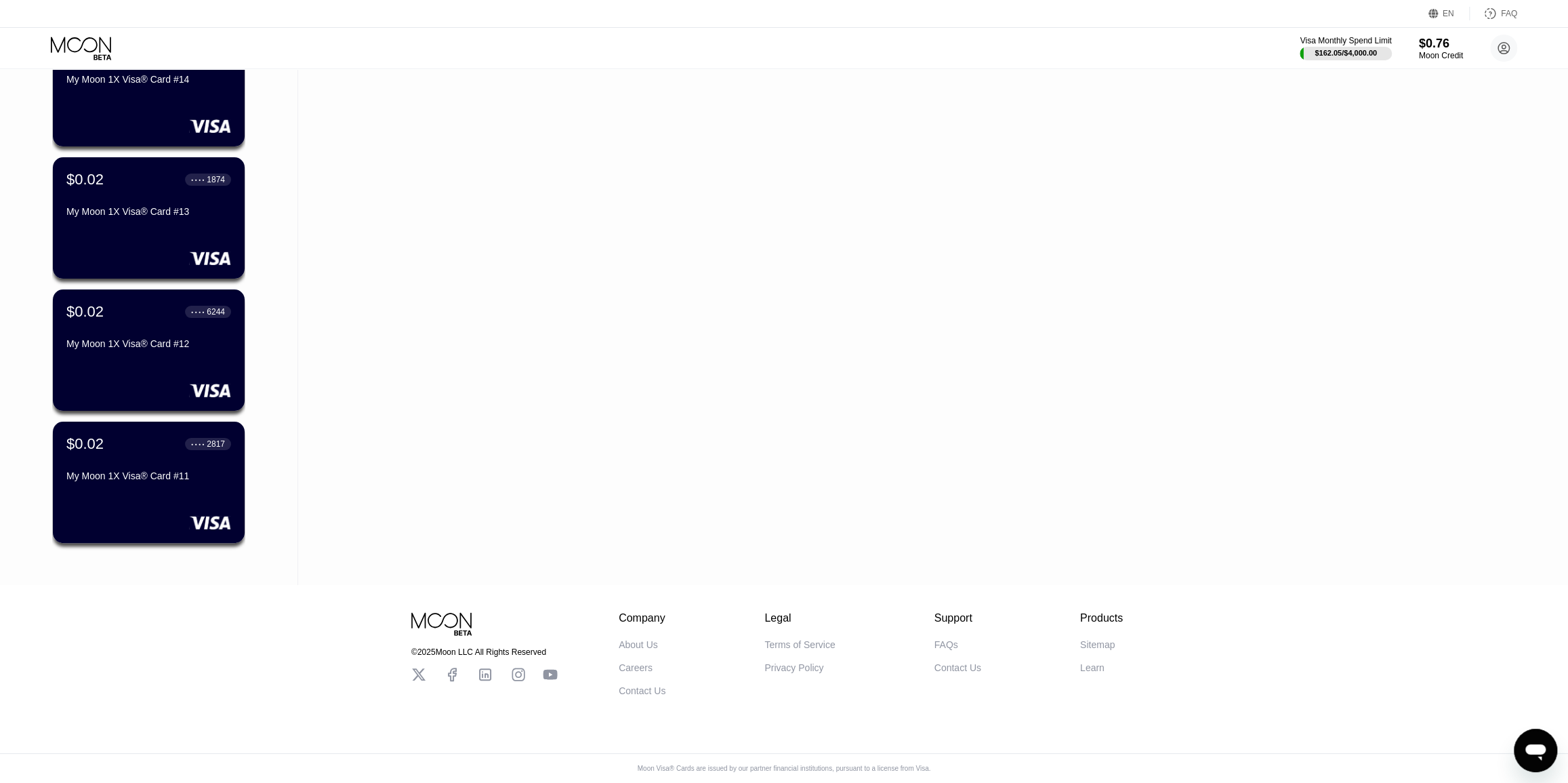
drag, startPoint x: 287, startPoint y: 427, endPoint x: 290, endPoint y: 487, distance: 60.1
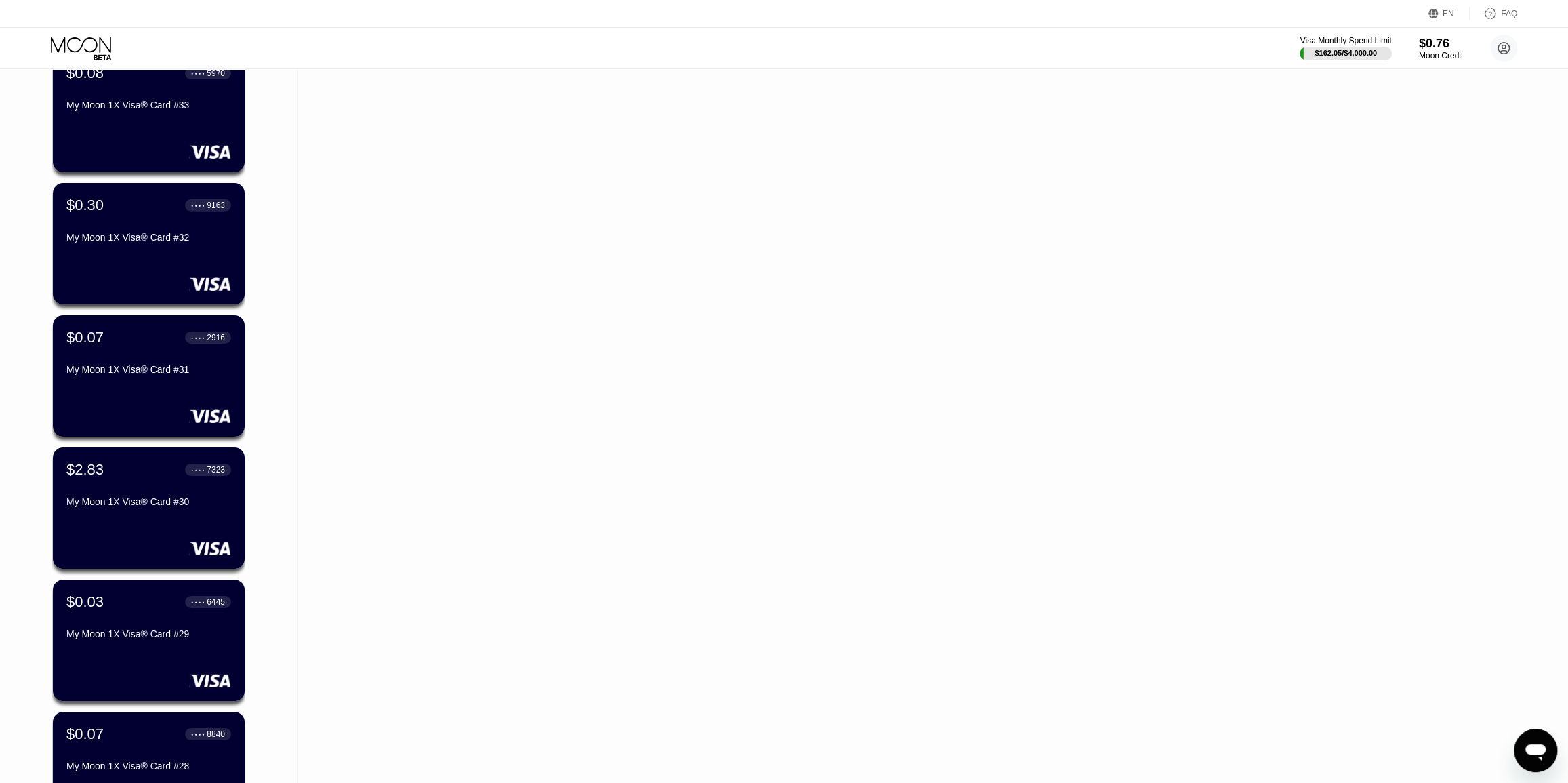
scroll to position [12144, 0]
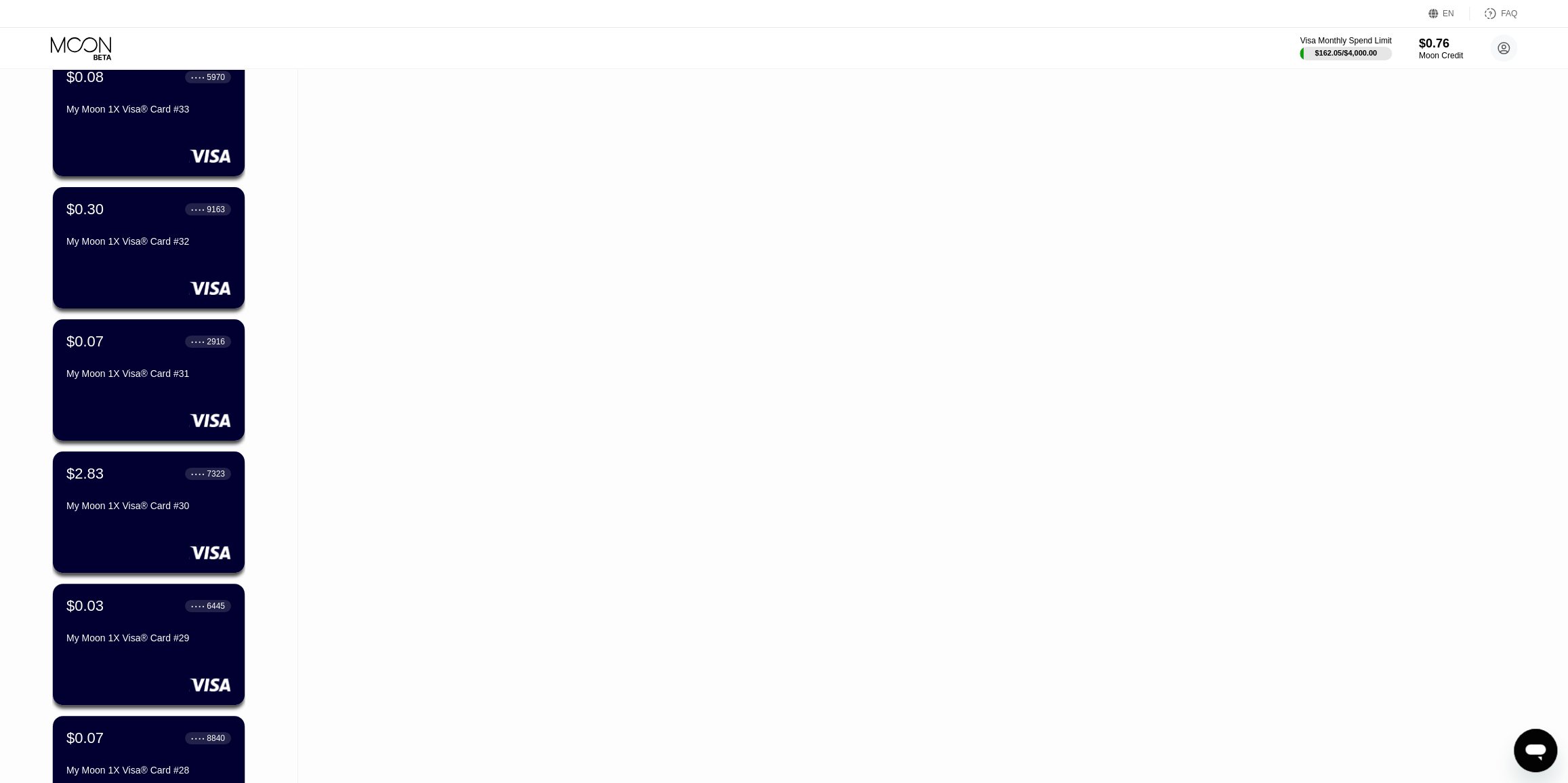
drag, startPoint x: 275, startPoint y: 399, endPoint x: 285, endPoint y: 395, distance: 10.8
click at [201, 508] on div "My Moon 1X Visa® Card #30" at bounding box center [148, 506] width 166 height 11
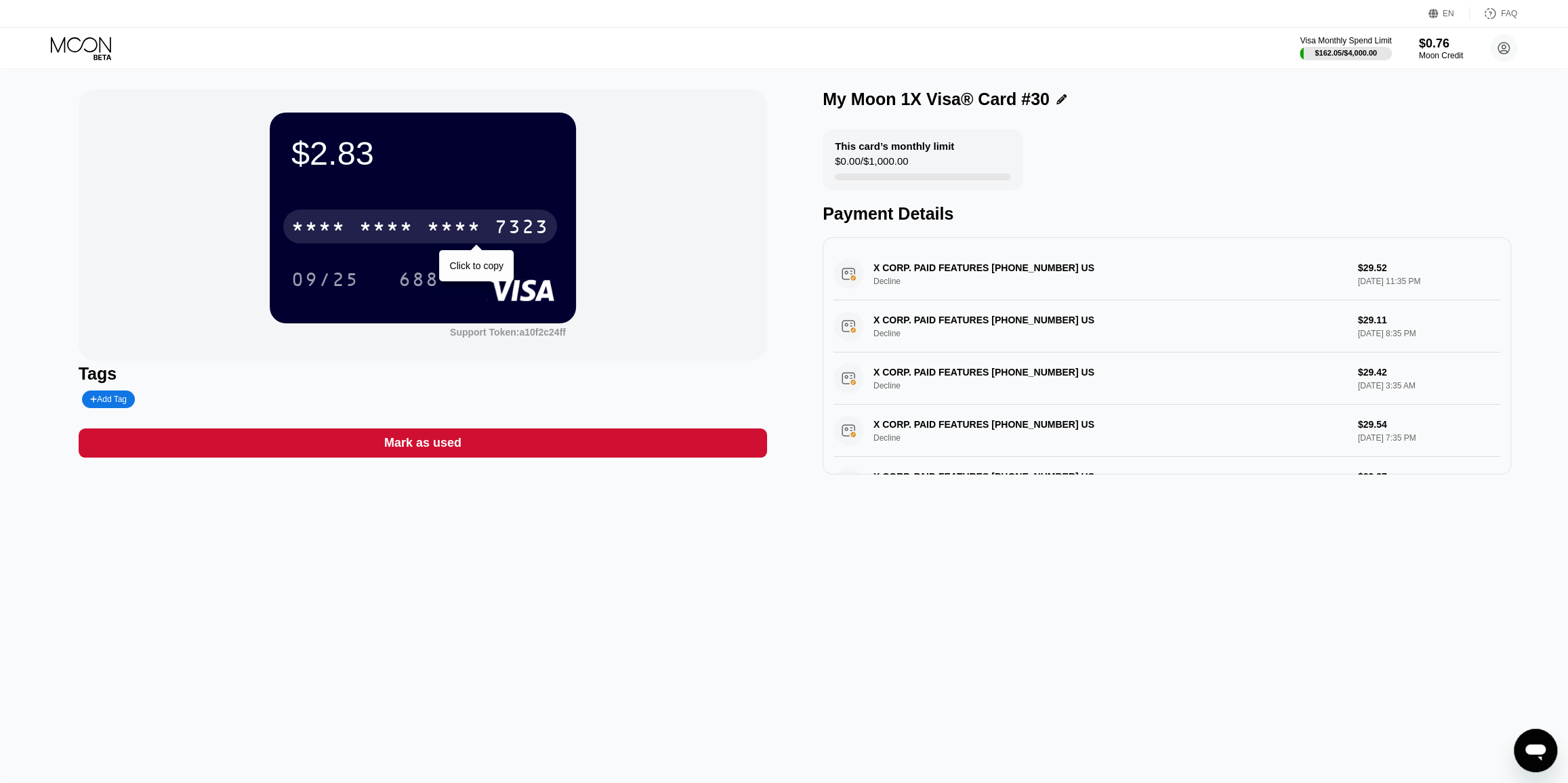
click at [492, 224] on div "* * * * * * * * * * * * 7323" at bounding box center [420, 226] width 274 height 34
click at [347, 279] on div "09/25" at bounding box center [325, 281] width 68 height 21
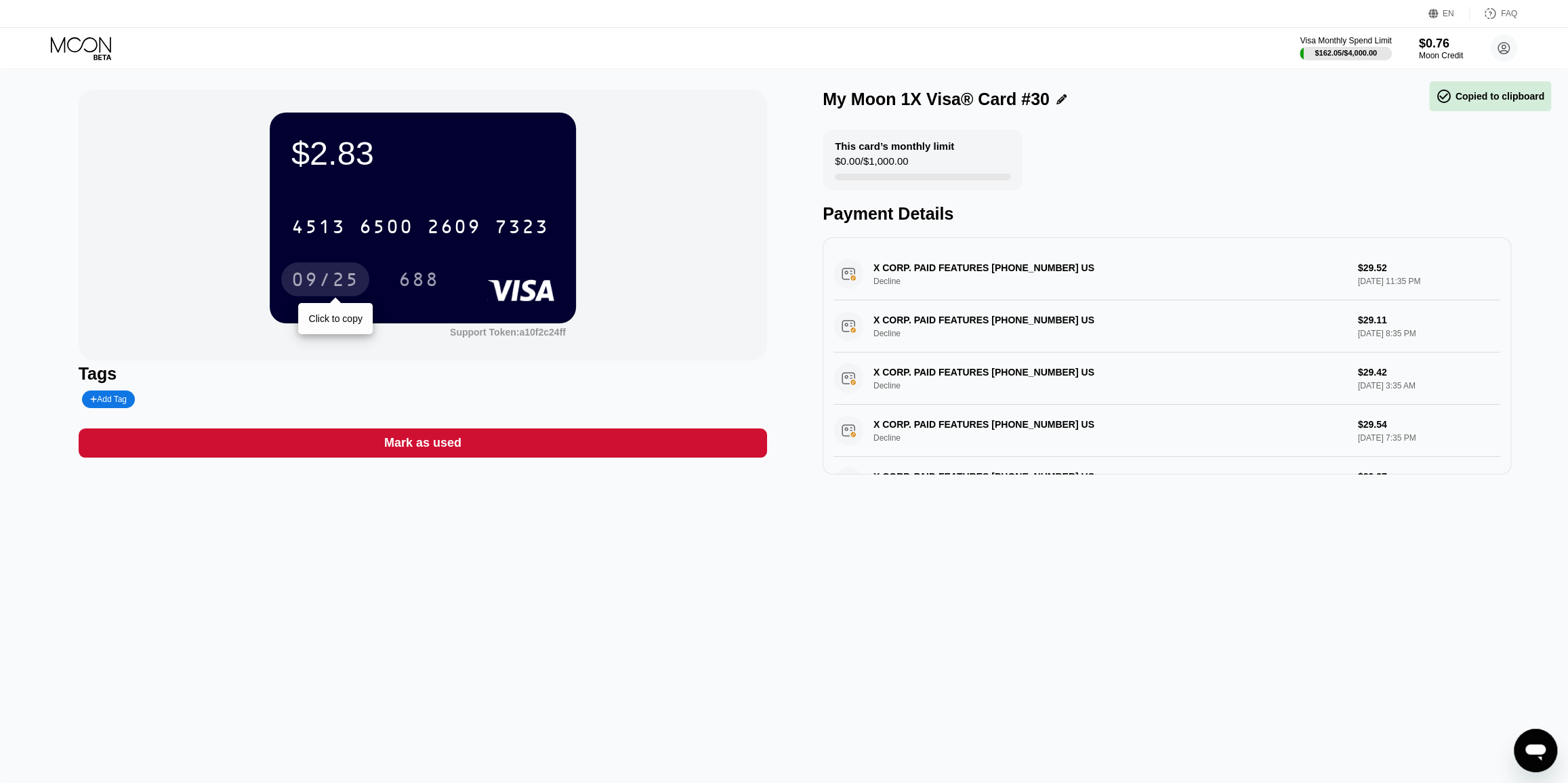
click at [320, 282] on div "09/25" at bounding box center [325, 281] width 68 height 21
click at [426, 285] on div "688" at bounding box center [418, 281] width 40 height 21
click at [338, 152] on div "$2.83" at bounding box center [422, 153] width 263 height 38
drag, startPoint x: 311, startPoint y: 154, endPoint x: 426, endPoint y: 154, distance: 115.0
click at [426, 154] on div "$2.83" at bounding box center [422, 153] width 263 height 38
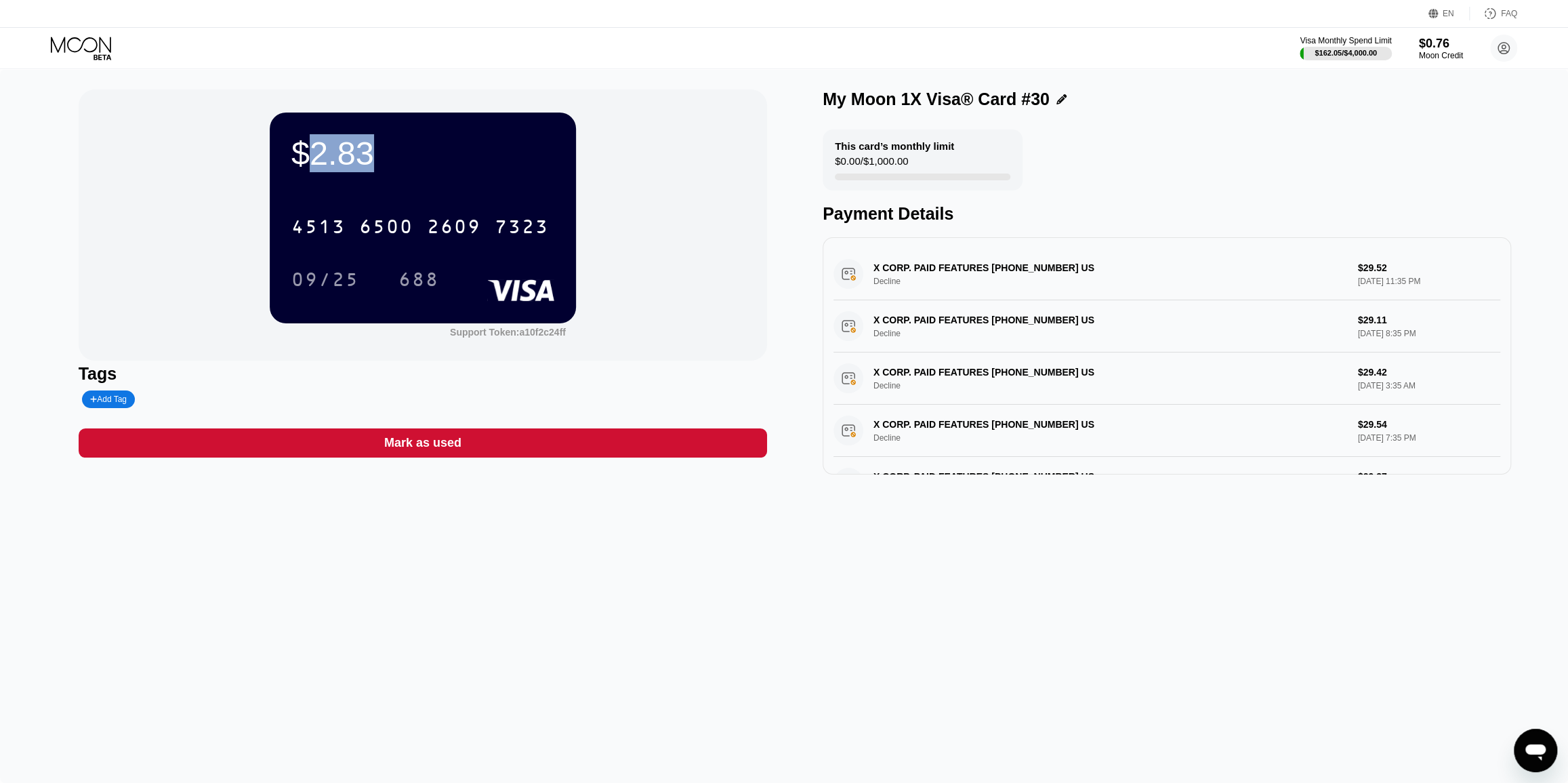
copy div "2.83"
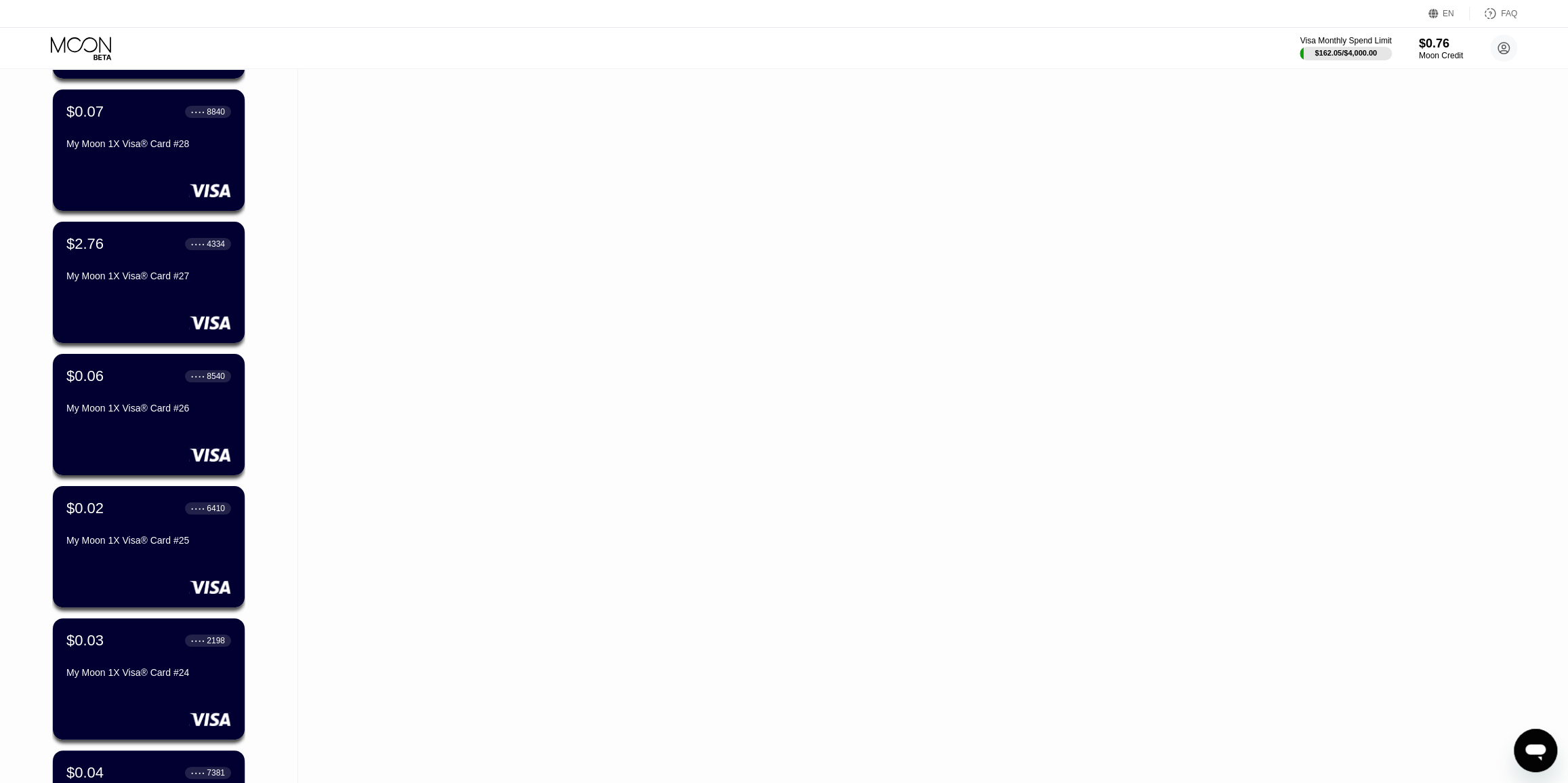
scroll to position [12785, 0]
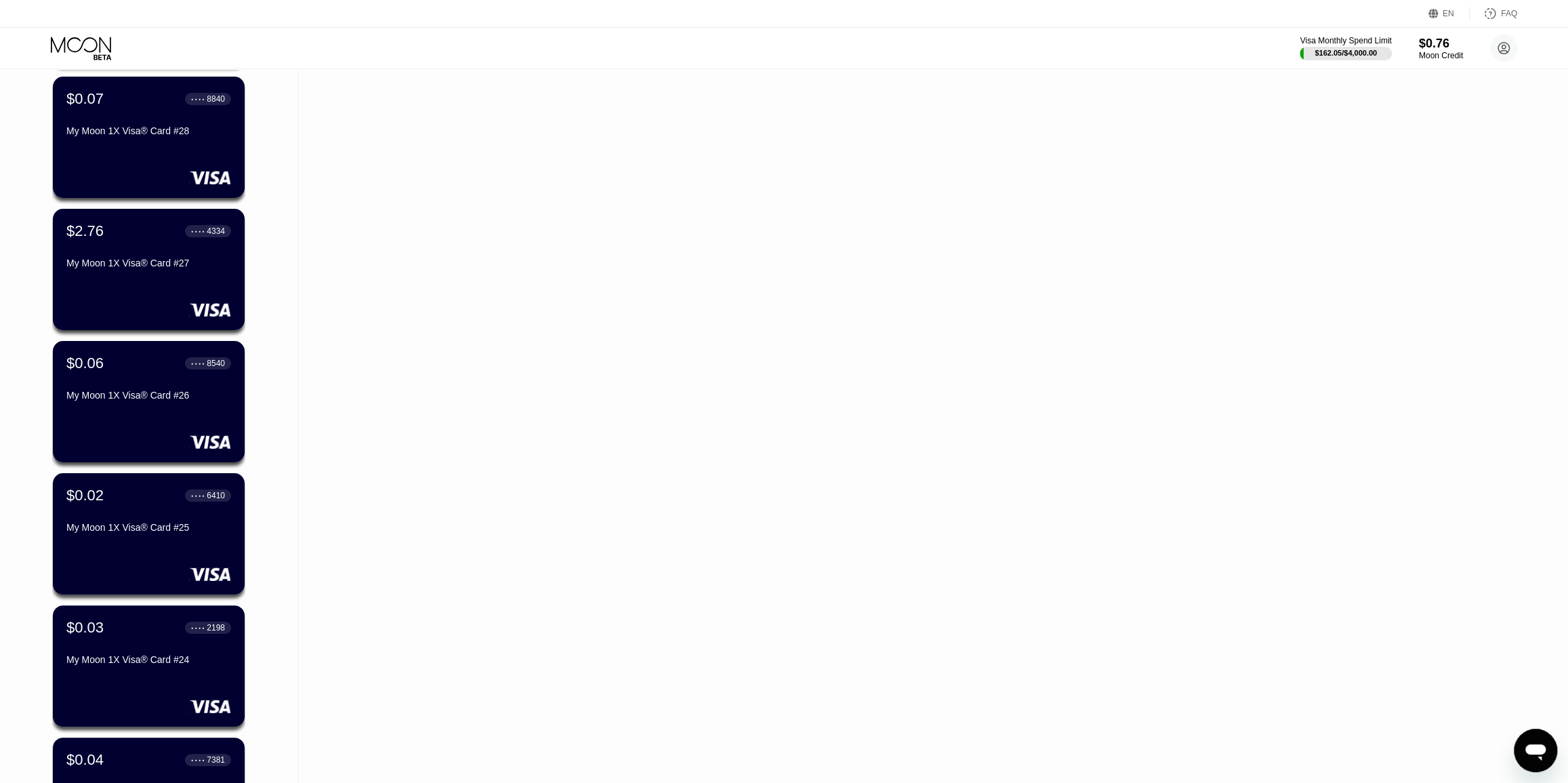
drag, startPoint x: 280, startPoint y: 359, endPoint x: 291, endPoint y: 407, distance: 49.2
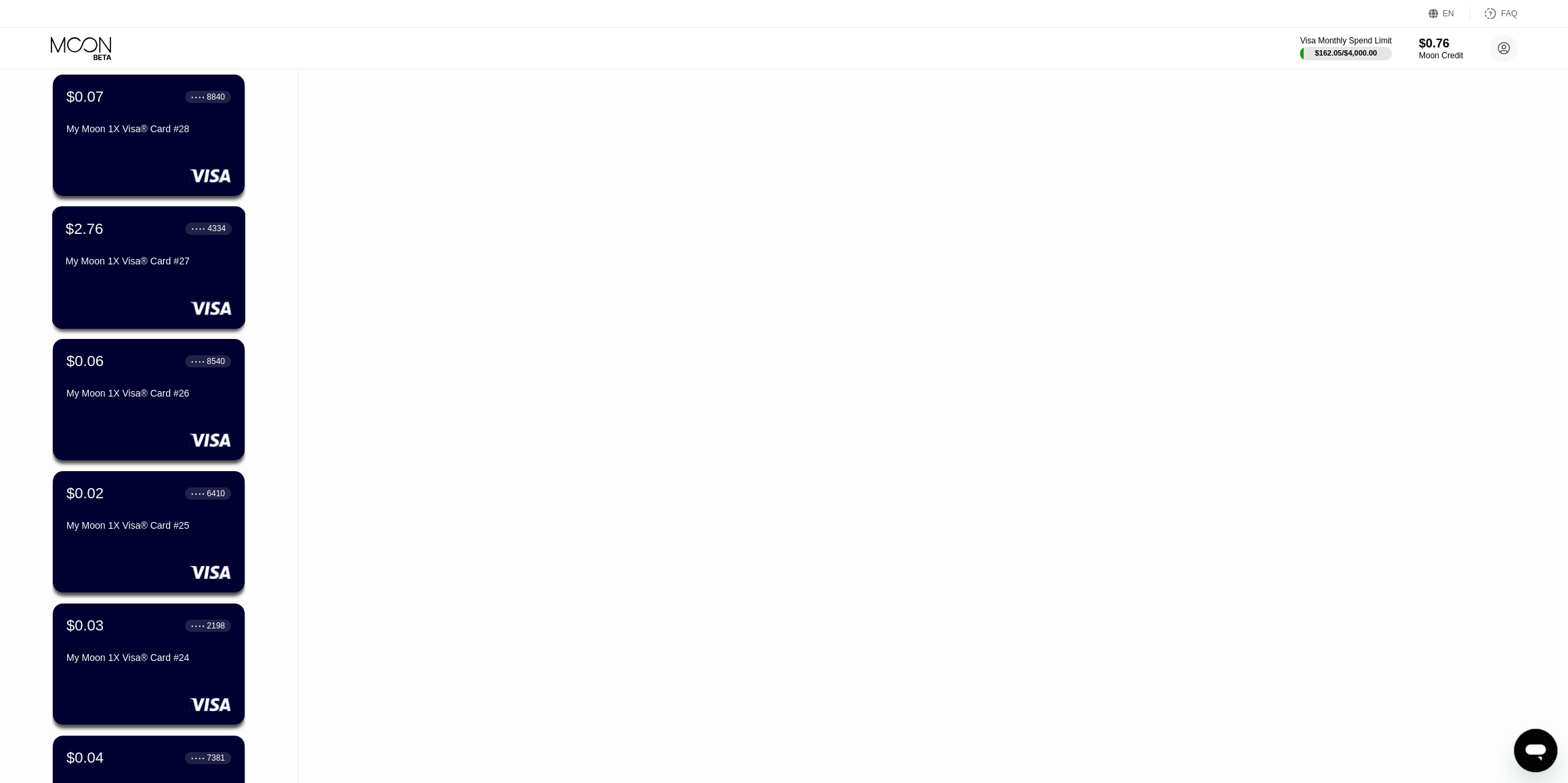
click at [187, 267] on div "My Moon 1X Visa® Card #27" at bounding box center [148, 261] width 166 height 11
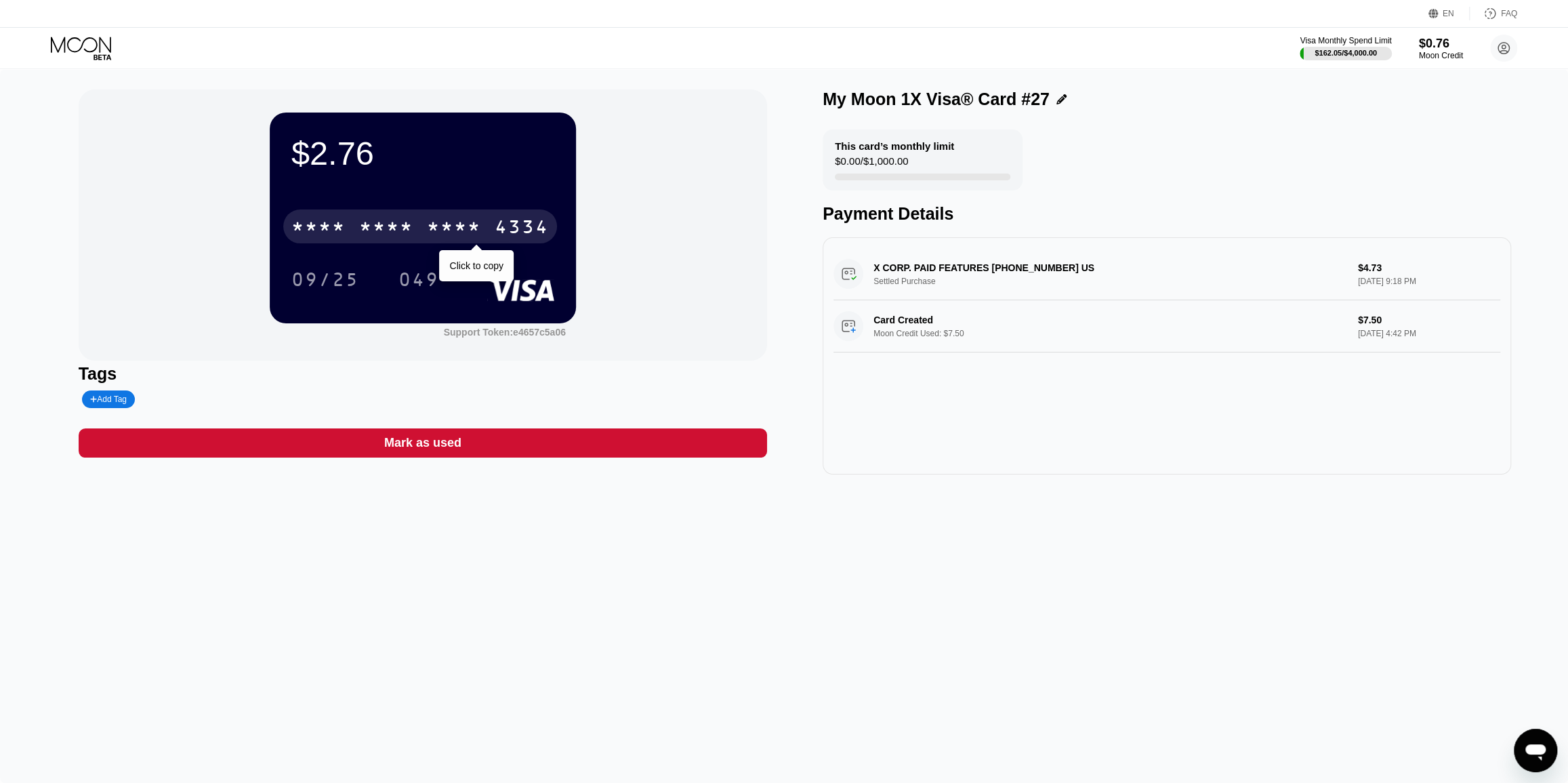
click at [378, 236] on div "* * * *" at bounding box center [386, 229] width 54 height 21
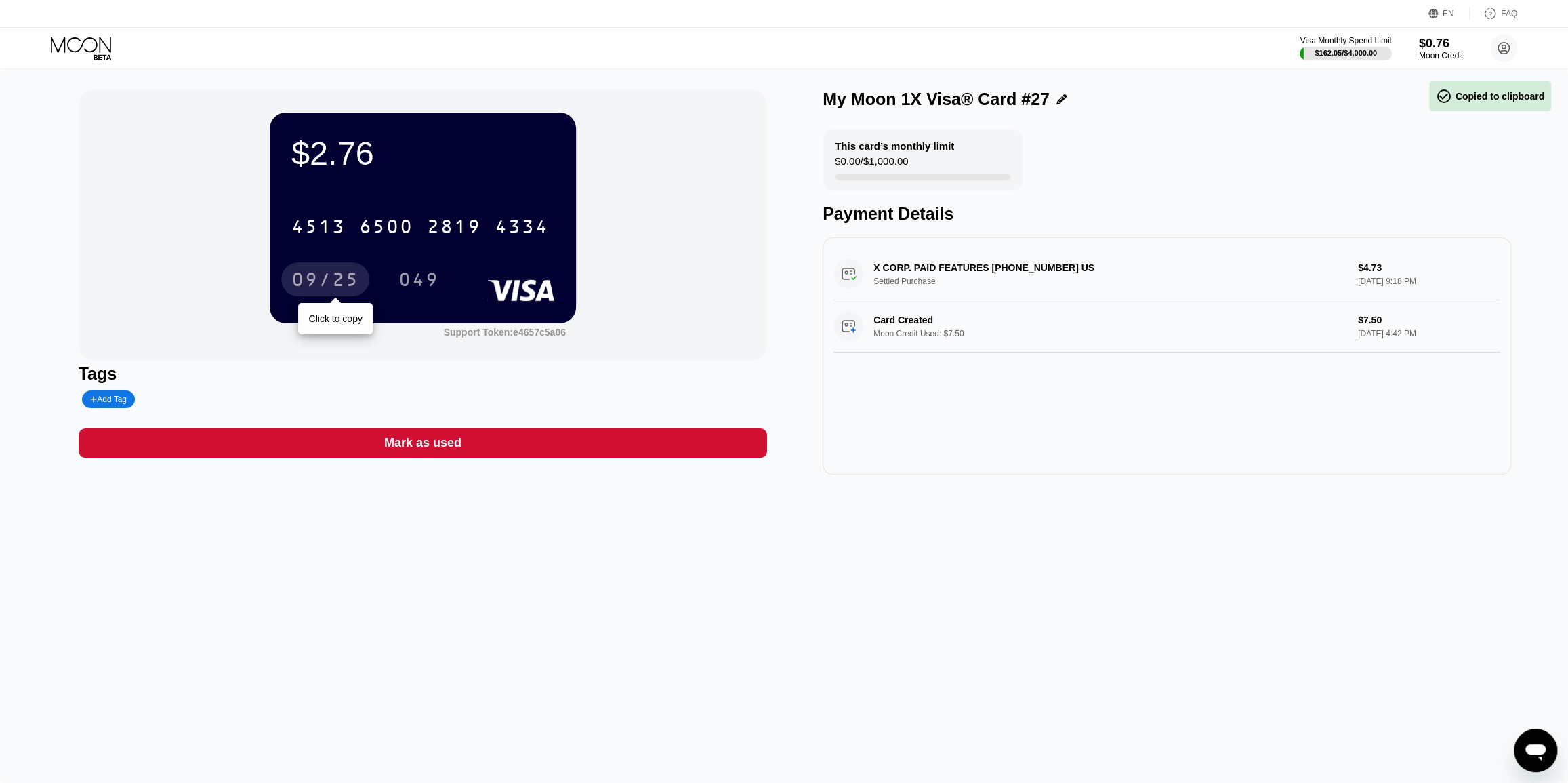
drag, startPoint x: 336, startPoint y: 291, endPoint x: 2, endPoint y: 616, distance: 466.0
click at [336, 291] on div "09/25" at bounding box center [325, 281] width 68 height 21
click at [410, 280] on div "049" at bounding box center [418, 281] width 40 height 21
drag, startPoint x: 317, startPoint y: 157, endPoint x: 384, endPoint y: 153, distance: 67.1
click at [384, 153] on div "$2.76" at bounding box center [422, 153] width 263 height 38
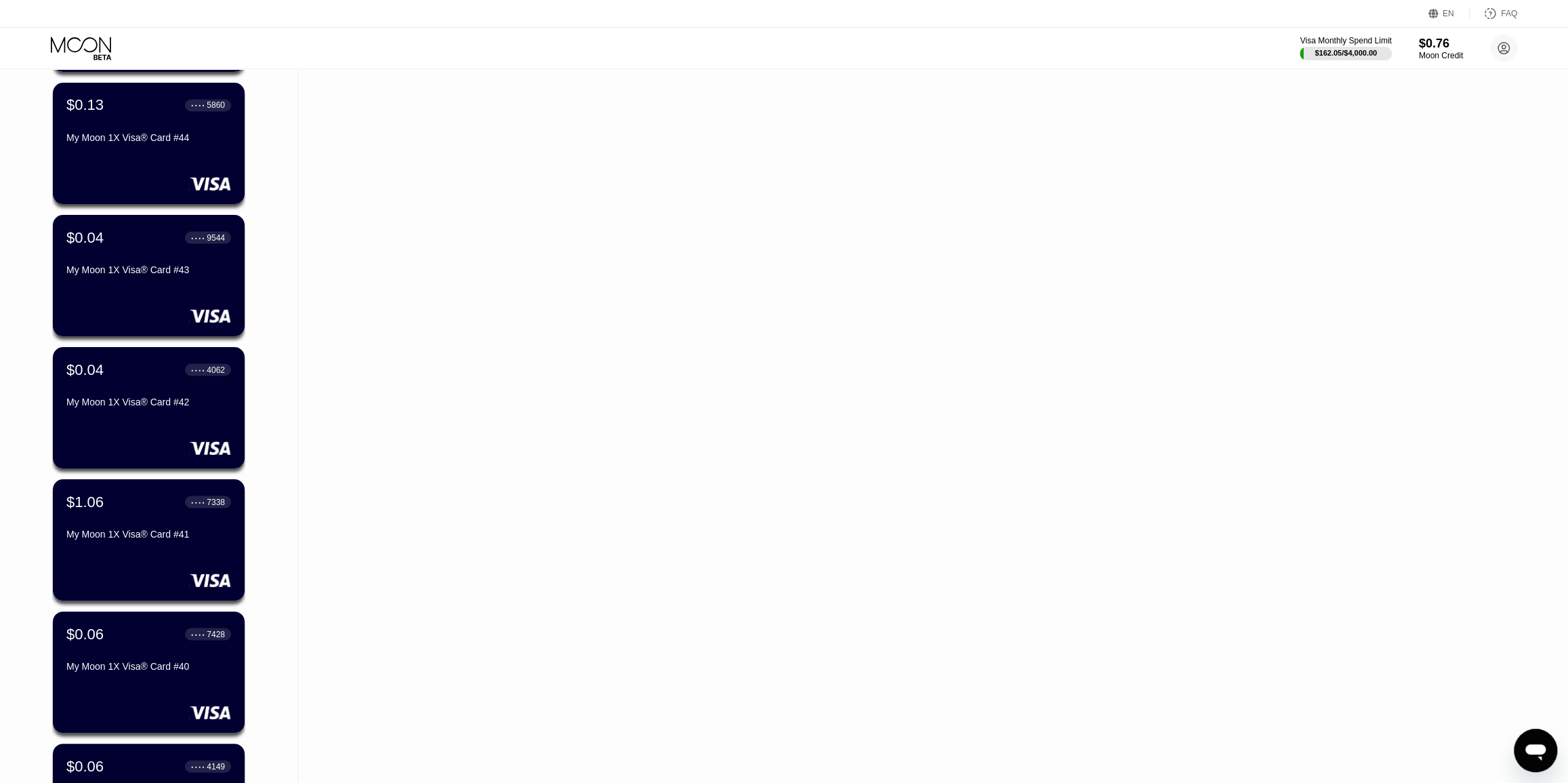
drag, startPoint x: 293, startPoint y: 354, endPoint x: 297, endPoint y: 325, distance: 29.3
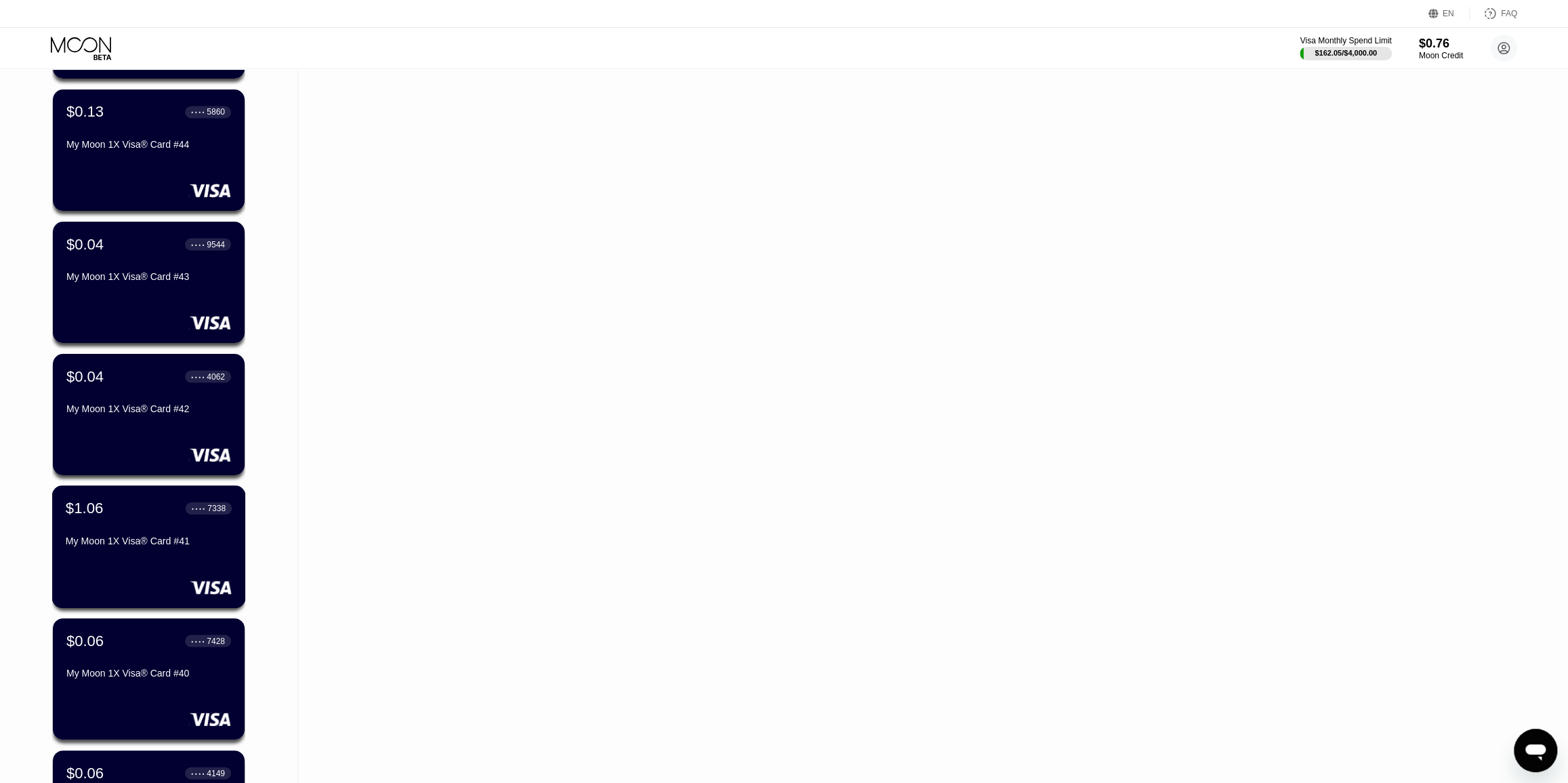
click at [143, 541] on div "My Moon 1X Visa® Card #41" at bounding box center [148, 540] width 166 height 11
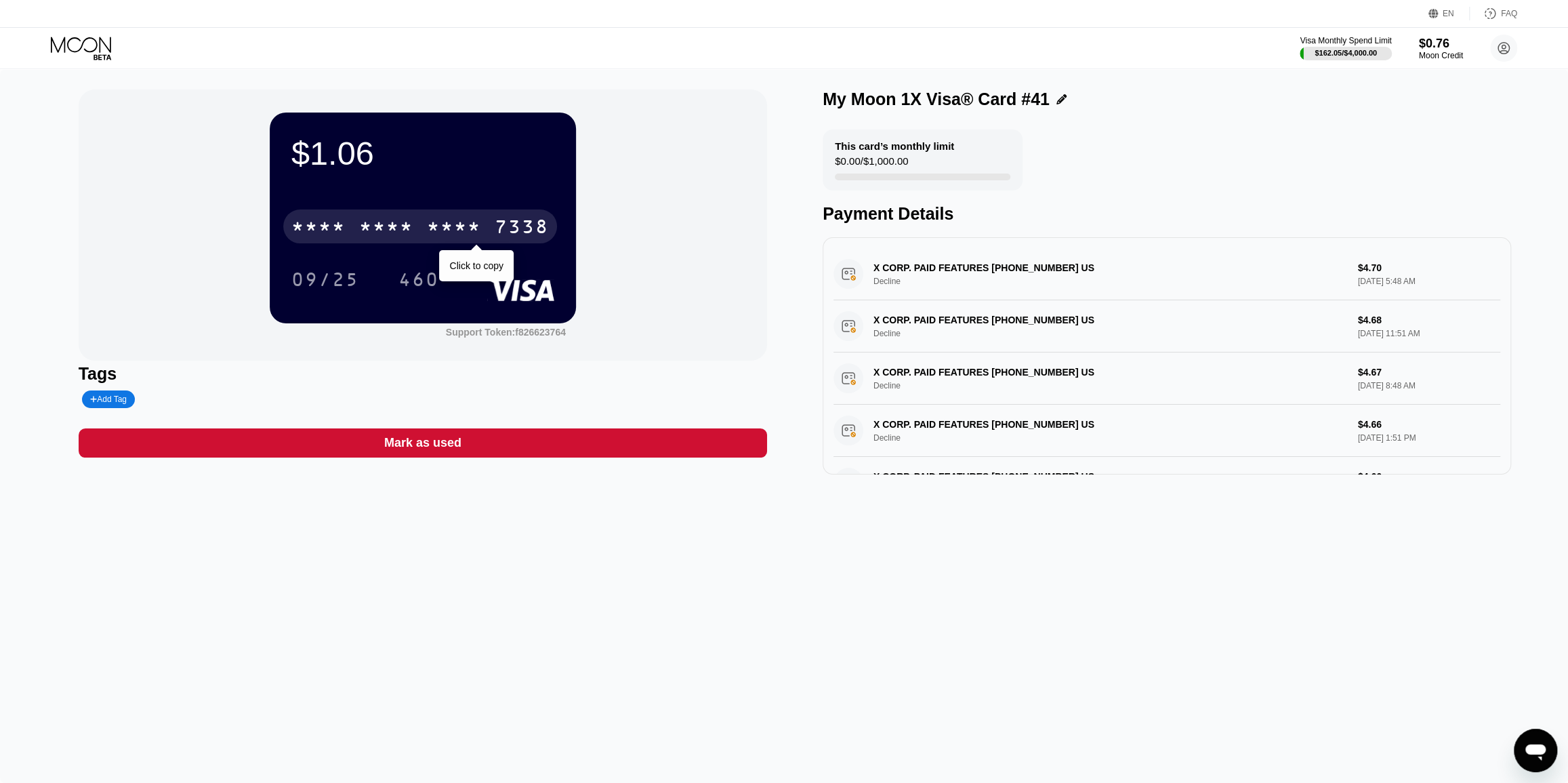
click at [371, 215] on div "* * * * * * * * * * * * 7338" at bounding box center [420, 226] width 274 height 34
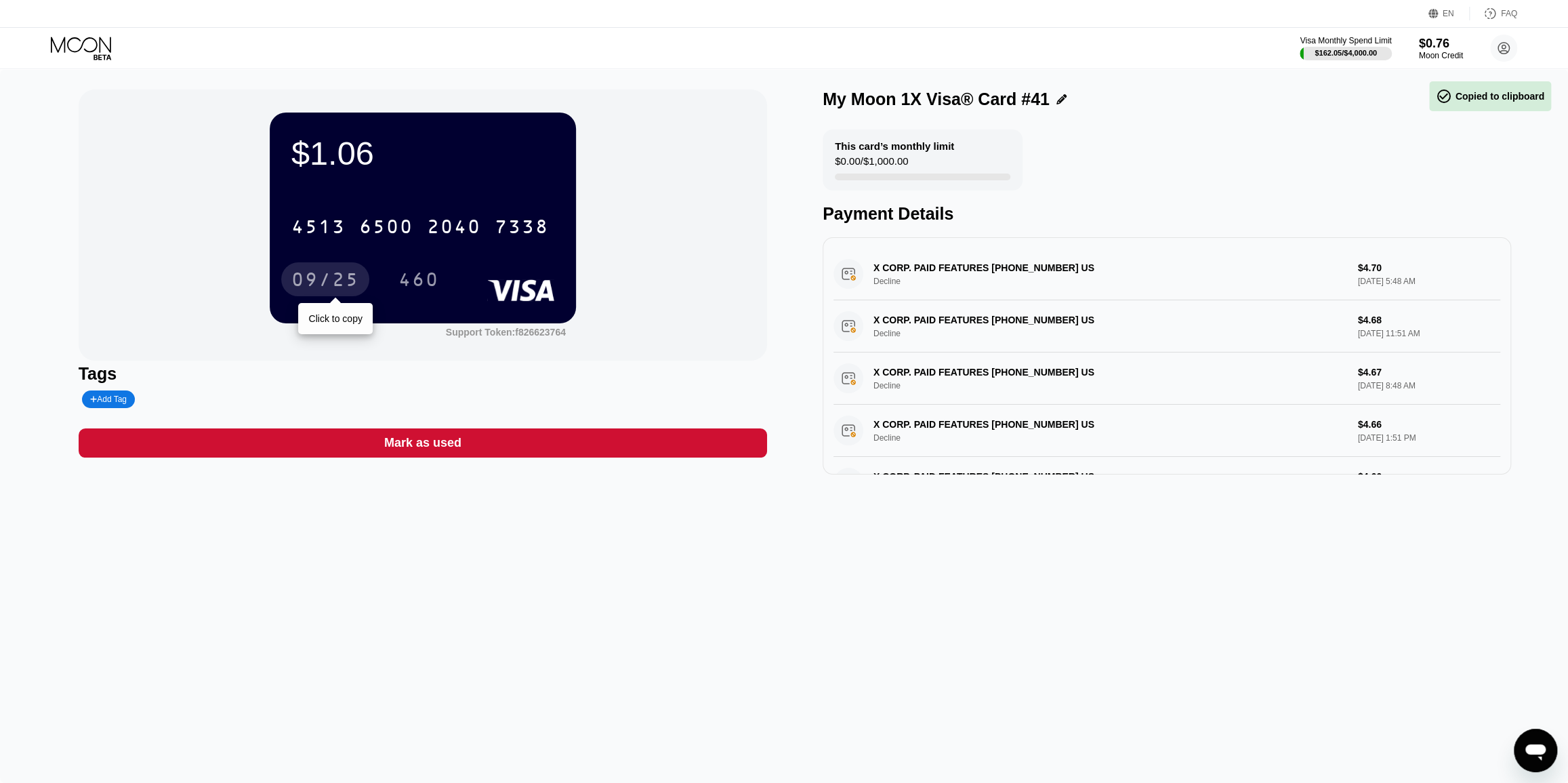
drag, startPoint x: 346, startPoint y: 279, endPoint x: 2, endPoint y: 611, distance: 478.1
click at [346, 279] on div "09/25" at bounding box center [325, 281] width 68 height 21
click at [434, 283] on div "460" at bounding box center [418, 281] width 40 height 21
drag, startPoint x: 310, startPoint y: 153, endPoint x: 397, endPoint y: 158, distance: 87.1
click at [397, 158] on div "$1.06" at bounding box center [422, 153] width 263 height 38
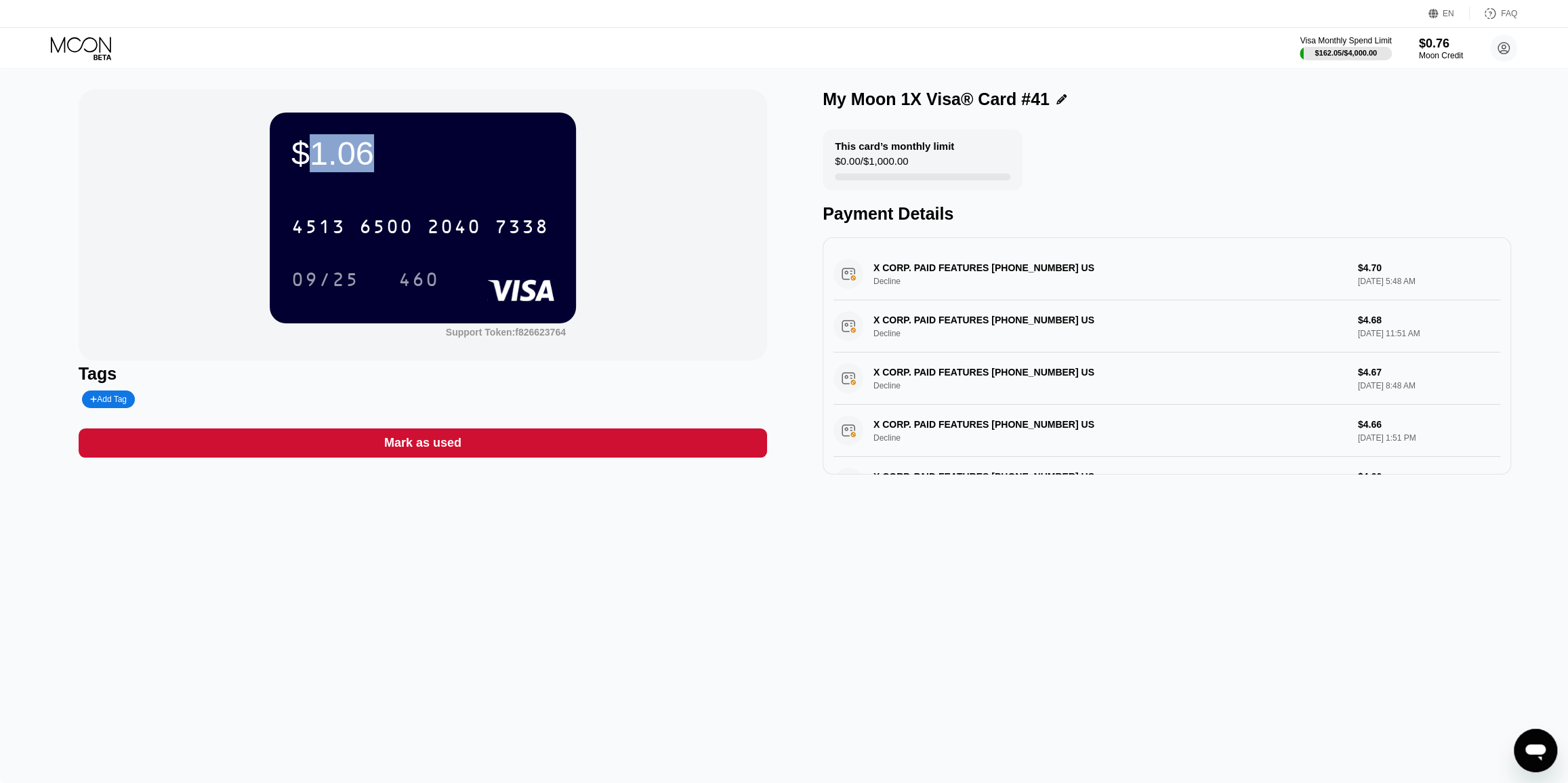
copy div "1.06"
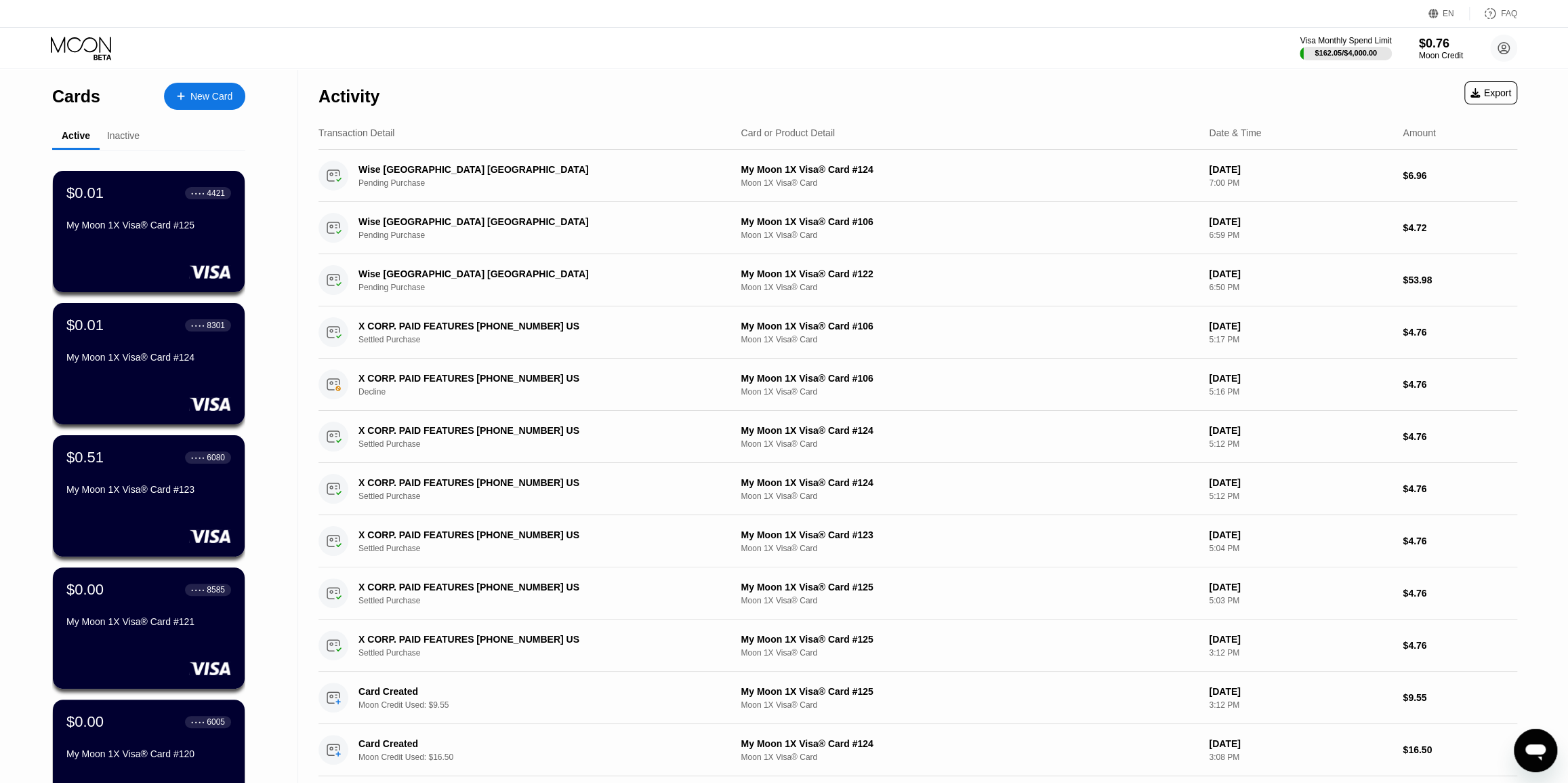
scroll to position [10774, 0]
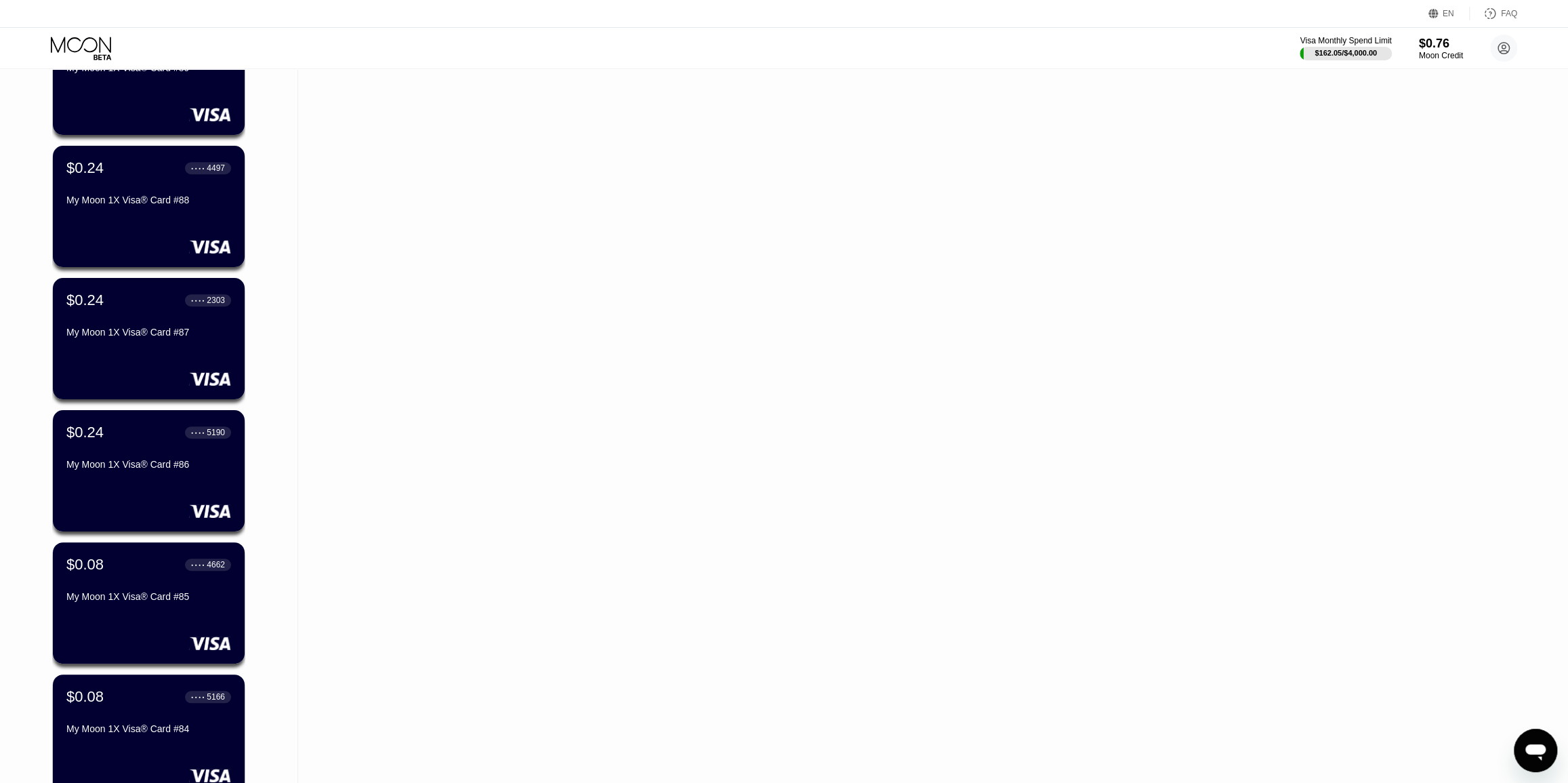
drag, startPoint x: 275, startPoint y: 368, endPoint x: 285, endPoint y: 332, distance: 37.4
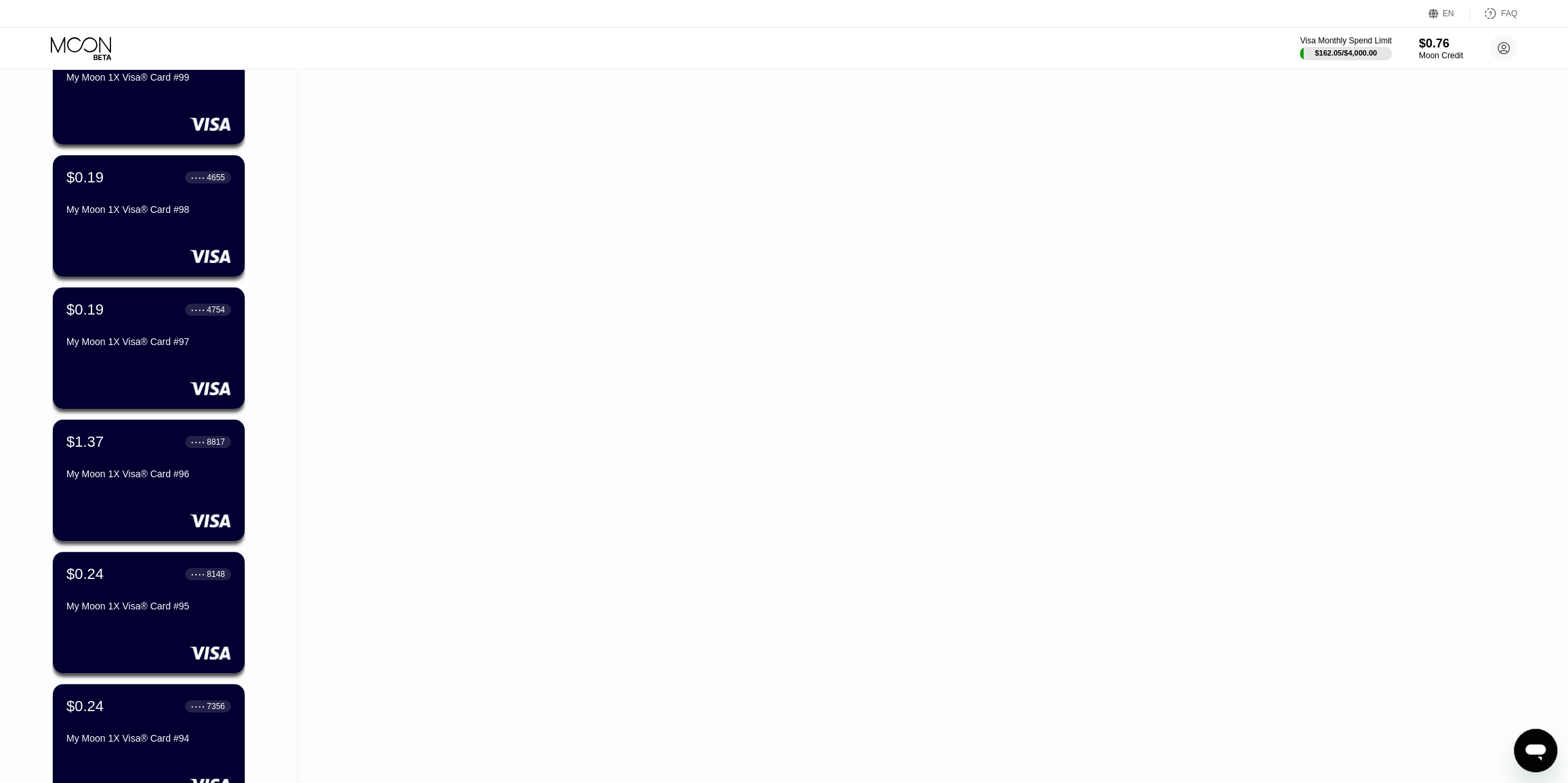
drag, startPoint x: 275, startPoint y: 502, endPoint x: 264, endPoint y: 469, distance: 34.8
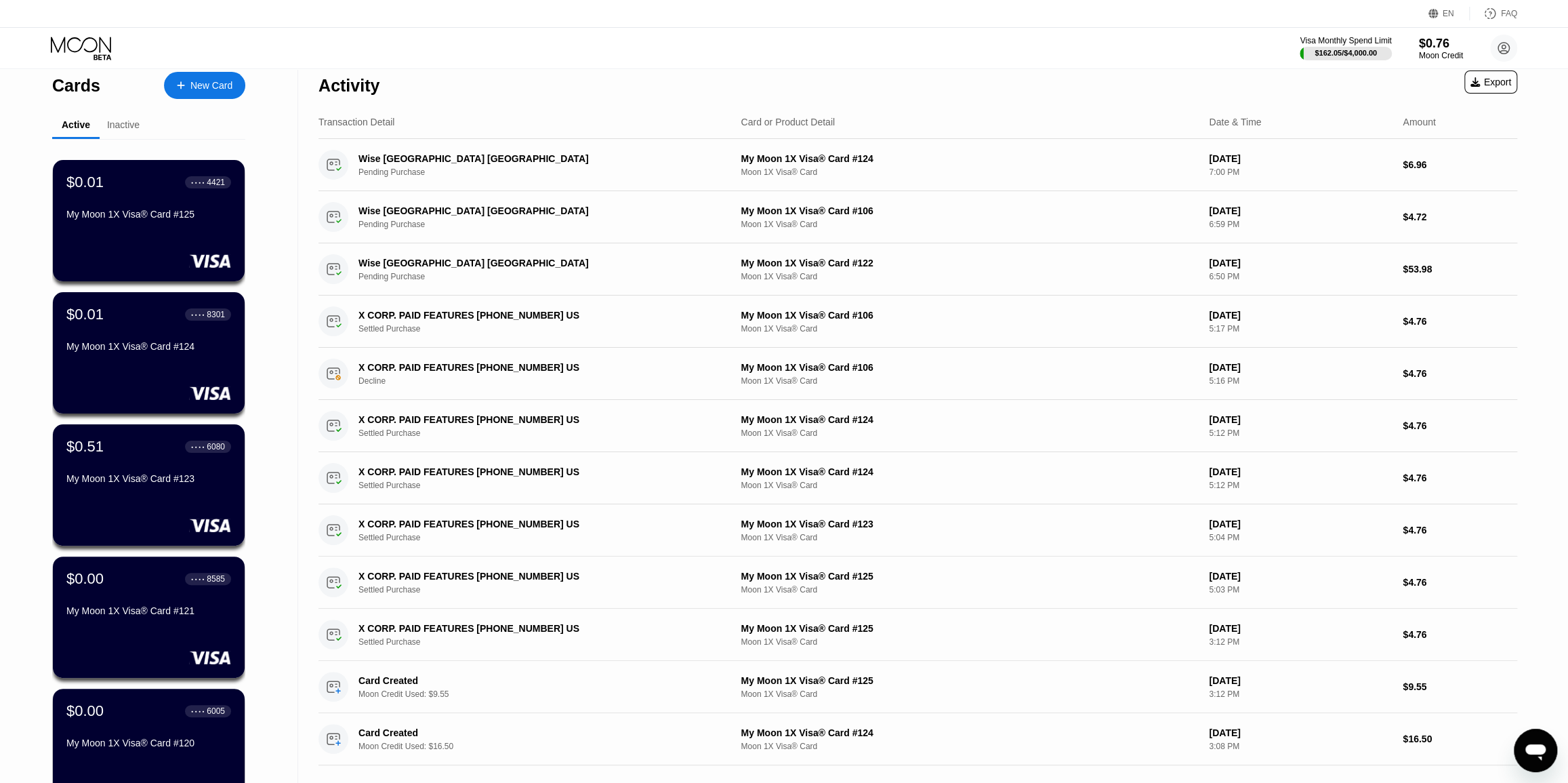
scroll to position [0, 0]
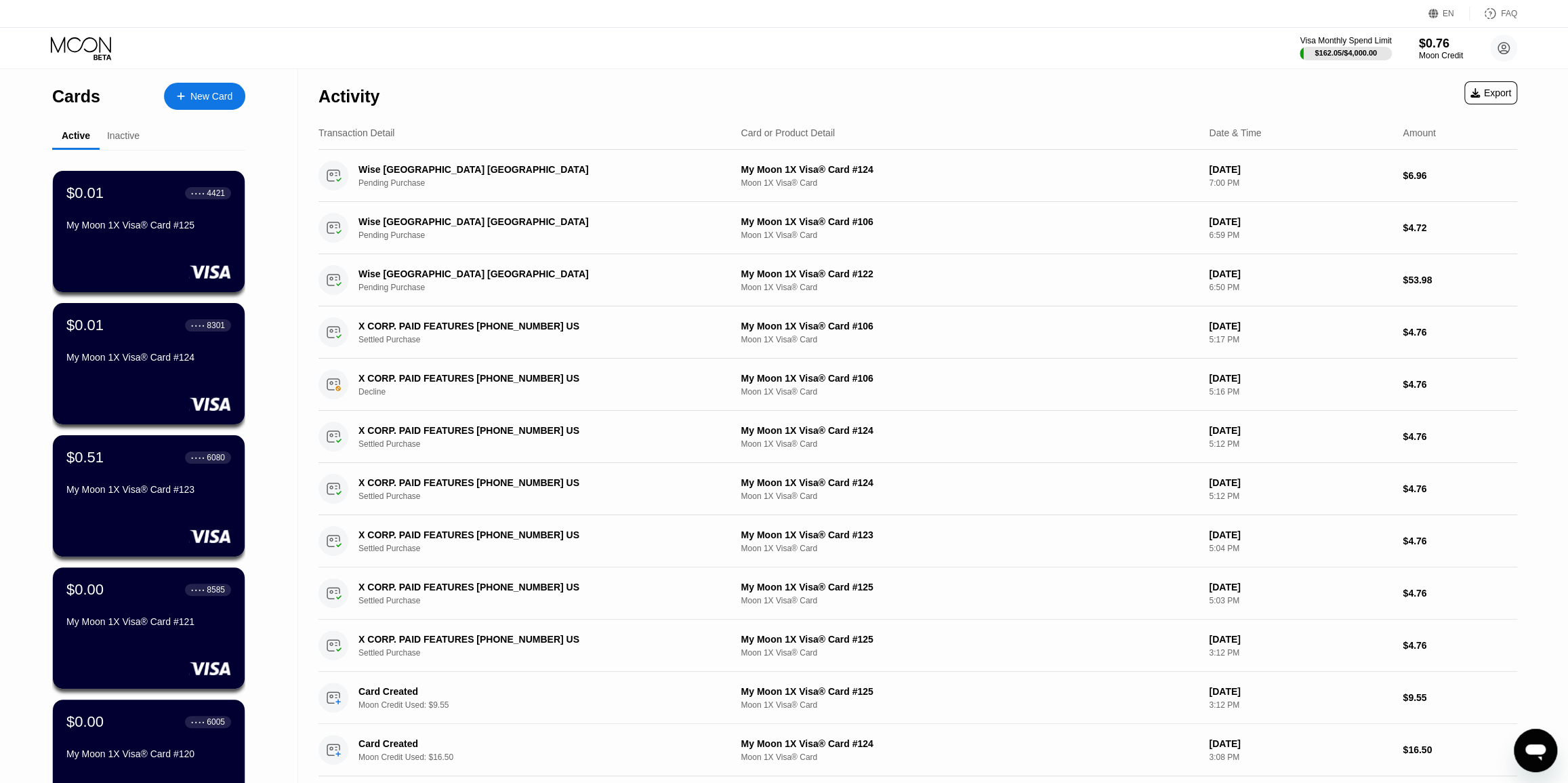
drag, startPoint x: 278, startPoint y: 485, endPoint x: 285, endPoint y: 422, distance: 63.4
